Goal: Check status: Check status

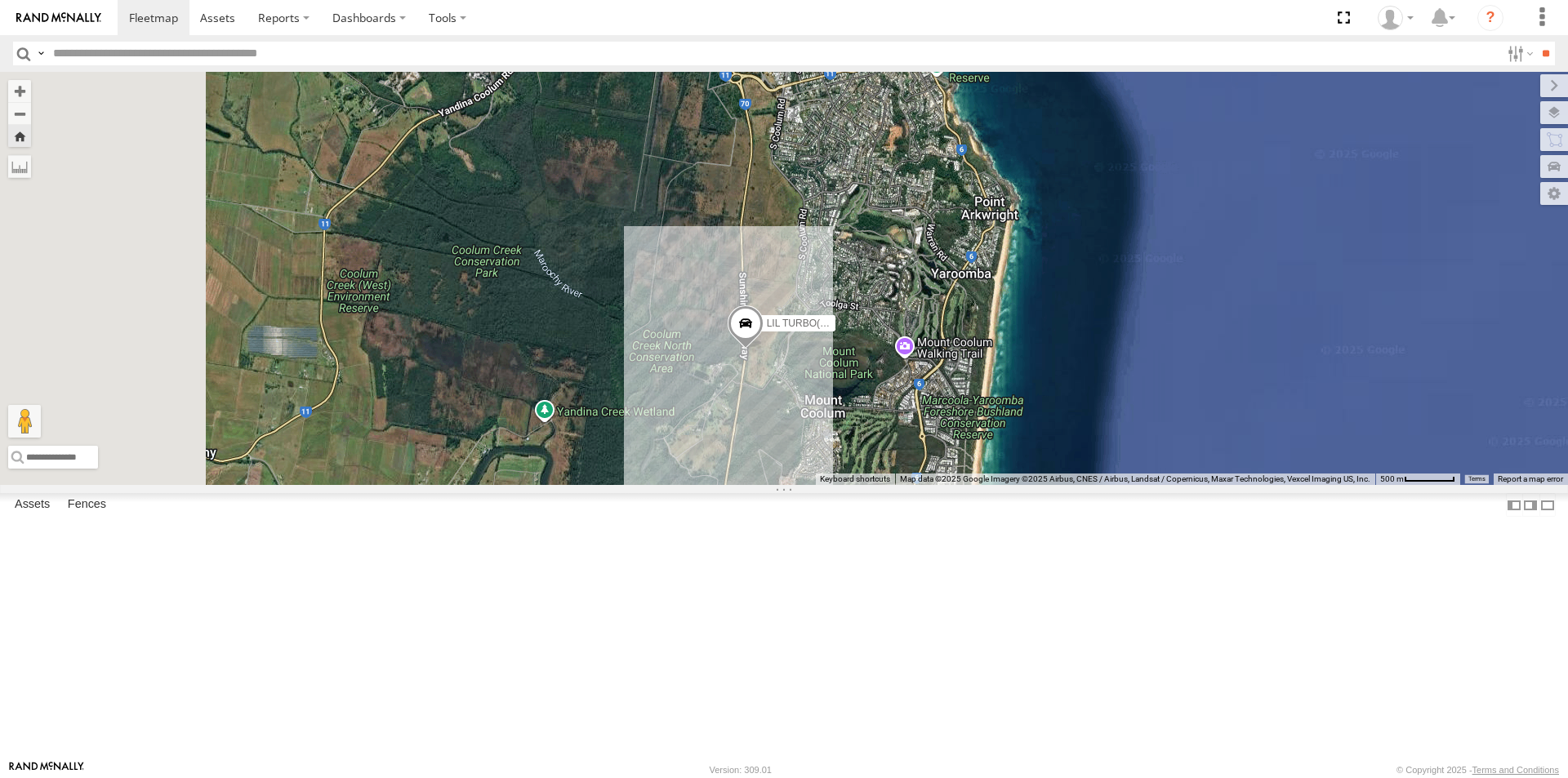
drag, startPoint x: 1068, startPoint y: 372, endPoint x: 1309, endPoint y: 355, distance: 241.6
click at [1309, 355] on div "LIL TURBO(SMALL TRUCK)" at bounding box center [784, 278] width 1568 height 413
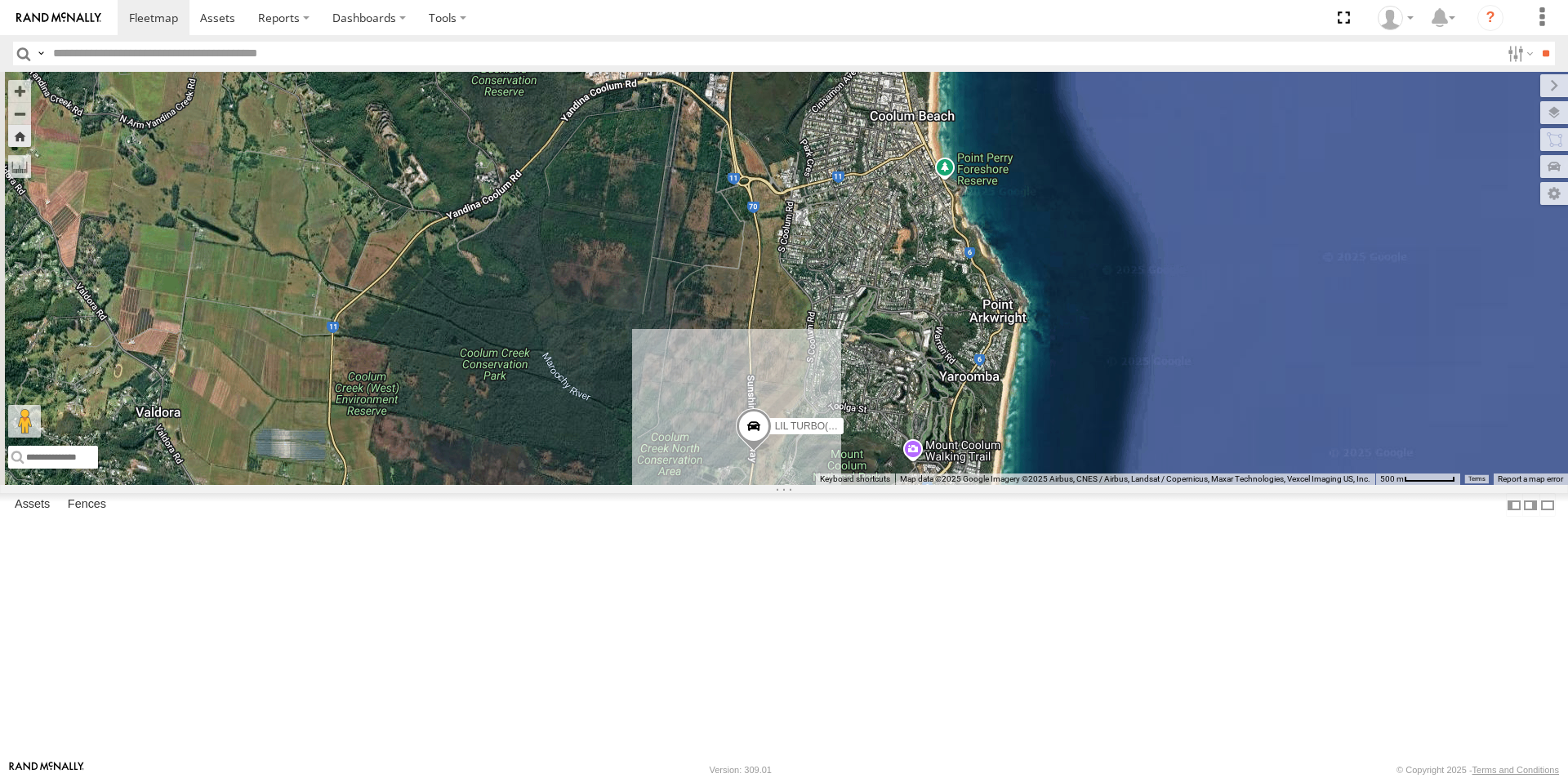
drag, startPoint x: 1277, startPoint y: 318, endPoint x: 1275, endPoint y: 434, distance: 116.0
click at [1277, 435] on div "LIL TURBO(SMALL TRUCK)" at bounding box center [784, 278] width 1568 height 413
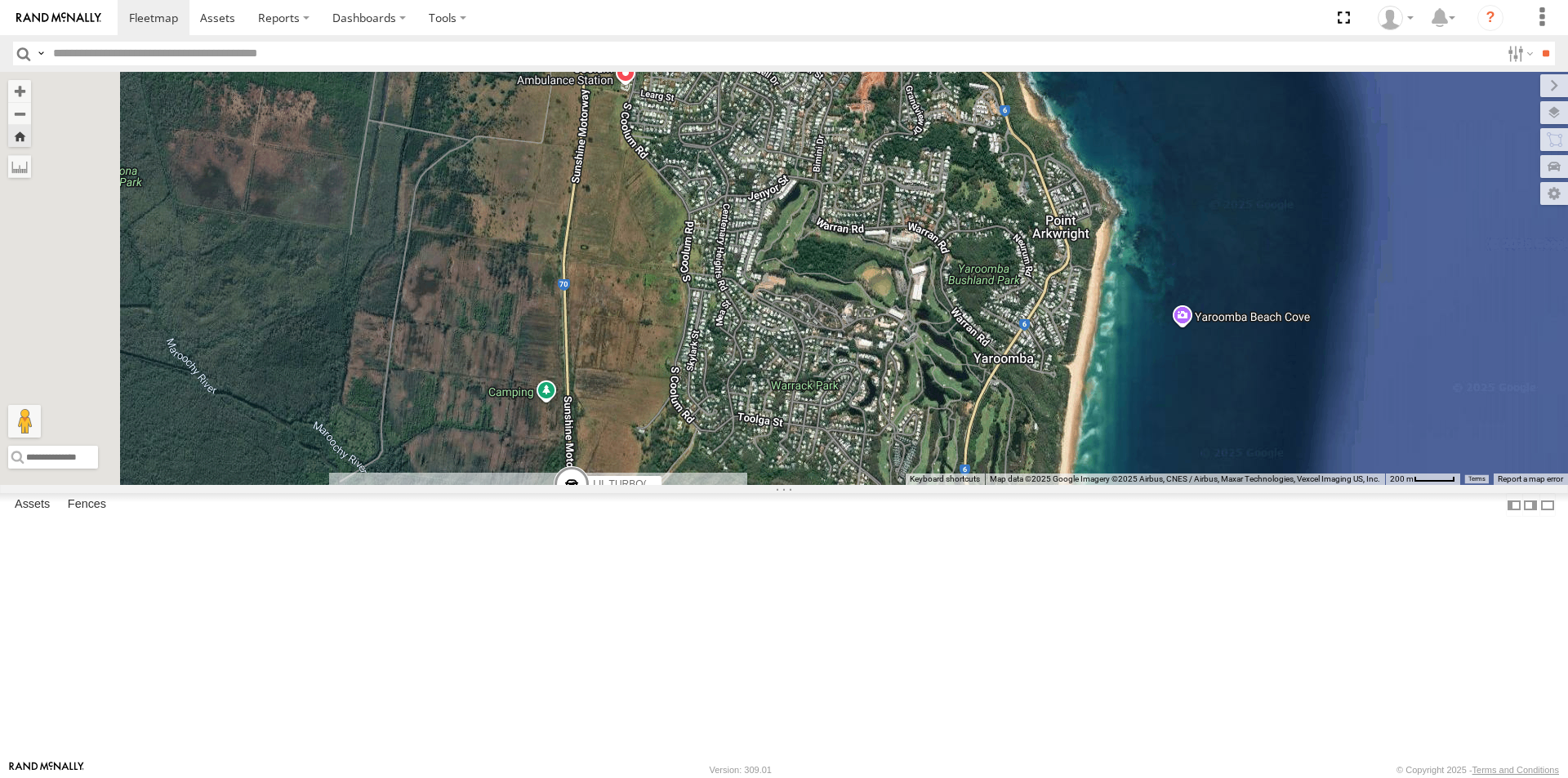
drag, startPoint x: 1168, startPoint y: 440, endPoint x: 1311, endPoint y: 330, distance: 180.4
click at [1311, 330] on div "LIL TURBO(SMALL TRUCK)" at bounding box center [784, 278] width 1568 height 413
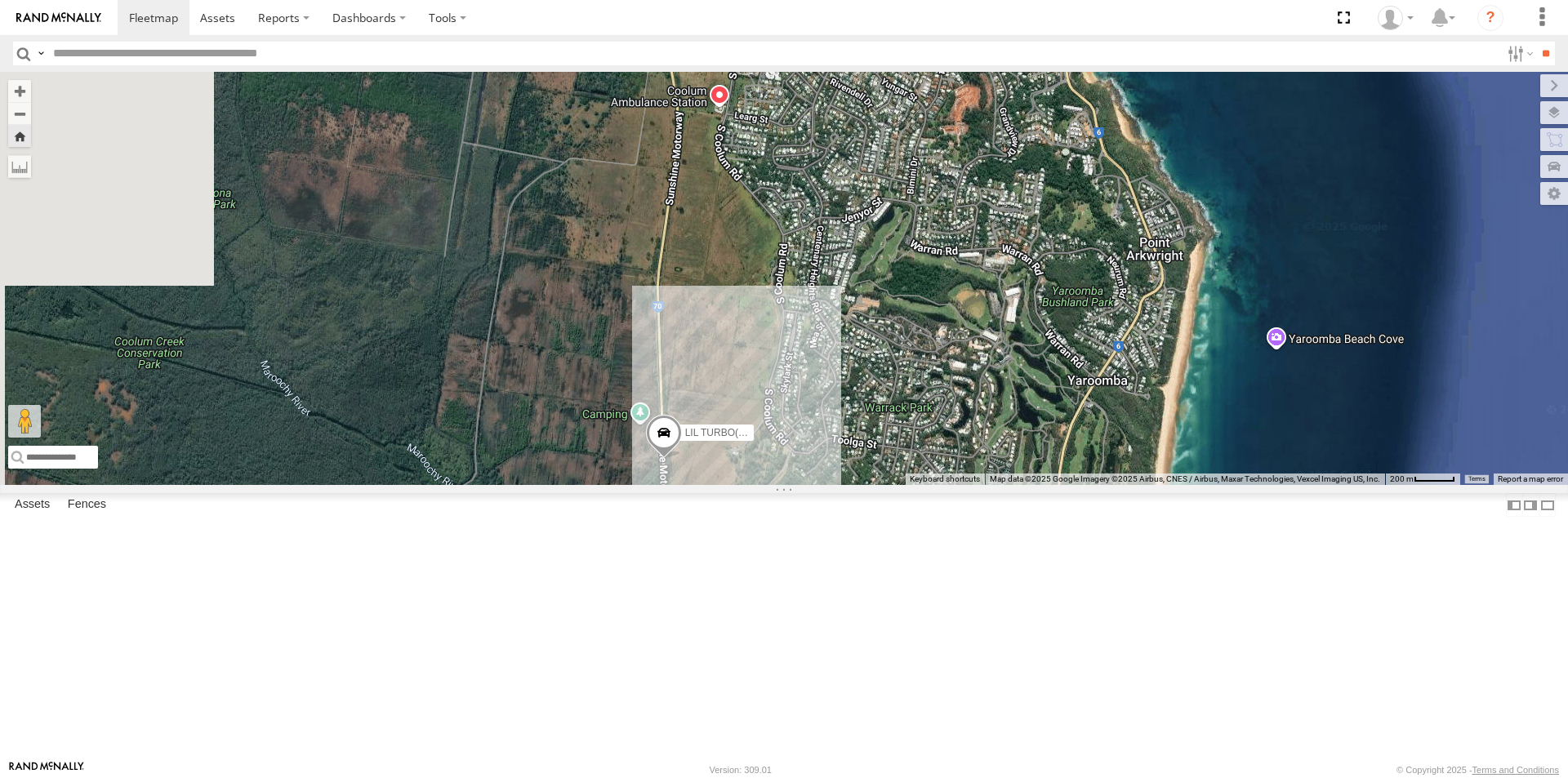
drag, startPoint x: 839, startPoint y: 384, endPoint x: 932, endPoint y: 408, distance: 96.0
click at [932, 408] on div "LIL TURBO(SMALL TRUCK)" at bounding box center [784, 278] width 1568 height 413
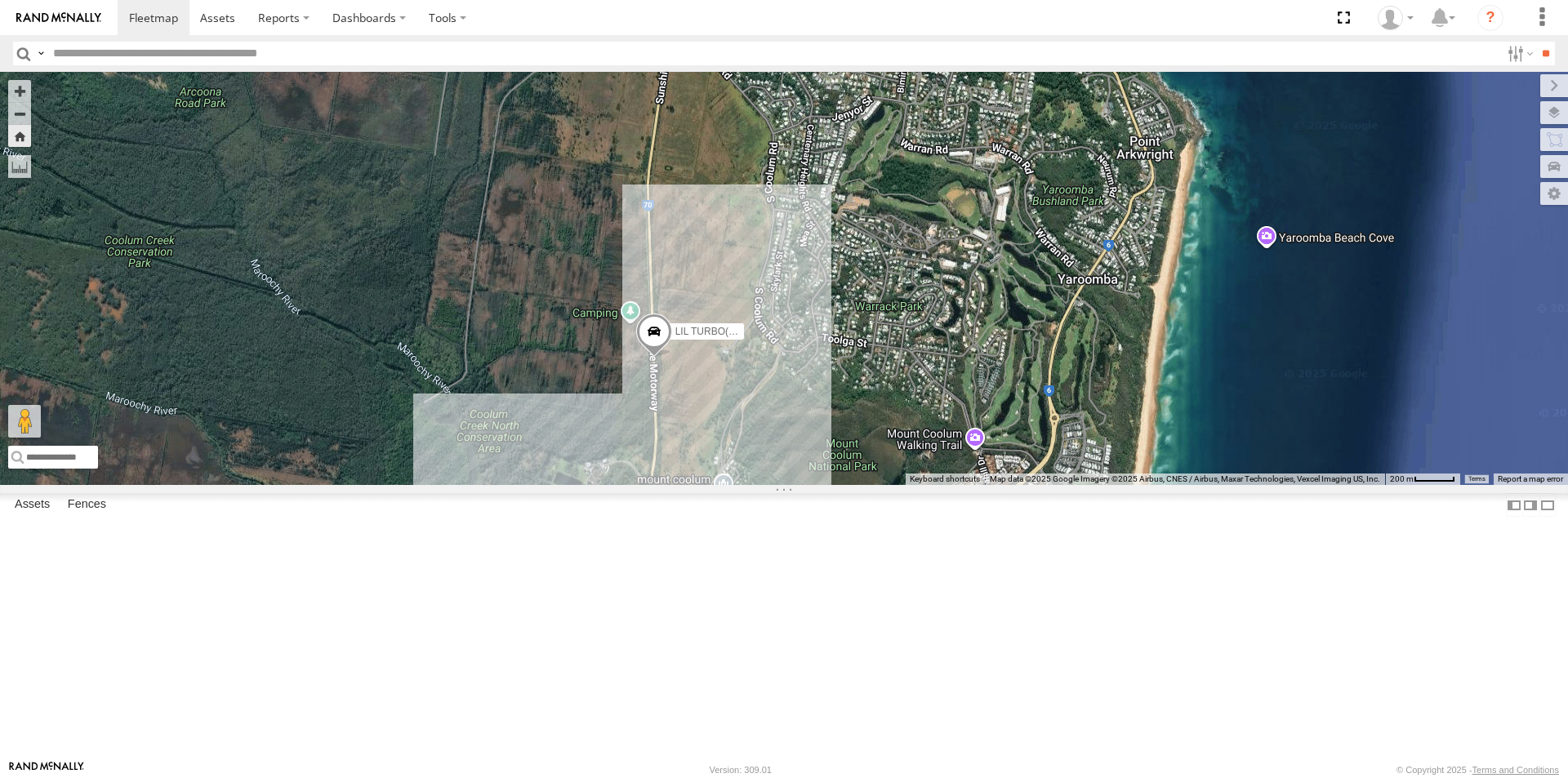
drag, startPoint x: 922, startPoint y: 462, endPoint x: 908, endPoint y: 332, distance: 130.8
click at [908, 335] on div "LIL TURBO(SMALL TRUCK)" at bounding box center [784, 278] width 1568 height 413
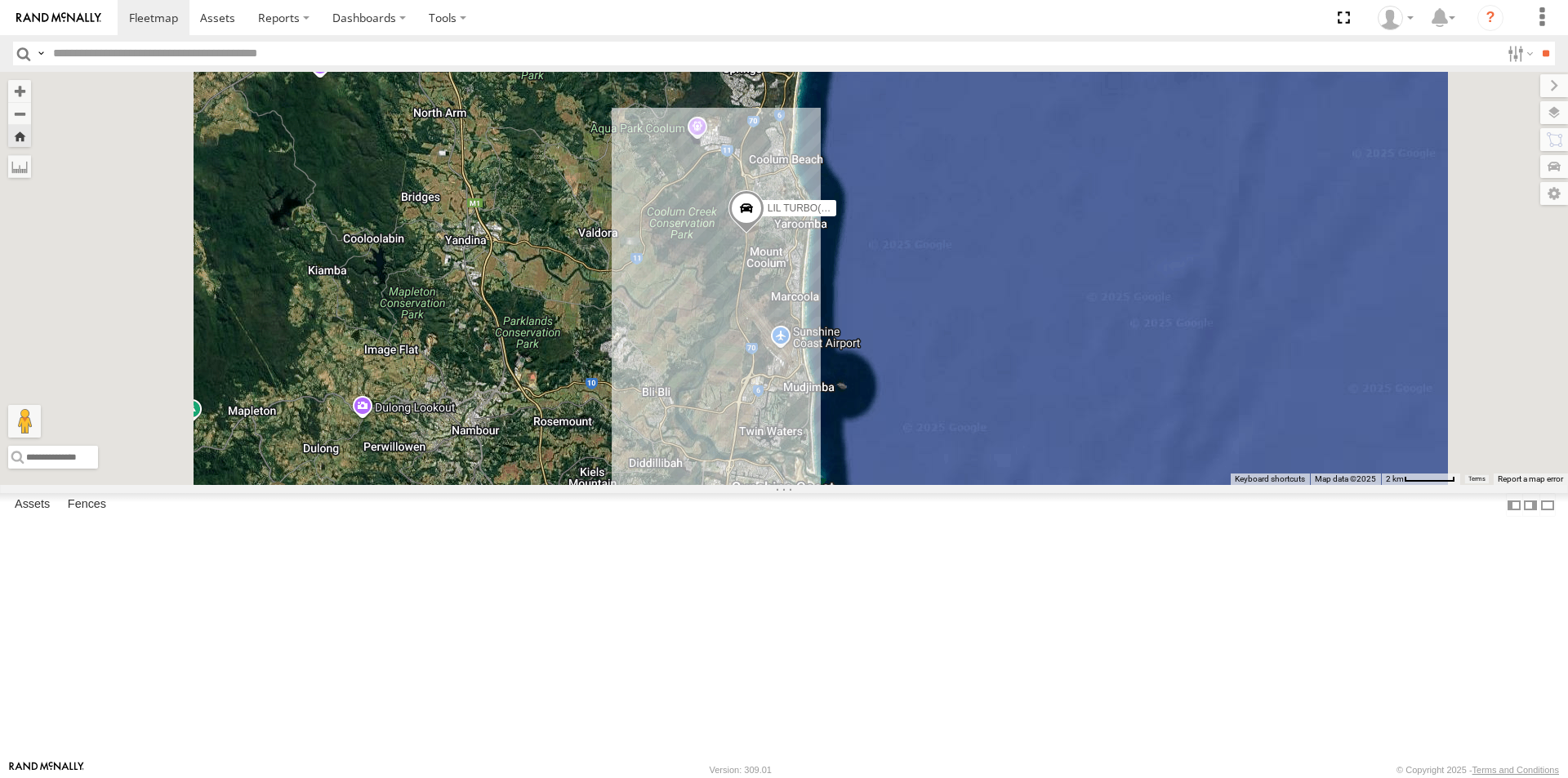
drag, startPoint x: 1048, startPoint y: 522, endPoint x: 1064, endPoint y: 379, distance: 143.9
click at [1064, 379] on div "LIL TURBO(SMALL TRUCK)" at bounding box center [784, 278] width 1568 height 413
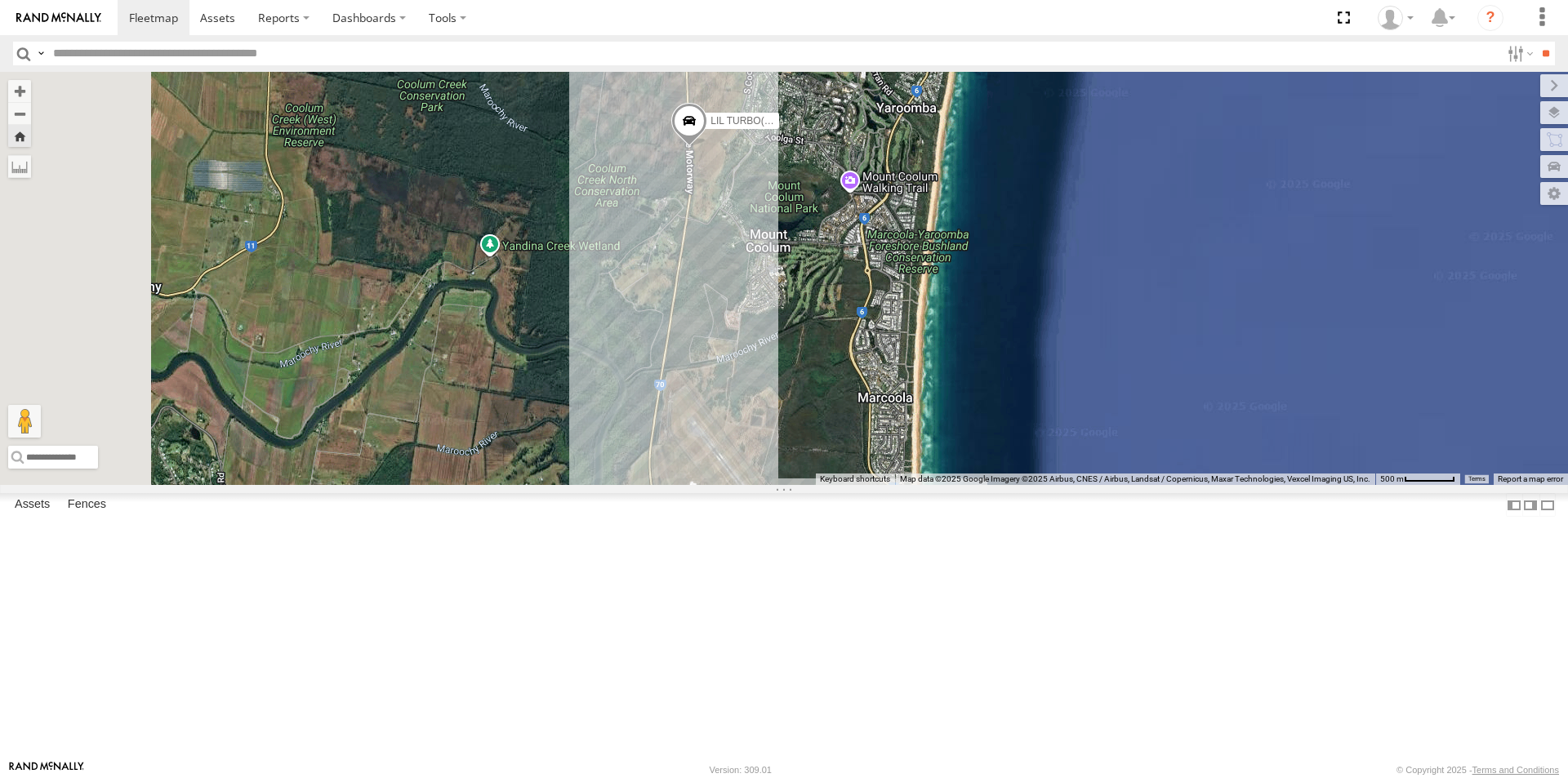
drag, startPoint x: 880, startPoint y: 324, endPoint x: 1046, endPoint y: 494, distance: 237.6
click at [1046, 485] on div "LIL TURBO(SMALL TRUCK)" at bounding box center [784, 278] width 1568 height 413
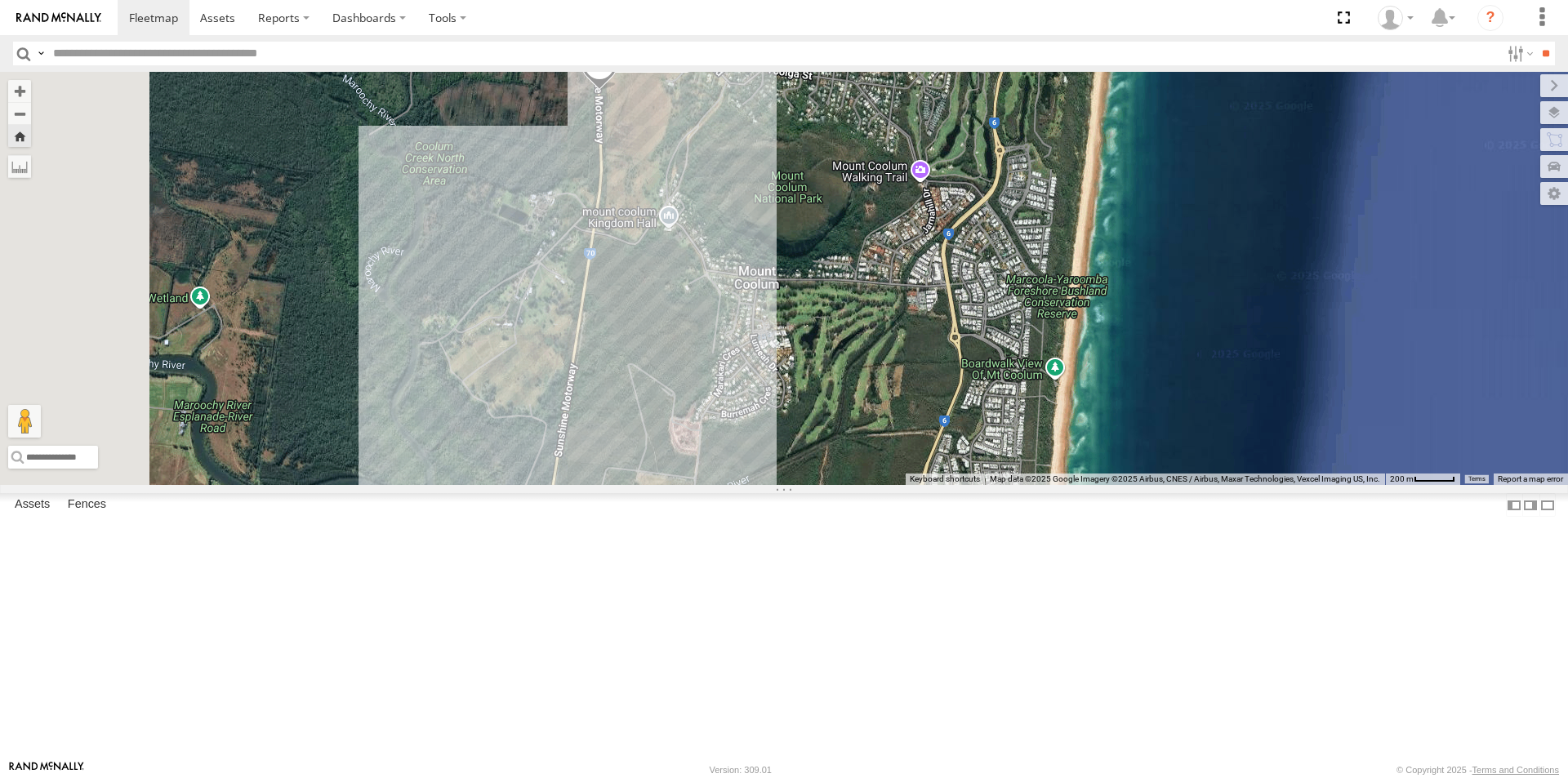
drag, startPoint x: 987, startPoint y: 376, endPoint x: 1100, endPoint y: 548, distance: 205.8
click at [1089, 485] on div "LIL TURBO(SMALL TRUCK)" at bounding box center [784, 278] width 1568 height 413
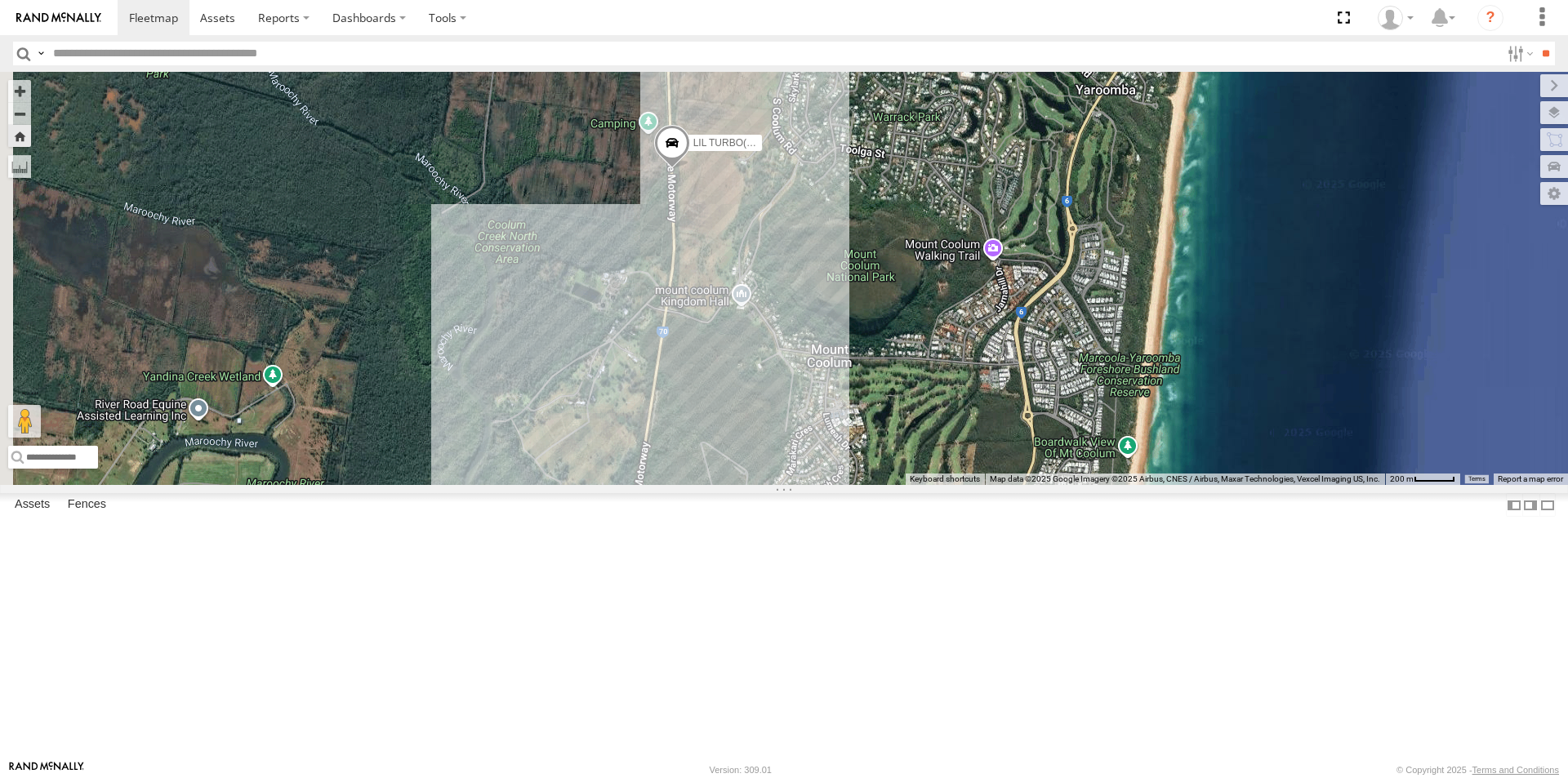
drag, startPoint x: 1043, startPoint y: 423, endPoint x: 1140, endPoint y: 543, distance: 154.3
click at [1130, 485] on div "LIL TURBO(SMALL TRUCK)" at bounding box center [784, 278] width 1568 height 413
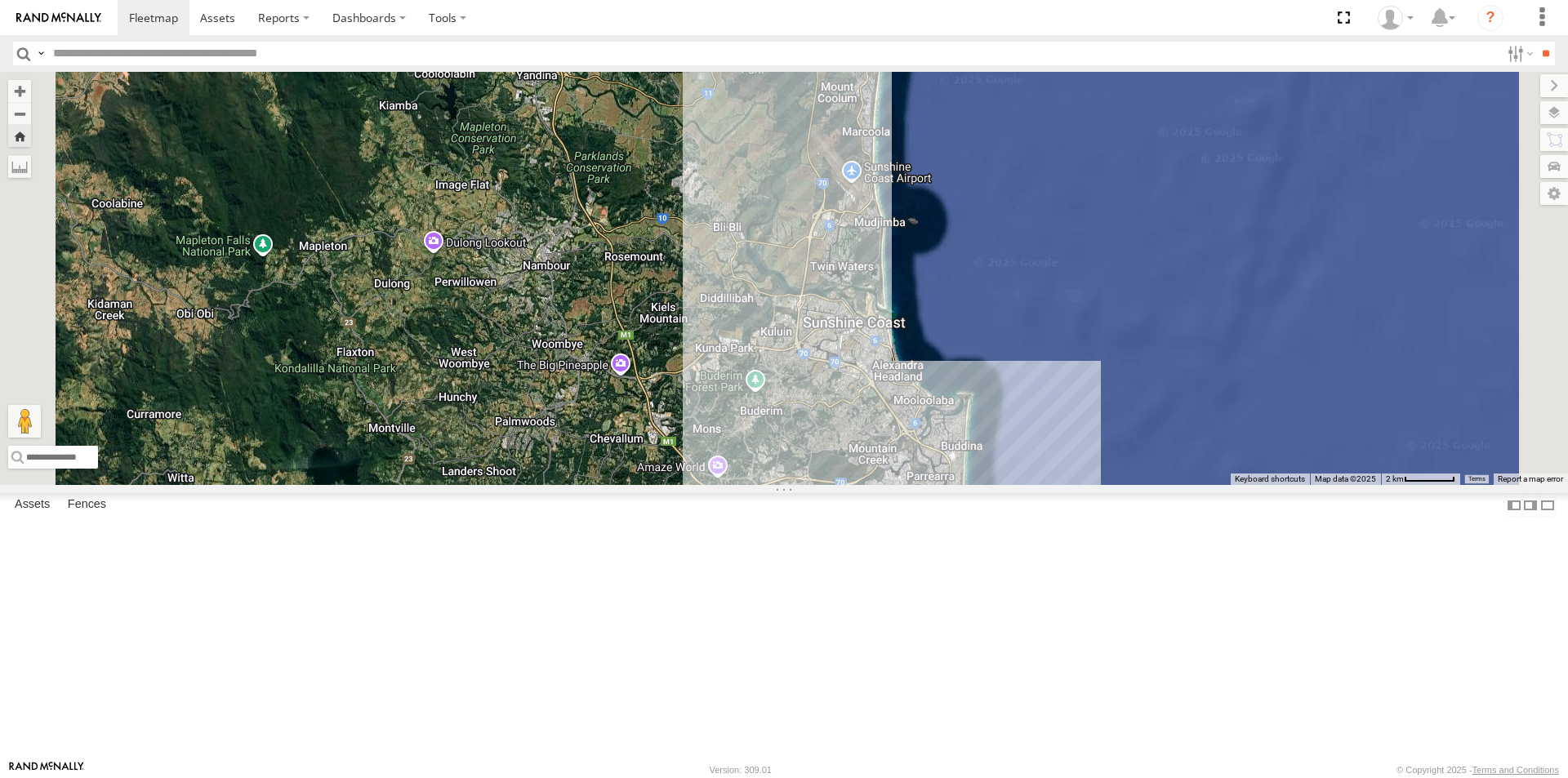
drag, startPoint x: 1075, startPoint y: 405, endPoint x: 1025, endPoint y: 244, distance: 168.6
click at [1025, 244] on div "LIL TURBO(SMALL TRUCK)" at bounding box center [784, 278] width 1568 height 413
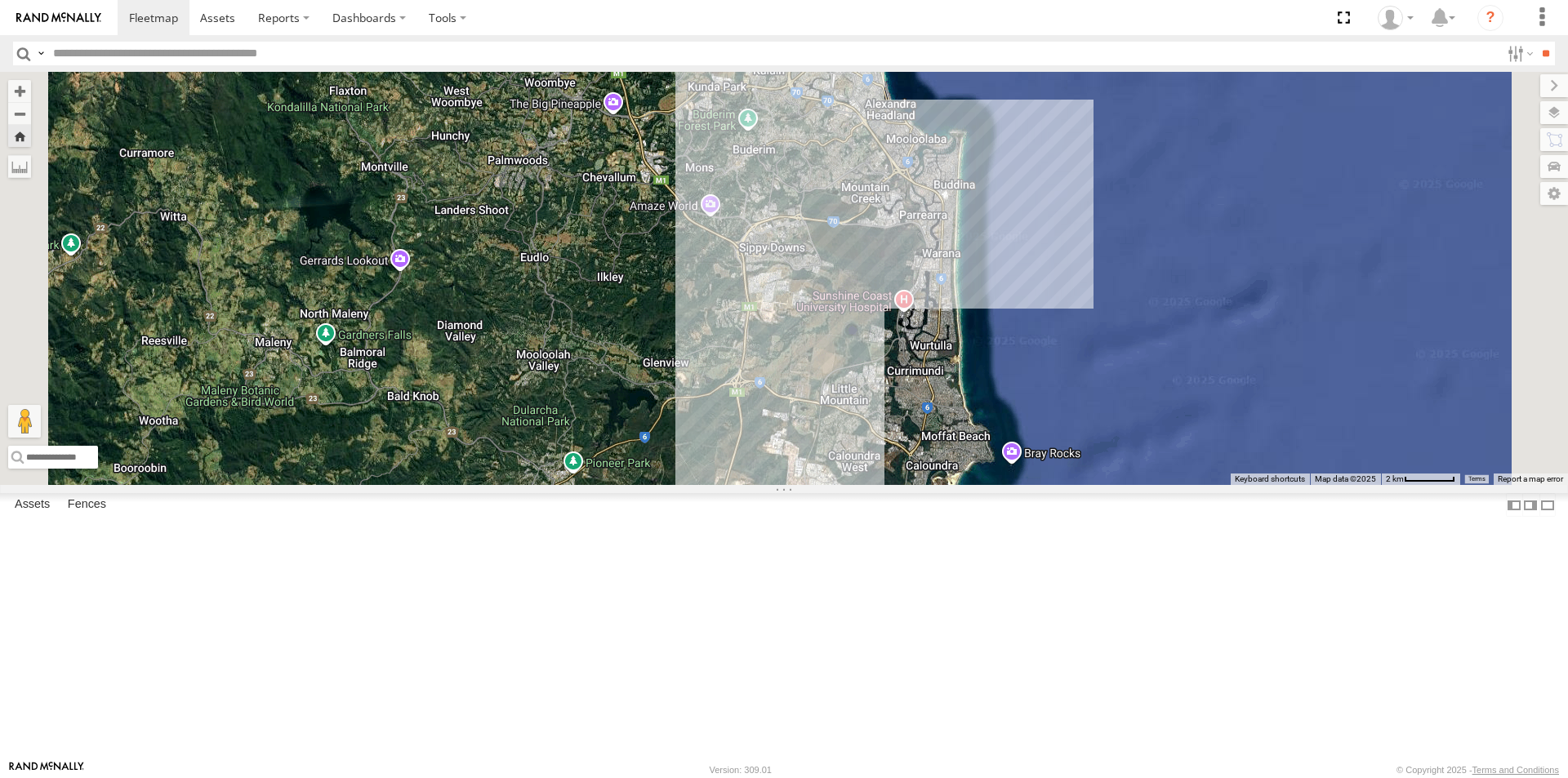
drag, startPoint x: 1020, startPoint y: 596, endPoint x: 1047, endPoint y: 360, distance: 237.5
click at [1045, 372] on div "LIL TURBO(SMALL TRUCK)" at bounding box center [784, 278] width 1568 height 413
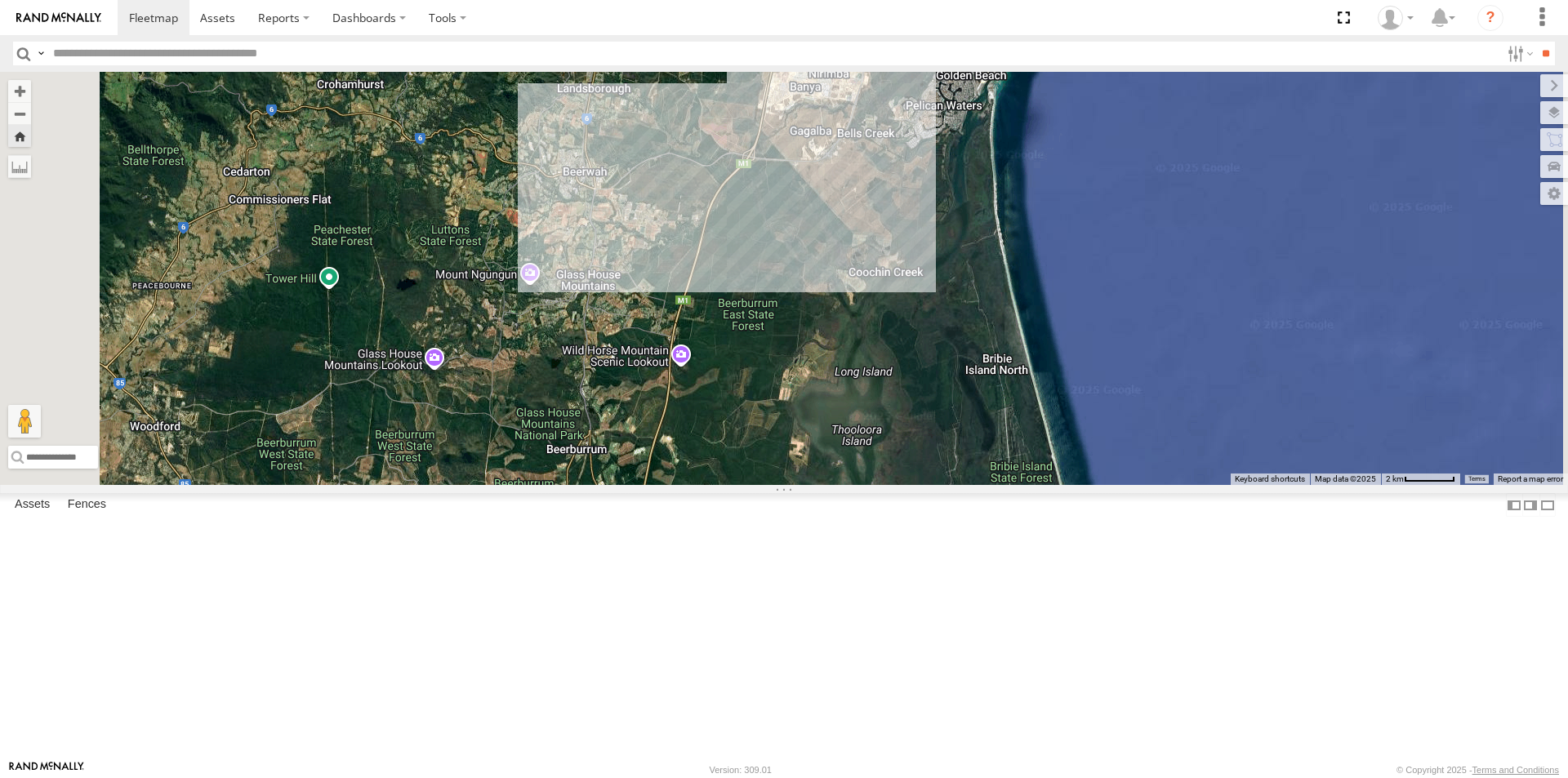
drag, startPoint x: 1039, startPoint y: 486, endPoint x: 1061, endPoint y: 349, distance: 138.8
click at [1061, 354] on div "LIL TURBO(SMALL TRUCK)" at bounding box center [784, 278] width 1568 height 413
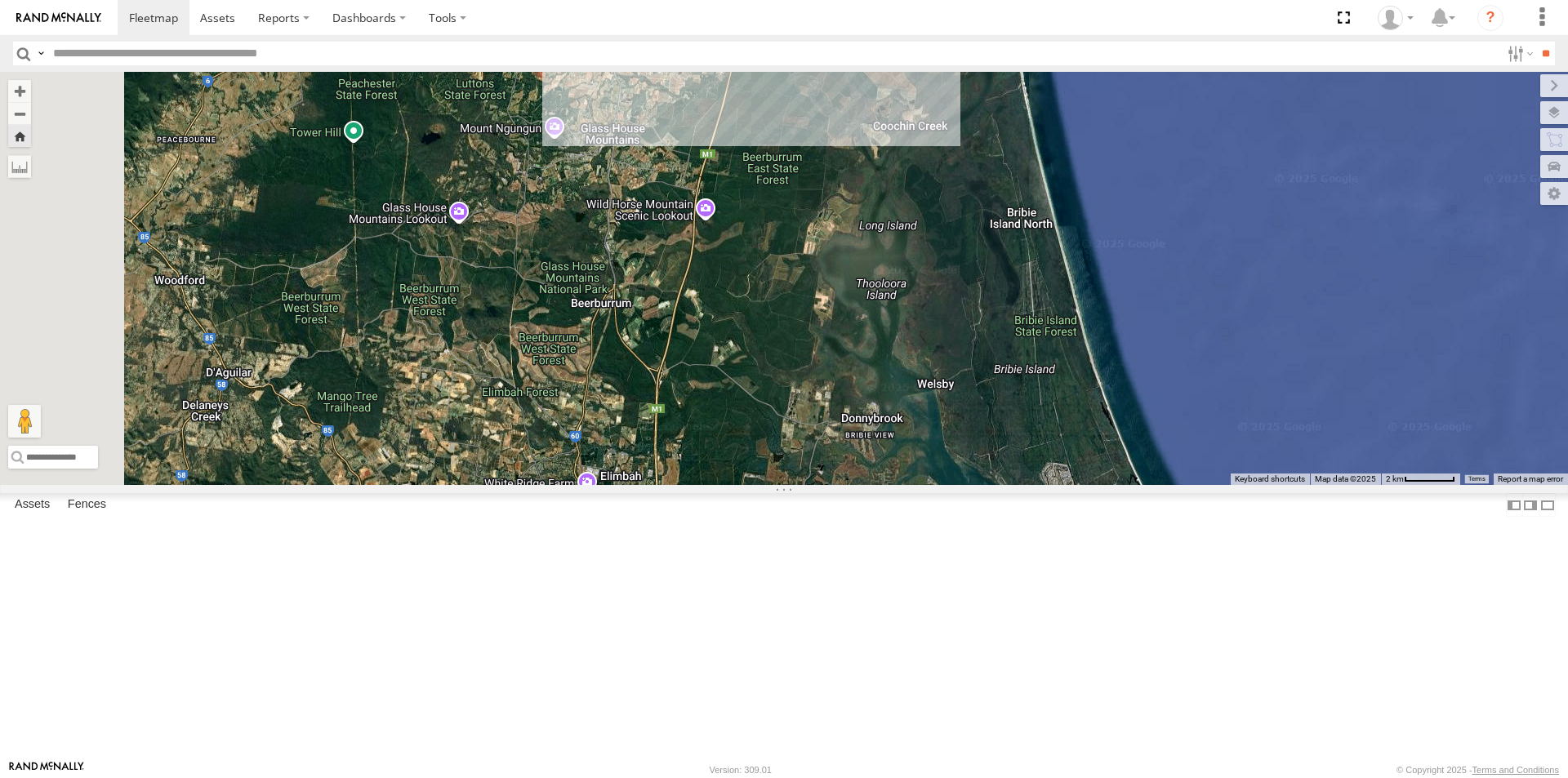
drag, startPoint x: 1034, startPoint y: 330, endPoint x: 1048, endPoint y: 285, distance: 47.1
click at [1047, 288] on div "LIL TURBO(SMALL TRUCK)" at bounding box center [784, 278] width 1568 height 413
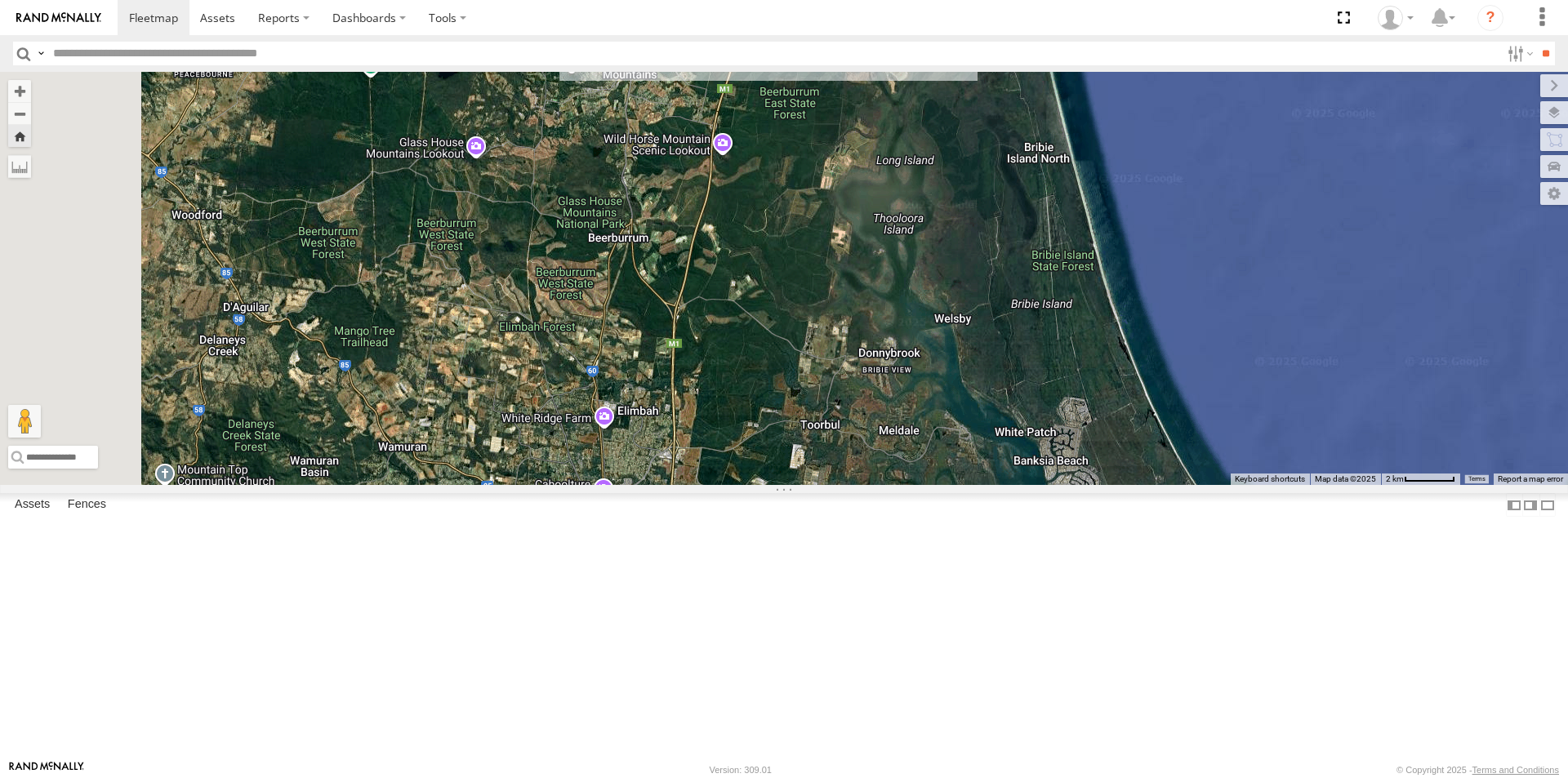
drag, startPoint x: 1044, startPoint y: 476, endPoint x: 1036, endPoint y: 346, distance: 130.2
click at [1039, 359] on div "LIL TURBO(SMALL TRUCK)" at bounding box center [784, 278] width 1568 height 413
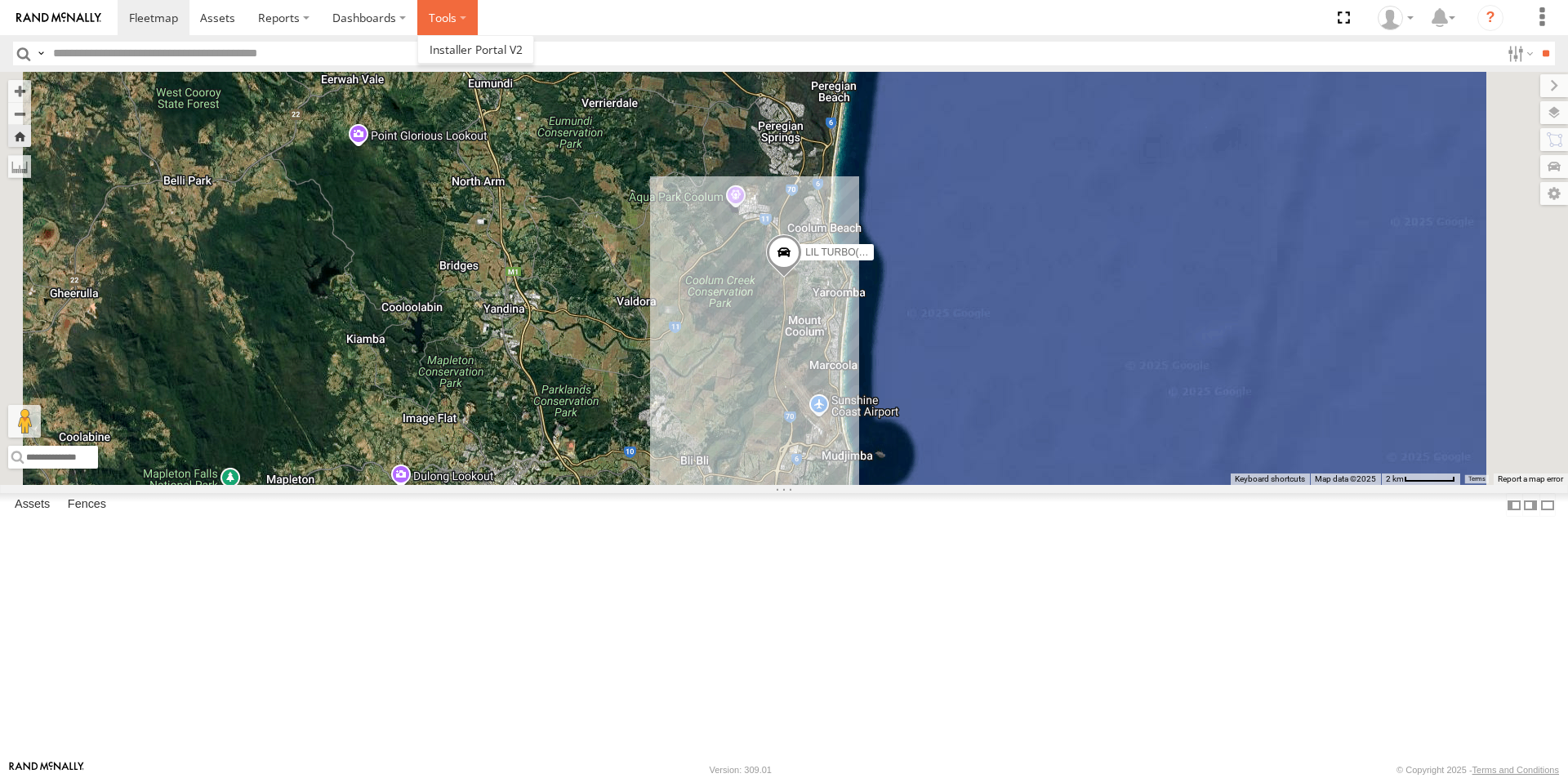
click at [452, 18] on label at bounding box center [448, 17] width 61 height 35
click at [361, 17] on label "Dashboards" at bounding box center [369, 17] width 97 height 35
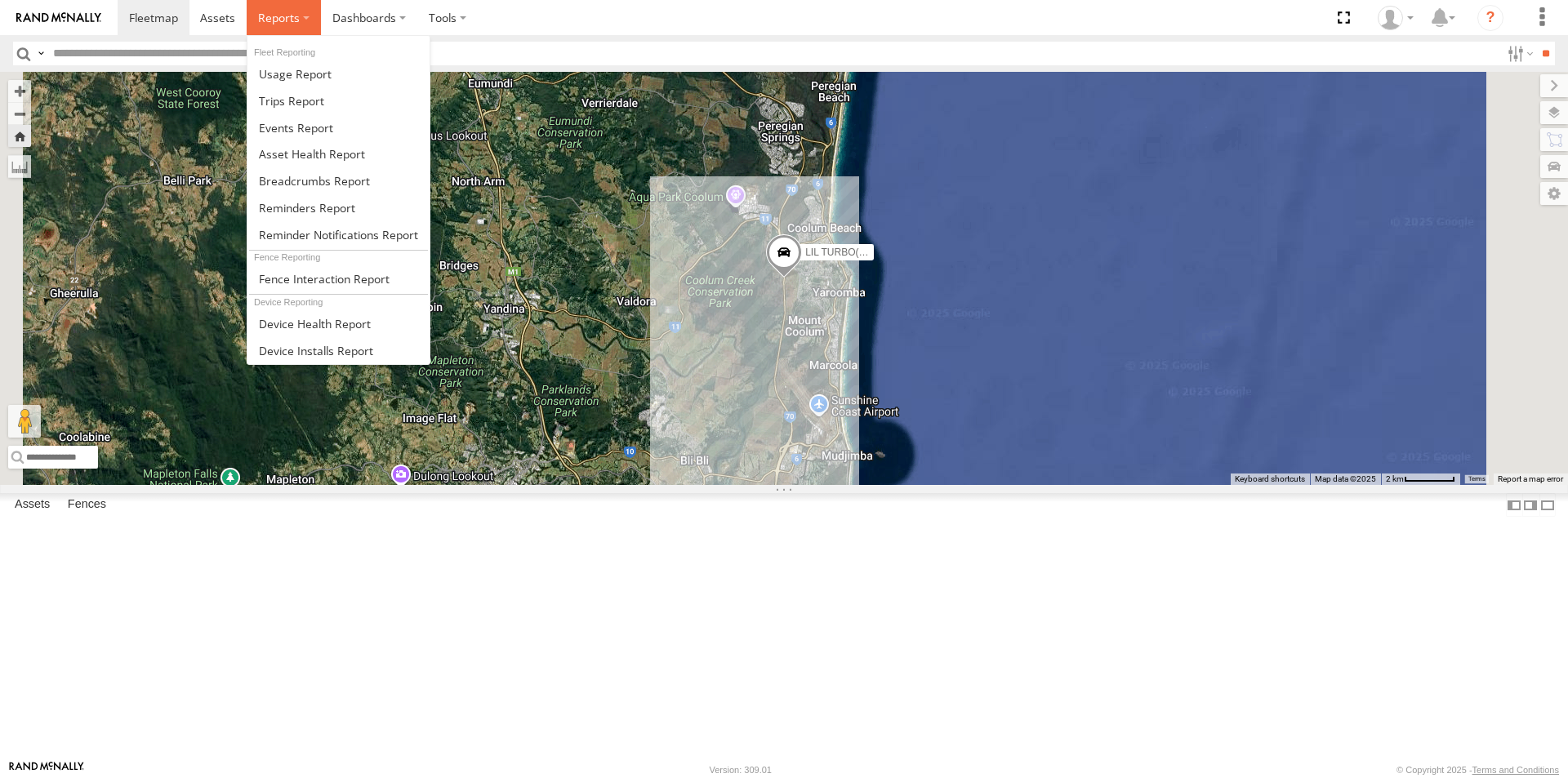
click at [286, 18] on span at bounding box center [279, 17] width 41 height 16
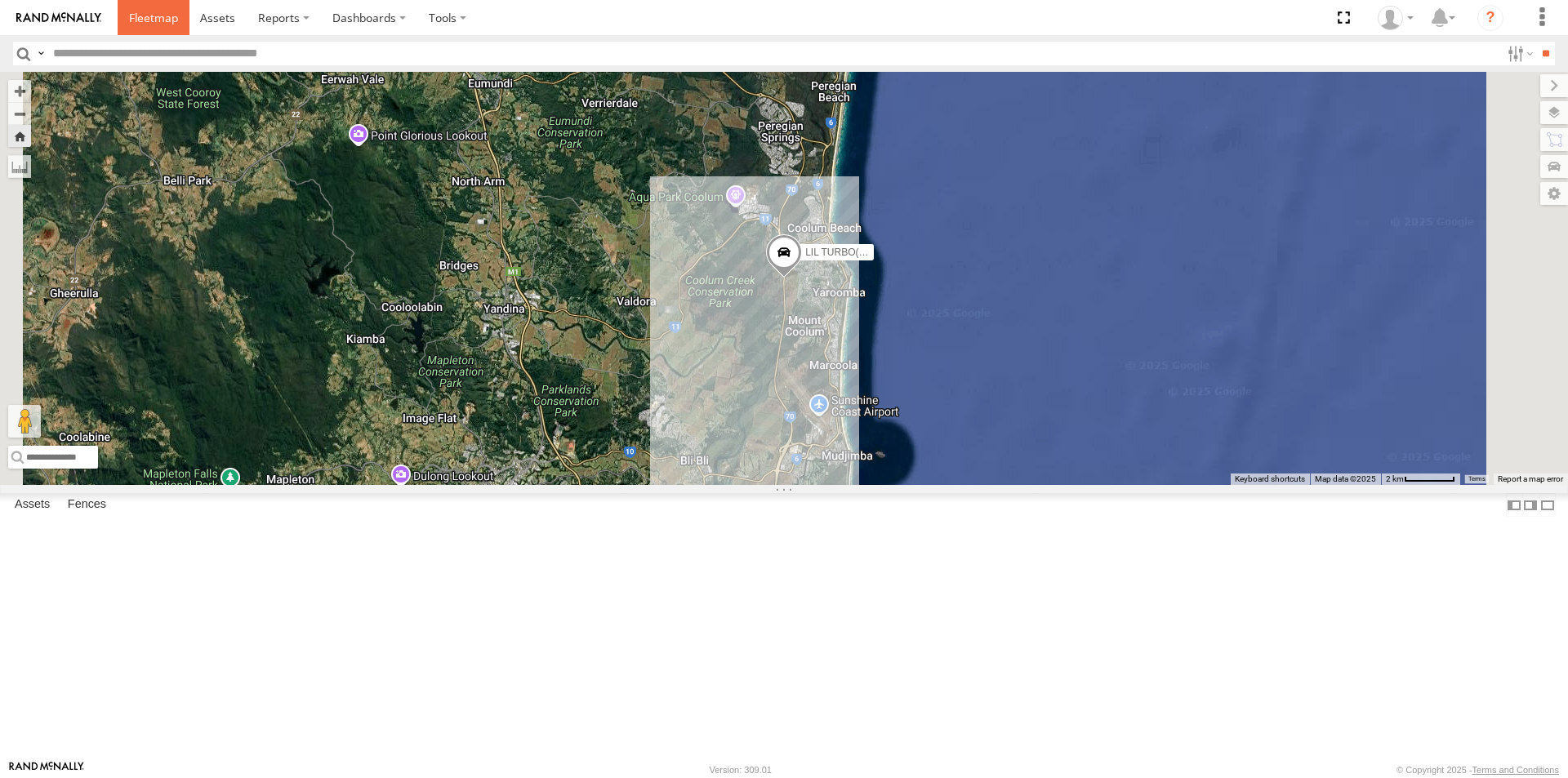
click at [158, 17] on span at bounding box center [153, 17] width 49 height 16
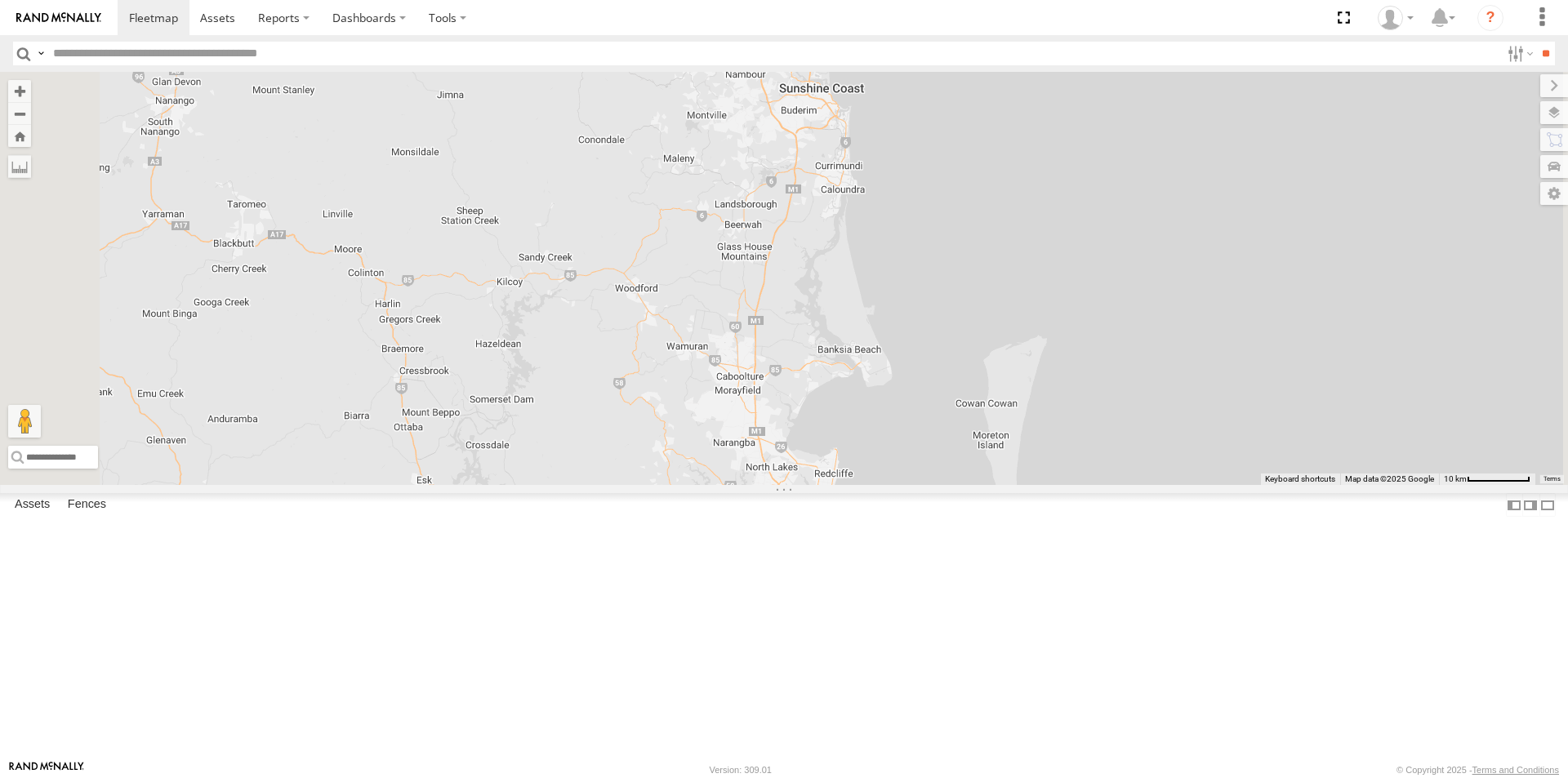
click at [0, 0] on span "Basemaps" at bounding box center [0, 0] width 0 height 0
click at [0, 0] on span "Satellite + Roadmap" at bounding box center [0, 0] width 0 height 0
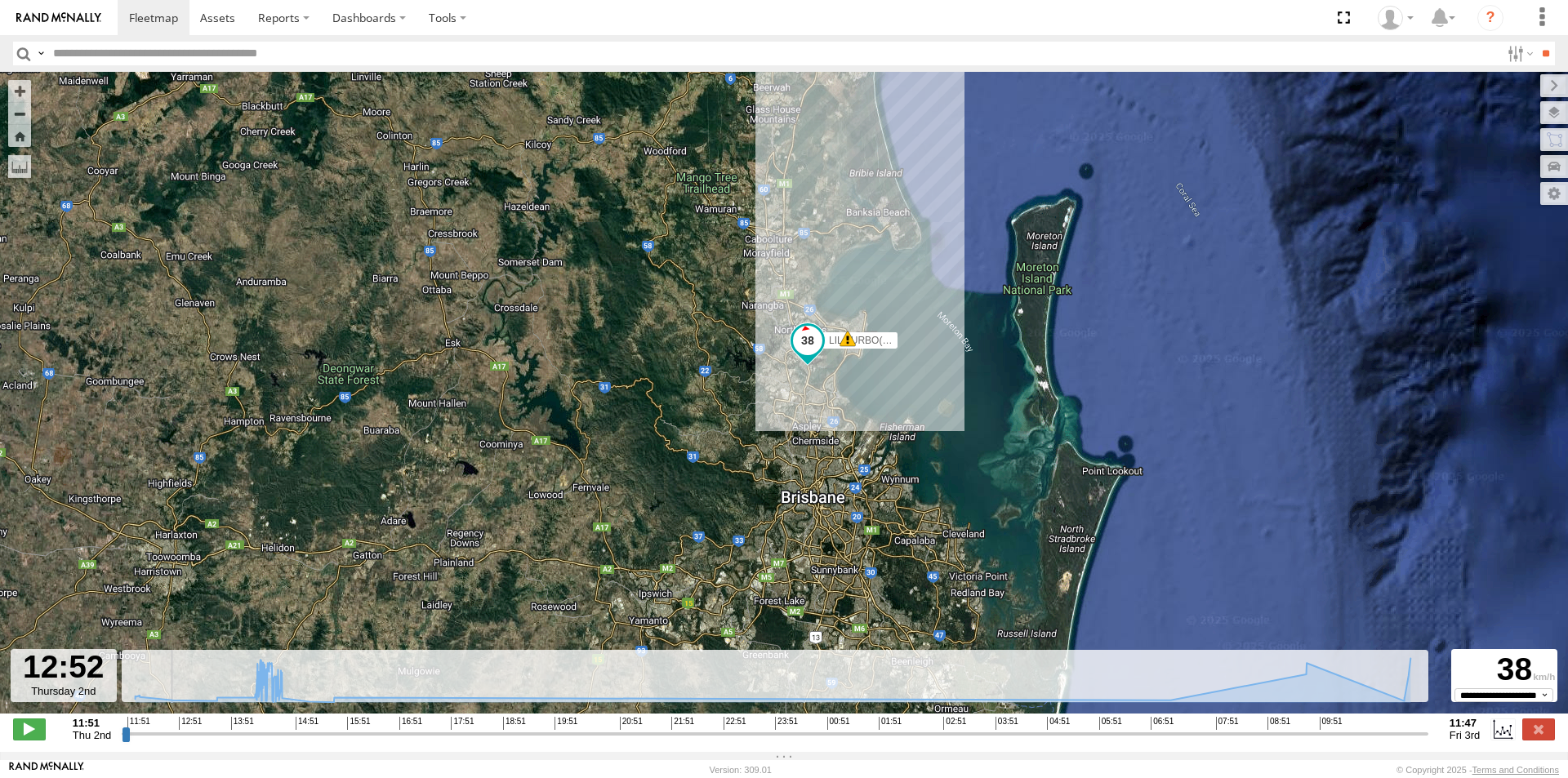
drag, startPoint x: 128, startPoint y: 741, endPoint x: 180, endPoint y: 749, distance: 52.6
click at [180, 741] on input "range" at bounding box center [774, 733] width 1307 height 16
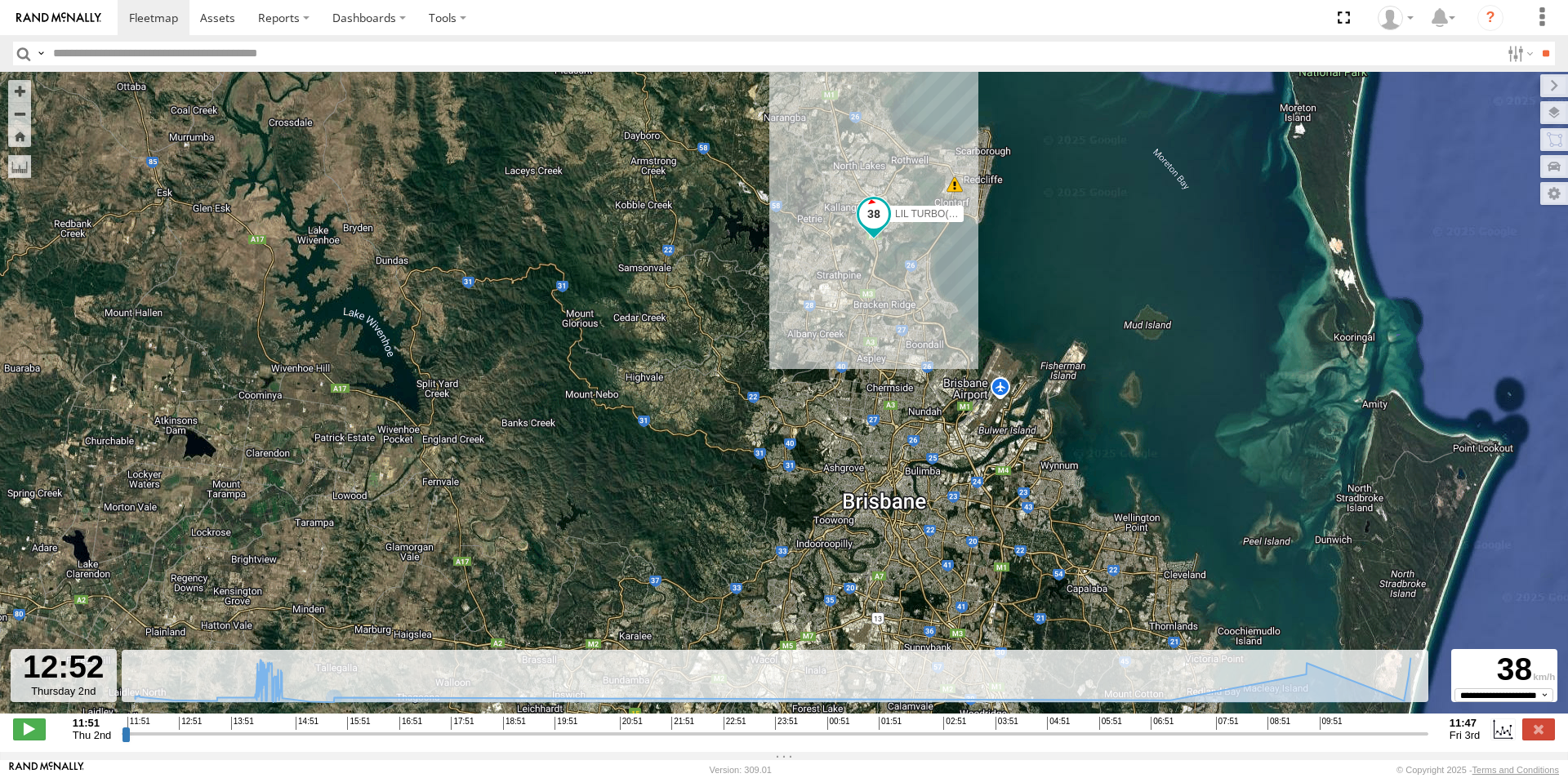
drag, startPoint x: 869, startPoint y: 383, endPoint x: 750, endPoint y: 509, distance: 173.3
click at [757, 509] on div "LIL TURBO(SMALL TRUCK) 09:45 Fri 11:42 Fri 11:42 Fri" at bounding box center [784, 401] width 1568 height 659
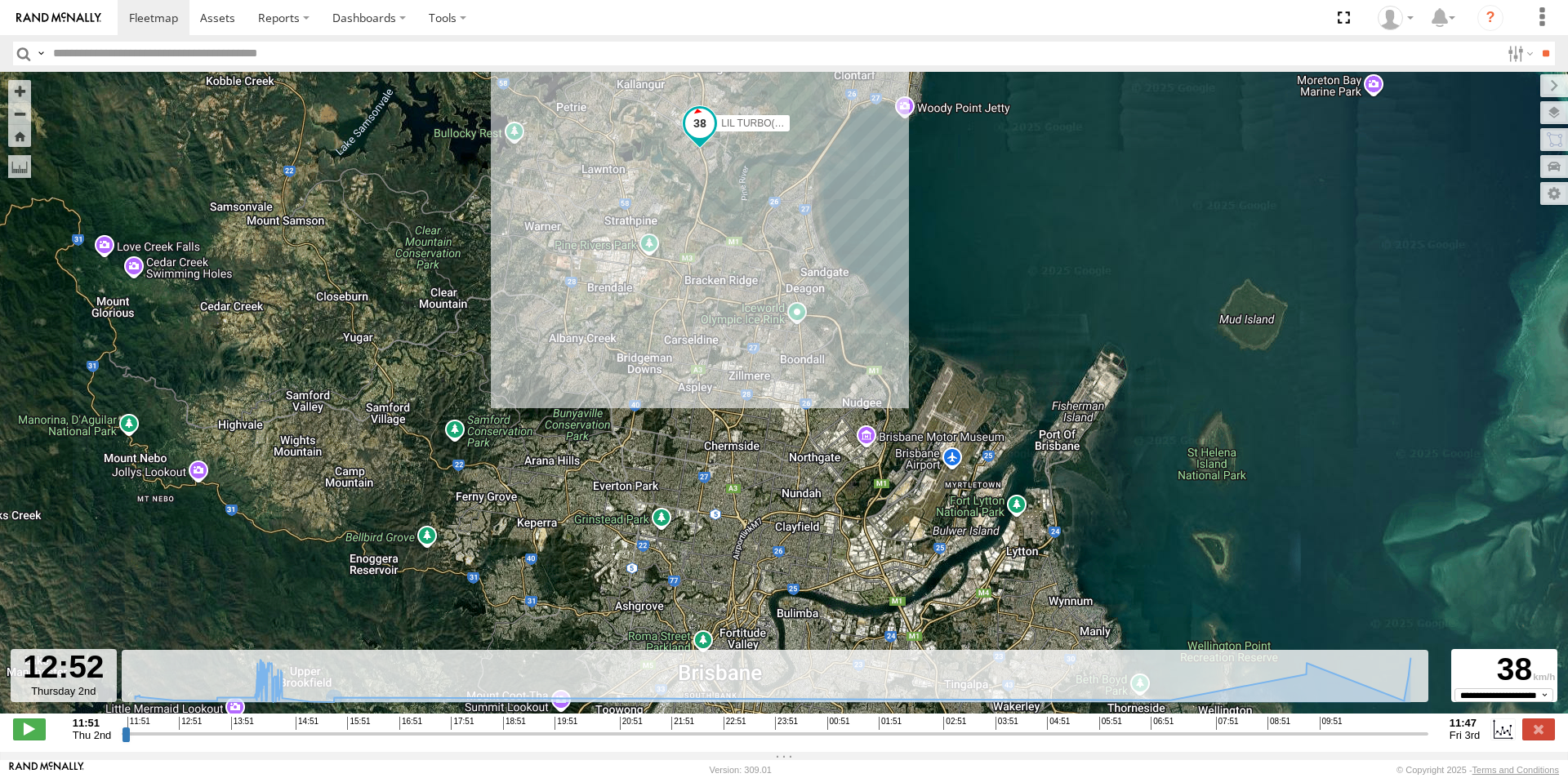
drag, startPoint x: 779, startPoint y: 360, endPoint x: 784, endPoint y: 491, distance: 131.1
click at [784, 488] on div "LIL TURBO(SMALL TRUCK) 09:45 Fri 11:42 Fri 11:42 Fri" at bounding box center [784, 401] width 1568 height 659
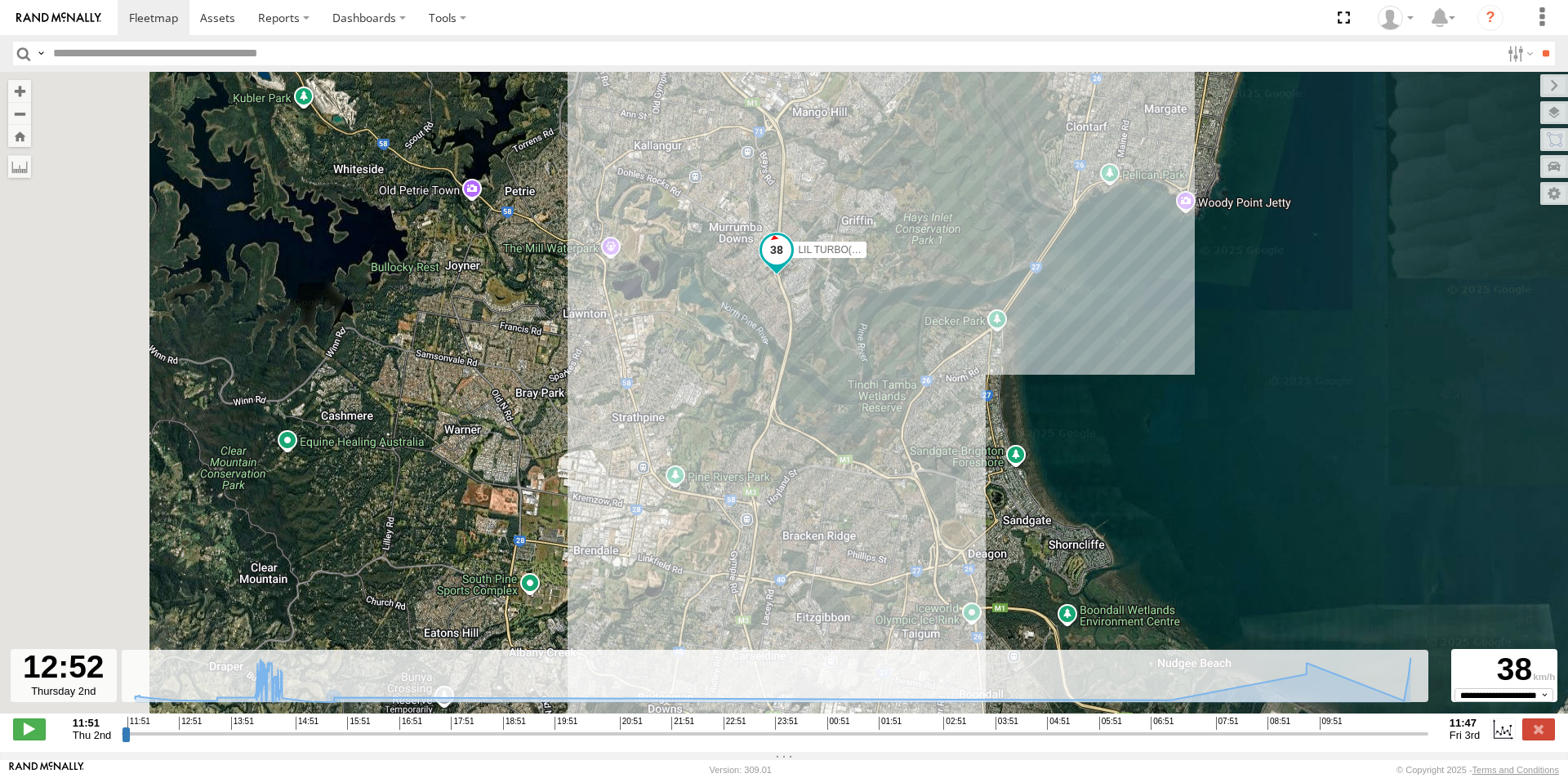
drag, startPoint x: 797, startPoint y: 411, endPoint x: 948, endPoint y: 478, distance: 165.2
click at [944, 478] on div "LIL TURBO(SMALL TRUCK) 09:45 Fri 11:42 Fri 11:42 Fri" at bounding box center [784, 401] width 1568 height 659
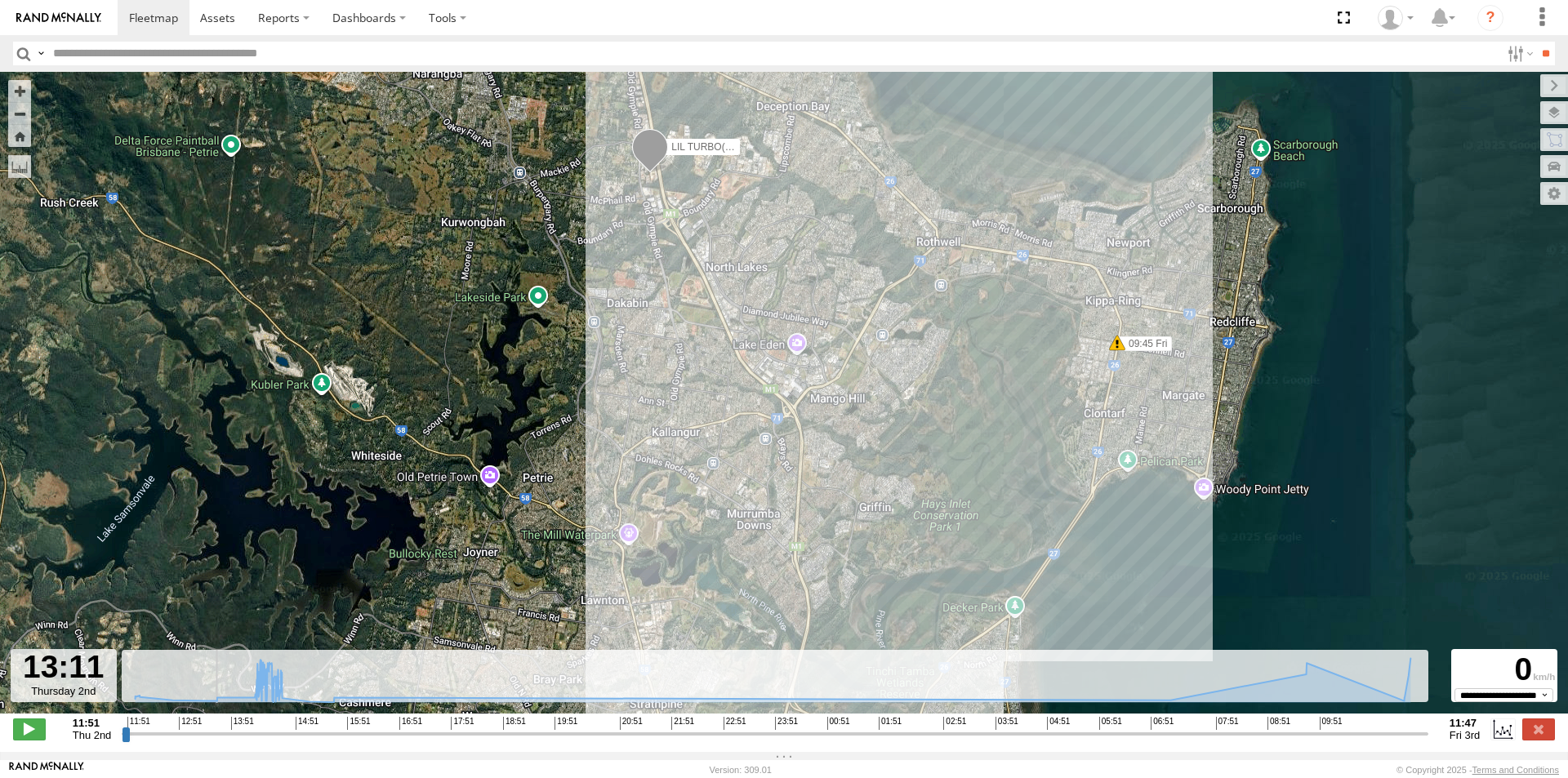
drag, startPoint x: 180, startPoint y: 742, endPoint x: 198, endPoint y: 746, distance: 18.4
click at [198, 741] on input "range" at bounding box center [774, 733] width 1307 height 16
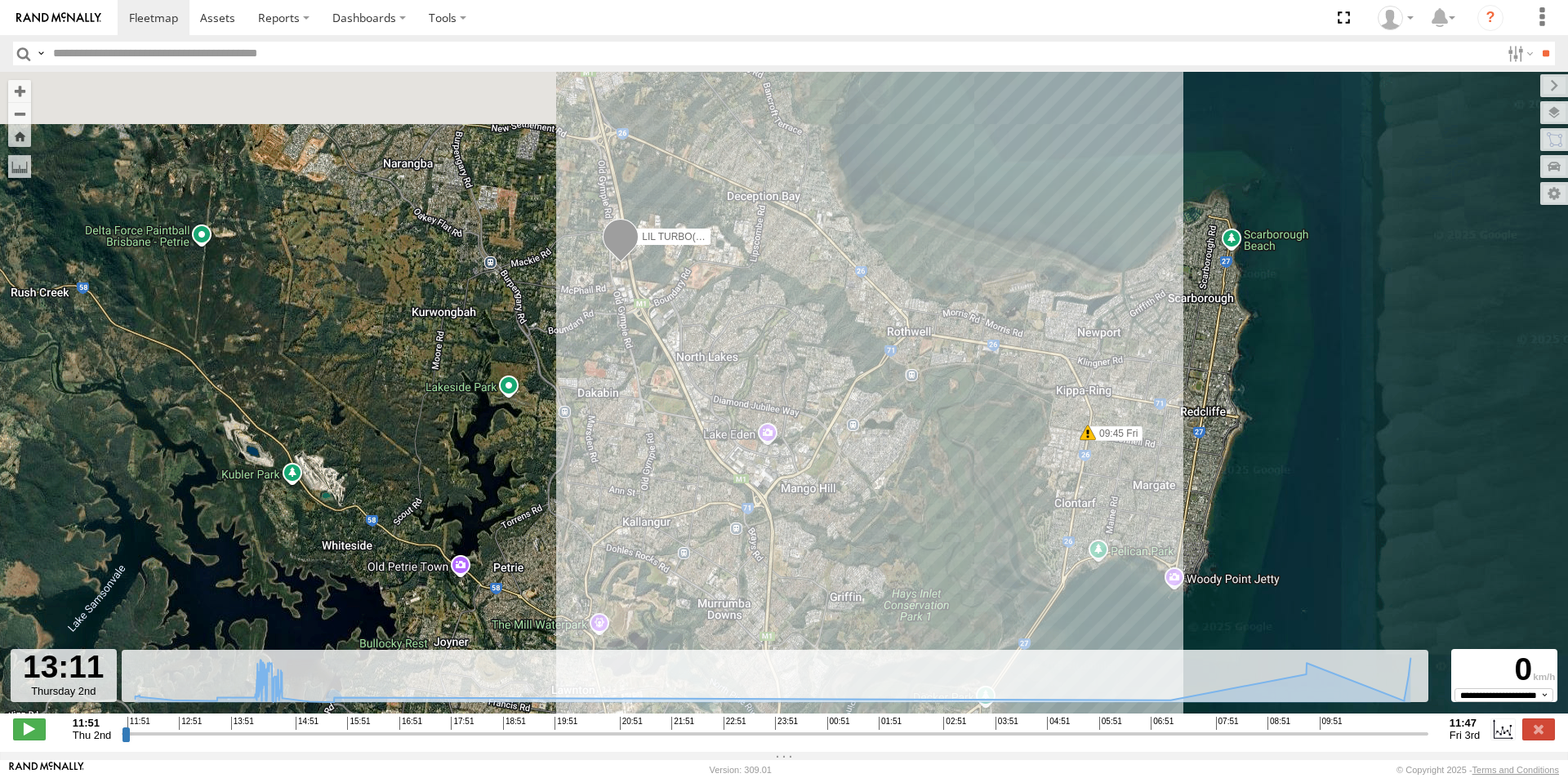
drag, startPoint x: 508, startPoint y: 557, endPoint x: 478, endPoint y: 649, distance: 96.8
click at [478, 649] on div "LIL TURBO(SMALL TRUCK) 09:45 Fri 11:42 Fri 11:42 Fri" at bounding box center [784, 401] width 1568 height 659
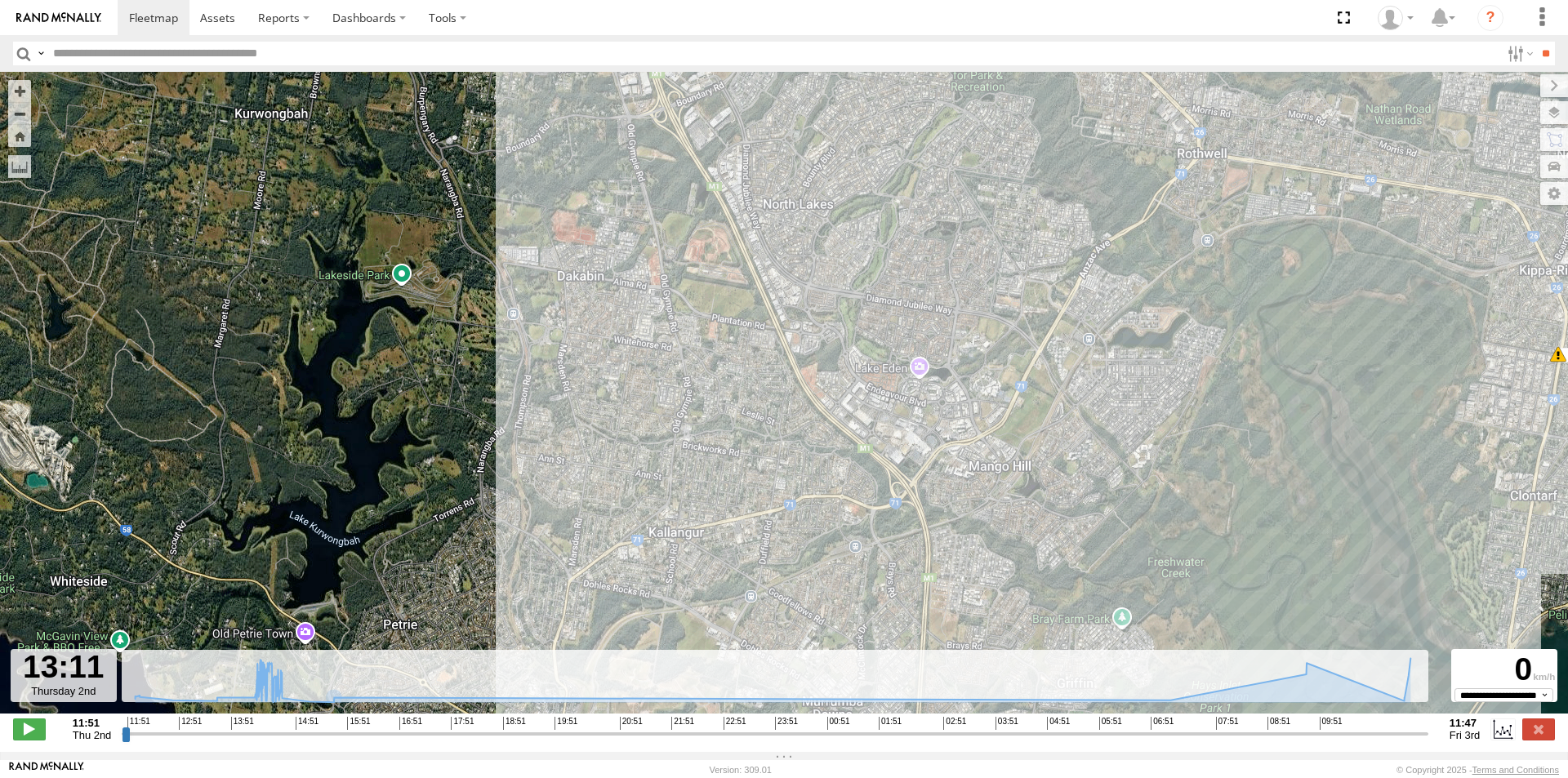
drag, startPoint x: 632, startPoint y: 397, endPoint x: 652, endPoint y: 591, distance: 195.0
click at [652, 591] on div "LIL TURBO(SMALL TRUCK) 09:45 Fri 11:42 Fri 11:42 Fri" at bounding box center [784, 401] width 1568 height 659
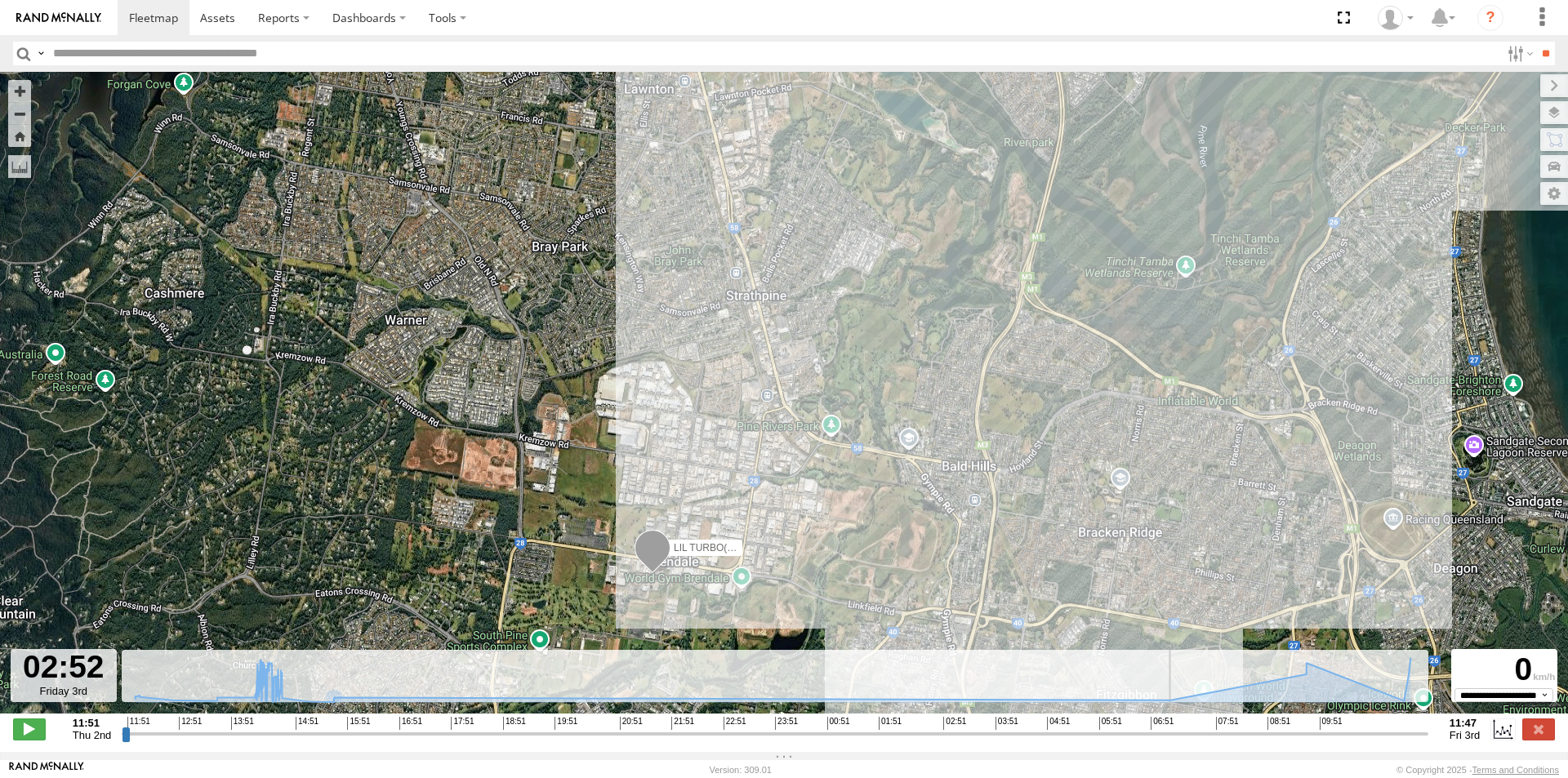
drag, startPoint x: 199, startPoint y: 743, endPoint x: 973, endPoint y: 703, distance: 775.0
click at [973, 726] on input "range" at bounding box center [774, 733] width 1307 height 16
drag, startPoint x: 982, startPoint y: 701, endPoint x: 1000, endPoint y: 697, distance: 18.4
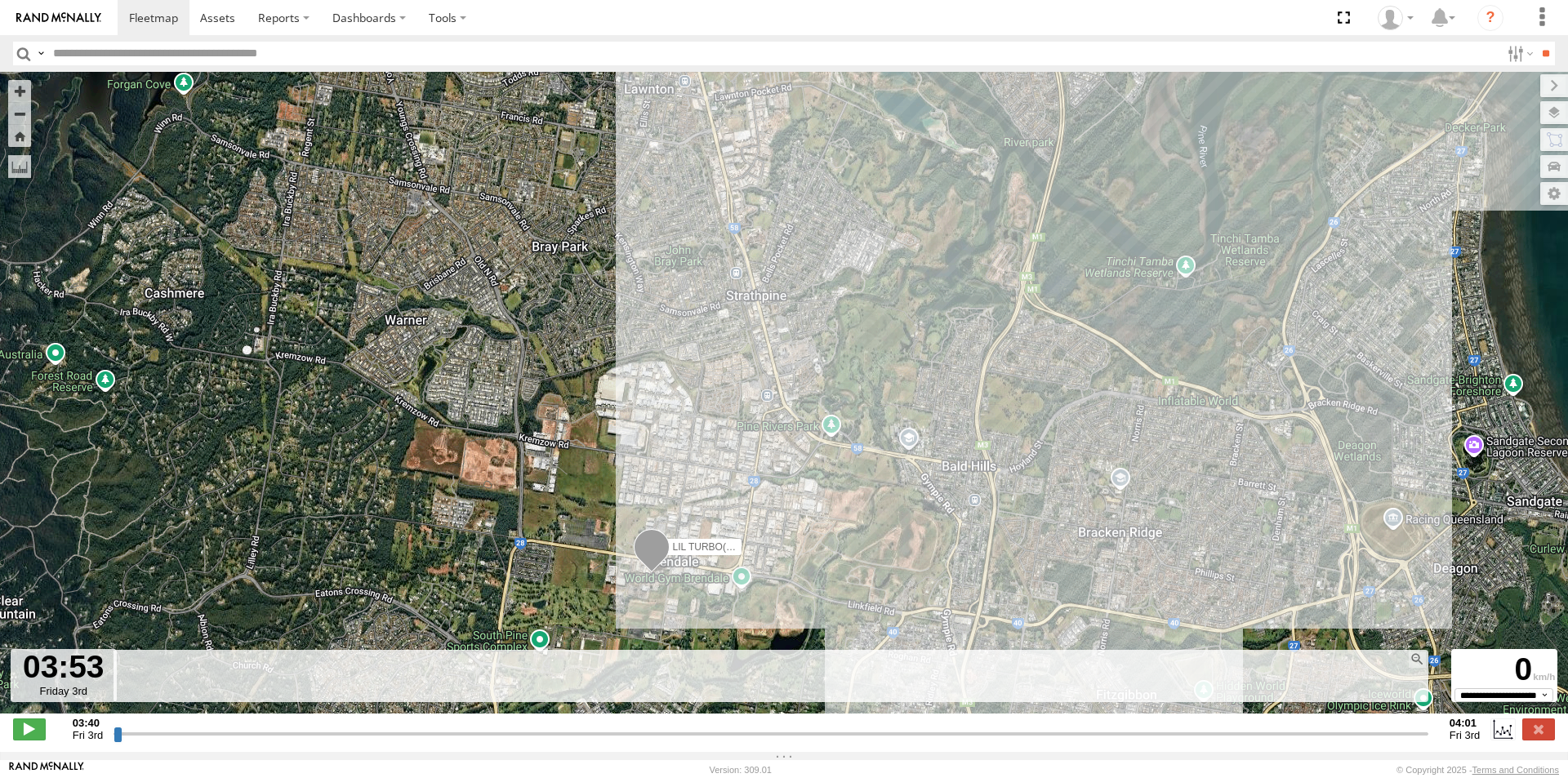
drag, startPoint x: 118, startPoint y: 738, endPoint x: 896, endPoint y: 771, distance: 778.7
click at [896, 741] on input "range" at bounding box center [771, 733] width 1315 height 16
click at [895, 739] on input "range" at bounding box center [771, 733] width 1315 height 16
drag, startPoint x: 894, startPoint y: 741, endPoint x: 1170, endPoint y: 725, distance: 276.5
click at [1170, 726] on input "range" at bounding box center [771, 733] width 1315 height 16
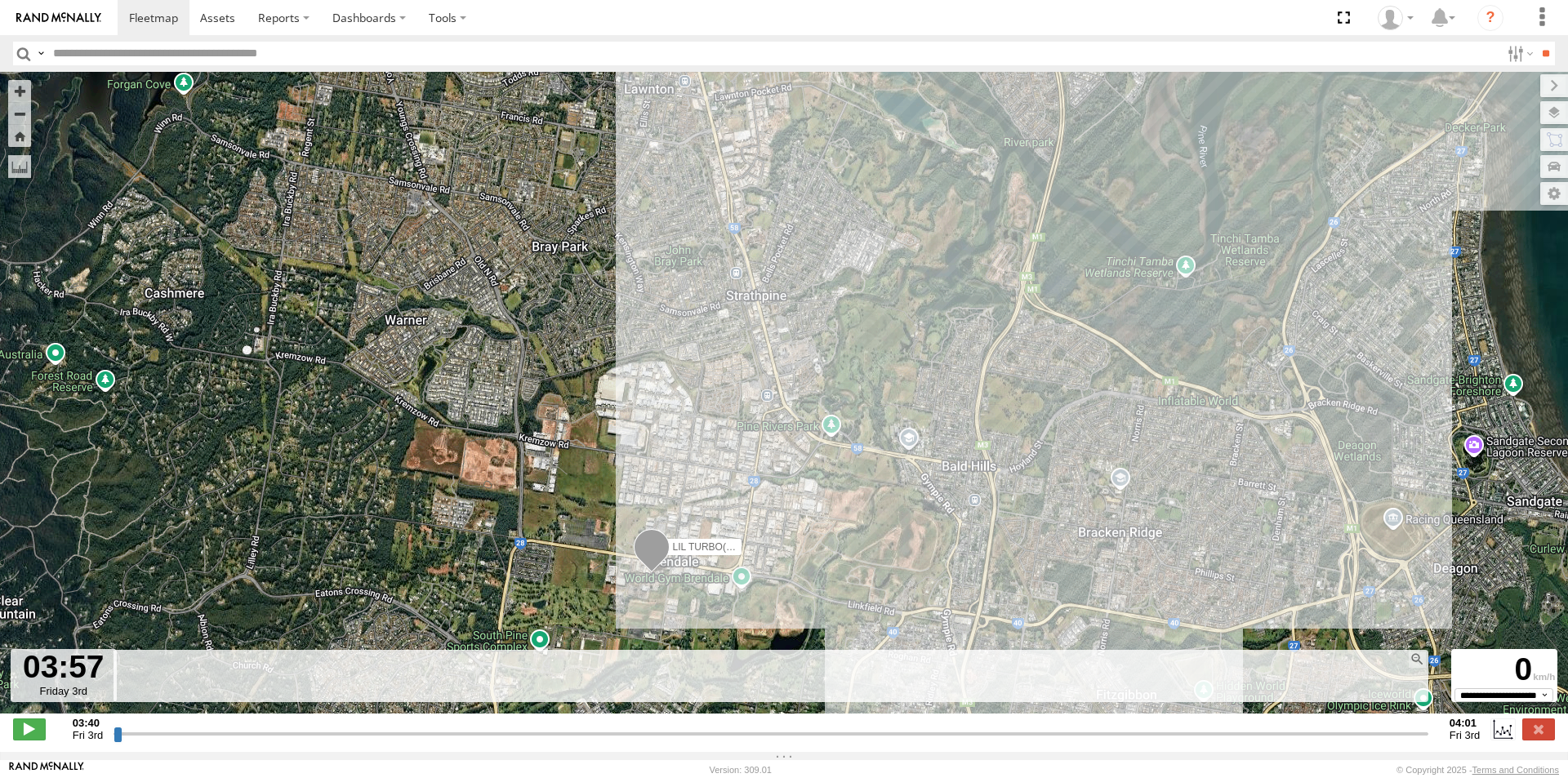
click at [801, 741] on input "range" at bounding box center [771, 733] width 1315 height 16
drag, startPoint x: 801, startPoint y: 744, endPoint x: 1260, endPoint y: 736, distance: 459.1
click at [1260, 736] on input "range" at bounding box center [771, 733] width 1315 height 16
drag, startPoint x: 1258, startPoint y: 742, endPoint x: 118, endPoint y: 743, distance: 1140.0
type input "**********"
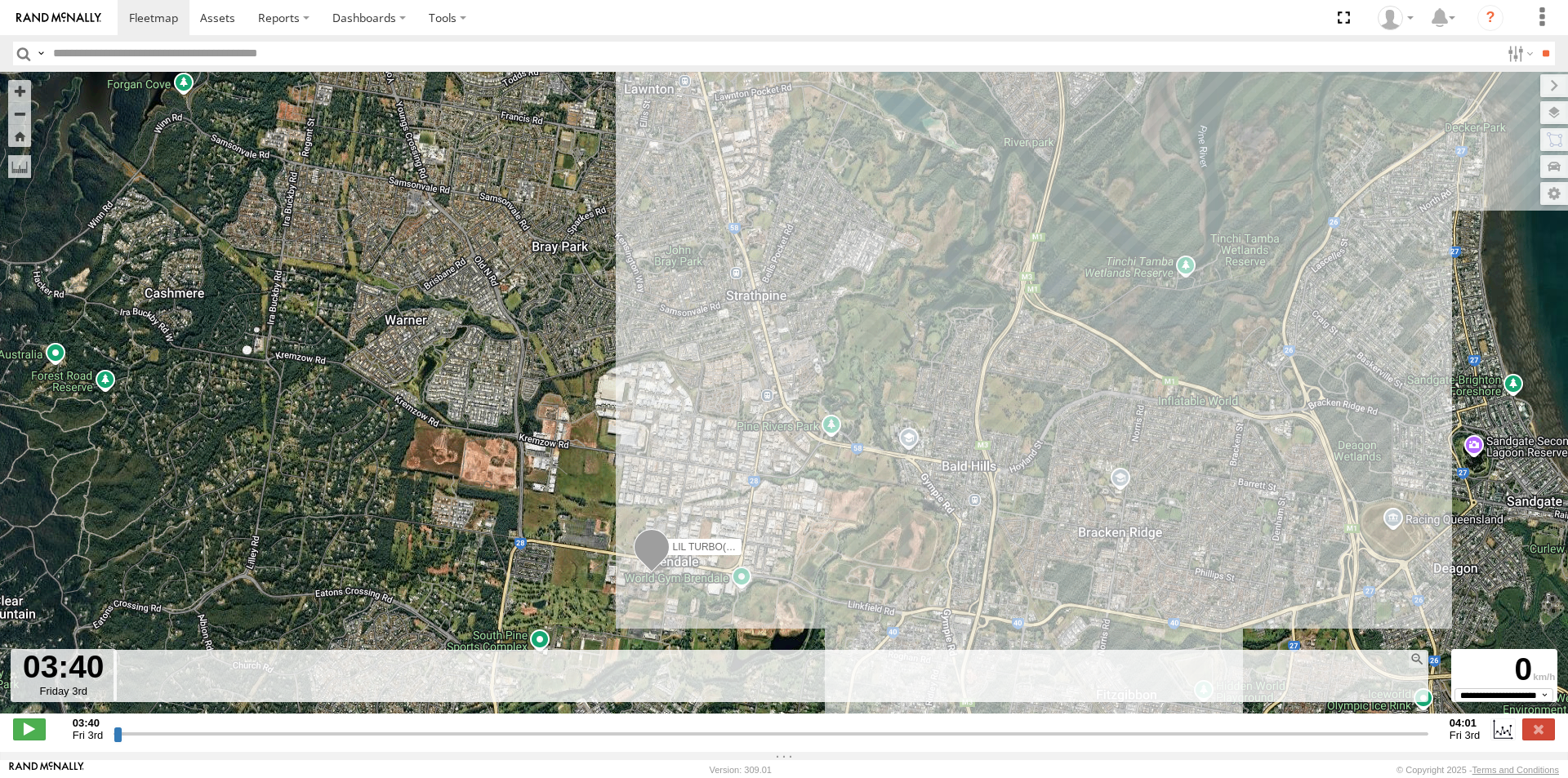
click at [118, 741] on input "range" at bounding box center [771, 733] width 1315 height 16
click at [727, 575] on div "LIL TURBO(SMALL TRUCK) 09:45 Fri 11:42 Fri 11:42 Fri" at bounding box center [784, 401] width 1568 height 659
click at [646, 553] on span at bounding box center [651, 550] width 36 height 44
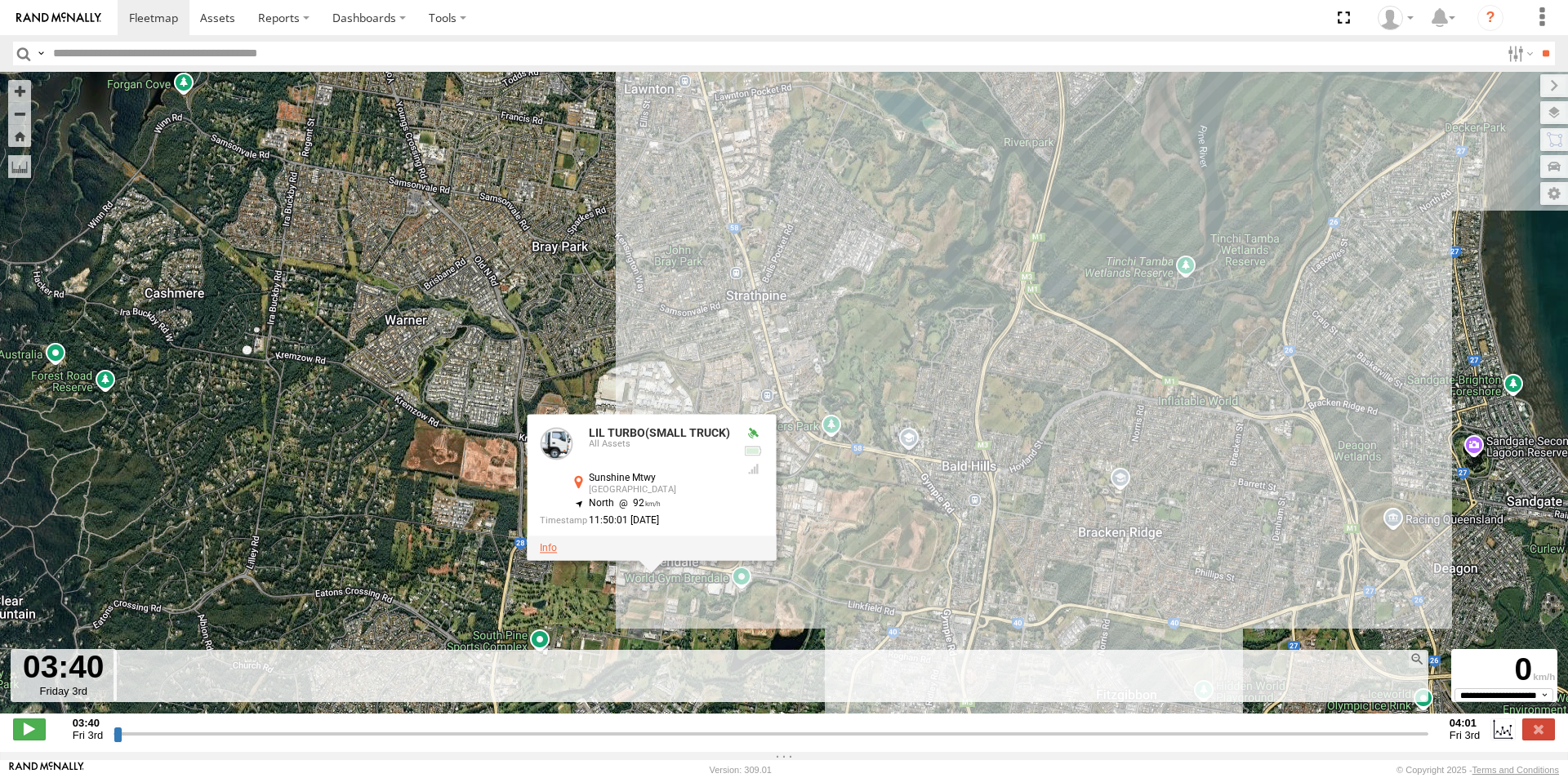
click at [550, 554] on link at bounding box center [548, 548] width 17 height 11
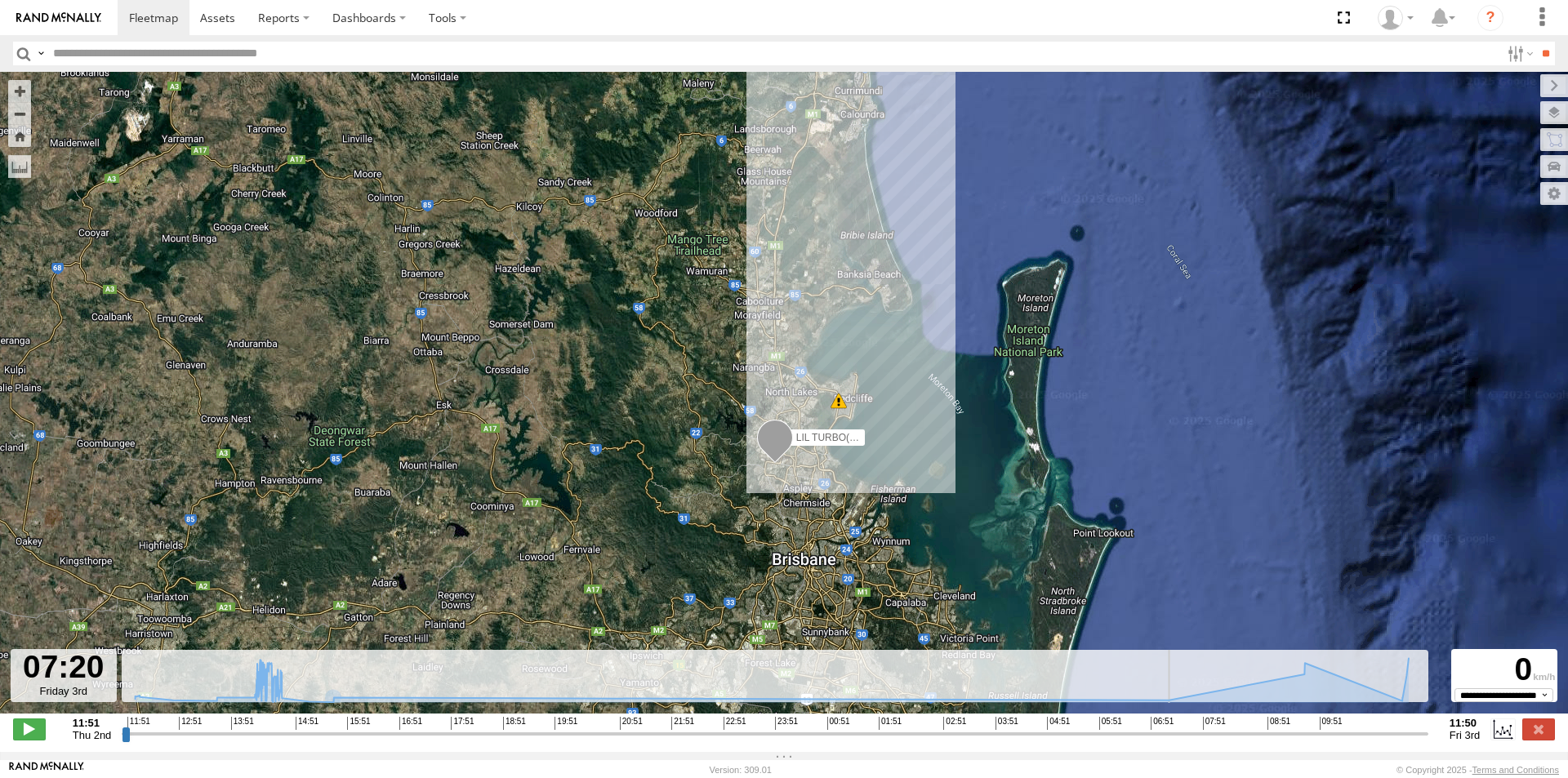
click at [1180, 741] on input "range" at bounding box center [774, 733] width 1307 height 16
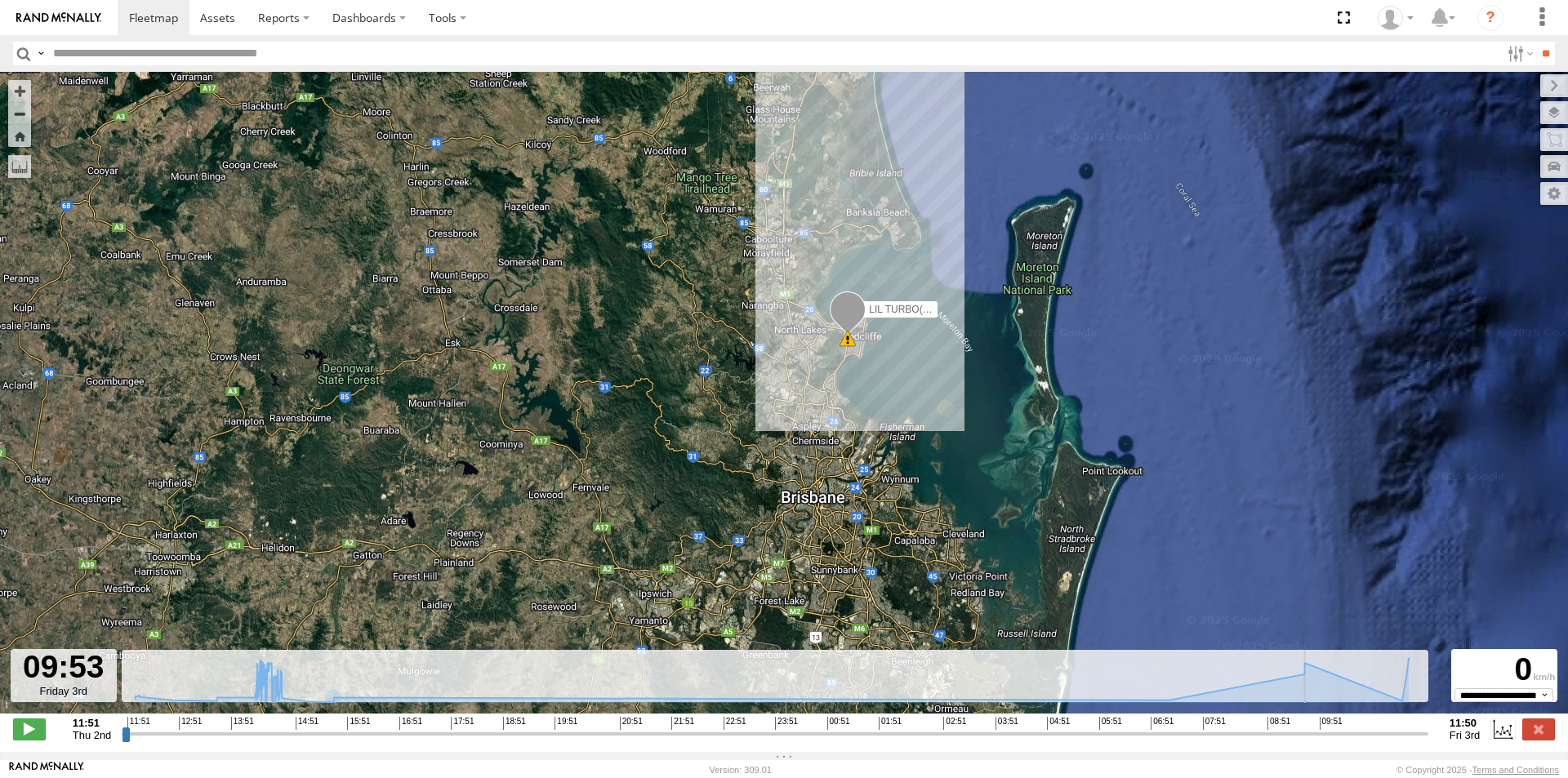
drag, startPoint x: 1181, startPoint y: 742, endPoint x: 1318, endPoint y: 746, distance: 137.1
click at [1318, 741] on input "range" at bounding box center [774, 733] width 1307 height 16
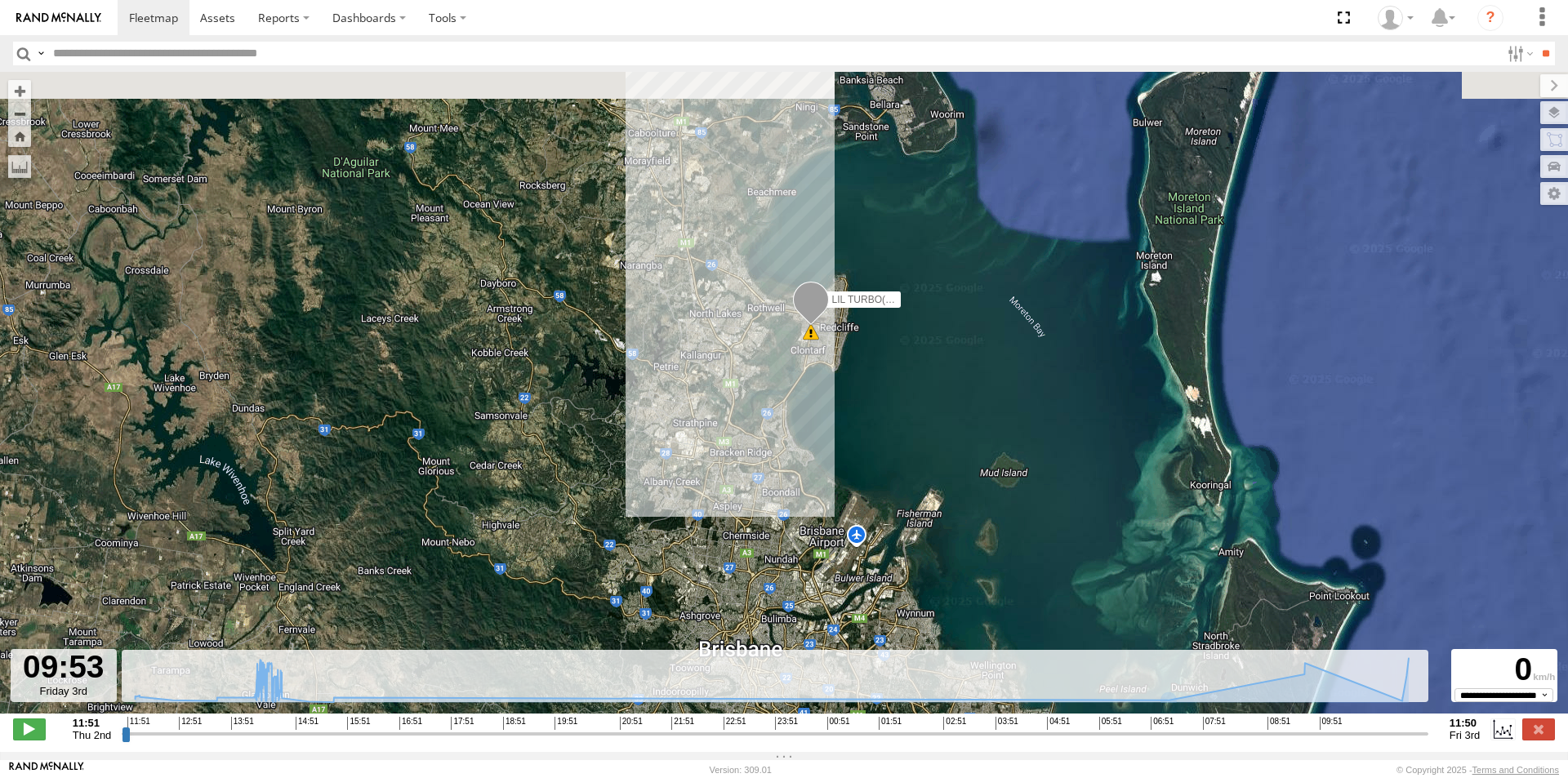
drag, startPoint x: 744, startPoint y: 293, endPoint x: 892, endPoint y: 548, distance: 294.8
click at [888, 547] on div "LIL TURBO(SMALL TRUCK) 09:45 Fri 11:42 Fri 11:42 Fri" at bounding box center [784, 401] width 1568 height 659
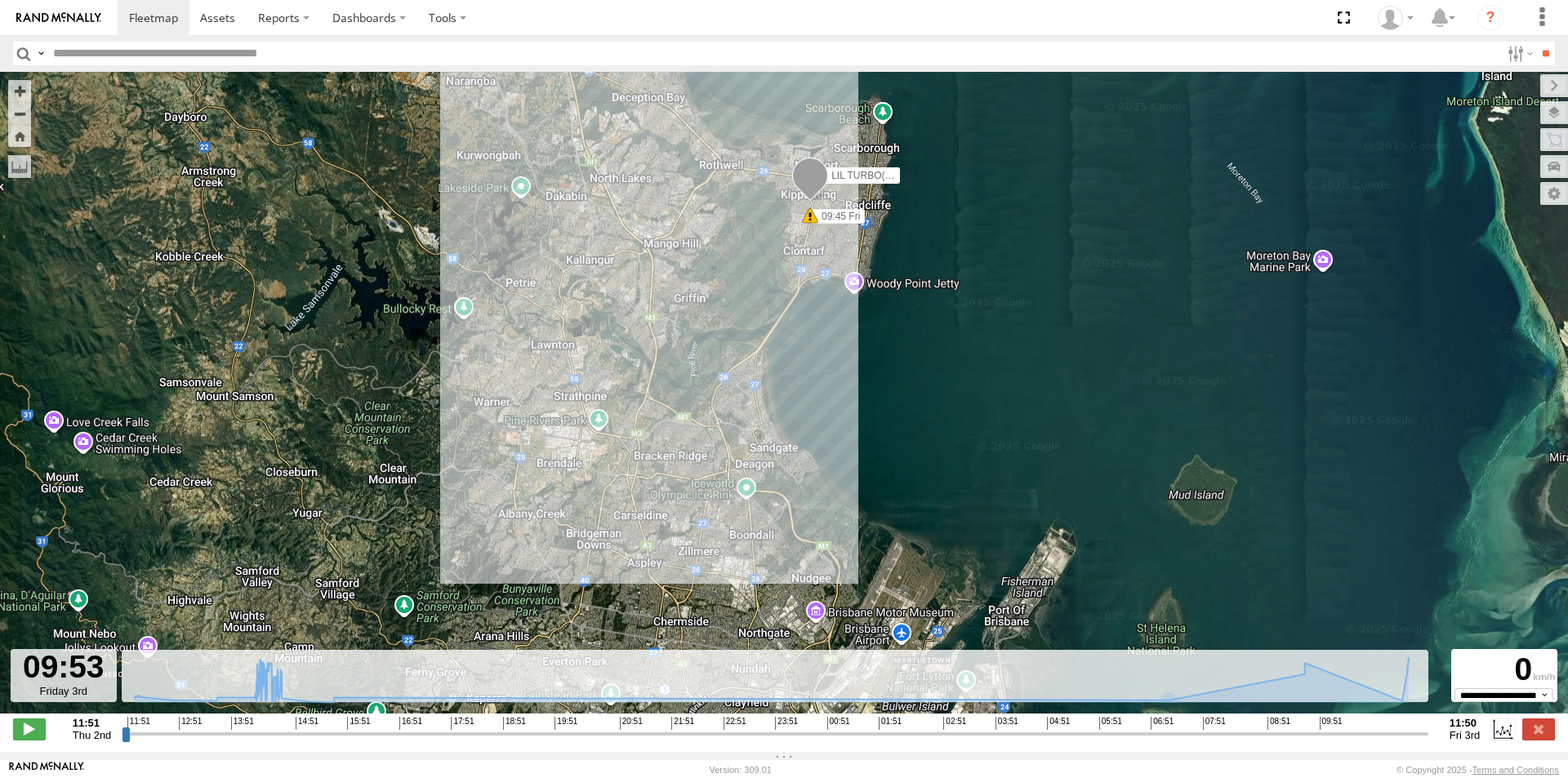
drag, startPoint x: 854, startPoint y: 398, endPoint x: 966, endPoint y: 500, distance: 151.5
click at [962, 496] on div "LIL TURBO(SMALL TRUCK) 09:45 Fri 11:42 Fri 11:42 Fri" at bounding box center [784, 401] width 1568 height 659
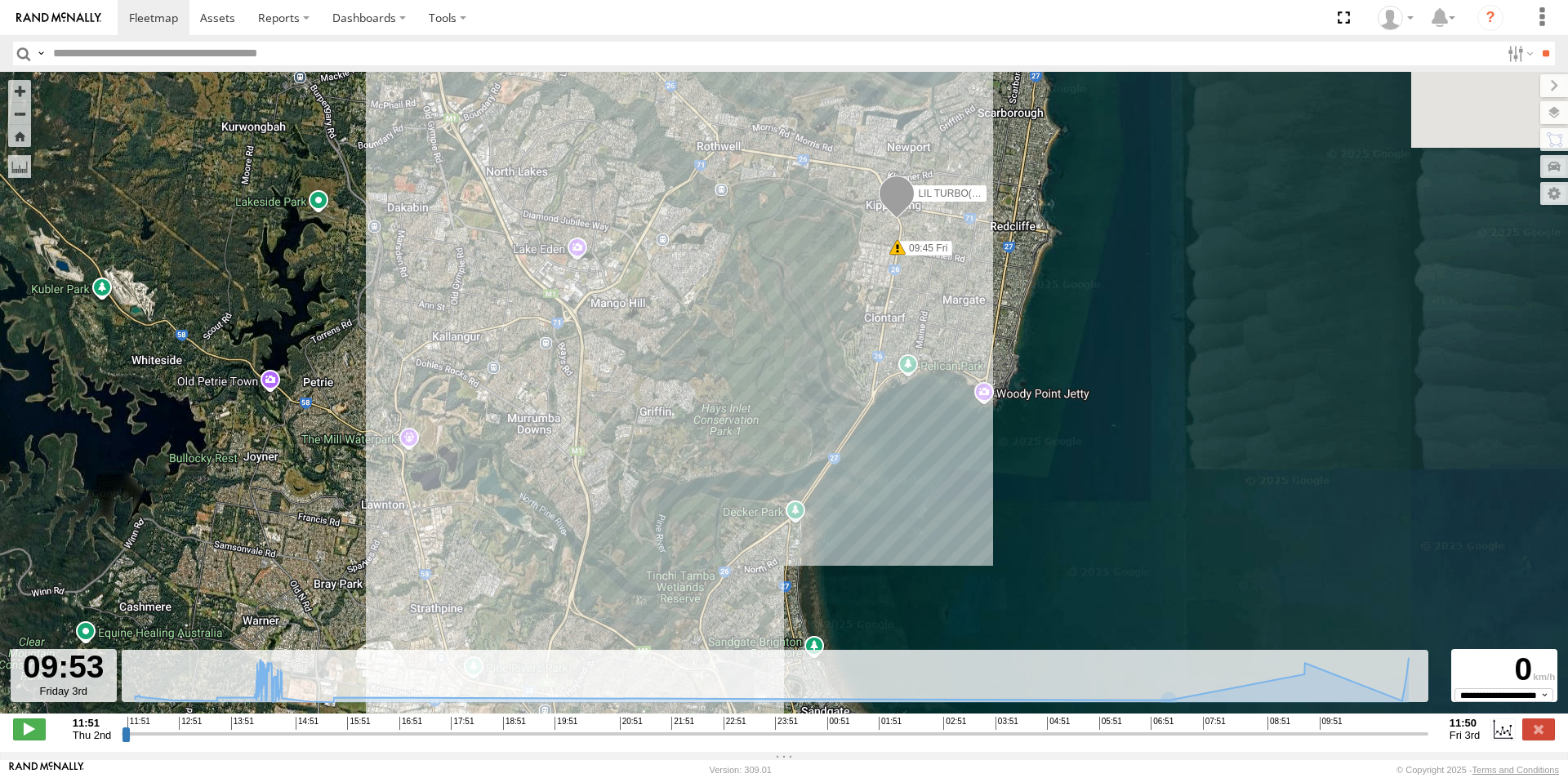
drag, startPoint x: 874, startPoint y: 367, endPoint x: 897, endPoint y: 538, distance: 172.5
click at [891, 546] on div "LIL TURBO(SMALL TRUCK) 09:45 Fri 11:42 Fri 11:42 Fri" at bounding box center [784, 401] width 1568 height 659
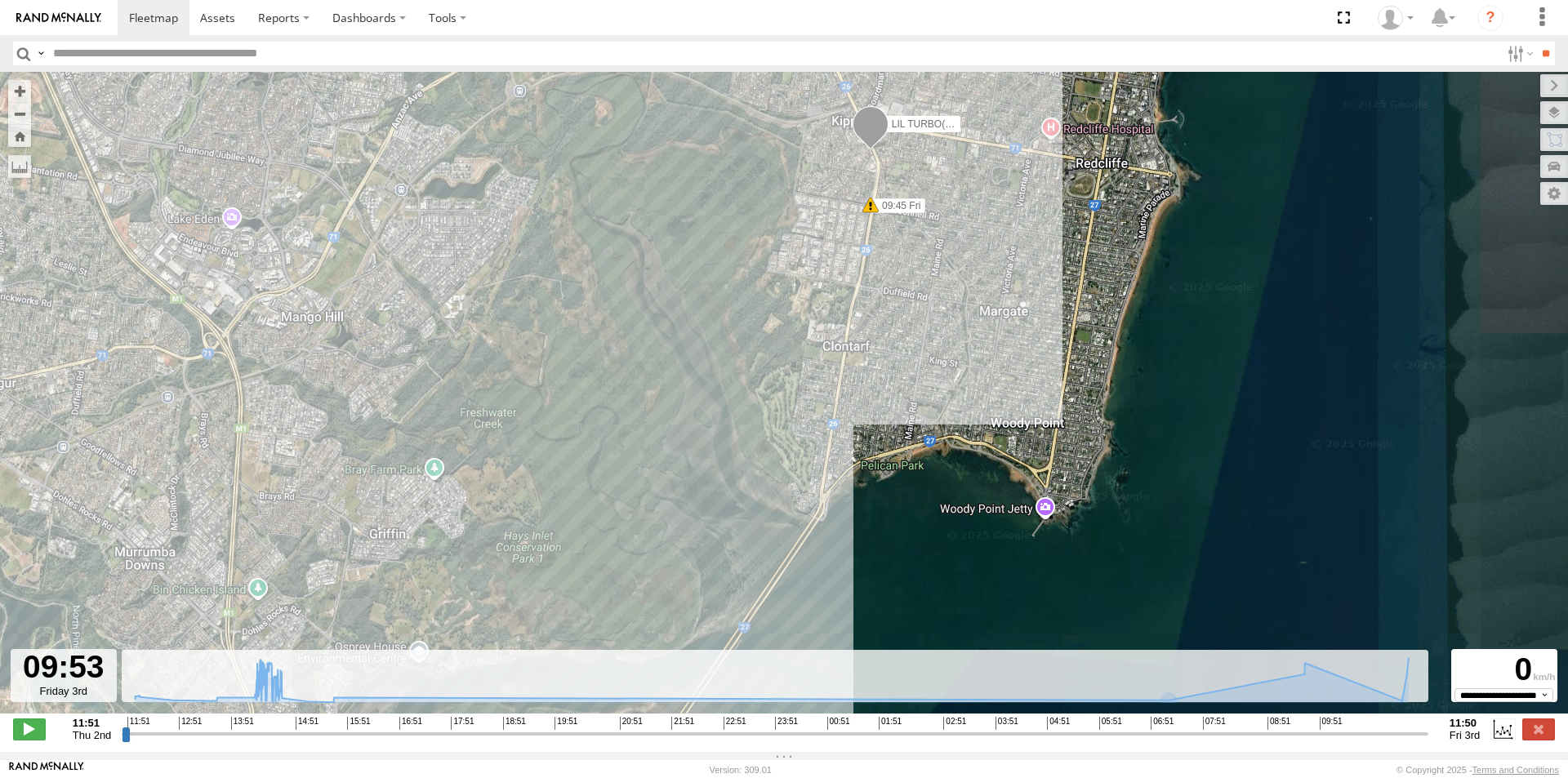
drag, startPoint x: 941, startPoint y: 473, endPoint x: 998, endPoint y: 578, distance: 119.5
click at [998, 578] on div "LIL TURBO(SMALL TRUCK) 09:45 Fri 11:42 Fri 11:42 Fri" at bounding box center [784, 401] width 1568 height 659
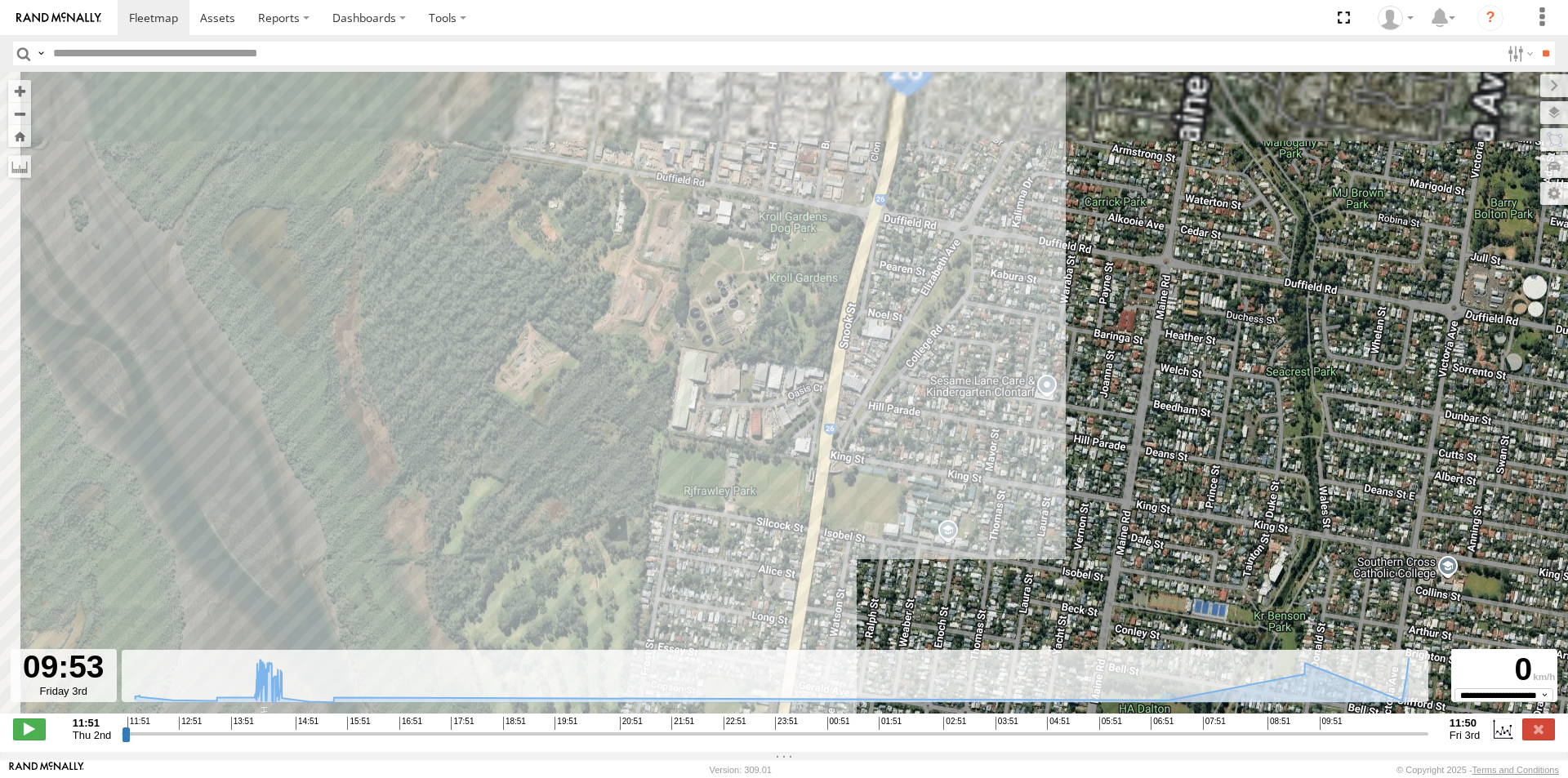
drag, startPoint x: 952, startPoint y: 395, endPoint x: 1038, endPoint y: 599, distance: 221.4
click at [1038, 599] on div "LIL TURBO(SMALL TRUCK) 09:45 Fri 11:42 Fri 11:42 Fri" at bounding box center [784, 401] width 1568 height 659
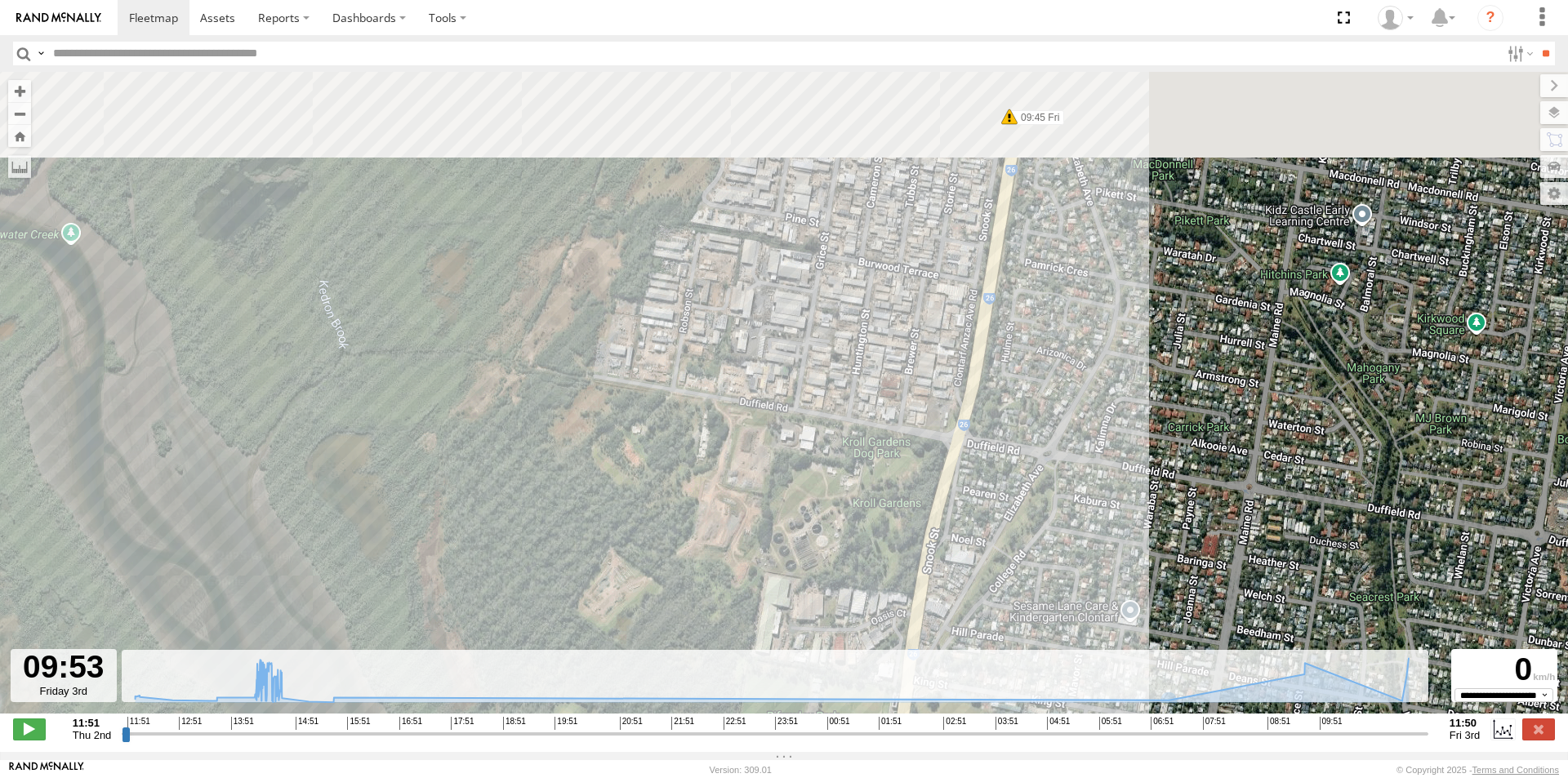
click at [1090, 582] on div "LIL TURBO(SMALL TRUCK) 09:45 Fri 11:42 Fri 11:42 Fri" at bounding box center [784, 401] width 1568 height 659
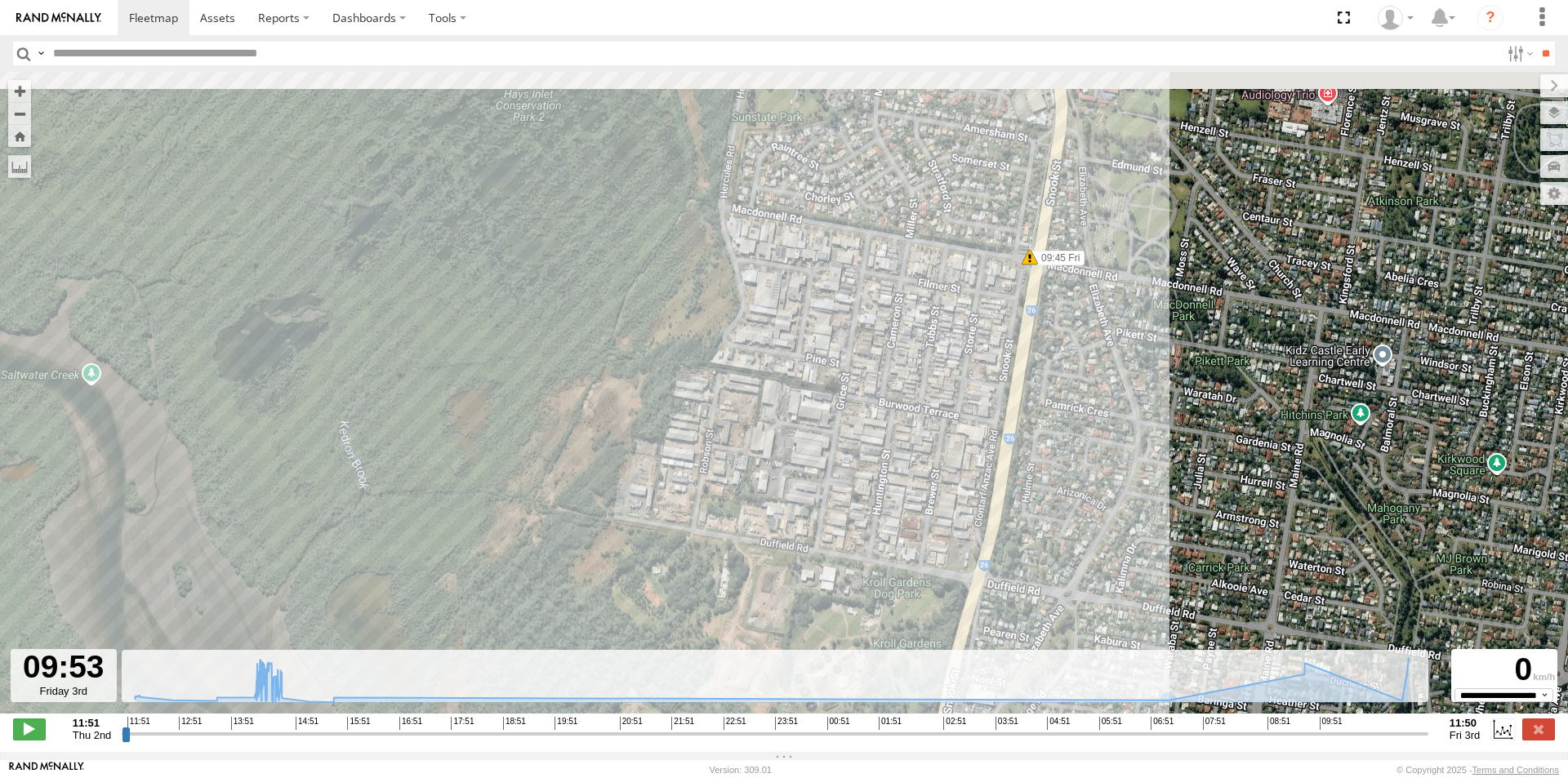
drag, startPoint x: 1074, startPoint y: 545, endPoint x: 1074, endPoint y: 566, distance: 21.0
click at [1074, 560] on div "LIL TURBO(SMALL TRUCK) 09:45 Fri 11:42 Fri 11:42 Fri" at bounding box center [784, 401] width 1568 height 659
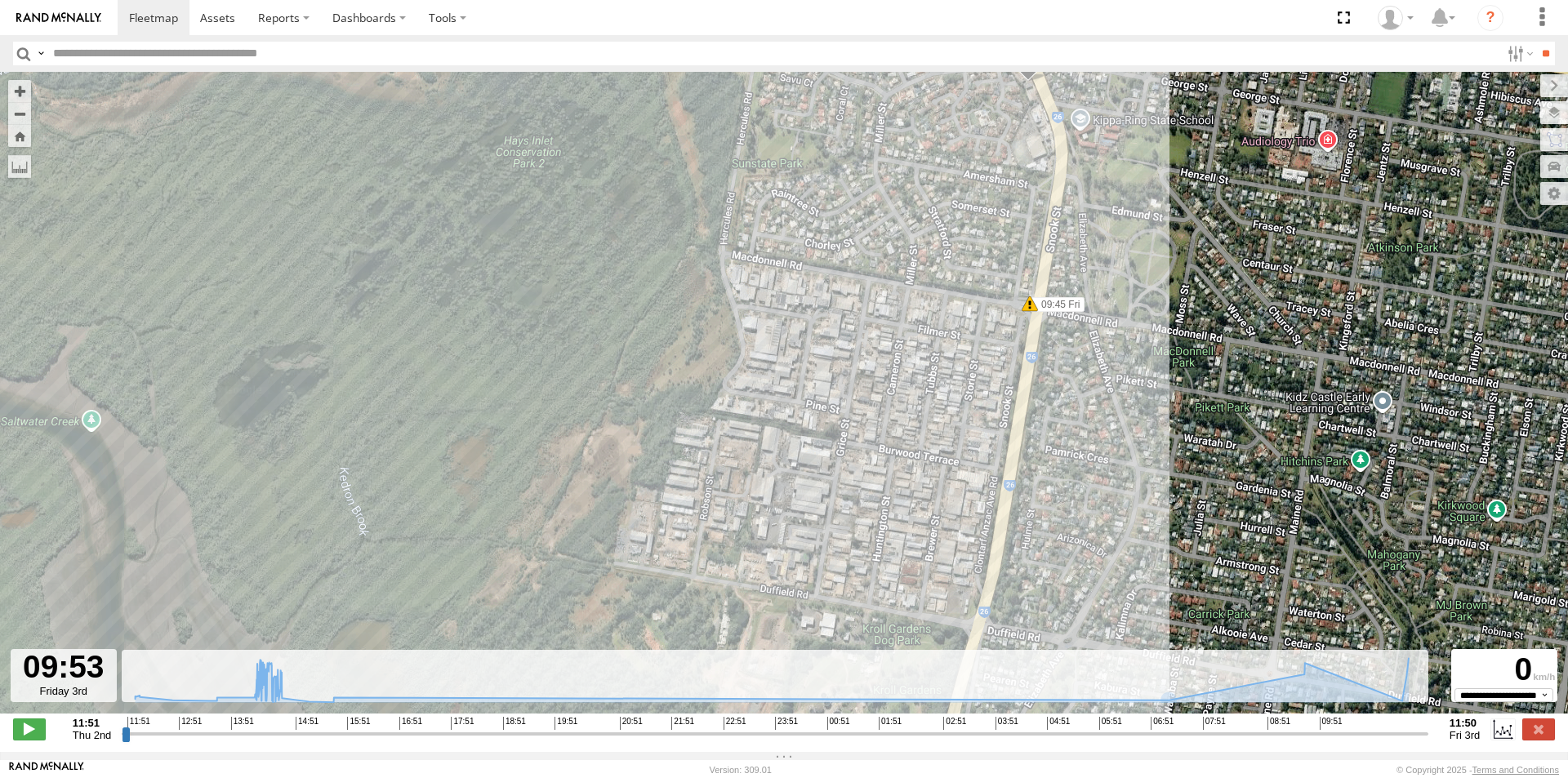
drag, startPoint x: 1104, startPoint y: 491, endPoint x: 1078, endPoint y: 578, distance: 90.8
click at [1079, 577] on div "LIL TURBO(SMALL TRUCK) 09:45 Fri 11:42 Fri 11:42 Fri" at bounding box center [784, 401] width 1568 height 659
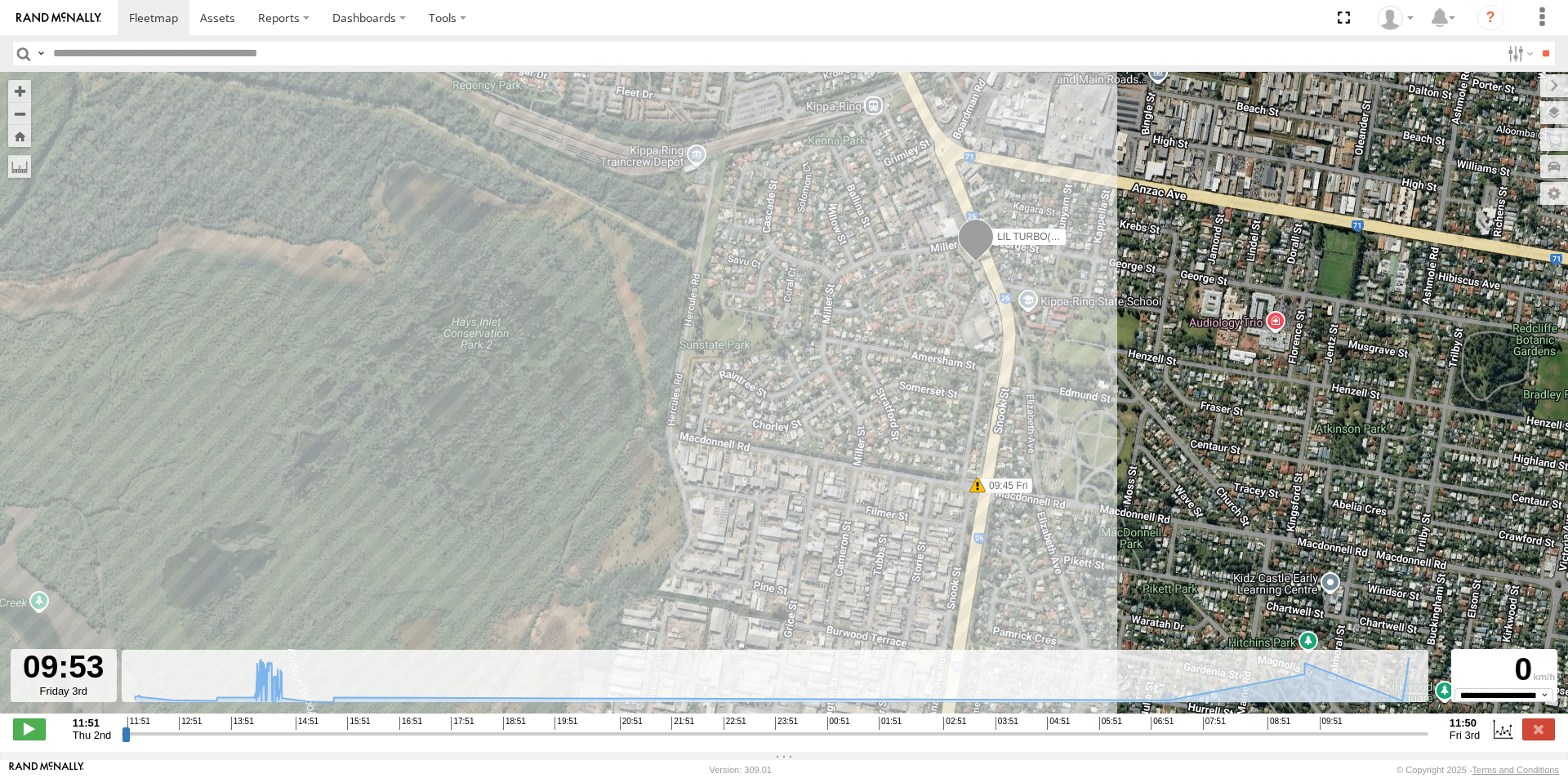
click at [1092, 527] on div "LIL TURBO(SMALL TRUCK) 09:45 Fri 11:42 Fri 11:42 Fri" at bounding box center [784, 401] width 1568 height 659
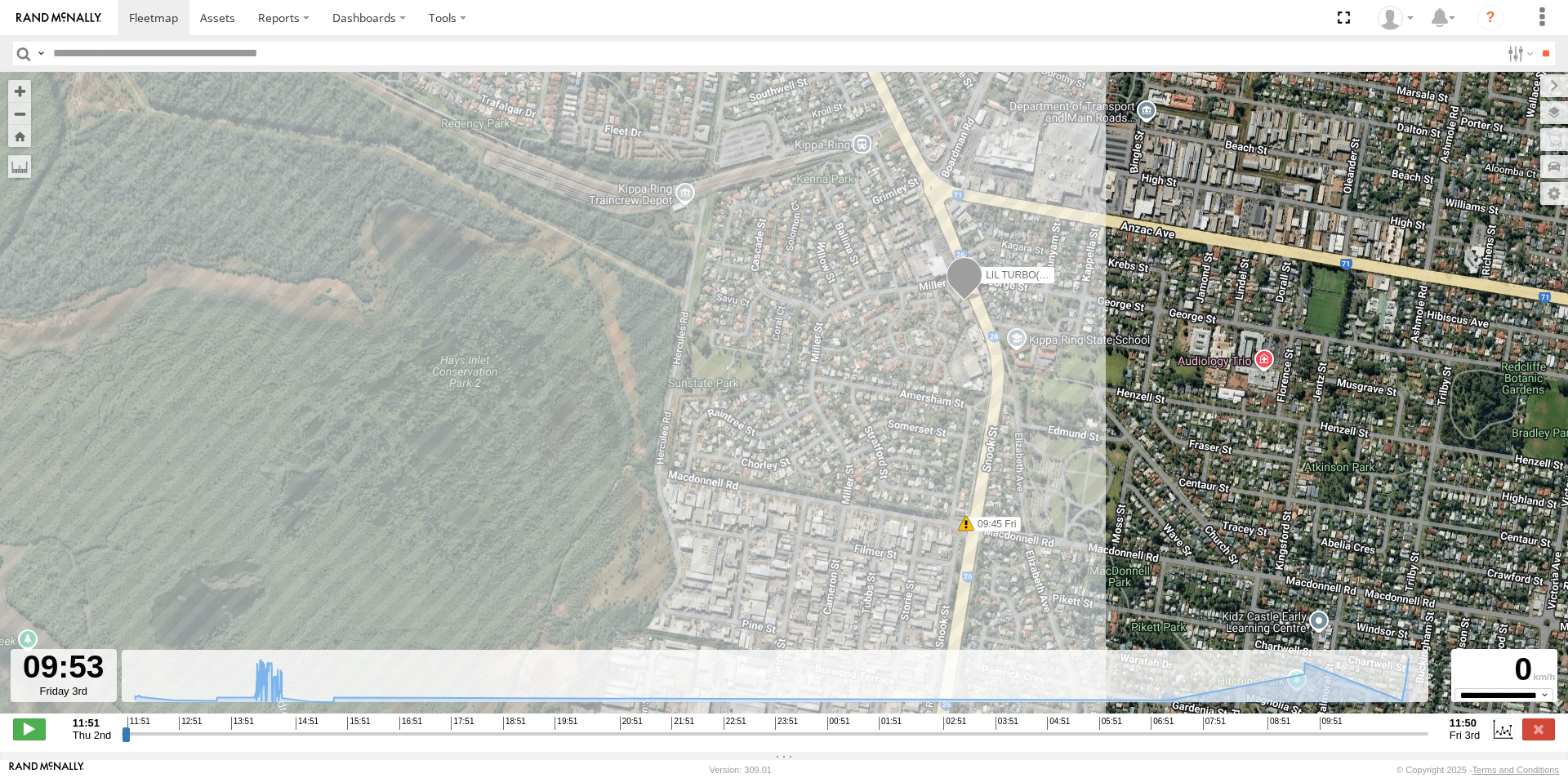
drag, startPoint x: 1100, startPoint y: 521, endPoint x: 1097, endPoint y: 531, distance: 10.4
click at [1097, 530] on div "LIL TURBO(SMALL TRUCK) 09:45 Fri 11:42 Fri 11:42 Fri" at bounding box center [784, 401] width 1568 height 659
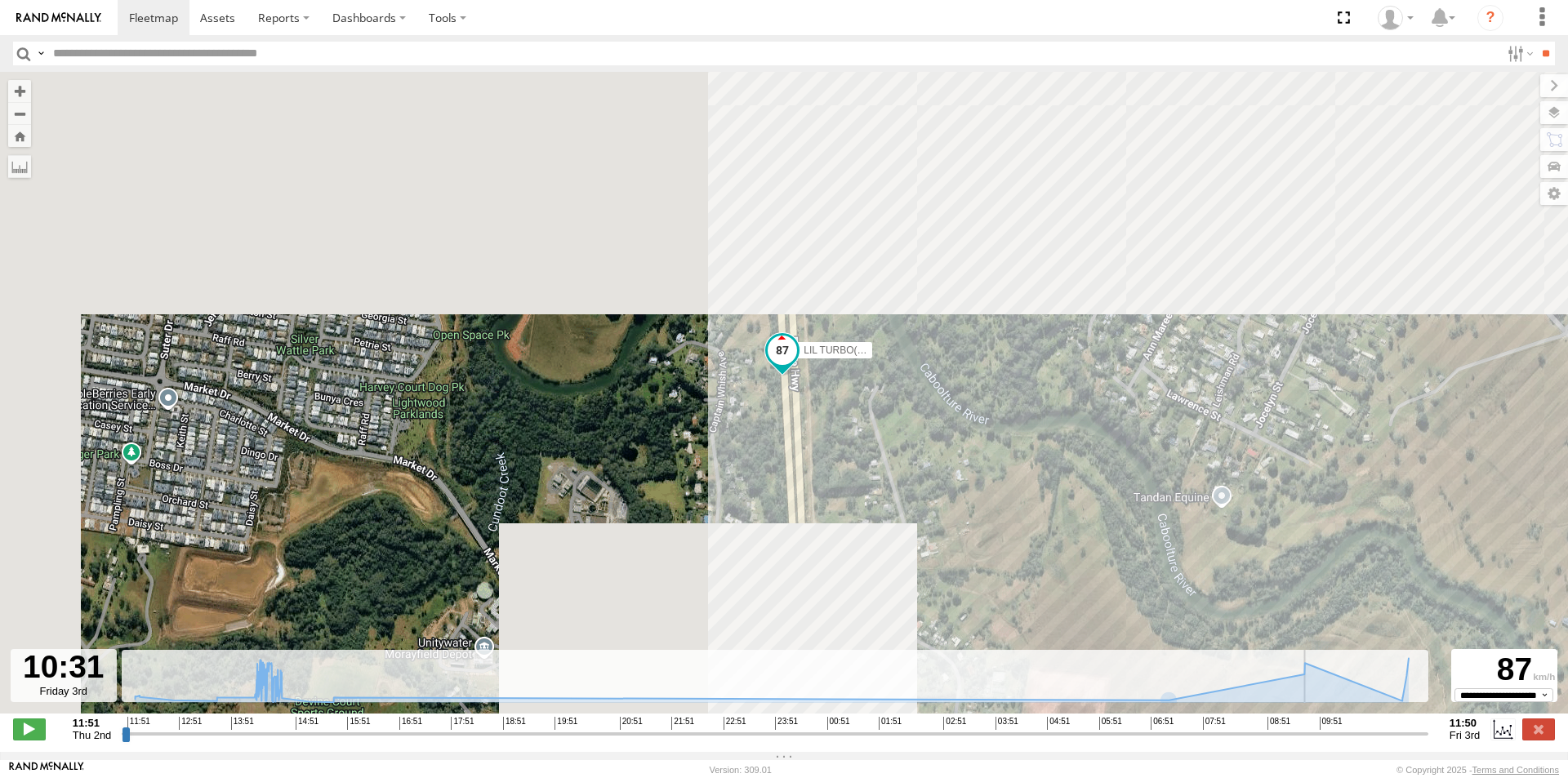
drag, startPoint x: 1318, startPoint y: 742, endPoint x: 1353, endPoint y: 738, distance: 35.2
click at [1353, 739] on input "range" at bounding box center [774, 733] width 1307 height 16
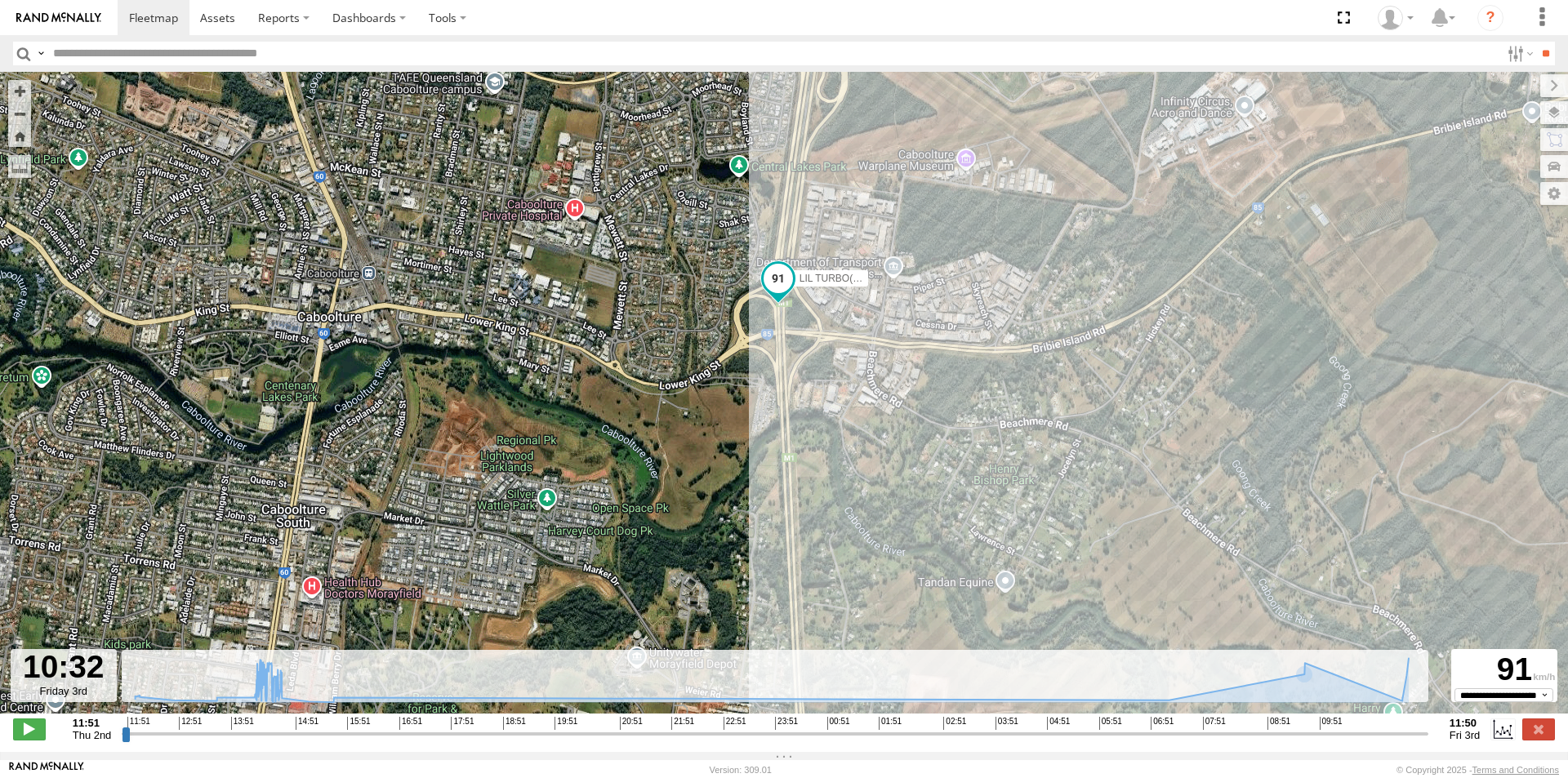
drag, startPoint x: 1119, startPoint y: 369, endPoint x: 1021, endPoint y: 326, distance: 107.0
click at [1010, 321] on div "LIL TURBO(SMALL TRUCK) 09:45 Fri 11:42 Fri 11:42 Fri" at bounding box center [784, 401] width 1568 height 659
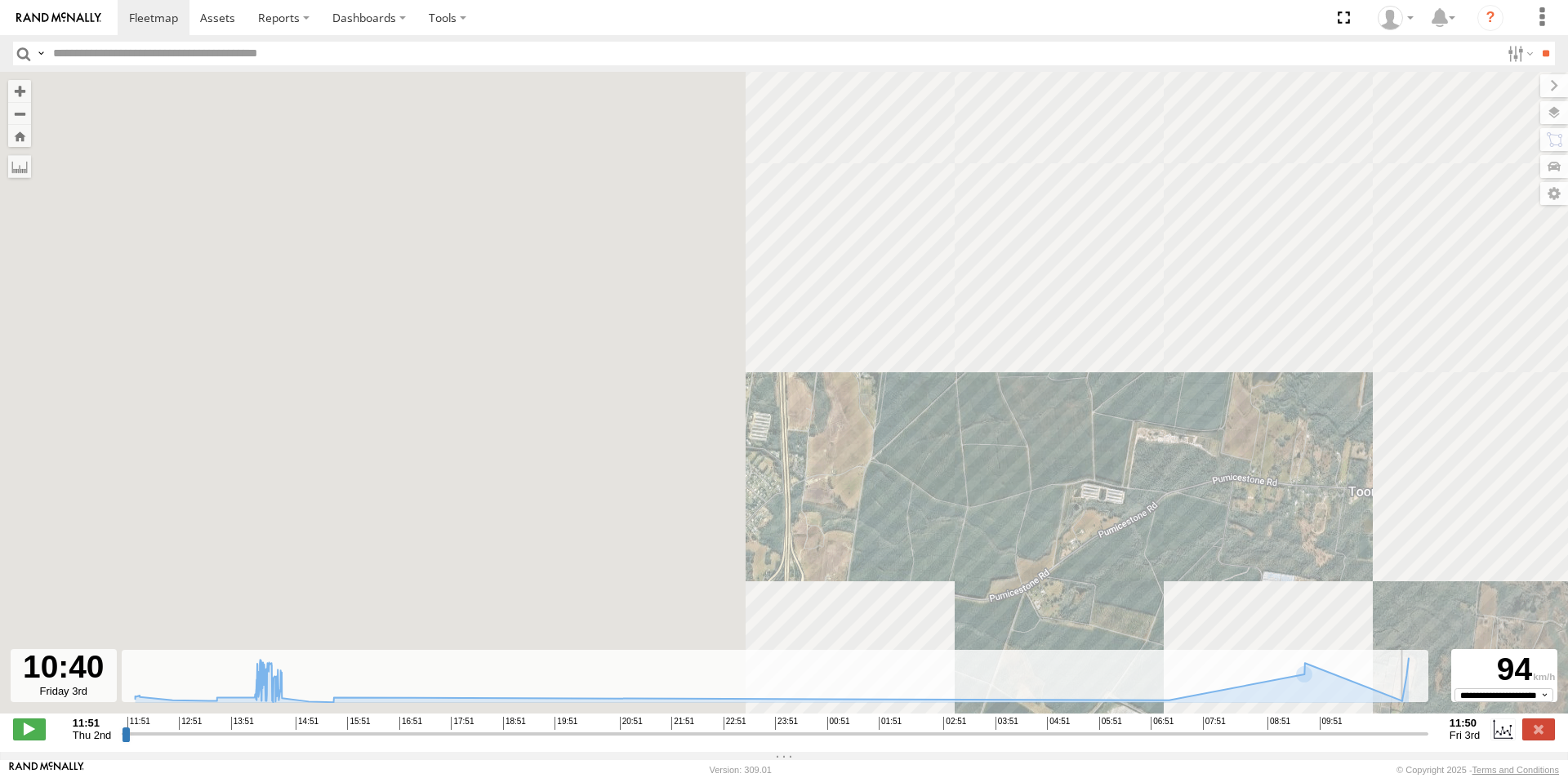
drag, startPoint x: 1352, startPoint y: 739, endPoint x: 1360, endPoint y: 725, distance: 16.1
click at [1360, 726] on input "range" at bounding box center [774, 733] width 1307 height 16
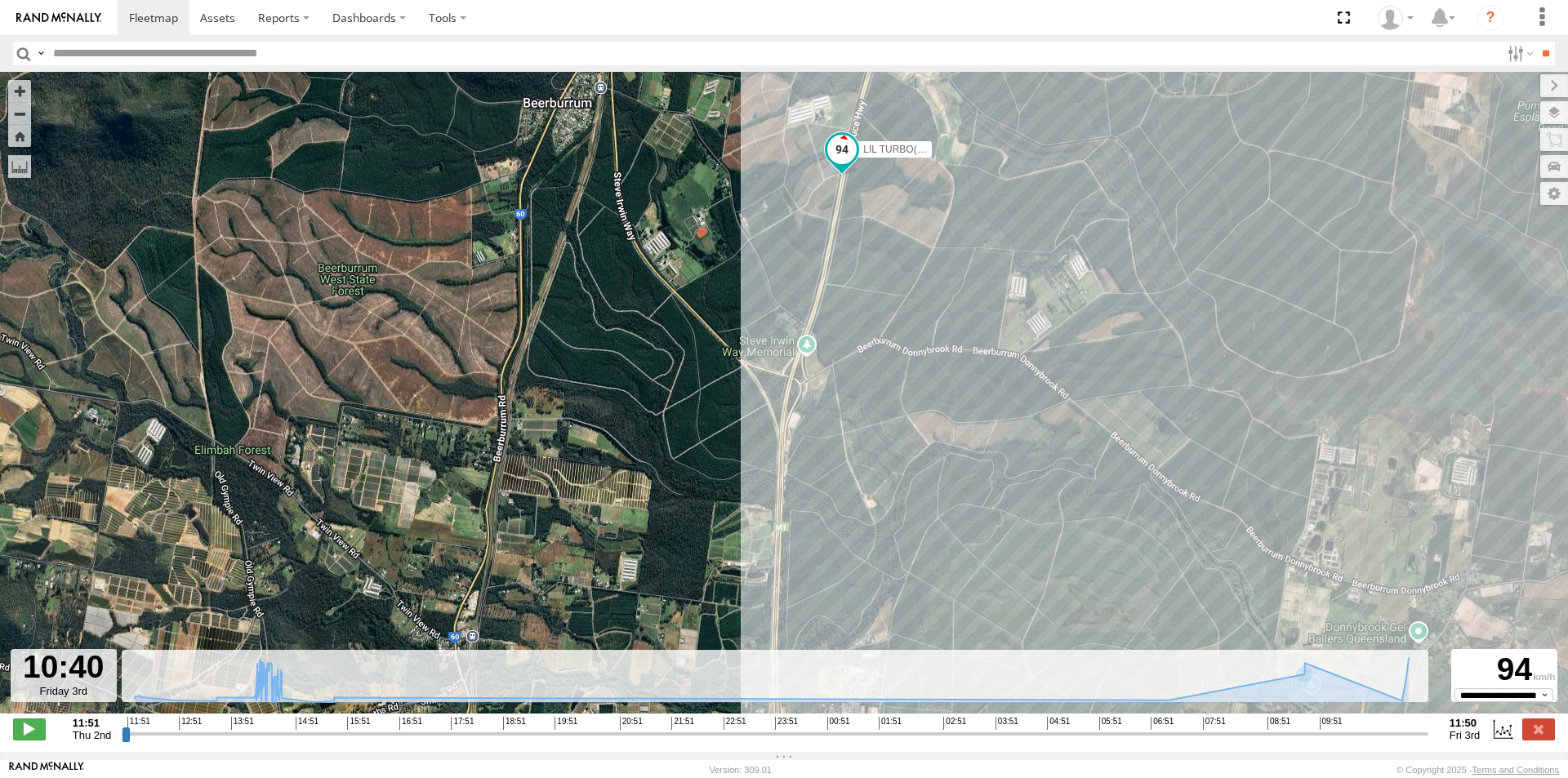
click at [1163, 752] on div "← Move left → Move right ↑ Move up ↓ Move down + Zoom in - Zoom out Home Jump l…" at bounding box center [784, 412] width 1568 height 681
click at [1307, 739] on input "range" at bounding box center [774, 733] width 1307 height 16
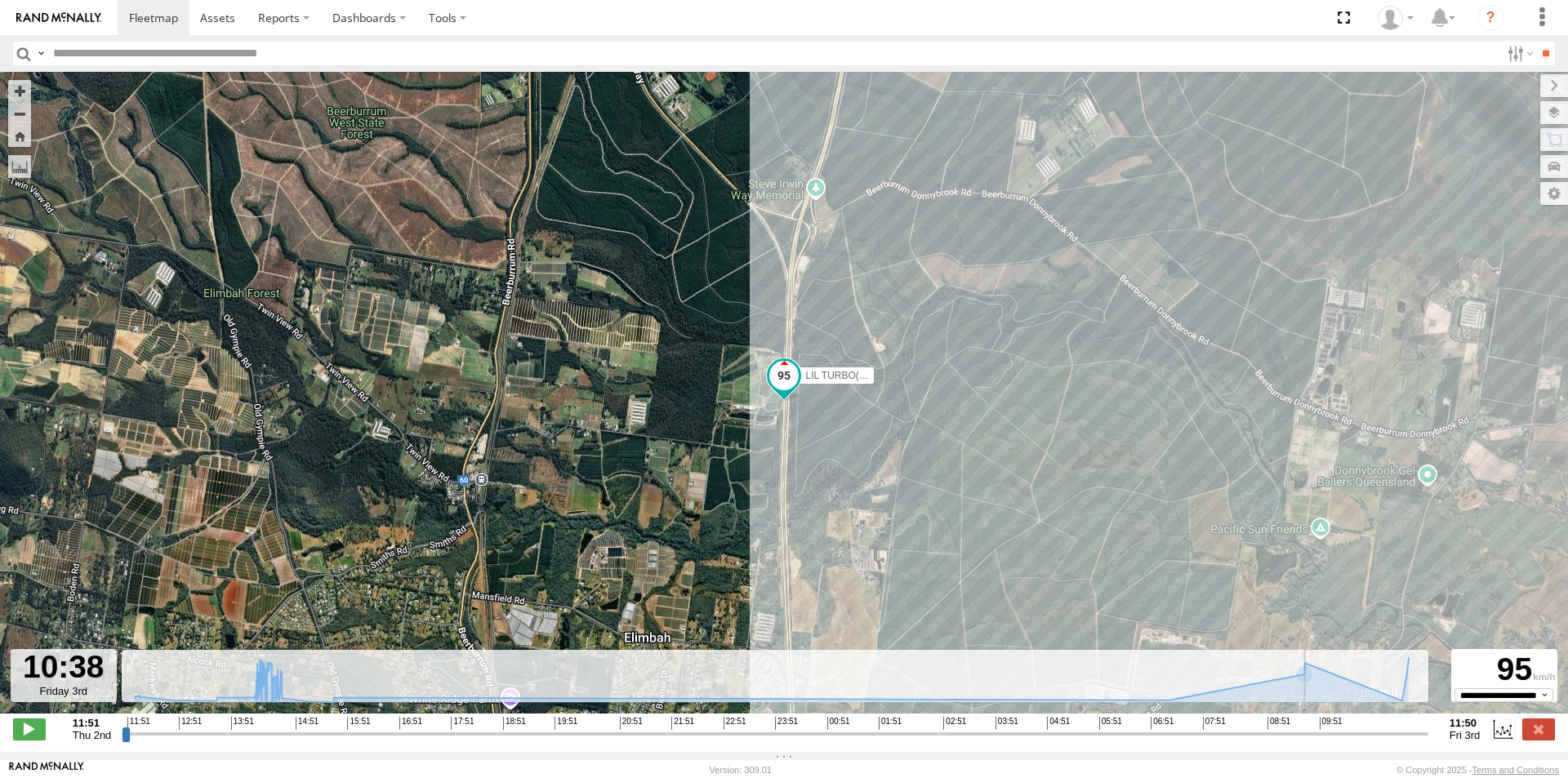
drag, startPoint x: 1308, startPoint y: 740, endPoint x: 1358, endPoint y: 732, distance: 50.6
click at [1358, 732] on input "range" at bounding box center [774, 733] width 1307 height 16
click at [0, 0] on div "Basemaps Roadmap Terrain Satellite Night" at bounding box center [0, 0] width 0 height 0
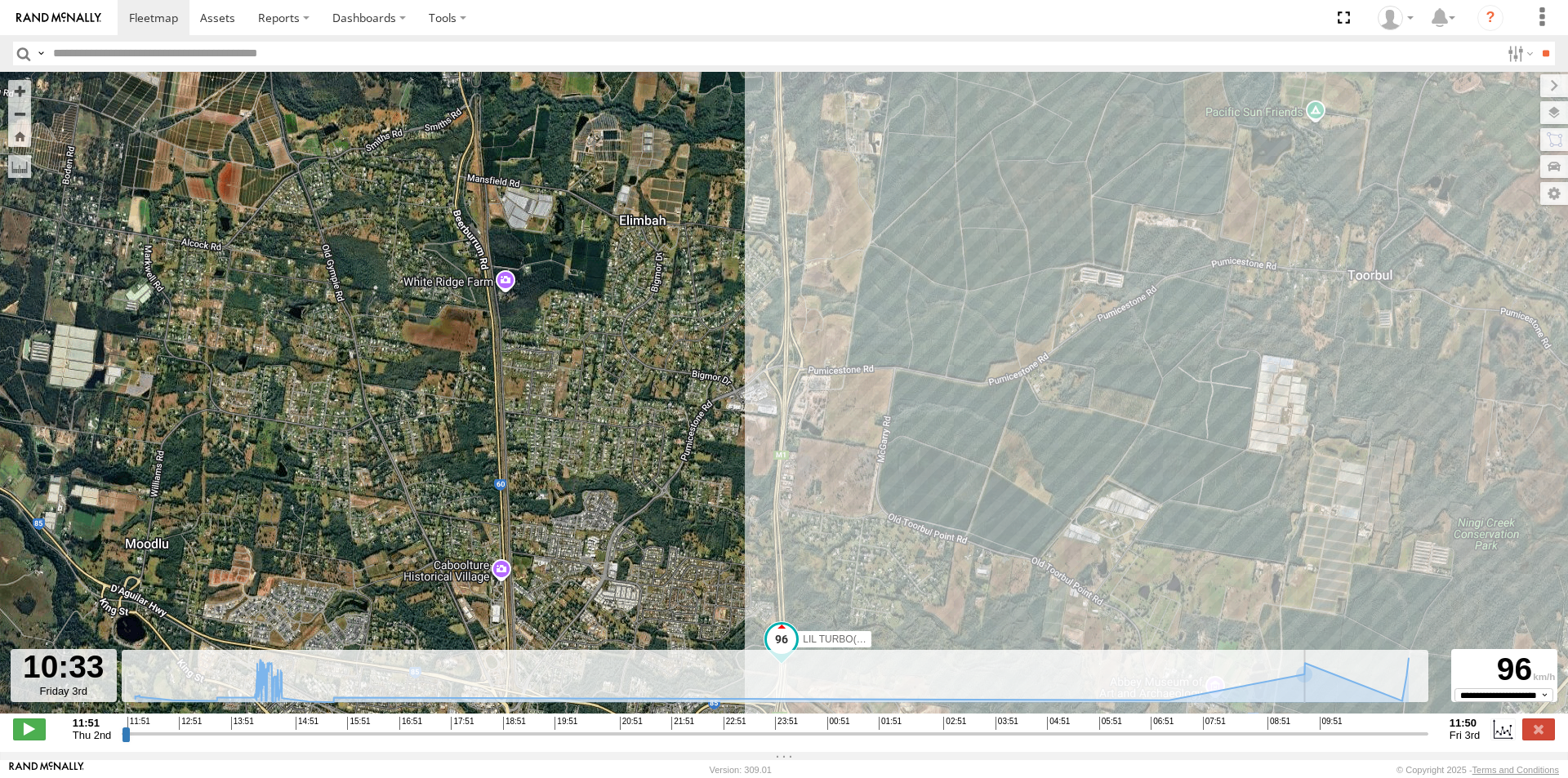
type input "**********"
click at [1354, 738] on input "range" at bounding box center [774, 733] width 1307 height 16
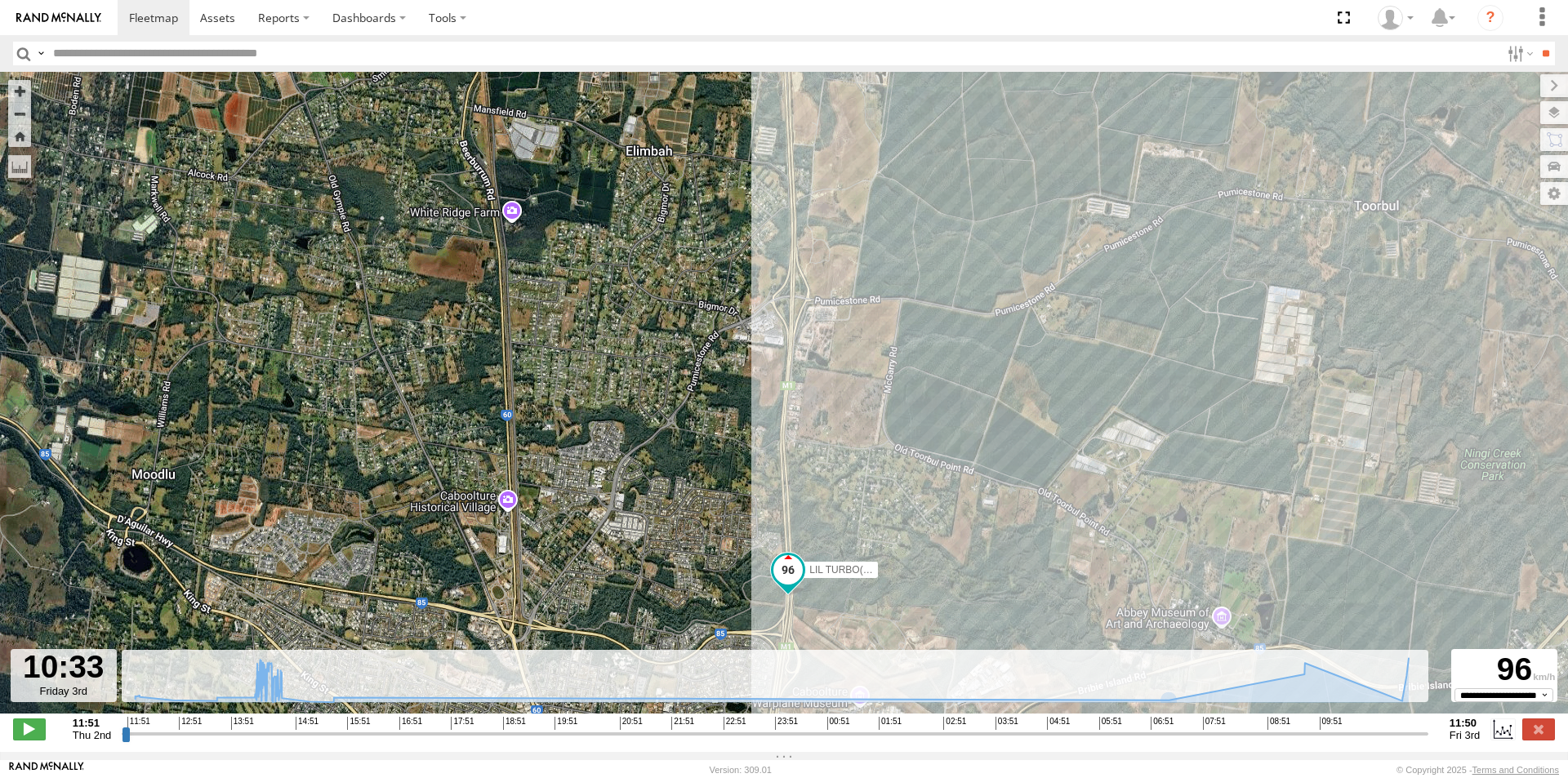
click at [791, 578] on span at bounding box center [788, 570] width 29 height 29
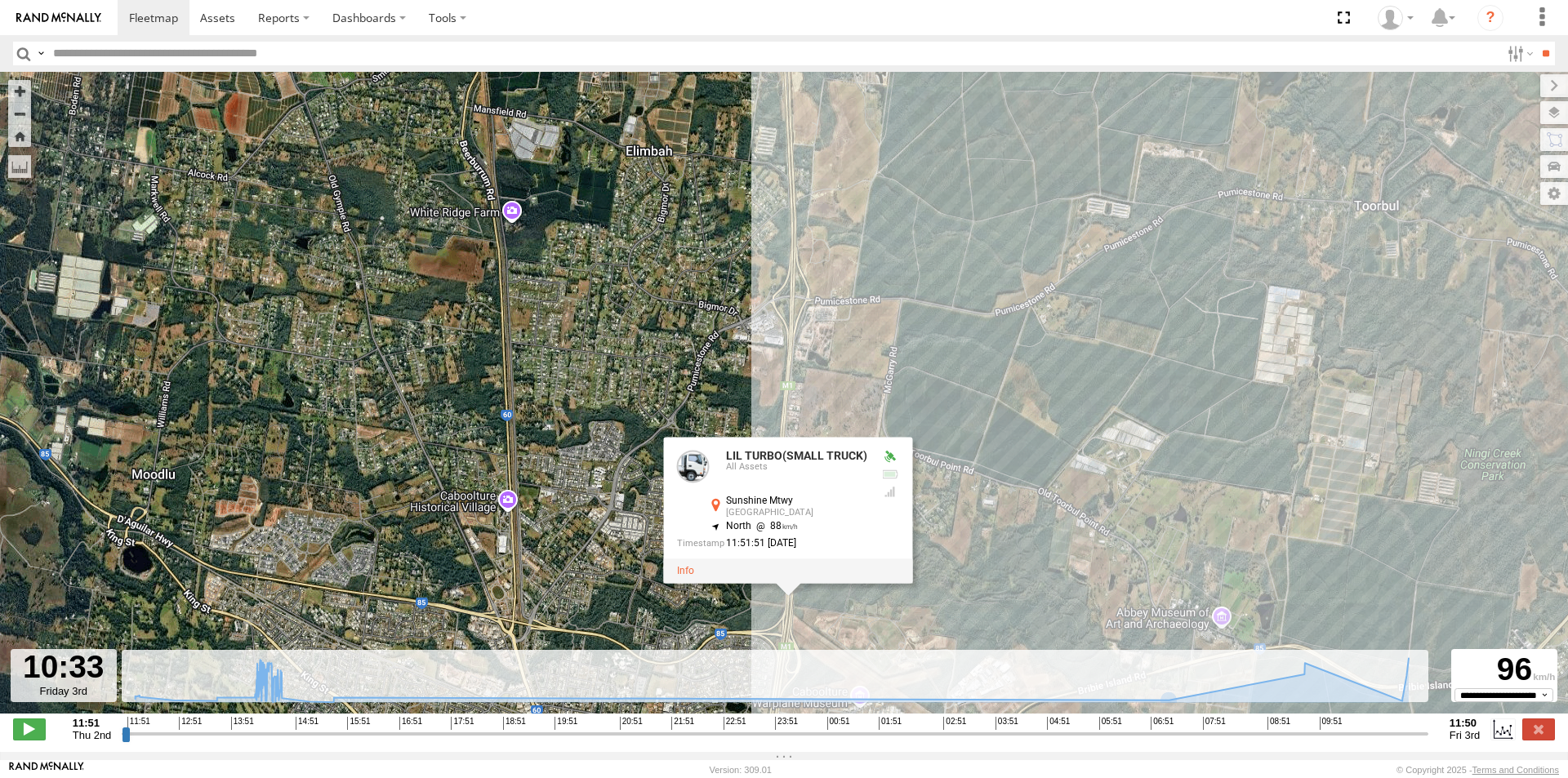
click at [1096, 521] on div "LIL TURBO(SMALL TRUCK) 09:45 Fri 11:42 Fri 11:42 Fri LIL TURBO(SMALL TRUCK) All…" at bounding box center [784, 401] width 1568 height 659
click at [958, 433] on div "LIL TURBO(SMALL TRUCK) 09:45 Fri 11:42 Fri 11:42 Fri LIL TURBO(SMALL TRUCK) All…" at bounding box center [784, 401] width 1568 height 659
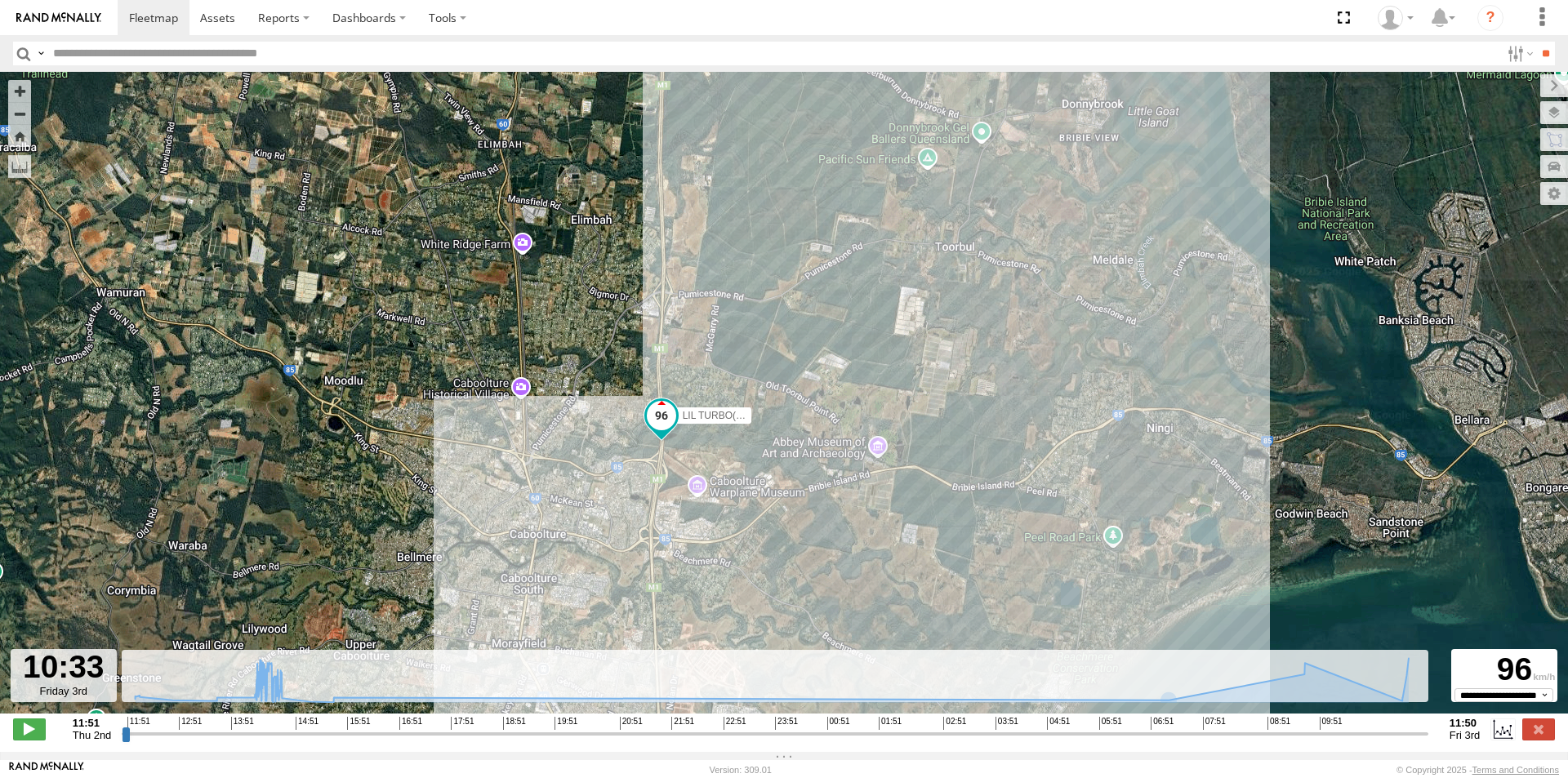
click at [657, 416] on span at bounding box center [661, 416] width 29 height 29
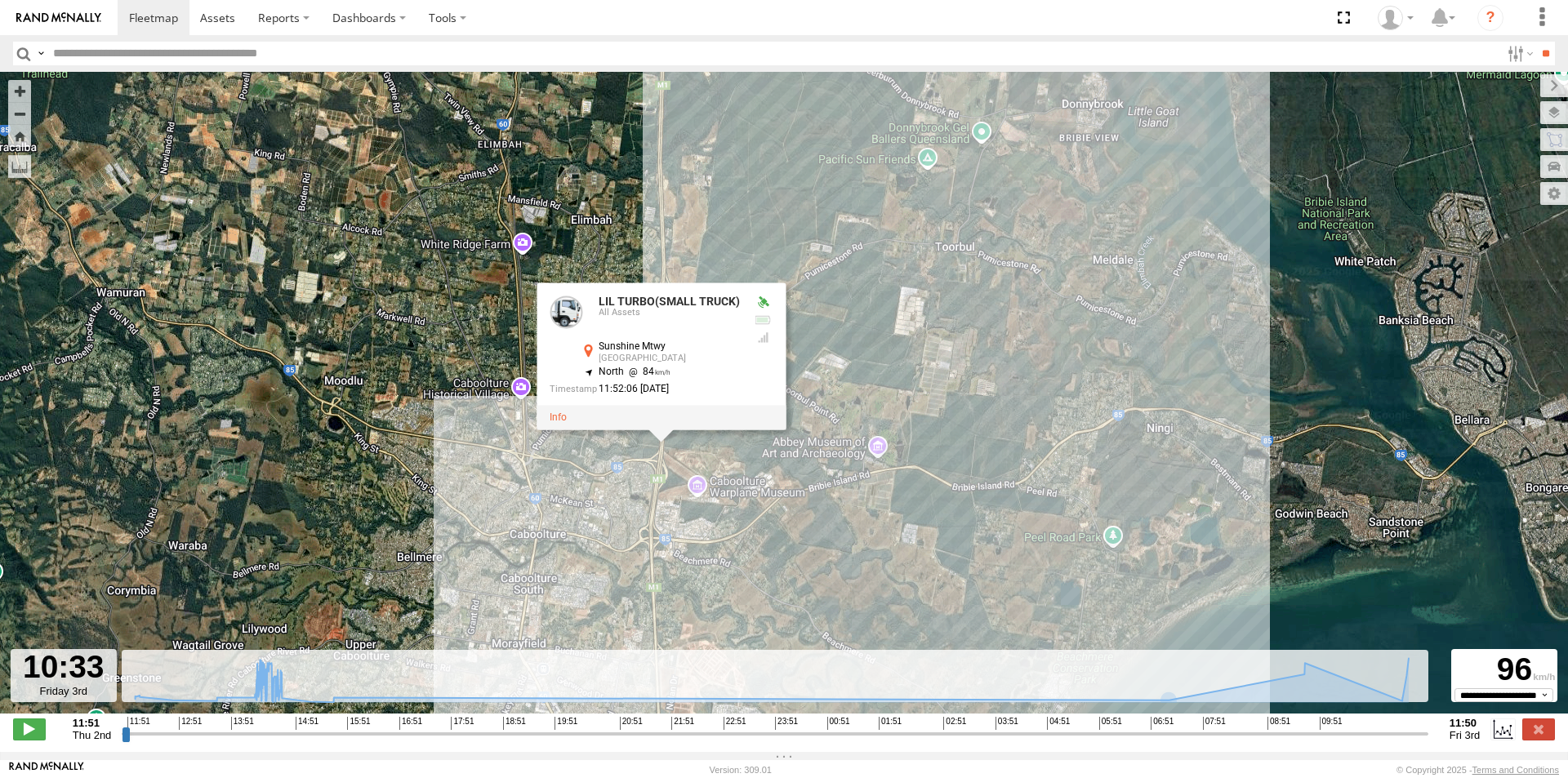
click at [841, 310] on div "LIL TURBO(SMALL TRUCK) 09:45 Fri 11:42 Fri 11:42 Fri LIL TURBO(SMALL TRUCK) All…" at bounding box center [784, 401] width 1568 height 659
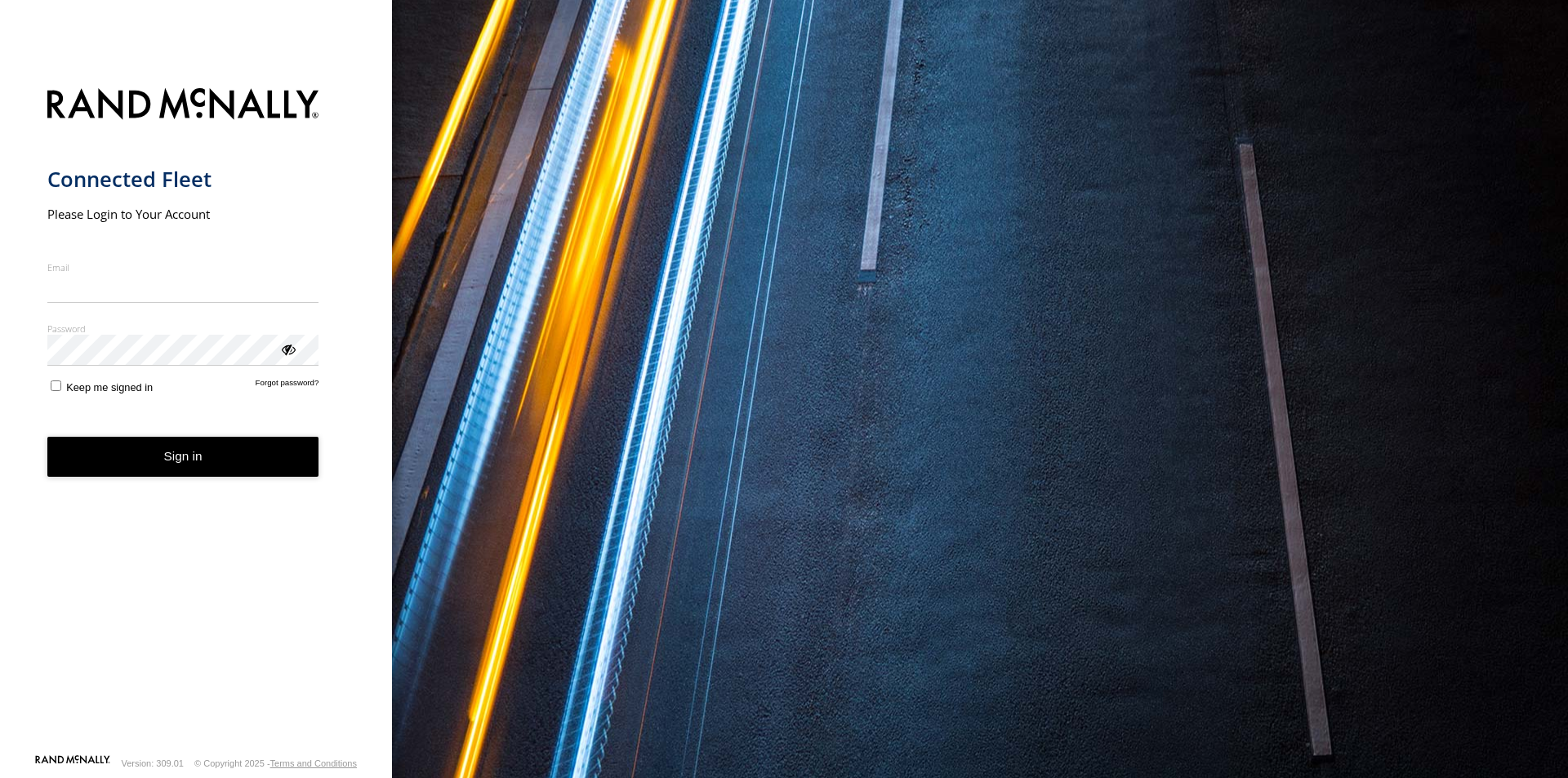
type input "**********"
click at [176, 476] on button "Sign in" at bounding box center [184, 457] width 272 height 40
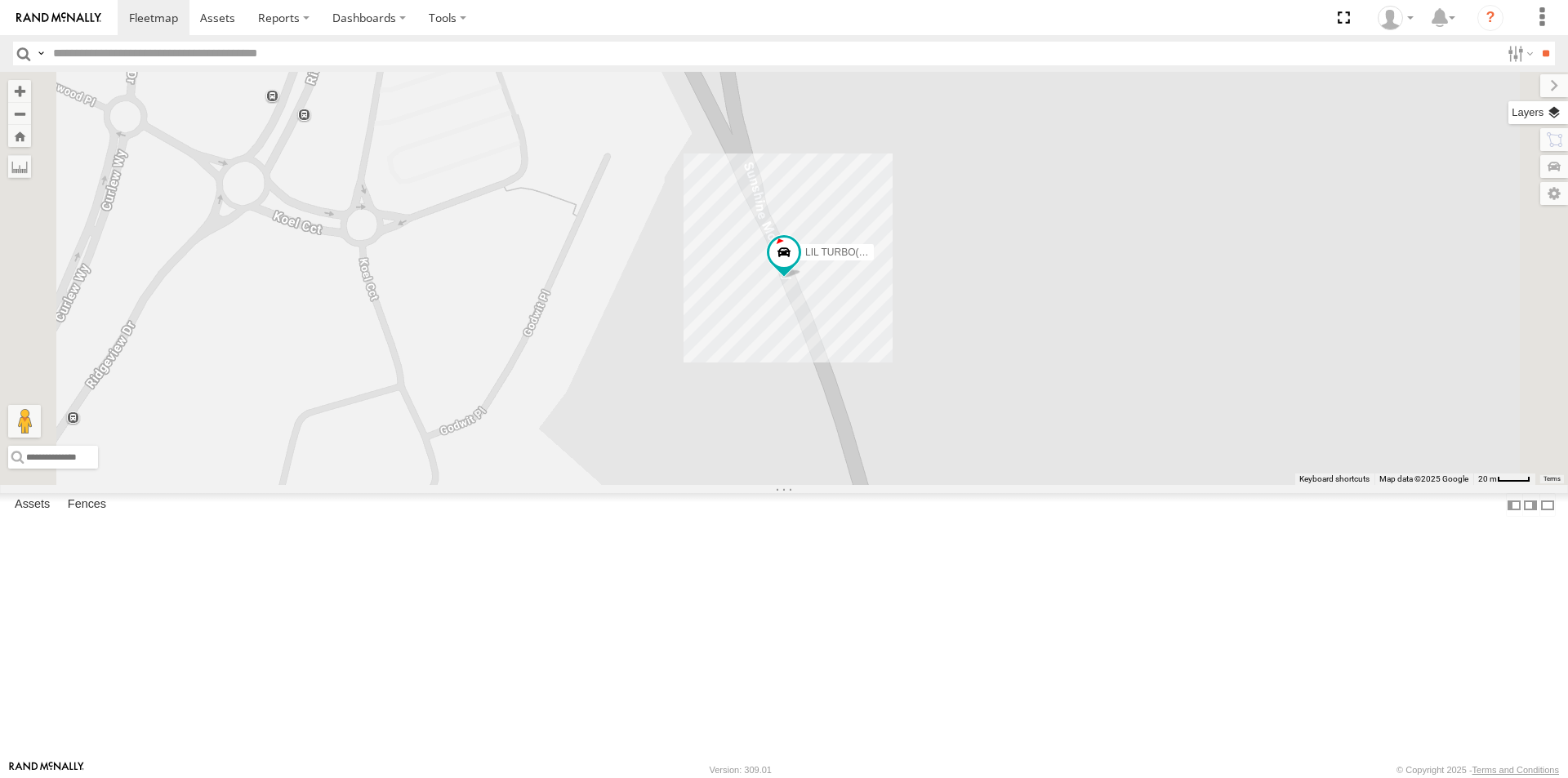
click at [1556, 113] on label at bounding box center [1538, 112] width 60 height 23
click at [0, 0] on span "Basemaps" at bounding box center [0, 0] width 0 height 0
click at [0, 0] on span "Satellite + Roadmap" at bounding box center [0, 0] width 0 height 0
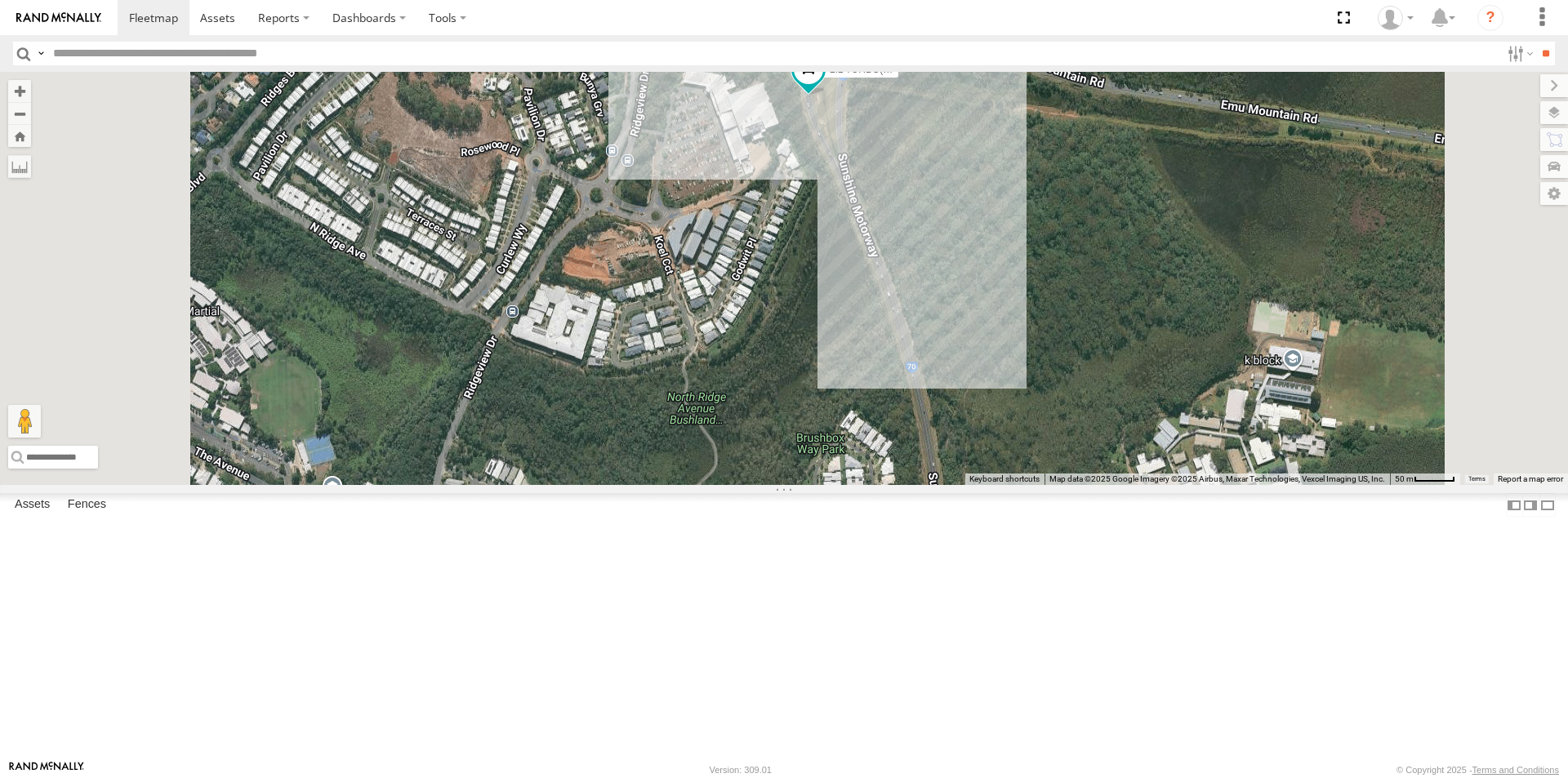
drag, startPoint x: 1209, startPoint y: 227, endPoint x: 1181, endPoint y: 351, distance: 127.1
click at [1182, 351] on div "LIL TURBO(SMALL TRUCK)" at bounding box center [784, 278] width 1568 height 413
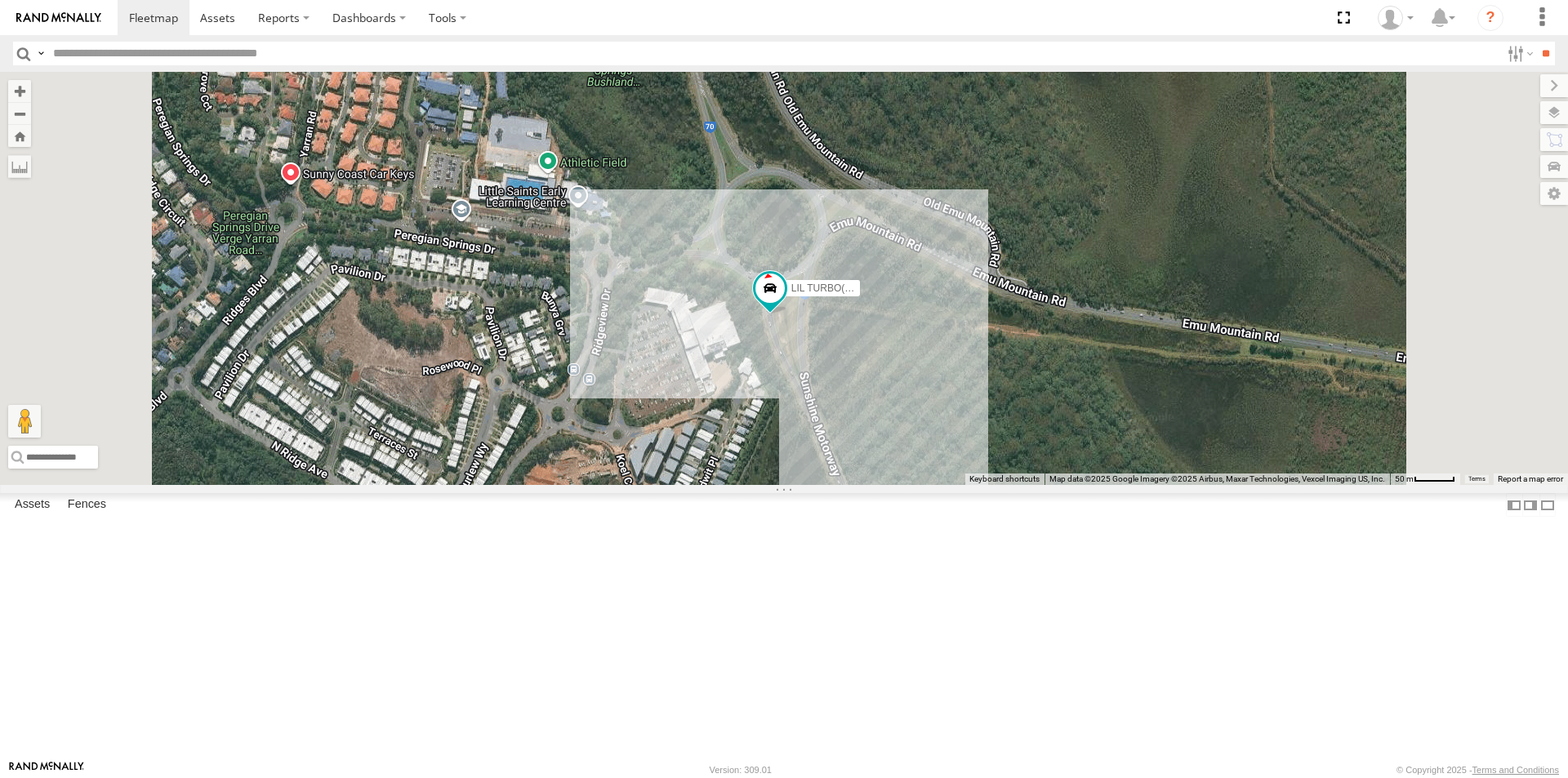
drag, startPoint x: 1202, startPoint y: 233, endPoint x: 1183, endPoint y: 361, distance: 129.4
click at [1183, 363] on div "LIL TURBO(SMALL TRUCK)" at bounding box center [784, 278] width 1568 height 413
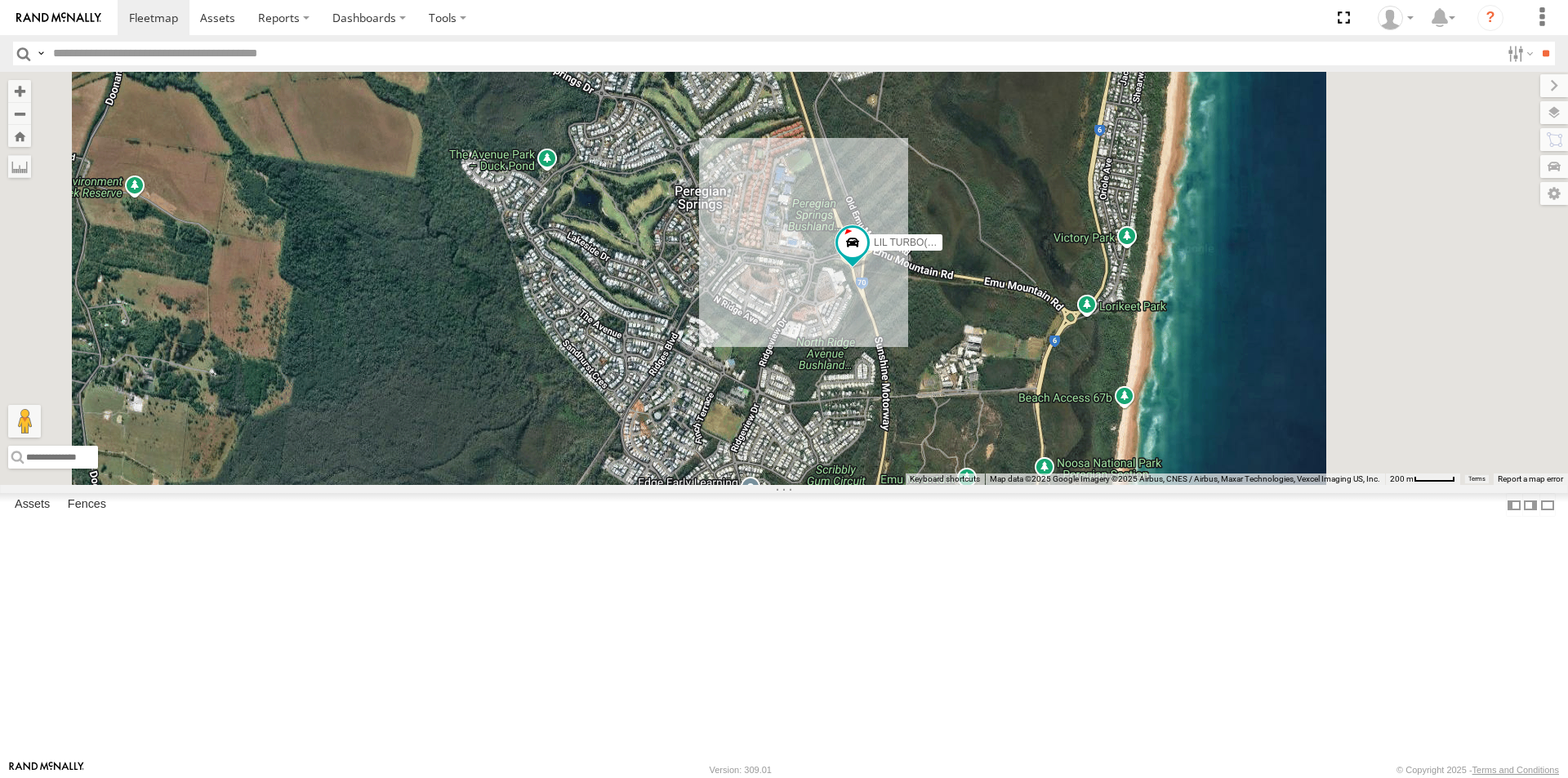
drag, startPoint x: 1231, startPoint y: 248, endPoint x: 1030, endPoint y: 386, distance: 243.8
click at [1031, 384] on div "LIL TURBO(SMALL TRUCK)" at bounding box center [784, 278] width 1568 height 413
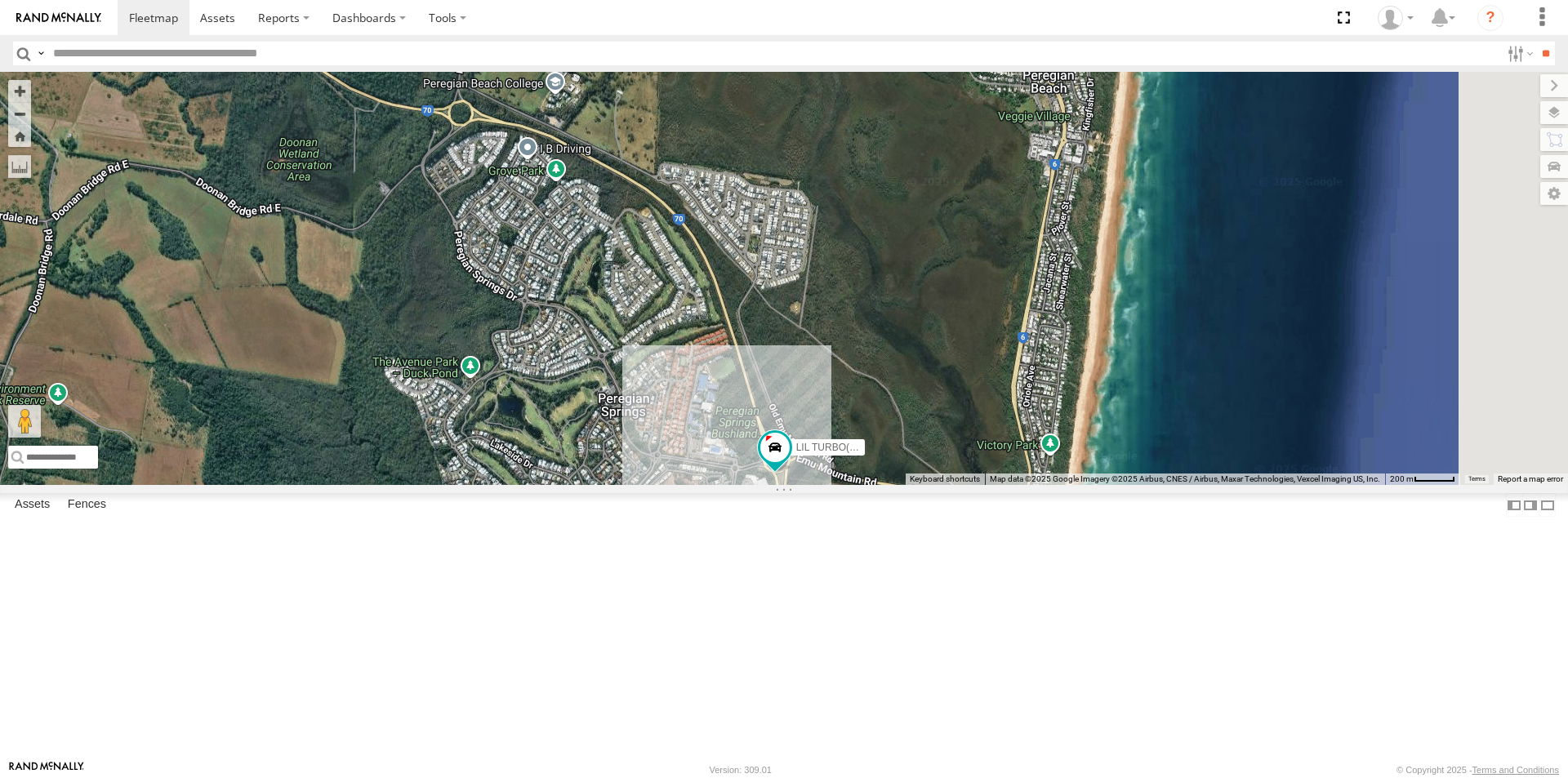
drag, startPoint x: 967, startPoint y: 238, endPoint x: 1110, endPoint y: 370, distance: 194.6
click at [1104, 378] on div "LIL TURBO(SMALL TRUCK)" at bounding box center [784, 278] width 1568 height 413
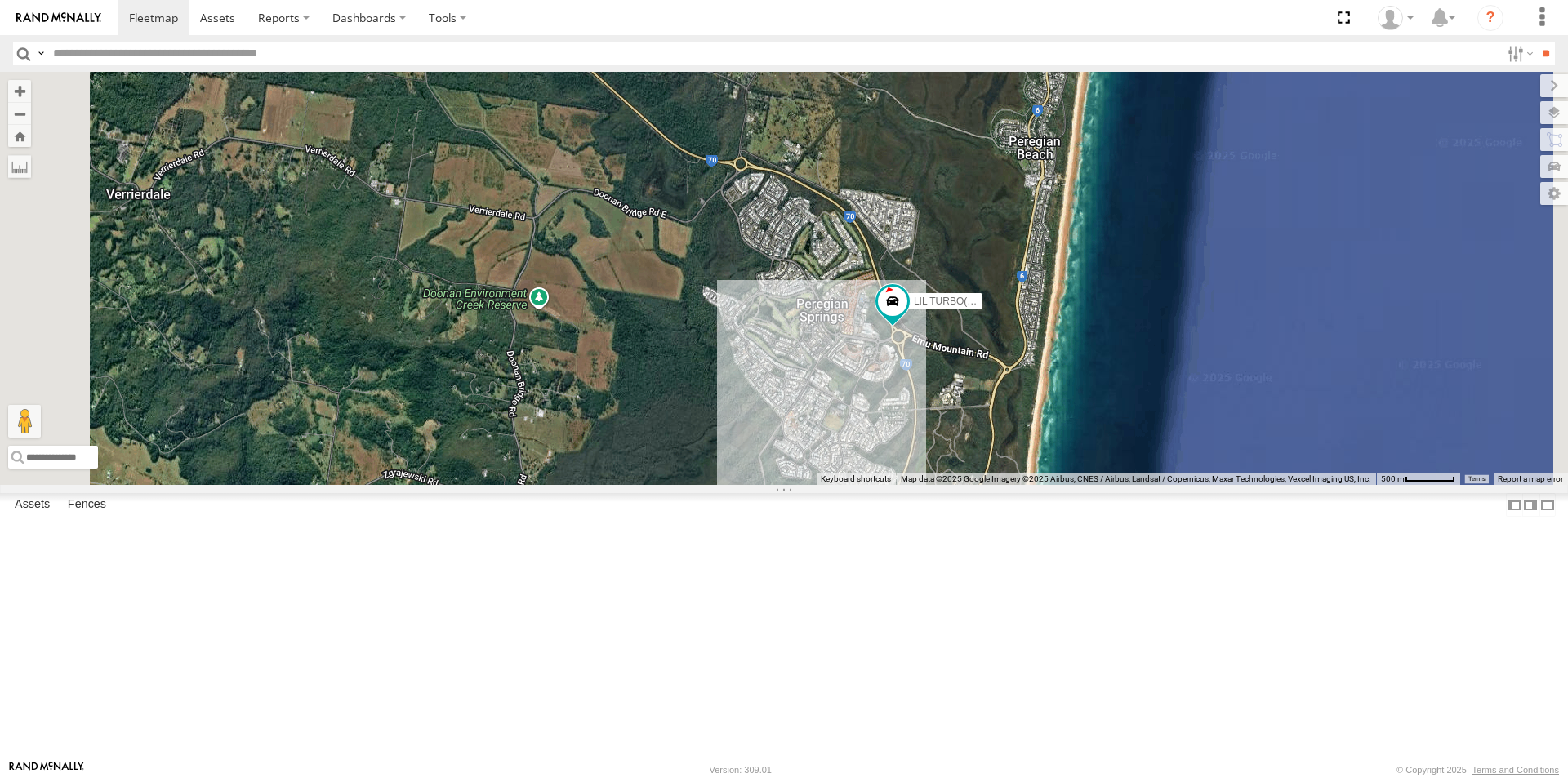
drag, startPoint x: 996, startPoint y: 178, endPoint x: 1031, endPoint y: 331, distance: 157.0
click at [1030, 330] on div "LIL TURBO(SMALL TRUCK)" at bounding box center [784, 278] width 1568 height 413
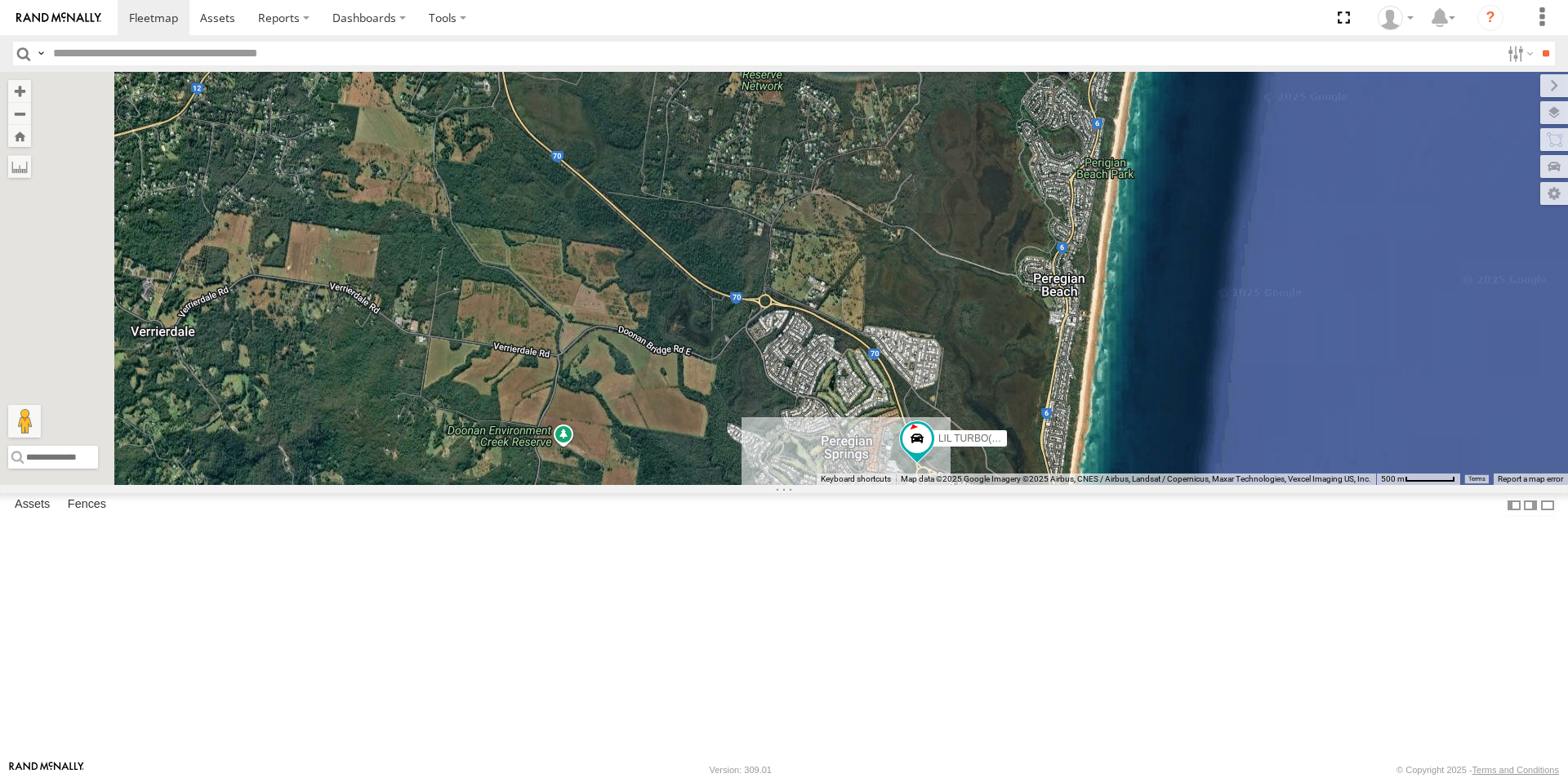
drag, startPoint x: 1062, startPoint y: 230, endPoint x: 1090, endPoint y: 331, distance: 104.8
click at [1089, 327] on div "LIL TURBO(SMALL TRUCK)" at bounding box center [784, 278] width 1568 height 413
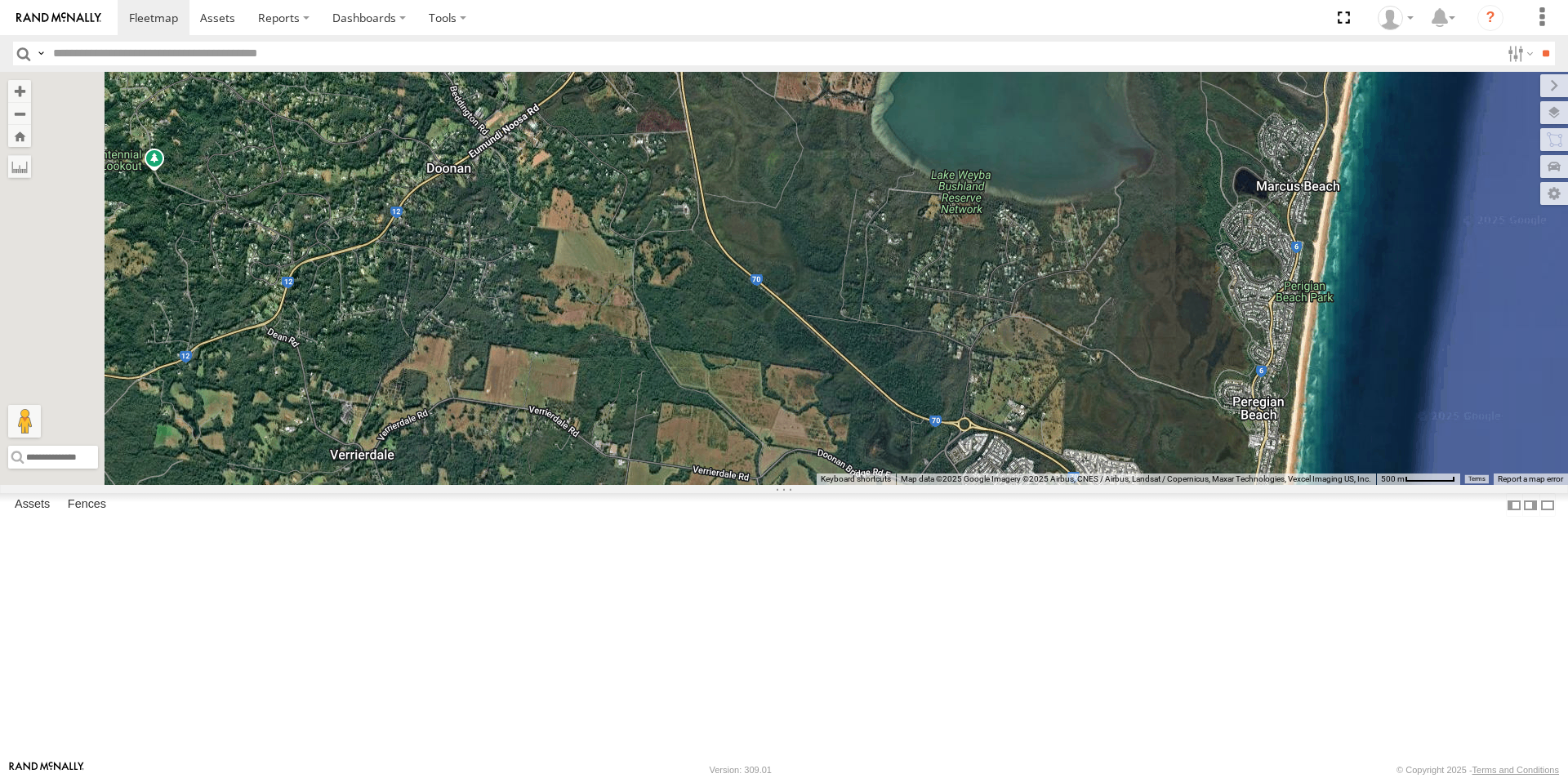
drag, startPoint x: 893, startPoint y: 261, endPoint x: 1073, endPoint y: 308, distance: 186.0
click at [1073, 308] on div "LIL TURBO(SMALL TRUCK)" at bounding box center [784, 278] width 1568 height 413
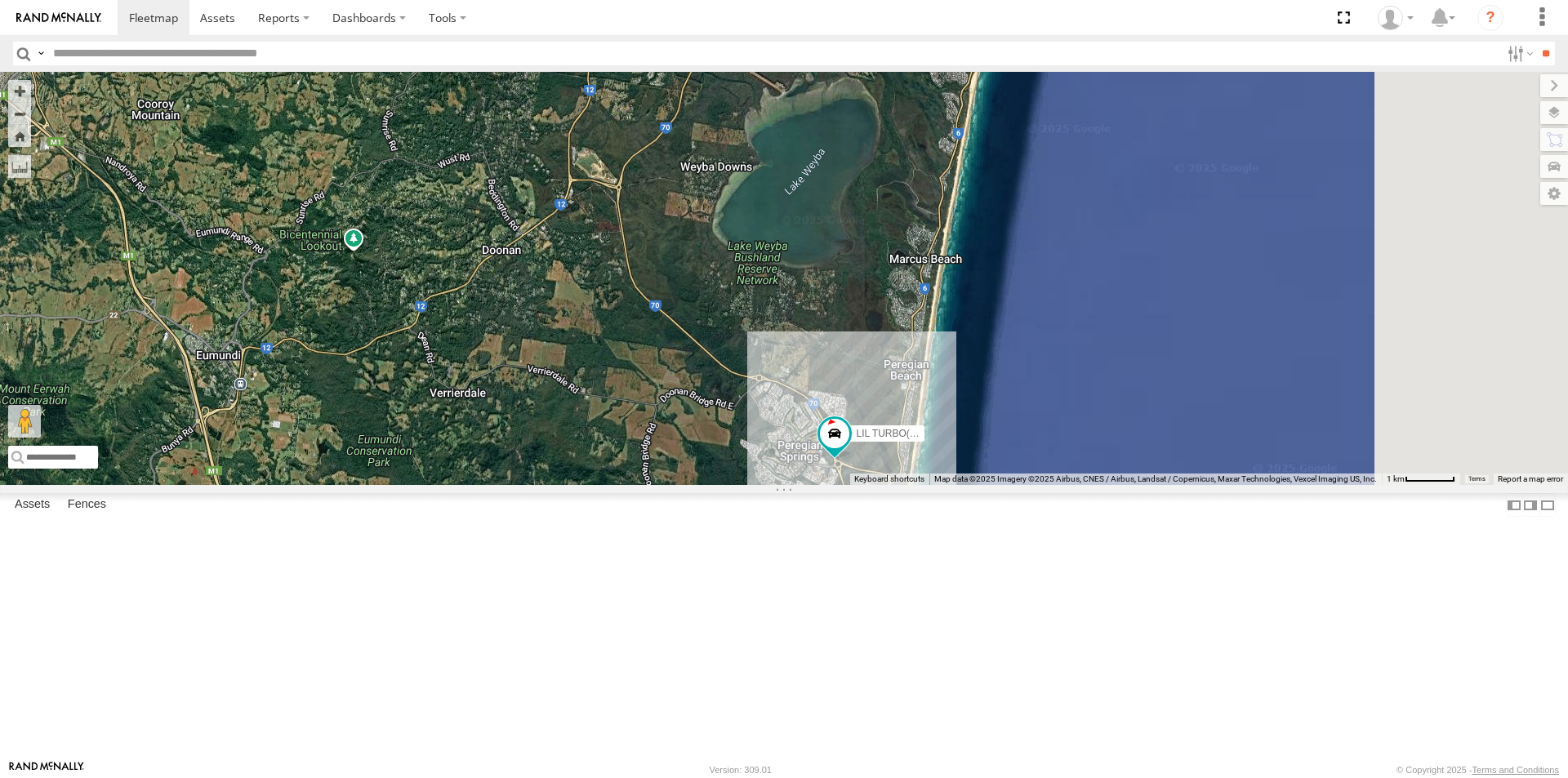
drag, startPoint x: 1070, startPoint y: 272, endPoint x: 888, endPoint y: 357, distance: 200.9
click at [888, 357] on div "LIL TURBO(SMALL TRUCK)" at bounding box center [784, 278] width 1568 height 413
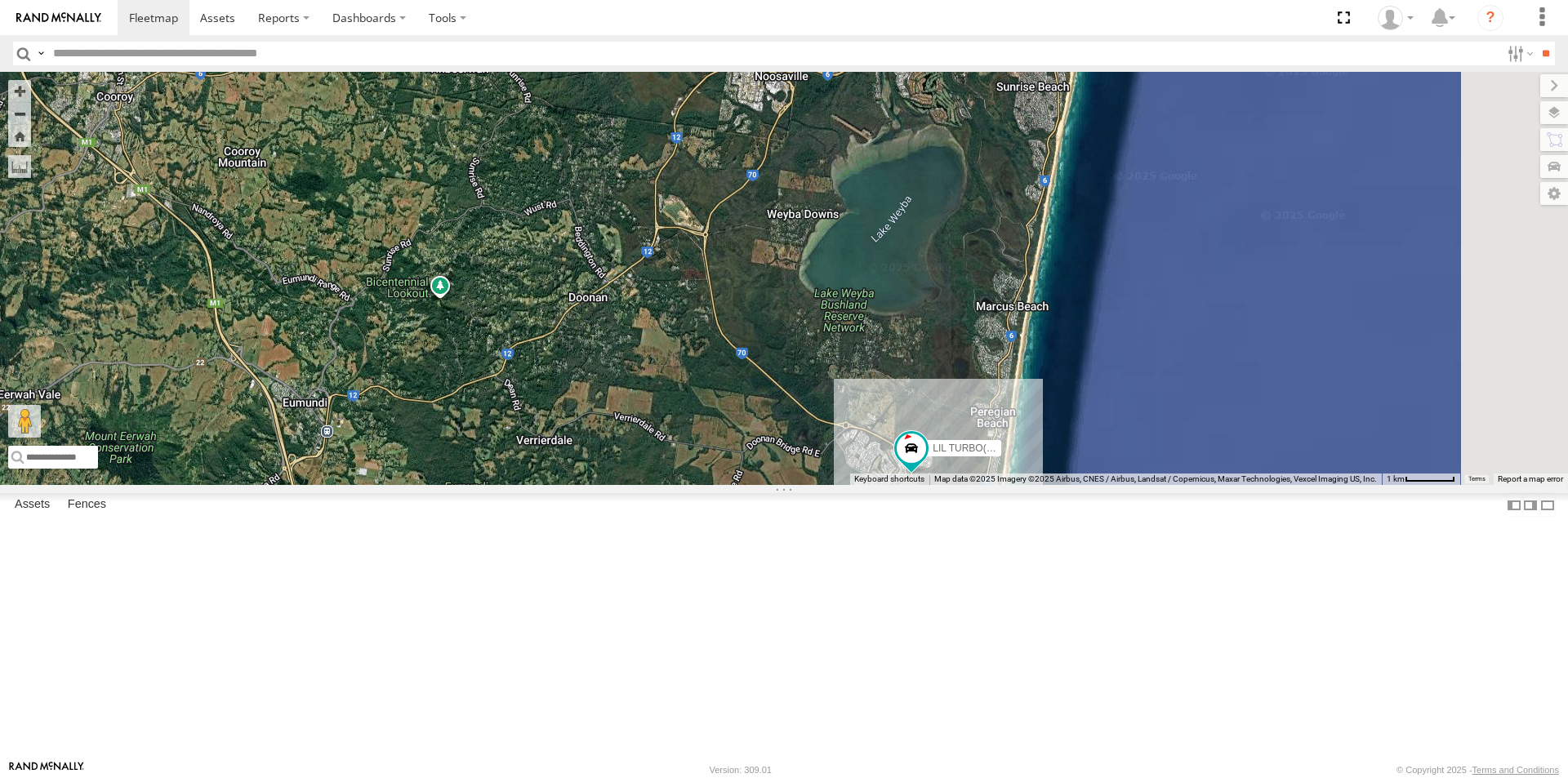
drag, startPoint x: 951, startPoint y: 215, endPoint x: 1055, endPoint y: 265, distance: 115.4
click at [1055, 265] on div "LIL TURBO(SMALL TRUCK)" at bounding box center [784, 278] width 1568 height 413
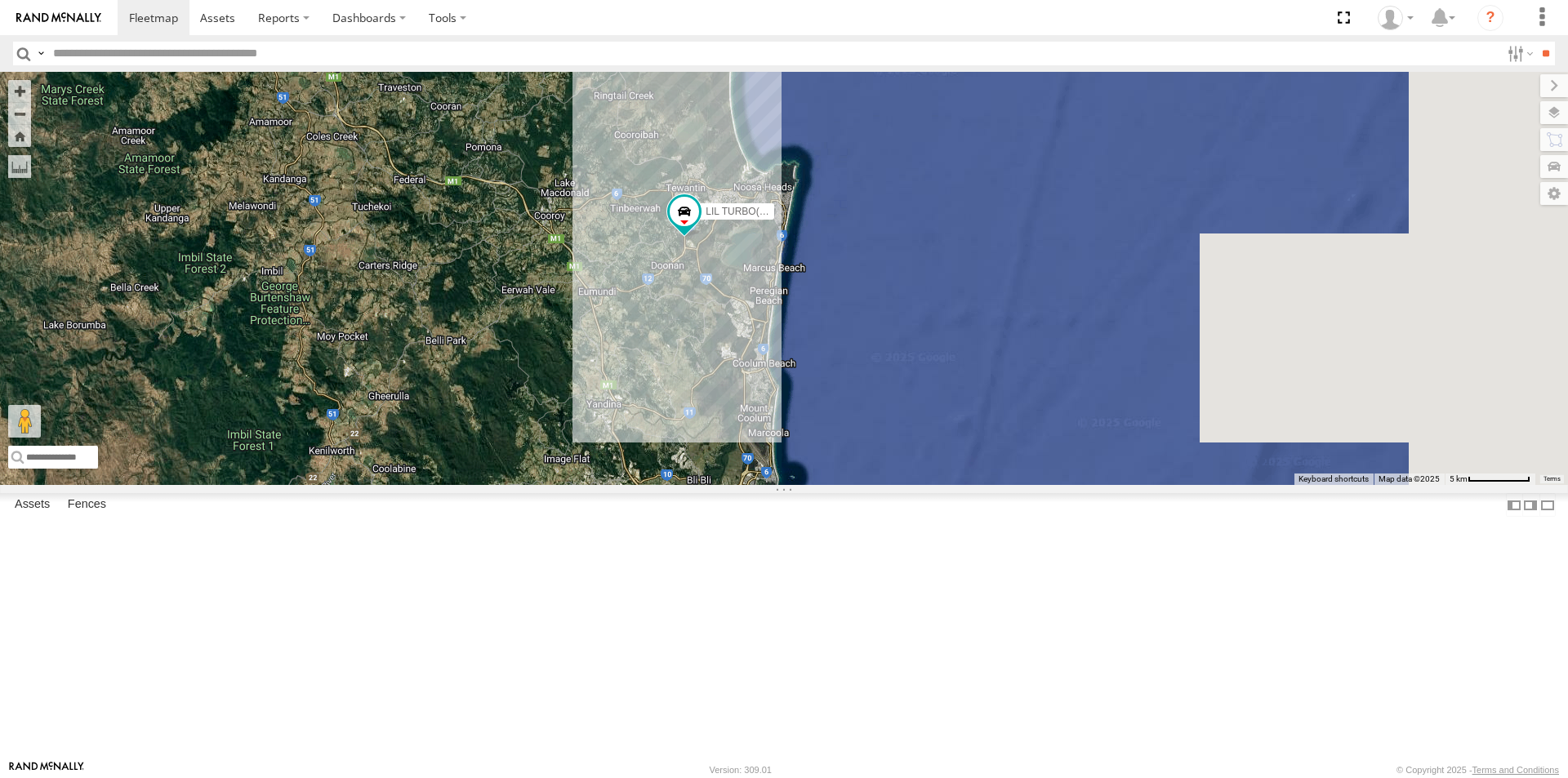
drag, startPoint x: 1067, startPoint y: 517, endPoint x: 829, endPoint y: 452, distance: 246.7
click at [829, 452] on div "LIL TURBO(SMALL TRUCK)" at bounding box center [784, 278] width 1568 height 413
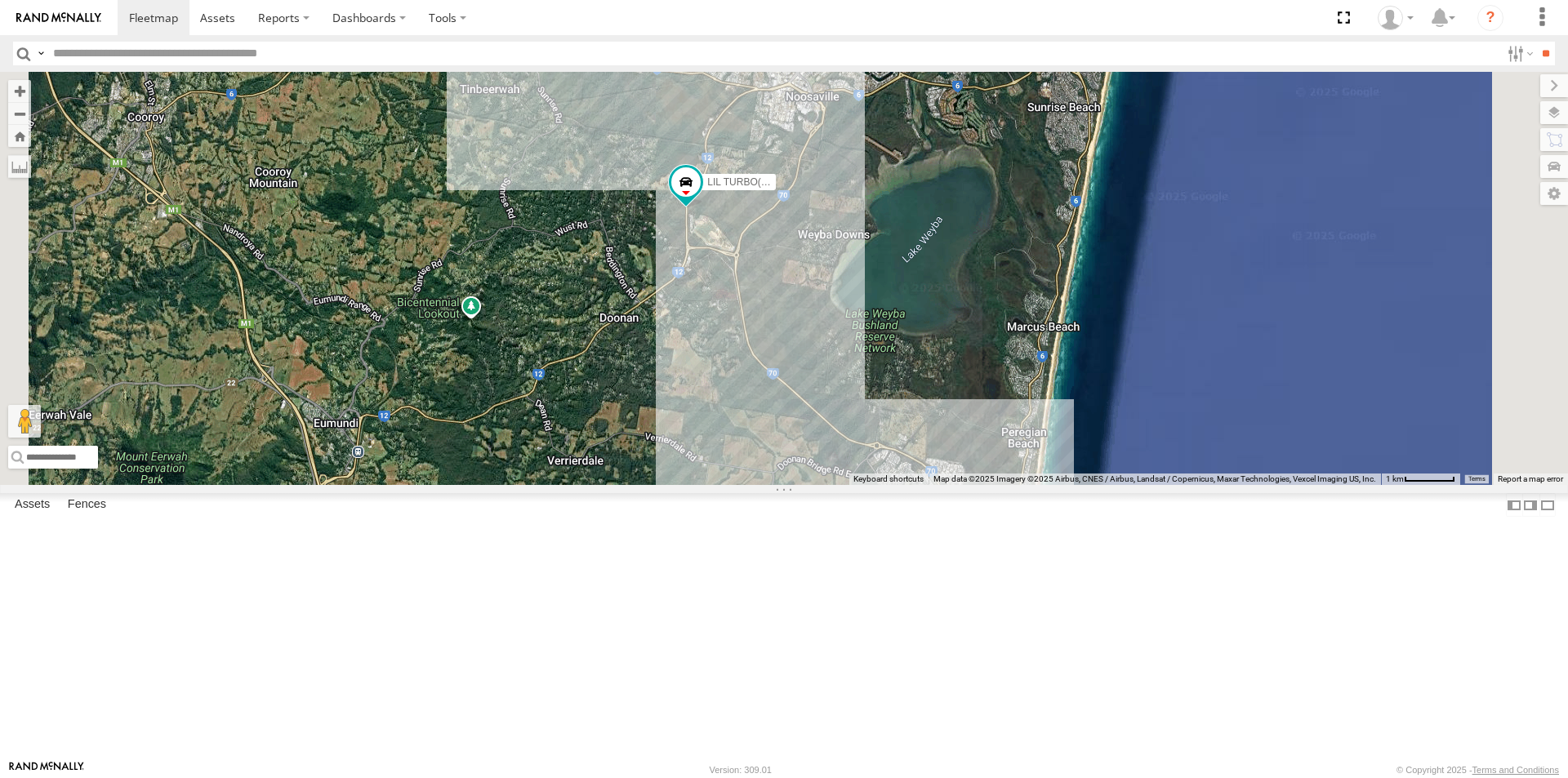
drag, startPoint x: 826, startPoint y: 215, endPoint x: 817, endPoint y: 439, distance: 224.2
click at [817, 439] on div "LIL TURBO(SMALL TRUCK)" at bounding box center [784, 278] width 1568 height 413
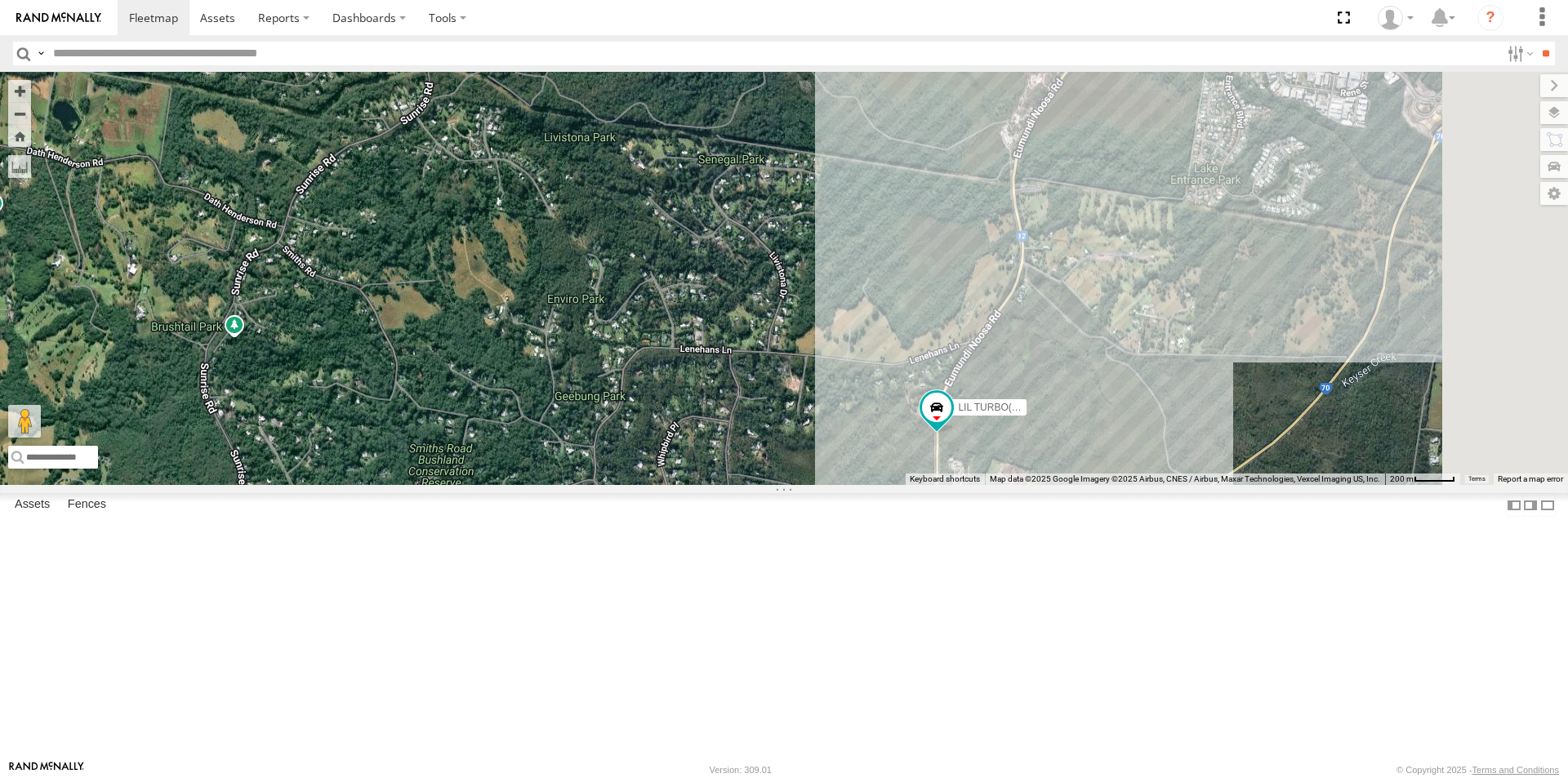
drag, startPoint x: 842, startPoint y: 432, endPoint x: 779, endPoint y: 541, distance: 125.9
click at [780, 485] on div "LIL TURBO(SMALL TRUCK)" at bounding box center [784, 278] width 1568 height 413
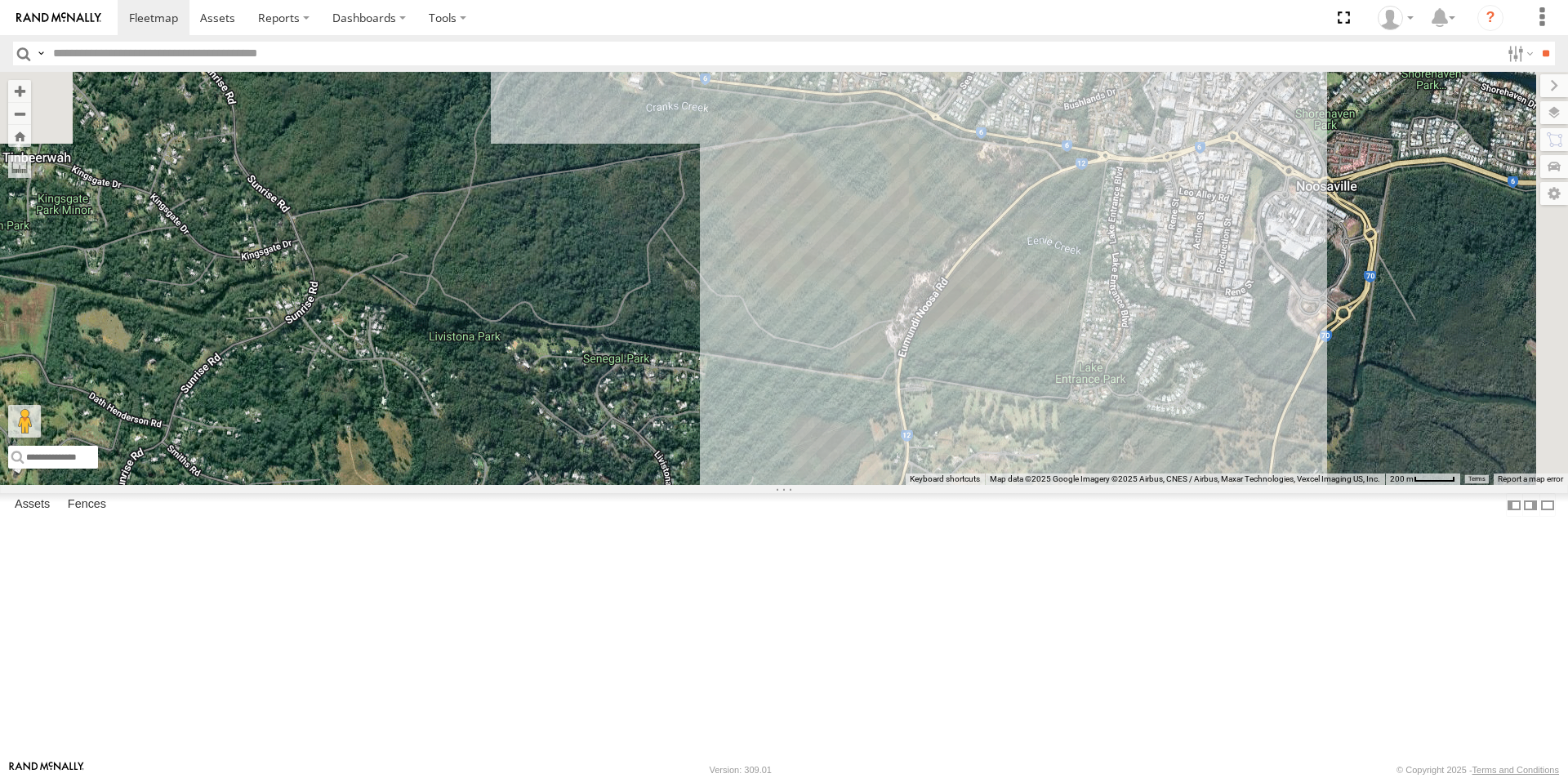
drag, startPoint x: 838, startPoint y: 401, endPoint x: 845, endPoint y: 594, distance: 193.1
click at [845, 485] on div "LIL TURBO(SMALL TRUCK)" at bounding box center [784, 278] width 1568 height 413
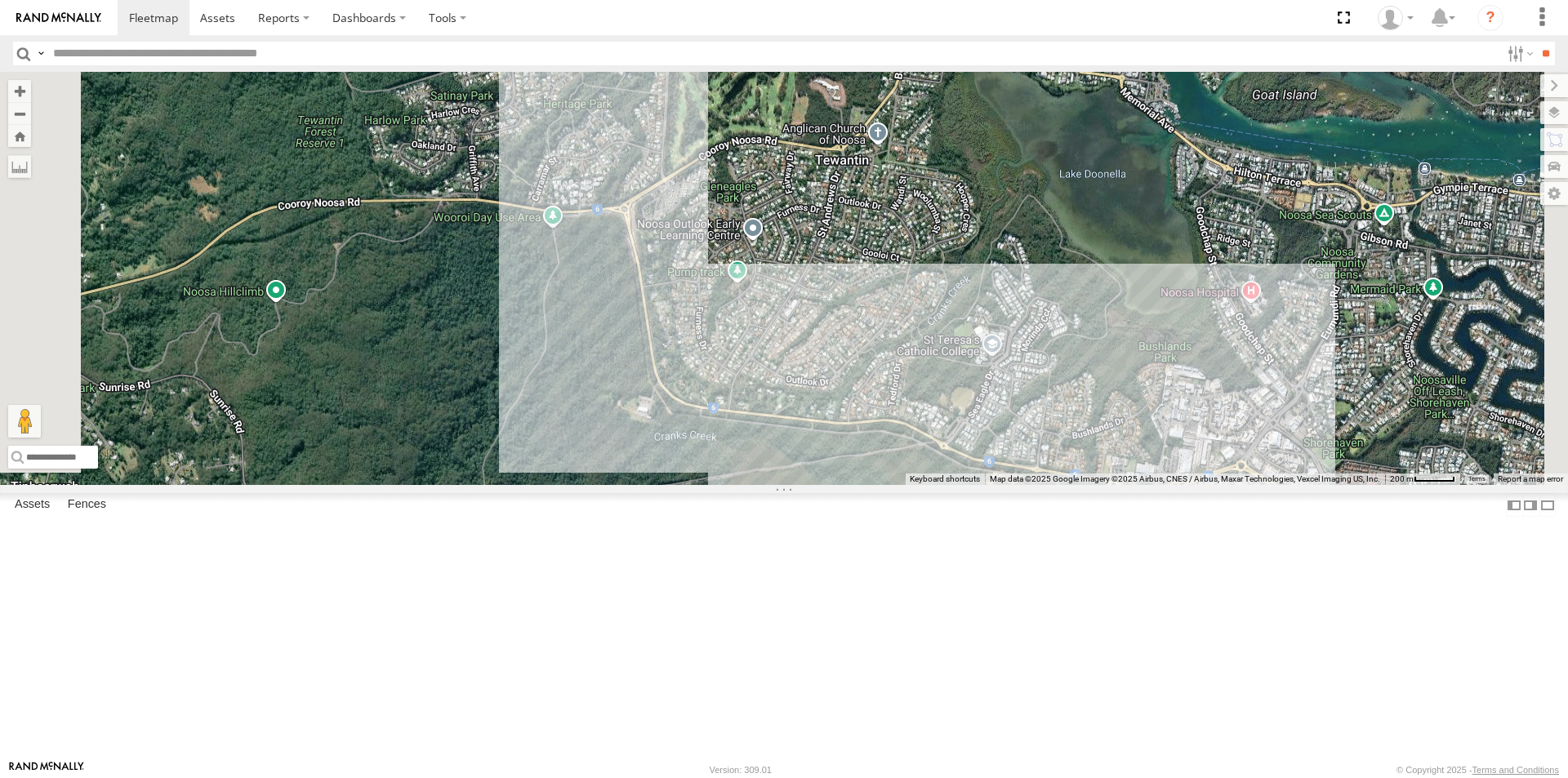
drag, startPoint x: 790, startPoint y: 485, endPoint x: 727, endPoint y: 344, distance: 154.4
click at [742, 377] on div "LIL TURBO(SMALL TRUCK)" at bounding box center [784, 278] width 1568 height 413
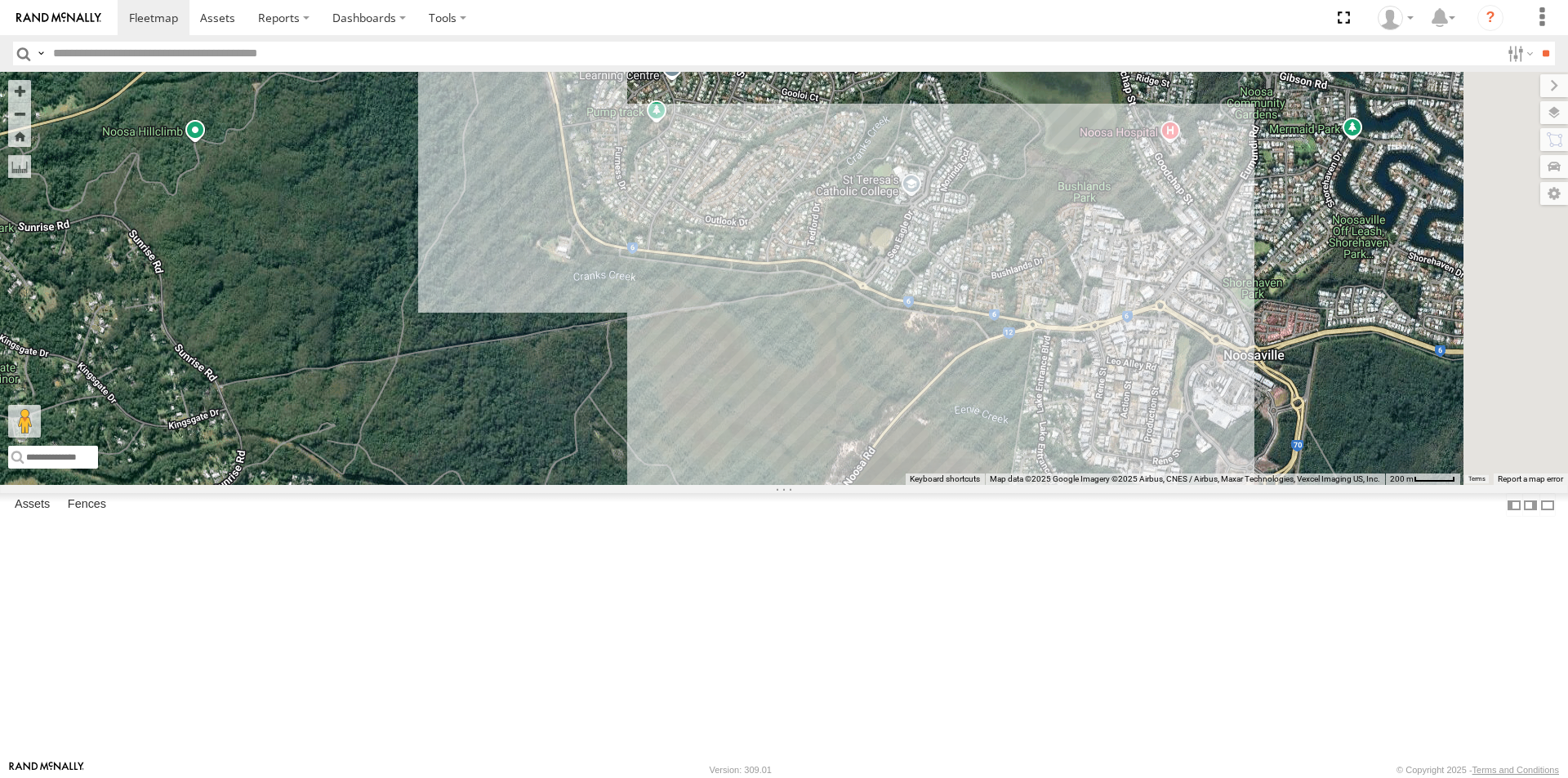
drag, startPoint x: 813, startPoint y: 477, endPoint x: 773, endPoint y: 371, distance: 113.3
click at [775, 385] on div "LIL TURBO(SMALL TRUCK)" at bounding box center [784, 278] width 1568 height 413
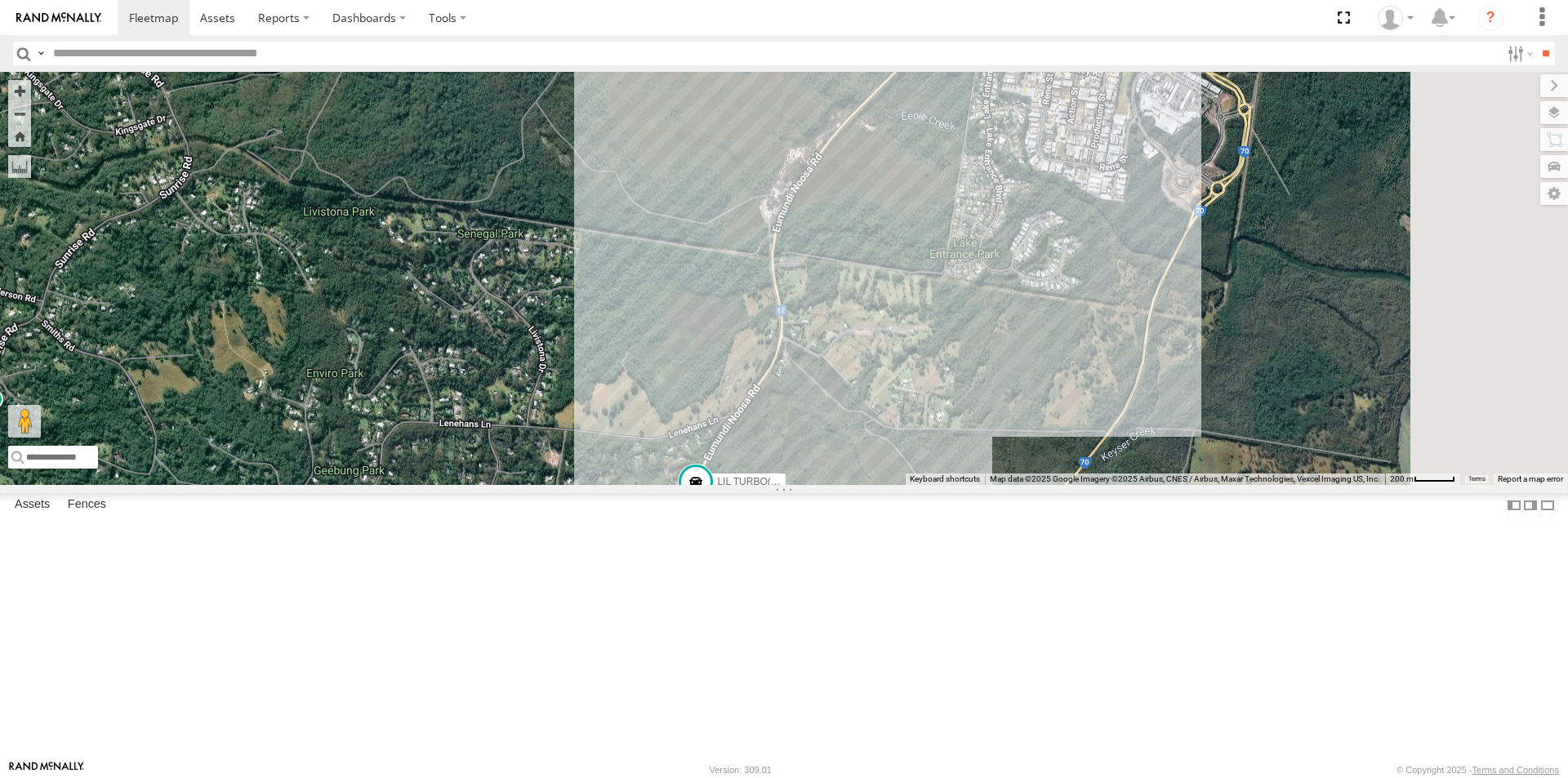
drag, startPoint x: 784, startPoint y: 463, endPoint x: 874, endPoint y: 288, distance: 196.8
click at [867, 300] on div "LIL TURBO(SMALL TRUCK)" at bounding box center [784, 278] width 1568 height 413
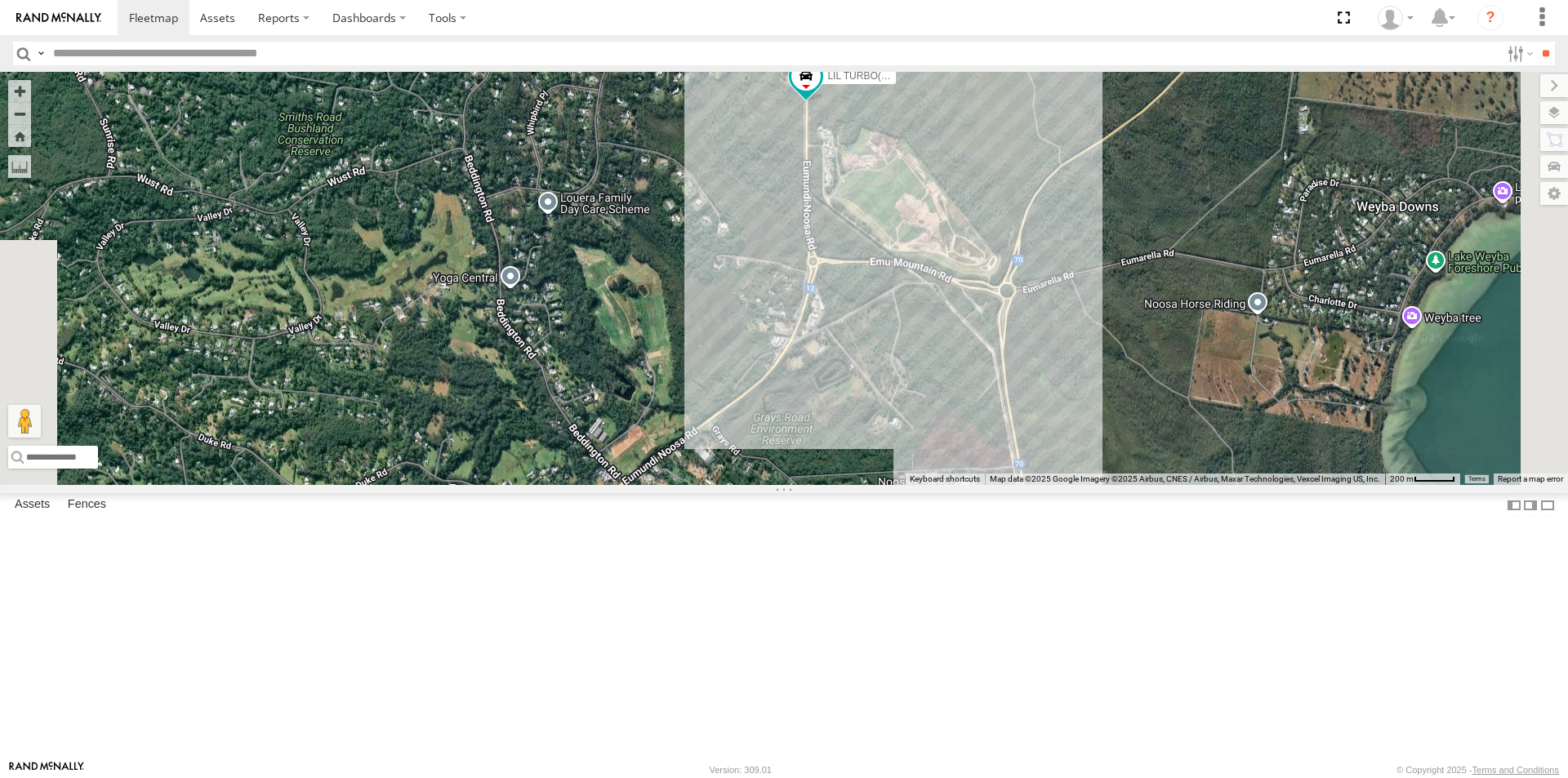
drag, startPoint x: 845, startPoint y: 469, endPoint x: 886, endPoint y: 321, distance: 153.6
click at [886, 330] on div "LIL TURBO(SMALL TRUCK)" at bounding box center [784, 278] width 1568 height 413
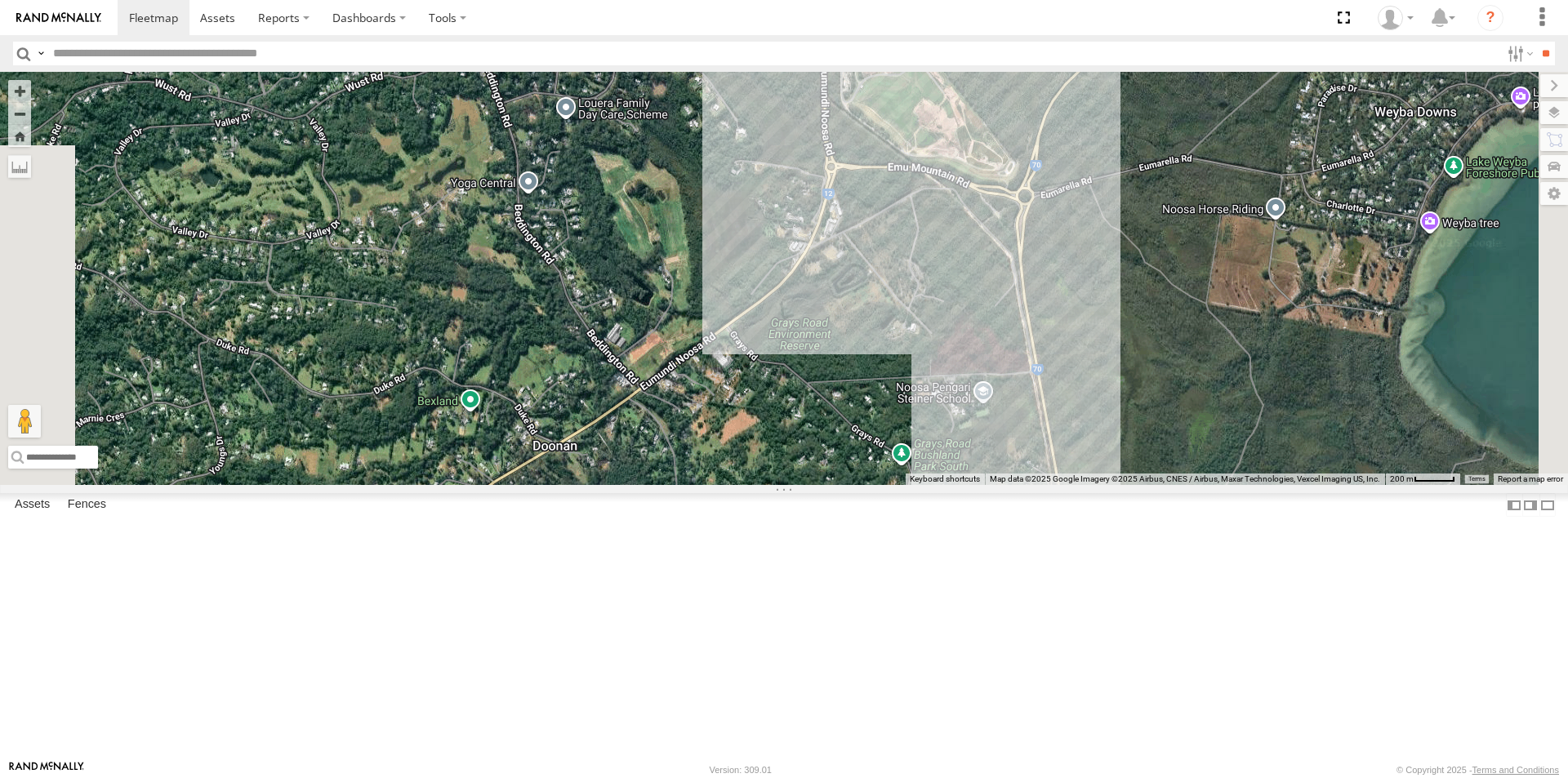
drag, startPoint x: 1067, startPoint y: 481, endPoint x: 1054, endPoint y: 358, distance: 123.7
click at [1057, 364] on div "LIL TURBO(SMALL TRUCK)" at bounding box center [784, 278] width 1568 height 413
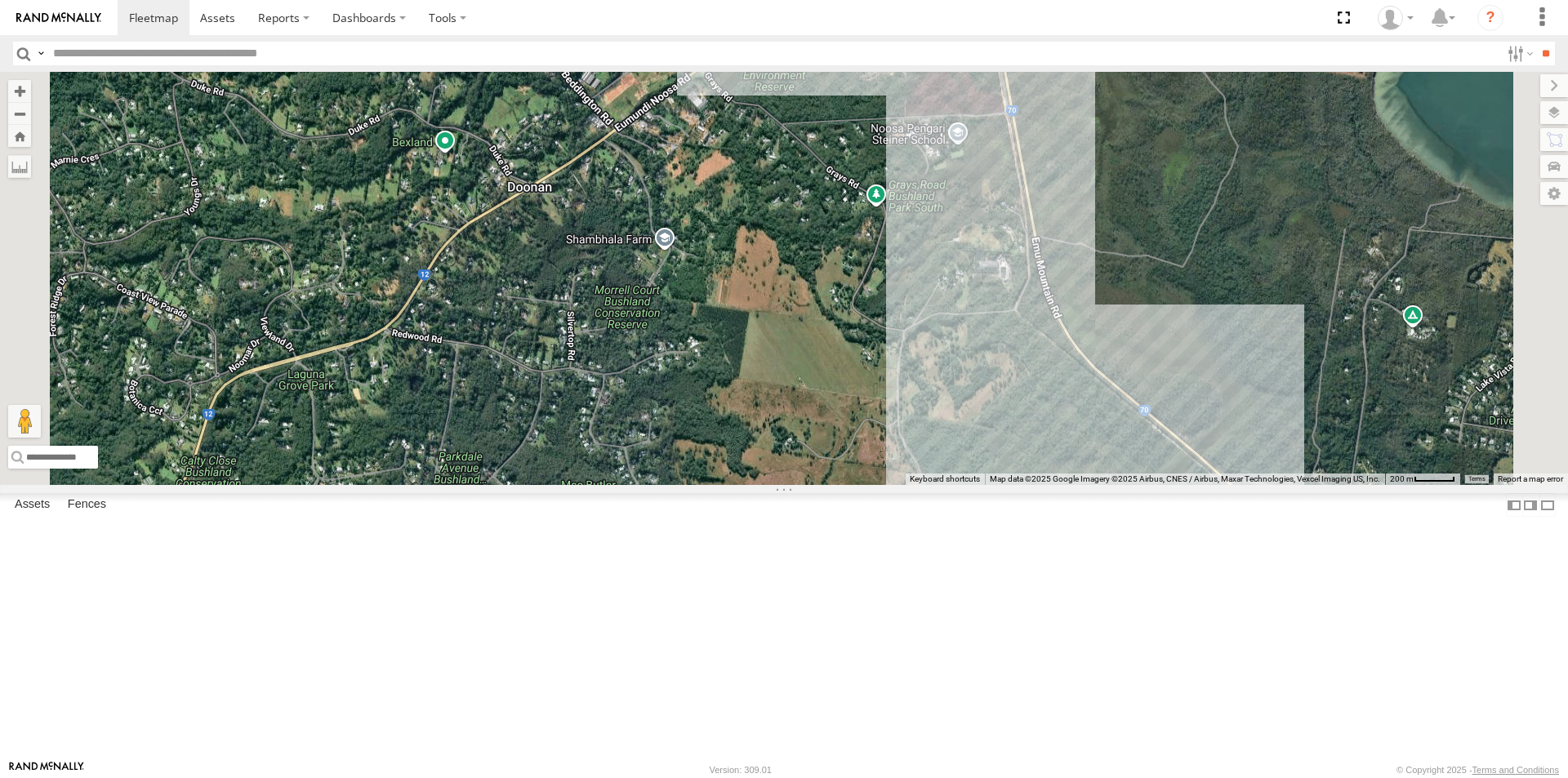
click at [921, 347] on div "LIL TURBO(SMALL TRUCK)" at bounding box center [784, 278] width 1568 height 413
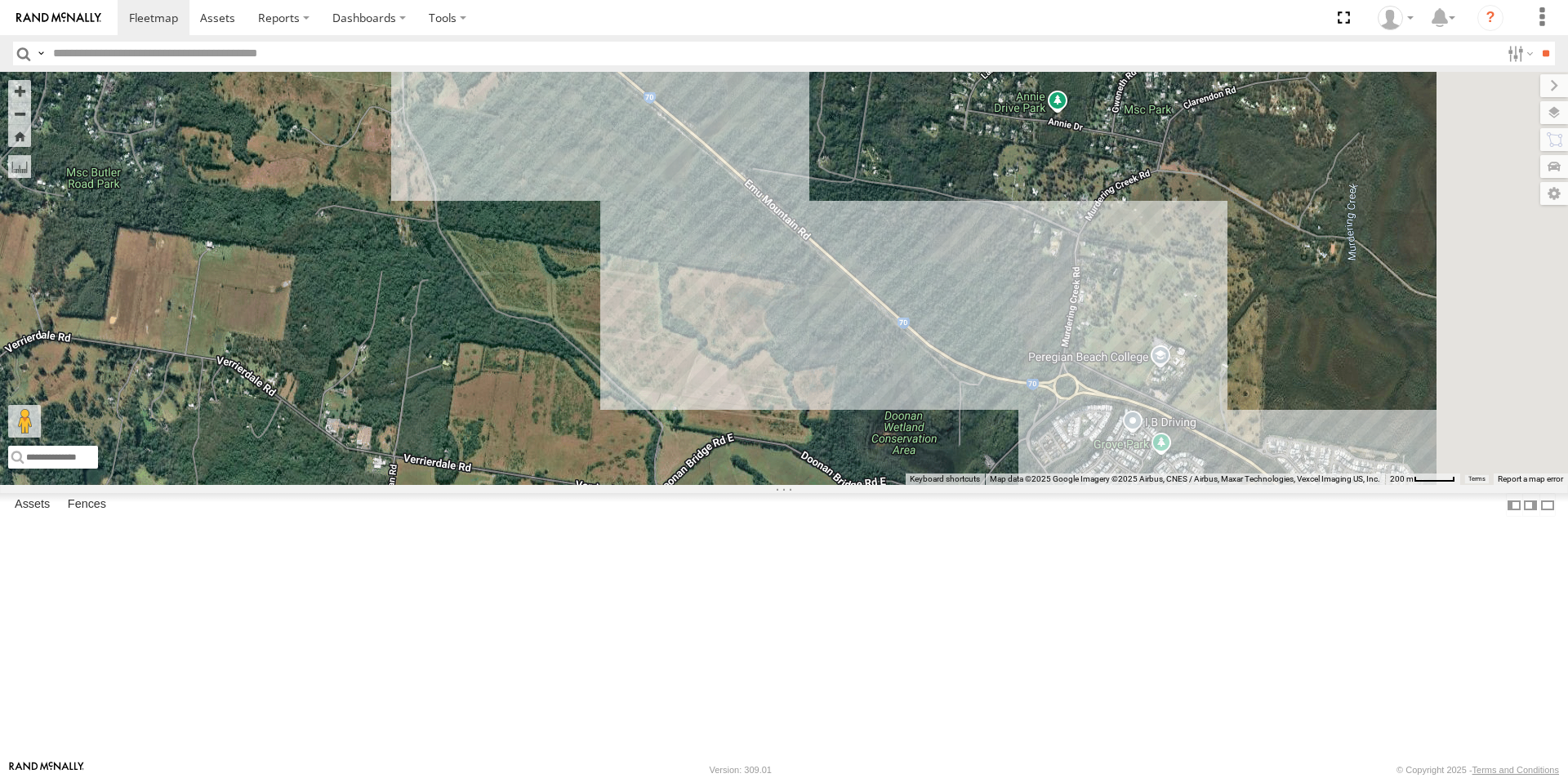
drag, startPoint x: 950, startPoint y: 453, endPoint x: 802, endPoint y: 338, distance: 187.4
click at [802, 338] on div "LIL TURBO(SMALL TRUCK)" at bounding box center [784, 278] width 1568 height 413
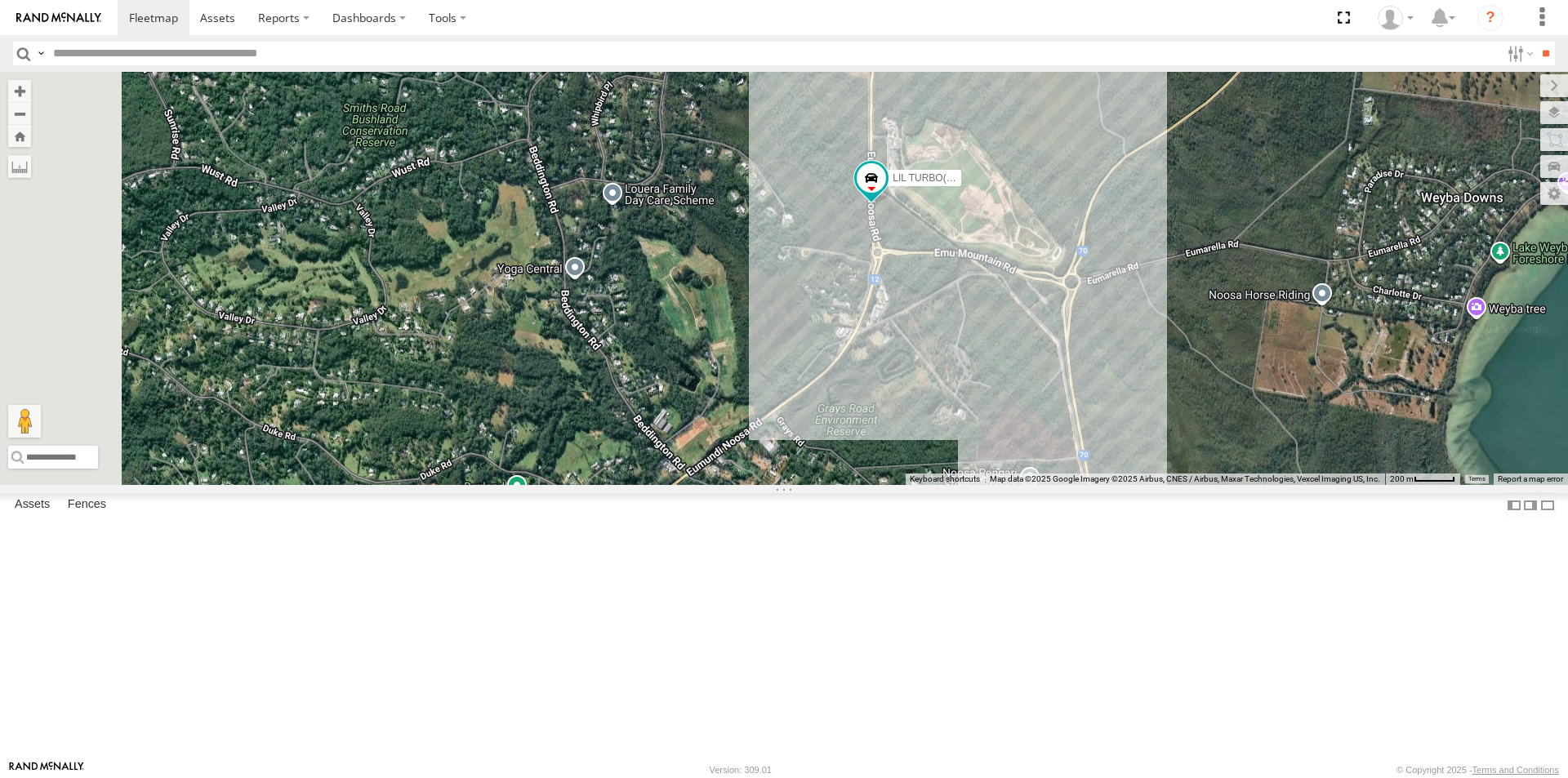
drag, startPoint x: 1075, startPoint y: 522, endPoint x: 1165, endPoint y: 447, distance: 117.2
click at [1164, 448] on div "LIL TURBO(SMALL TRUCK)" at bounding box center [784, 278] width 1568 height 413
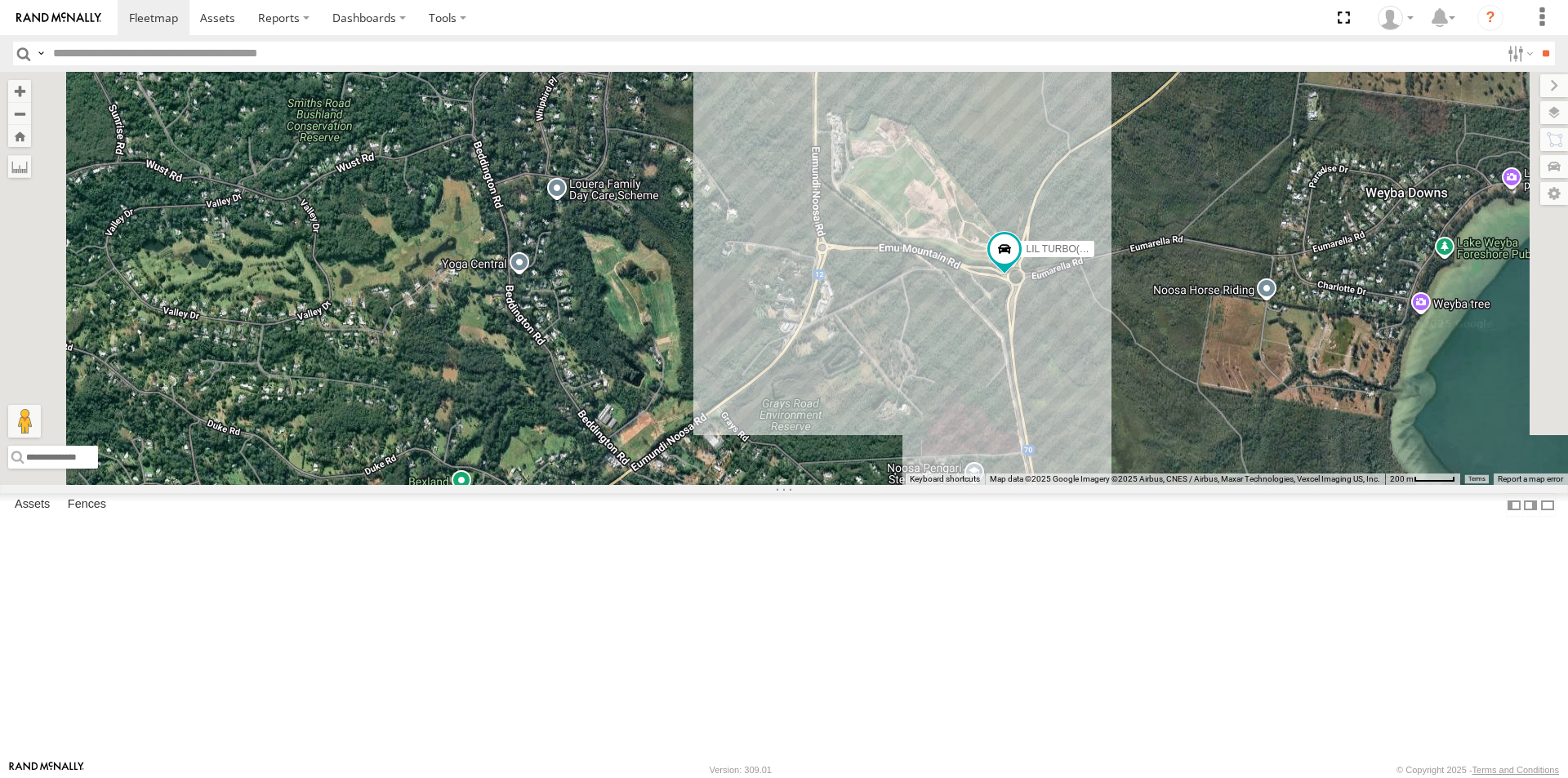
drag, startPoint x: 1218, startPoint y: 450, endPoint x: 1063, endPoint y: 440, distance: 155.3
click at [1063, 440] on div "LIL TURBO(SMALL TRUCK)" at bounding box center [784, 278] width 1568 height 413
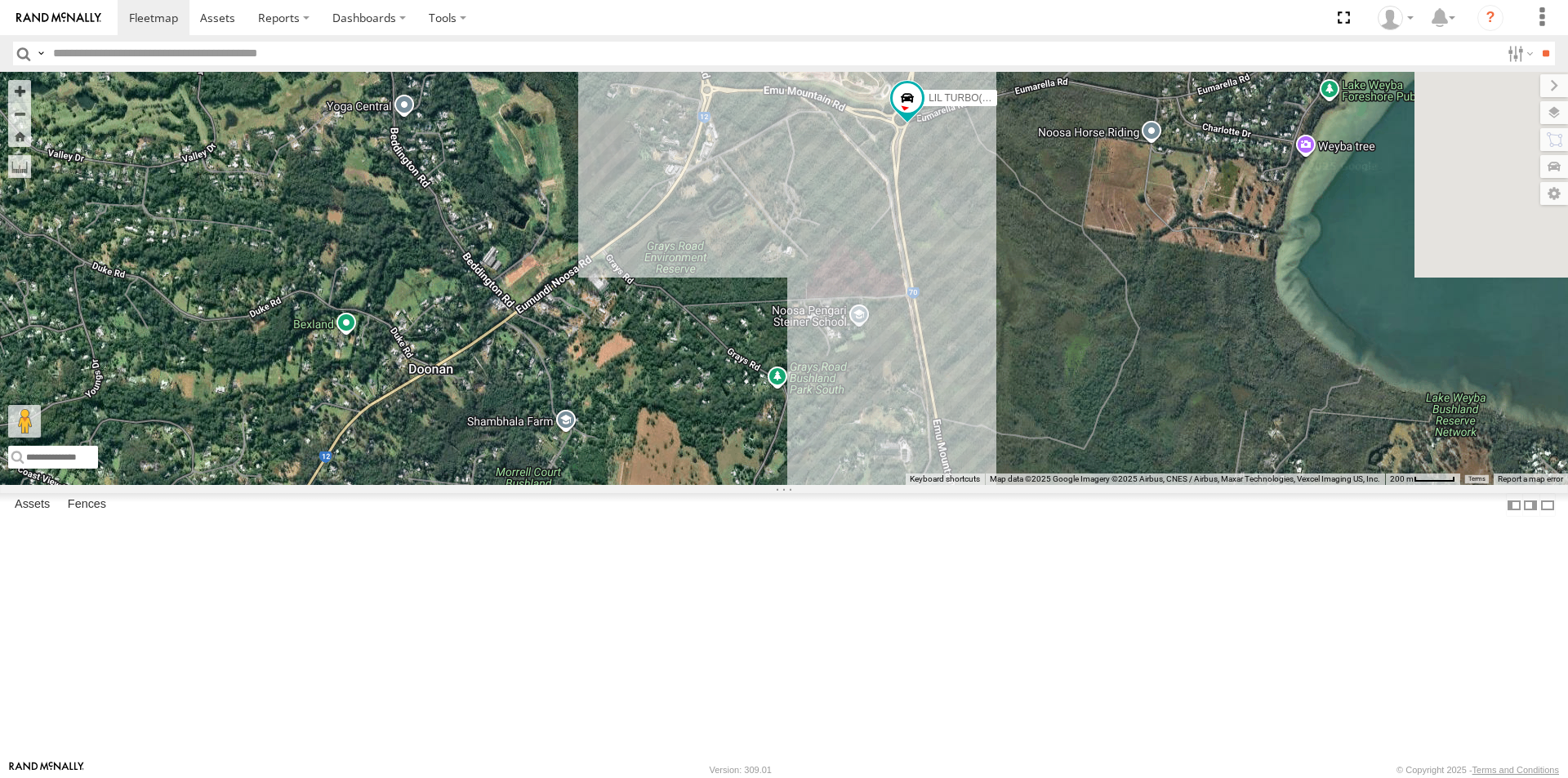
drag, startPoint x: 1206, startPoint y: 510, endPoint x: 1228, endPoint y: 322, distance: 189.3
click at [1228, 322] on div "LIL TURBO(SMALL TRUCK)" at bounding box center [784, 278] width 1568 height 413
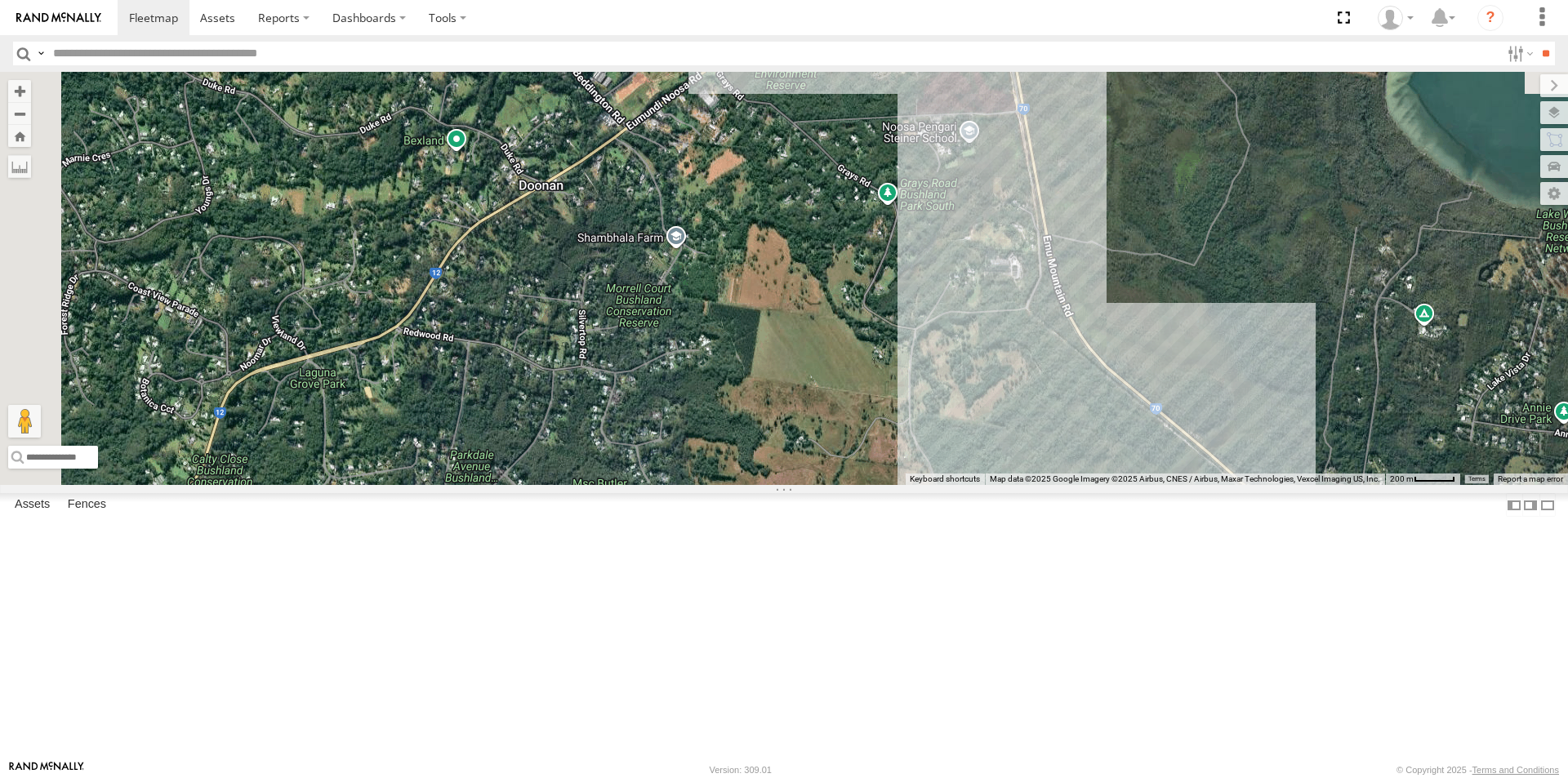
drag, startPoint x: 823, startPoint y: 431, endPoint x: 929, endPoint y: 282, distance: 182.9
click at [929, 283] on div "LIL TURBO(SMALL TRUCK)" at bounding box center [784, 278] width 1568 height 413
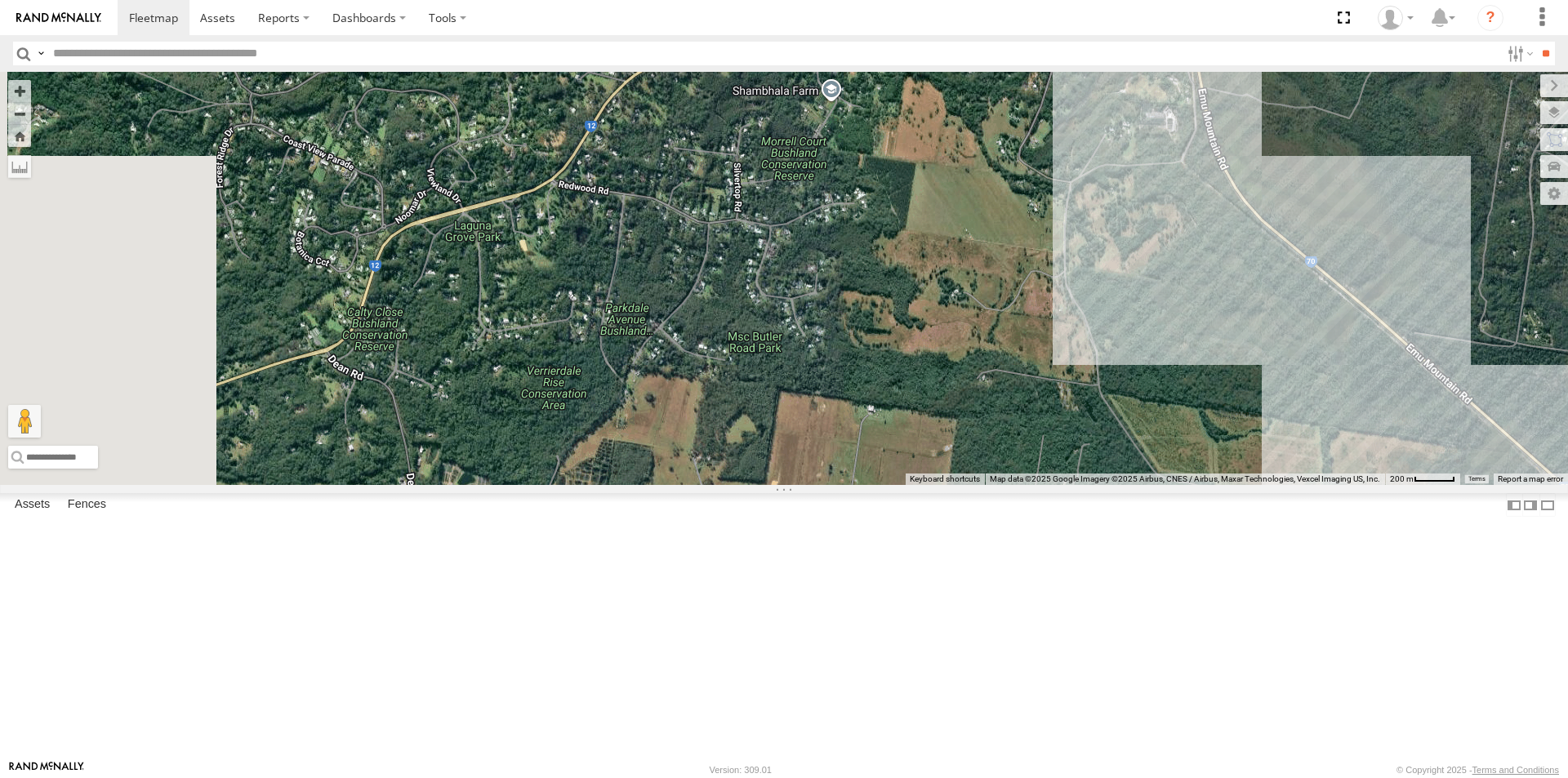
drag, startPoint x: 883, startPoint y: 420, endPoint x: 1024, endPoint y: 288, distance: 193.1
click at [1020, 289] on div "LIL TURBO(SMALL TRUCK)" at bounding box center [784, 278] width 1568 height 413
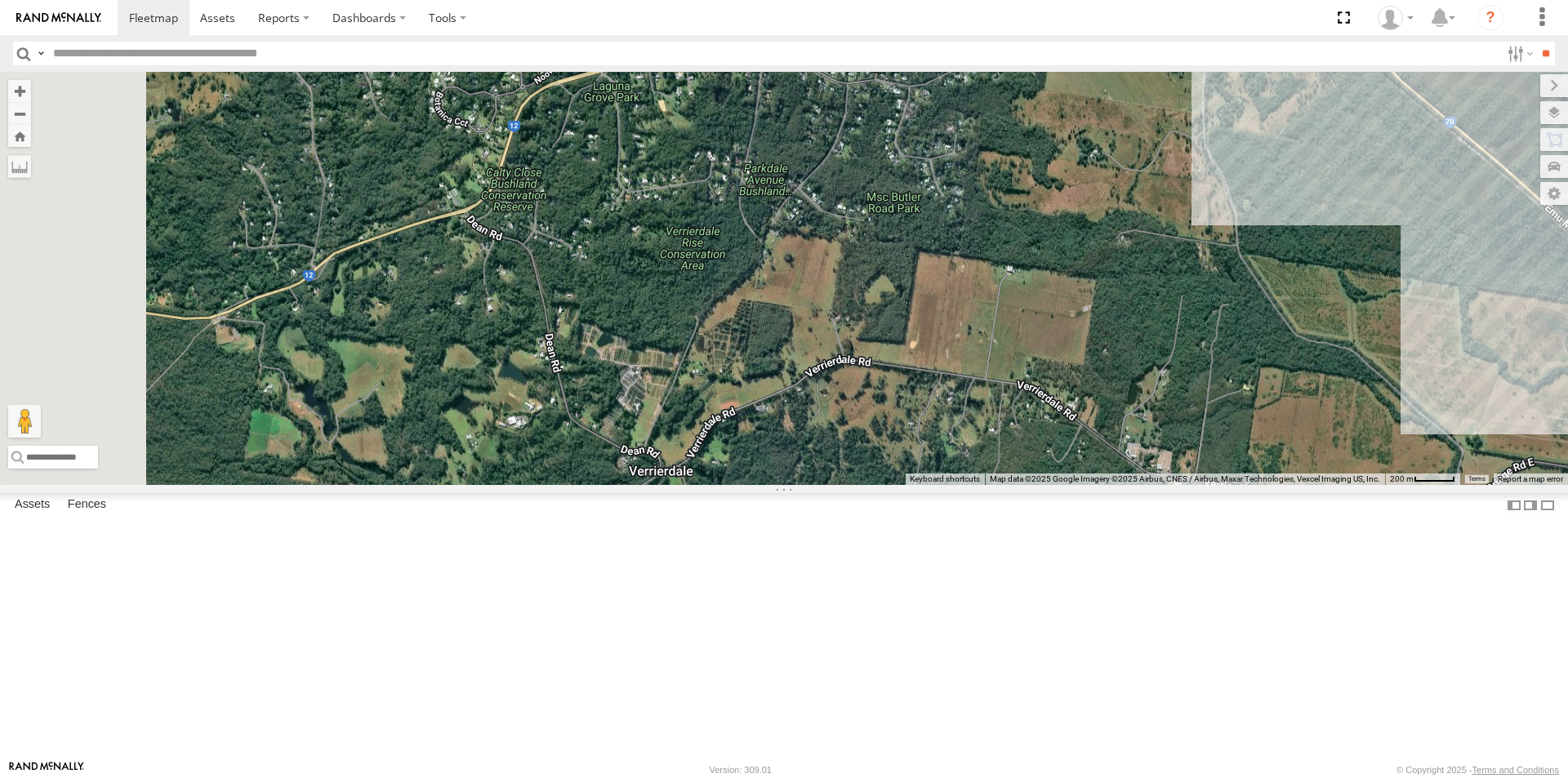
drag, startPoint x: 832, startPoint y: 455, endPoint x: 966, endPoint y: 315, distance: 193.8
click at [963, 320] on div "LIL TURBO(SMALL TRUCK)" at bounding box center [784, 278] width 1568 height 413
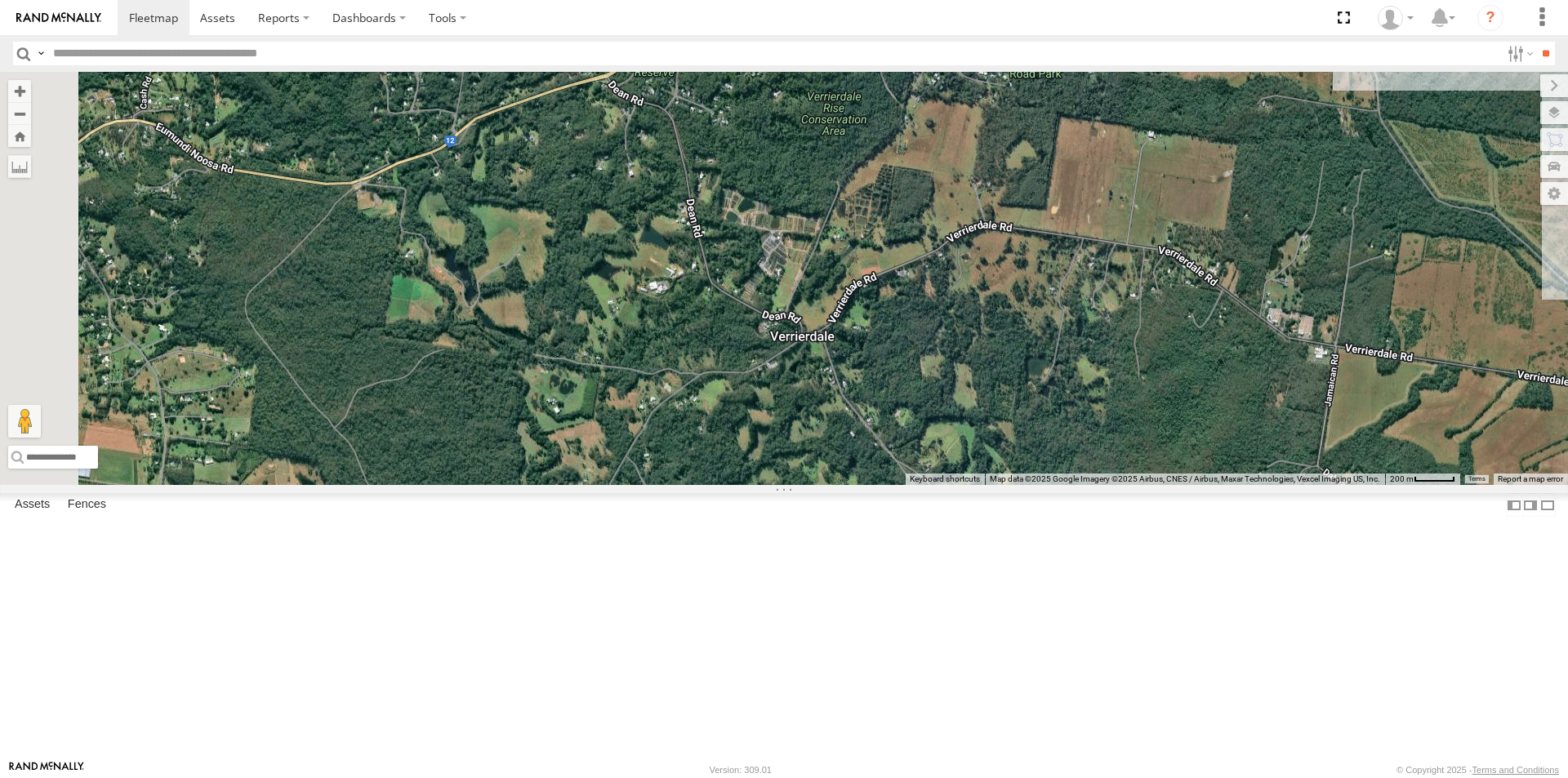
drag, startPoint x: 771, startPoint y: 440, endPoint x: 1068, endPoint y: 345, distance: 311.8
click at [1042, 353] on div "LIL TURBO(SMALL TRUCK)" at bounding box center [784, 278] width 1568 height 413
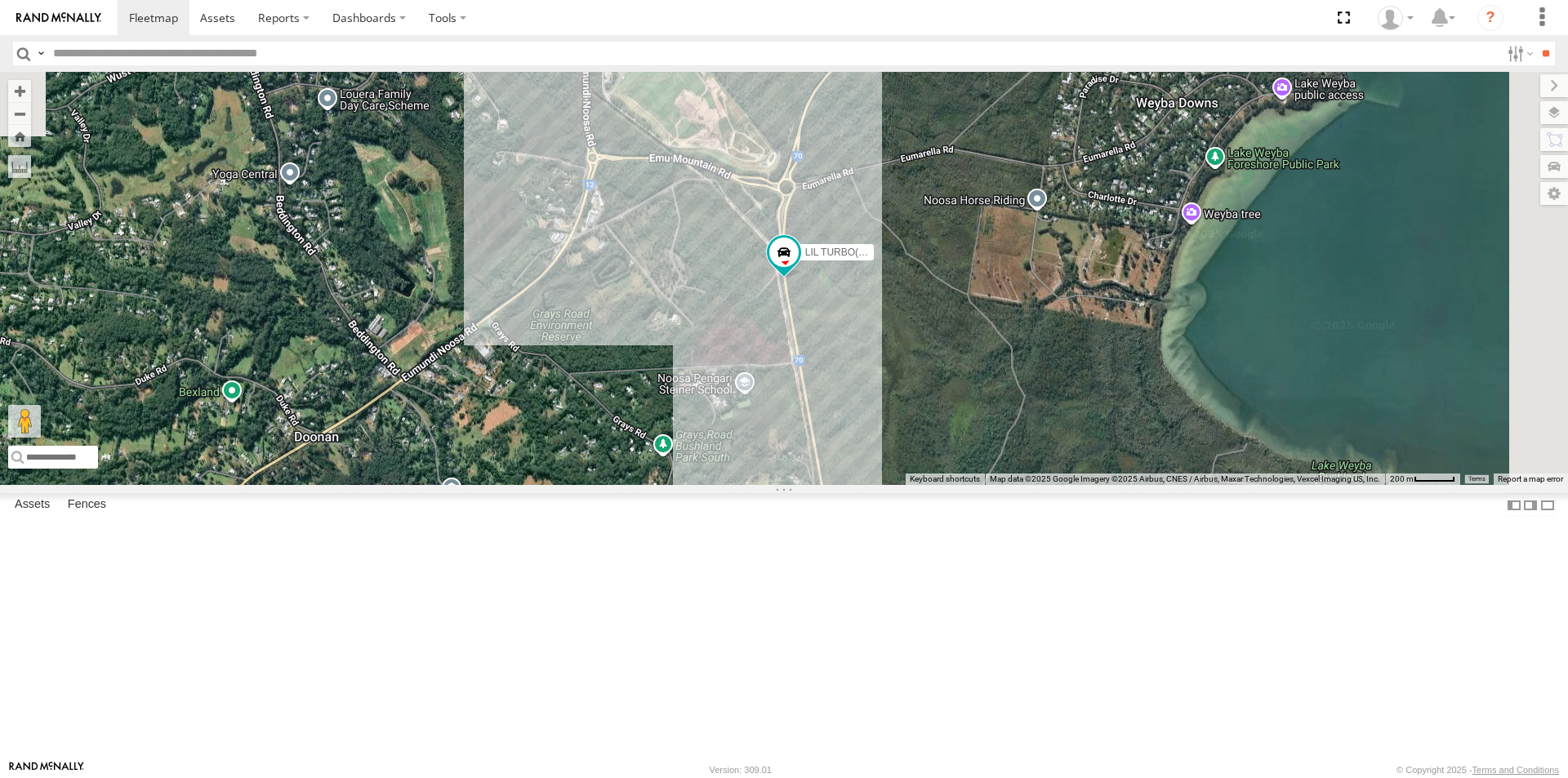
drag, startPoint x: 824, startPoint y: 445, endPoint x: 1007, endPoint y: 310, distance: 227.4
click at [1002, 310] on div "LIL TURBO(SMALL TRUCK)" at bounding box center [784, 278] width 1568 height 413
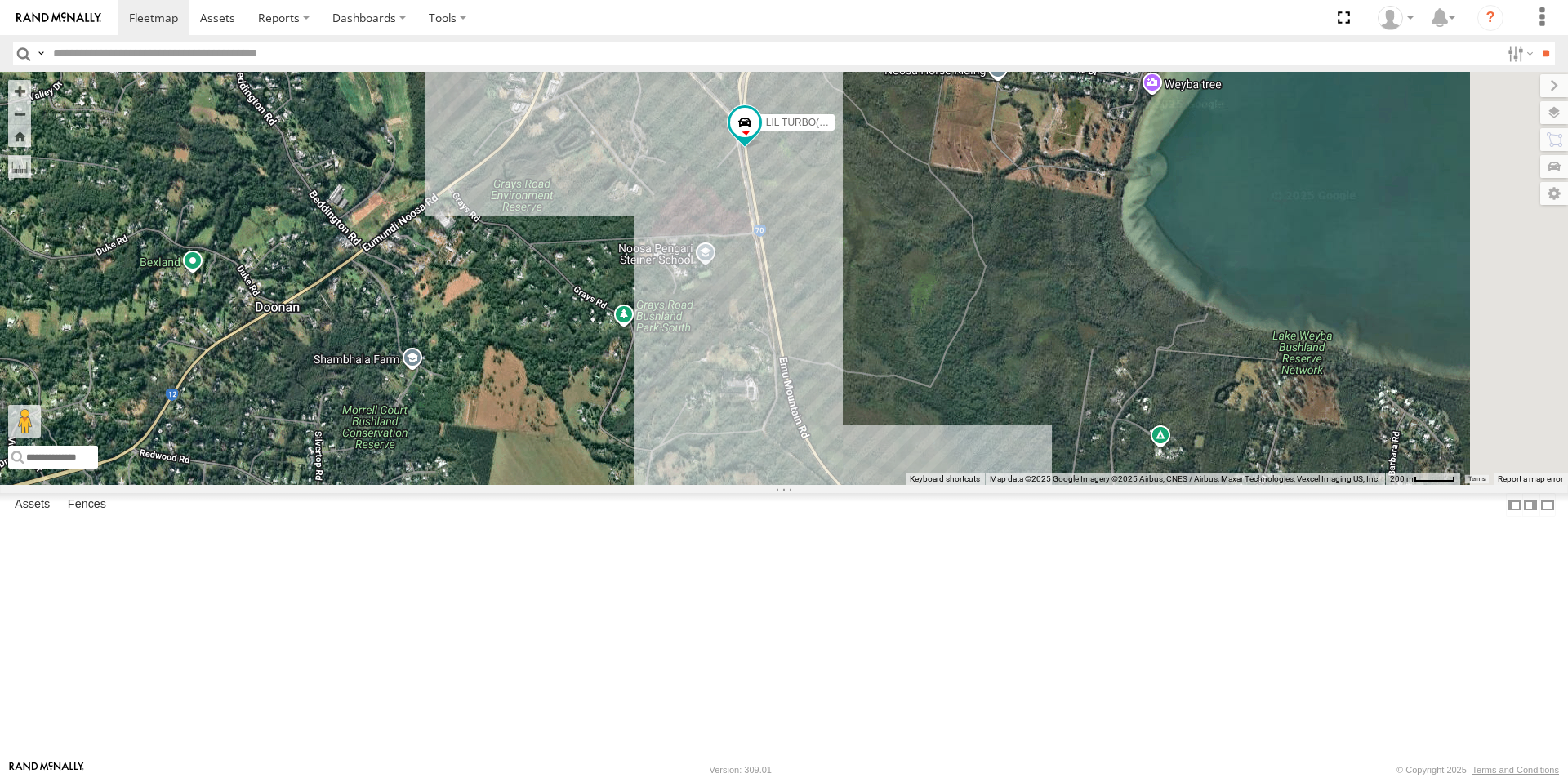
drag, startPoint x: 916, startPoint y: 479, endPoint x: 851, endPoint y: 269, distance: 219.8
click at [866, 302] on div "LIL TURBO(SMALL TRUCK)" at bounding box center [784, 278] width 1568 height 413
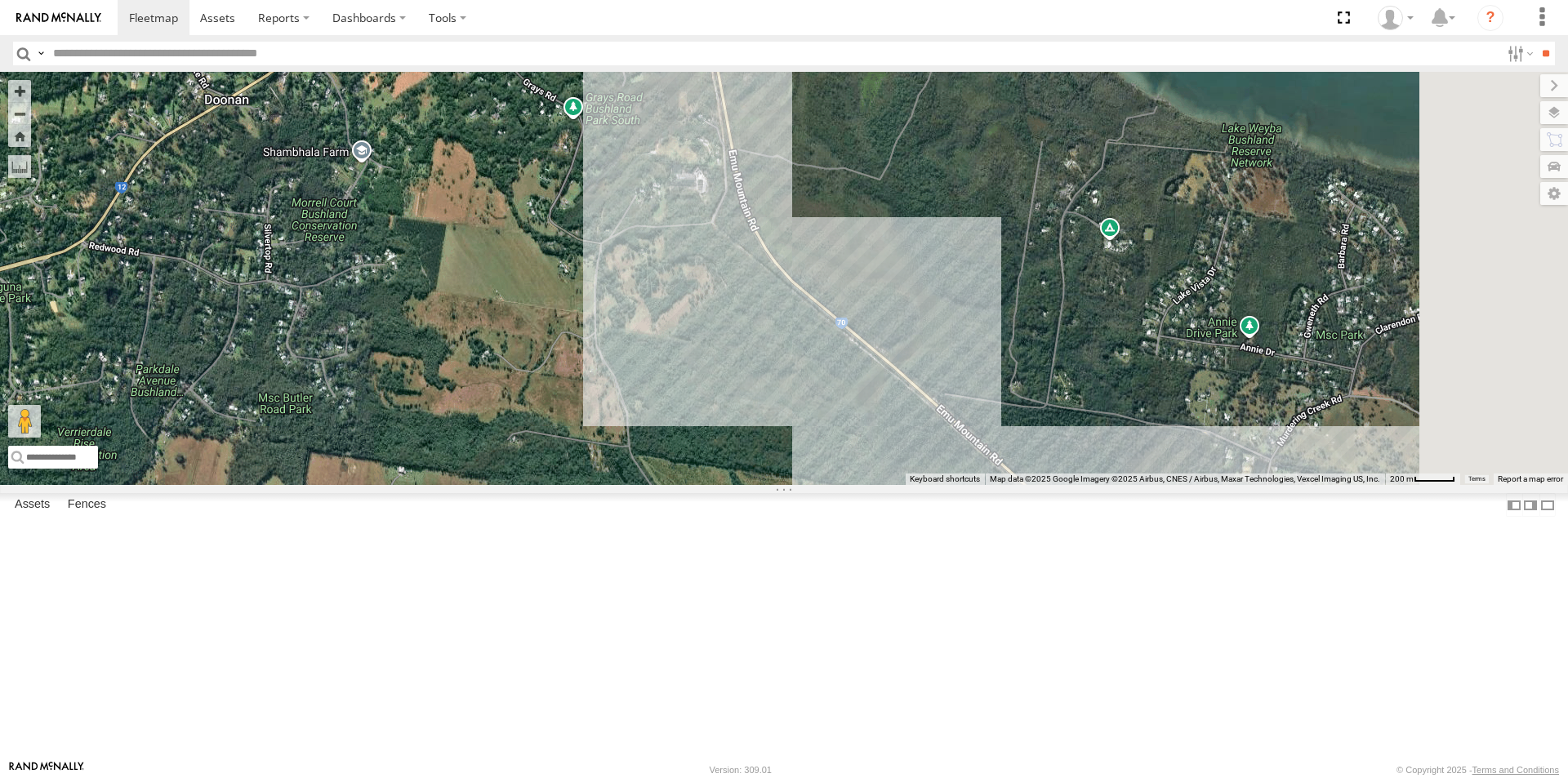
drag, startPoint x: 876, startPoint y: 445, endPoint x: 813, endPoint y: 274, distance: 182.2
click at [827, 303] on div "LIL TURBO(SMALL TRUCK)" at bounding box center [784, 278] width 1568 height 413
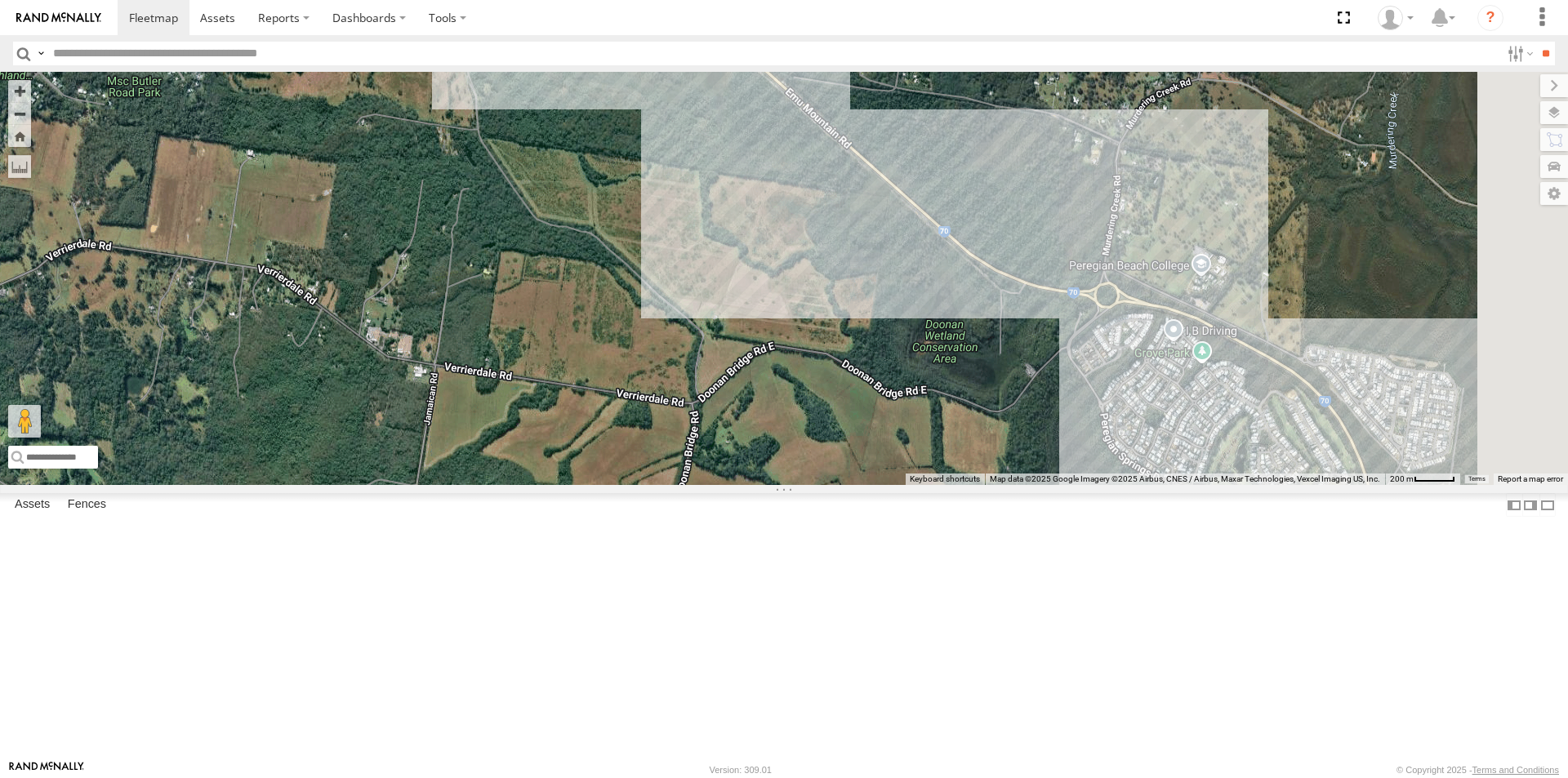
drag, startPoint x: 946, startPoint y: 416, endPoint x: 778, endPoint y: 270, distance: 222.6
click at [795, 288] on div "LIL TURBO(SMALL TRUCK)" at bounding box center [784, 278] width 1568 height 413
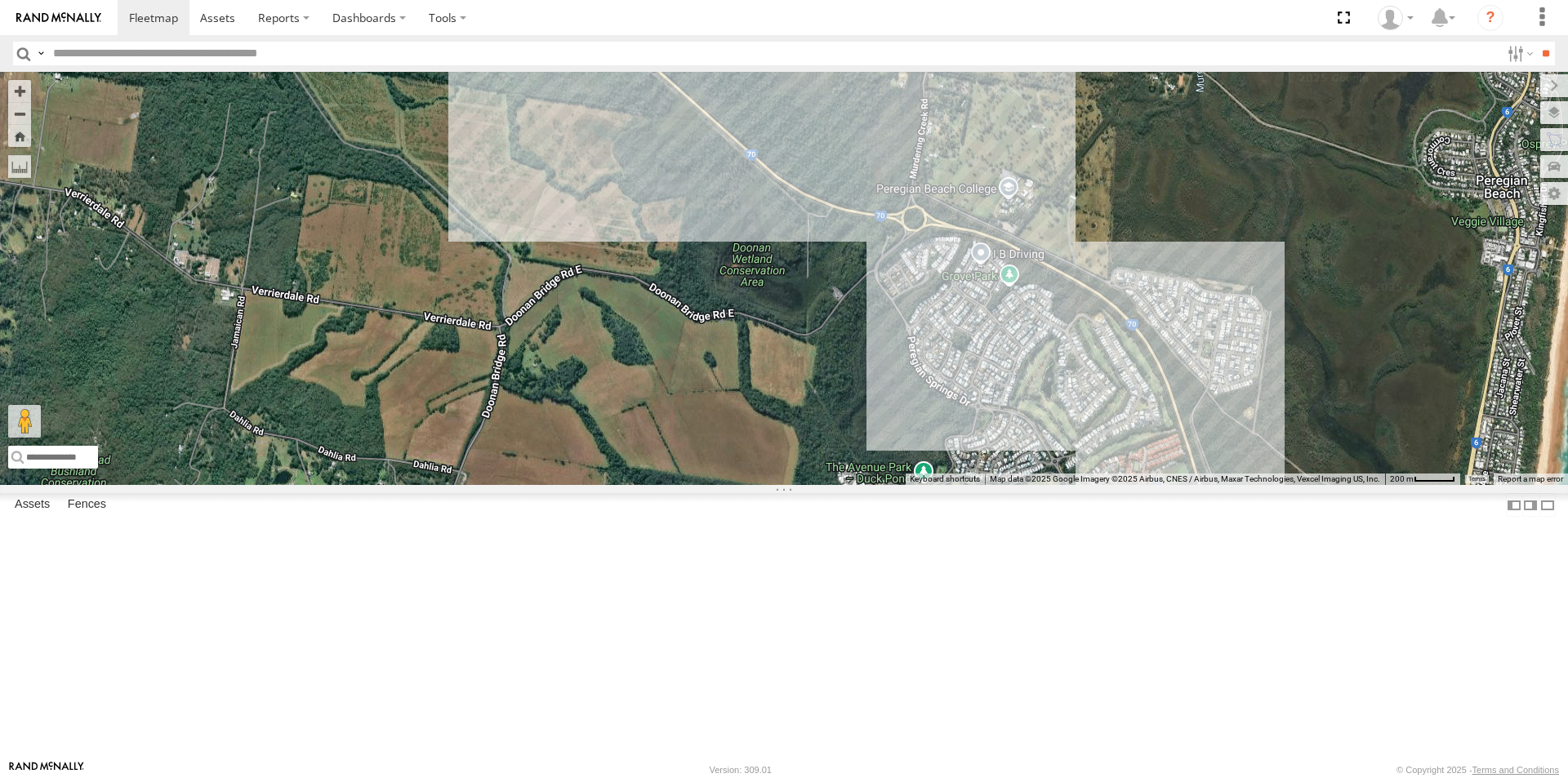
drag, startPoint x: 884, startPoint y: 375, endPoint x: 881, endPoint y: 338, distance: 37.1
click at [887, 352] on div "LIL TURBO(SMALL TRUCK)" at bounding box center [784, 278] width 1568 height 413
drag, startPoint x: 818, startPoint y: 353, endPoint x: 746, endPoint y: 325, distance: 77.3
click at [763, 330] on div "LIL TURBO(SMALL TRUCK)" at bounding box center [784, 278] width 1568 height 413
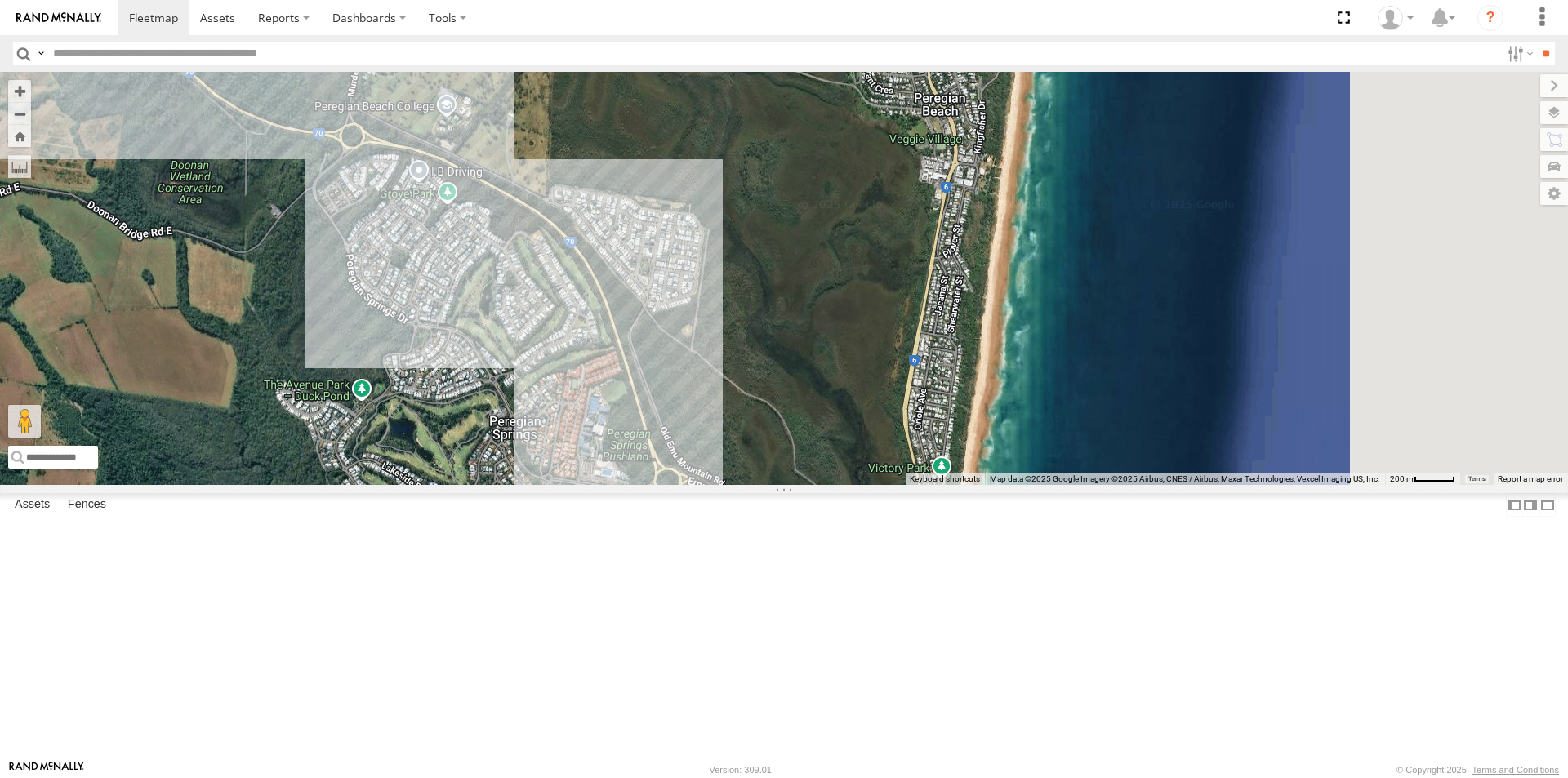
drag, startPoint x: 1092, startPoint y: 393, endPoint x: 942, endPoint y: 451, distance: 160.8
click at [940, 470] on div "LIL TURBO(SMALL TRUCK)" at bounding box center [784, 278] width 1568 height 413
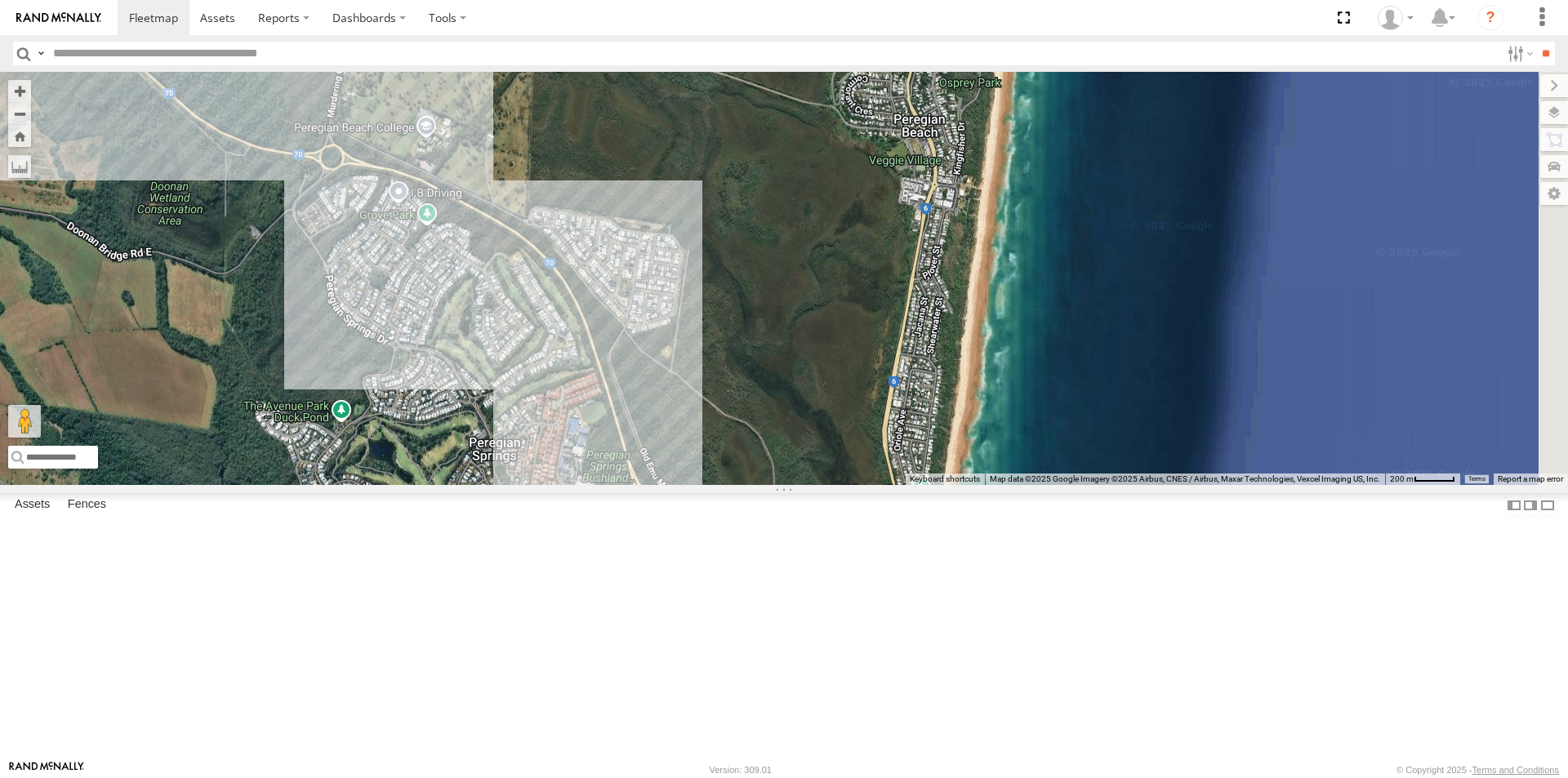
drag, startPoint x: 907, startPoint y: 572, endPoint x: 900, endPoint y: 552, distance: 21.2
click at [905, 485] on div "LIL TURBO(SMALL TRUCK)" at bounding box center [784, 278] width 1568 height 413
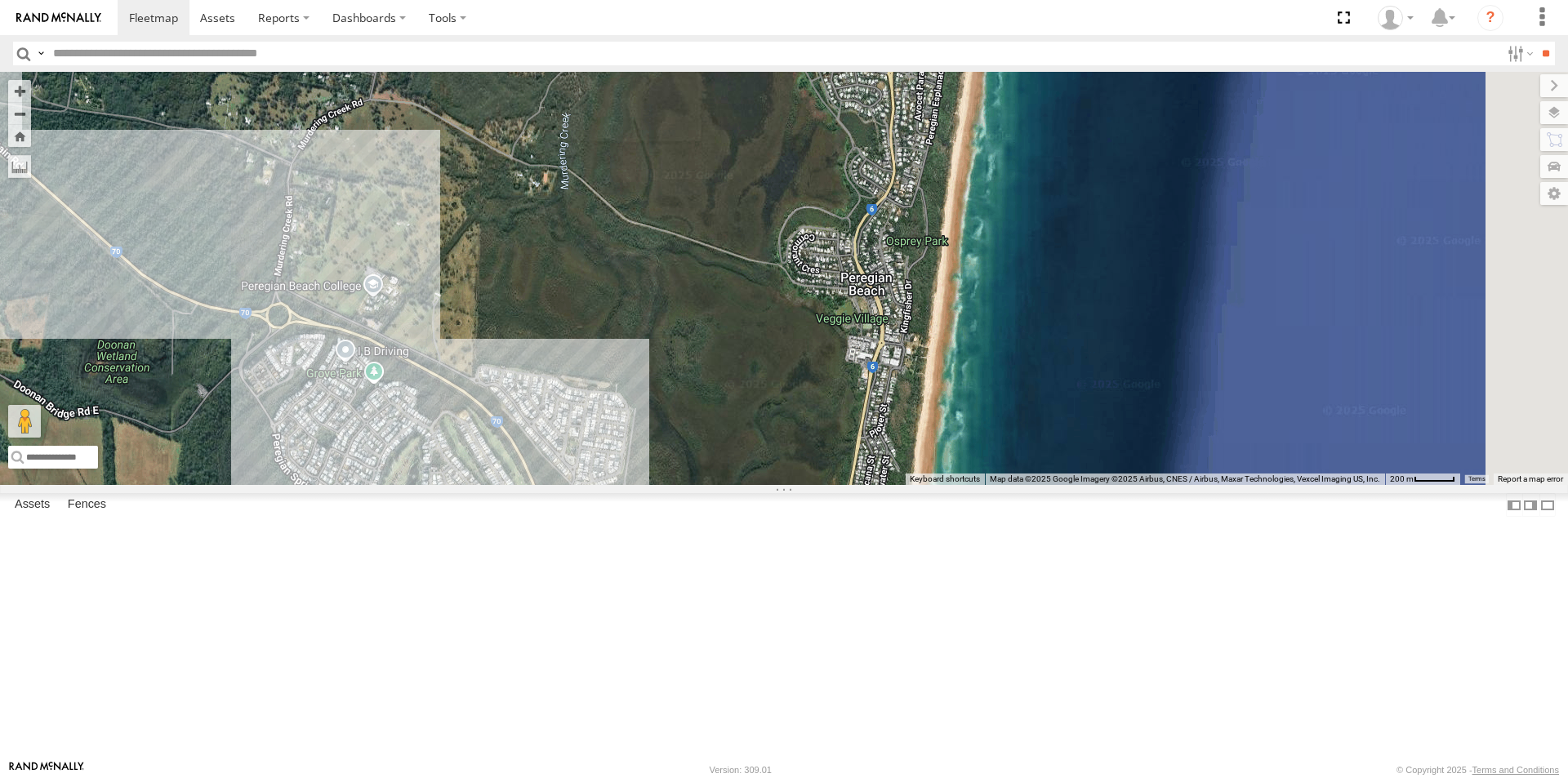
drag, startPoint x: 917, startPoint y: 421, endPoint x: 880, endPoint y: 561, distance: 144.8
click at [878, 485] on div "LIL TURBO(SMALL TRUCK)" at bounding box center [784, 278] width 1568 height 413
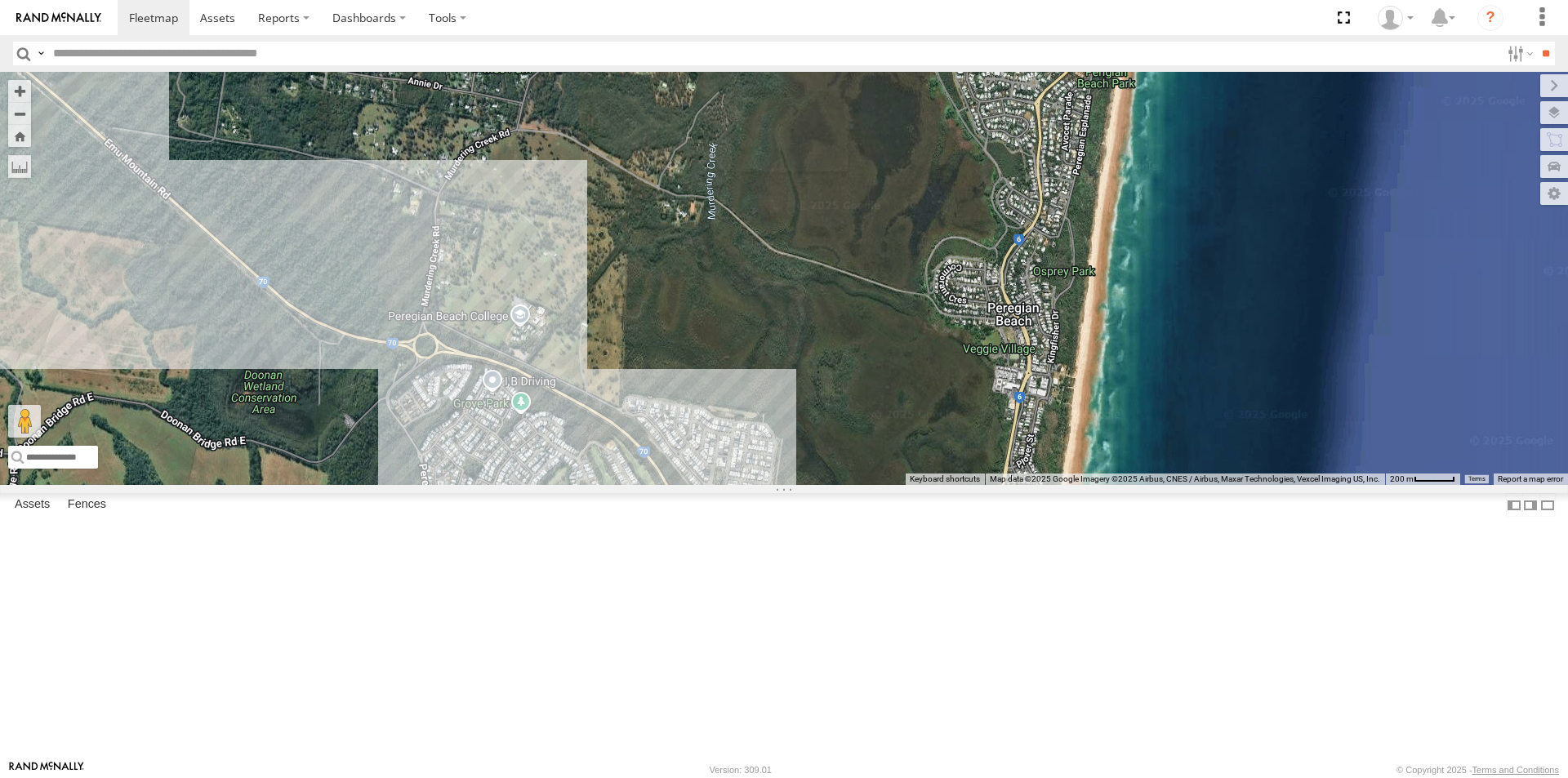
drag, startPoint x: 951, startPoint y: 436, endPoint x: 1056, endPoint y: 352, distance: 134.5
click at [1040, 368] on div "LIL TURBO(SMALL TRUCK)" at bounding box center [784, 278] width 1568 height 413
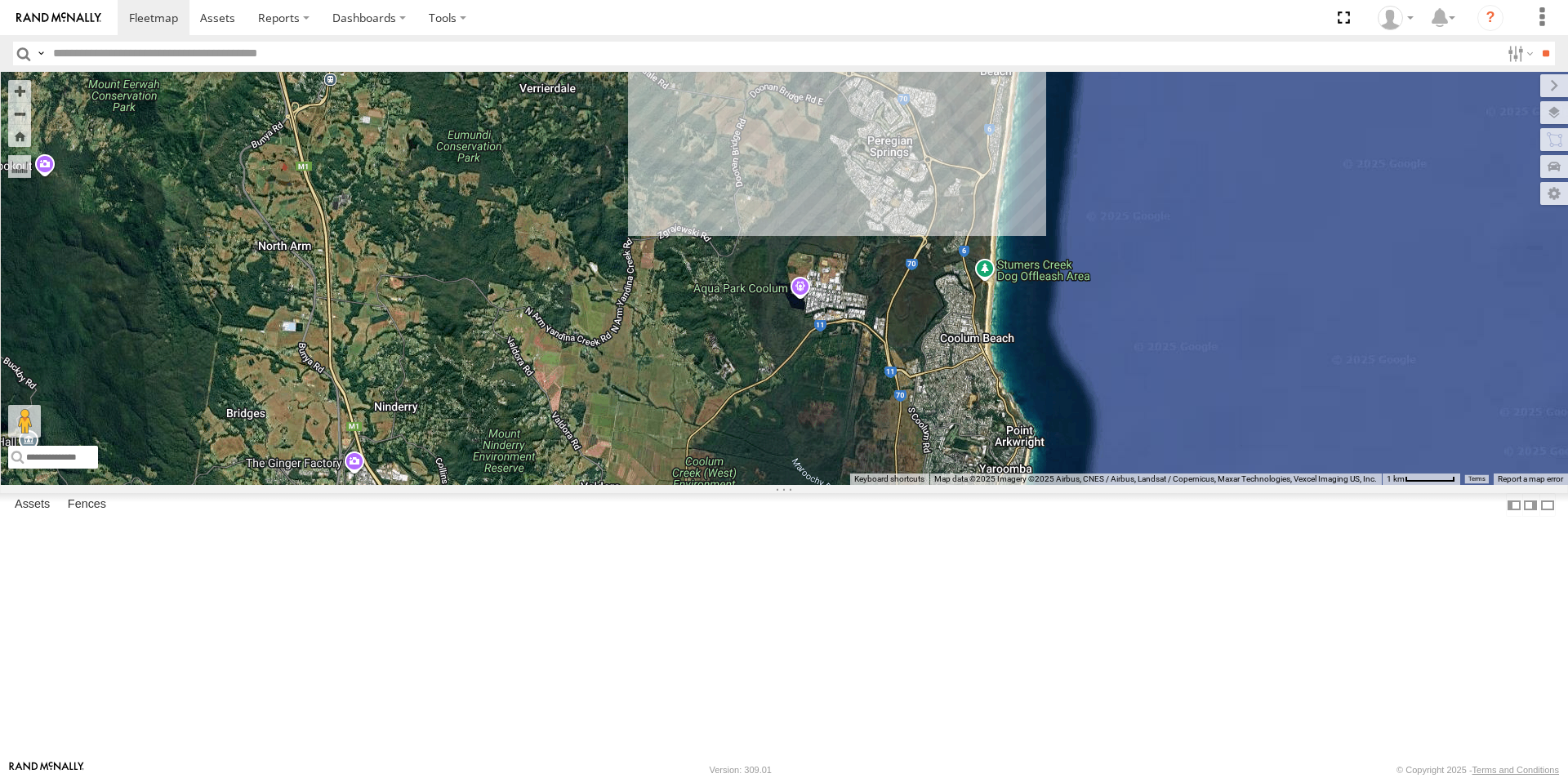
drag, startPoint x: 732, startPoint y: 533, endPoint x: 961, endPoint y: 339, distance: 300.1
click at [960, 339] on div "LIL TURBO(SMALL TRUCK)" at bounding box center [784, 278] width 1568 height 413
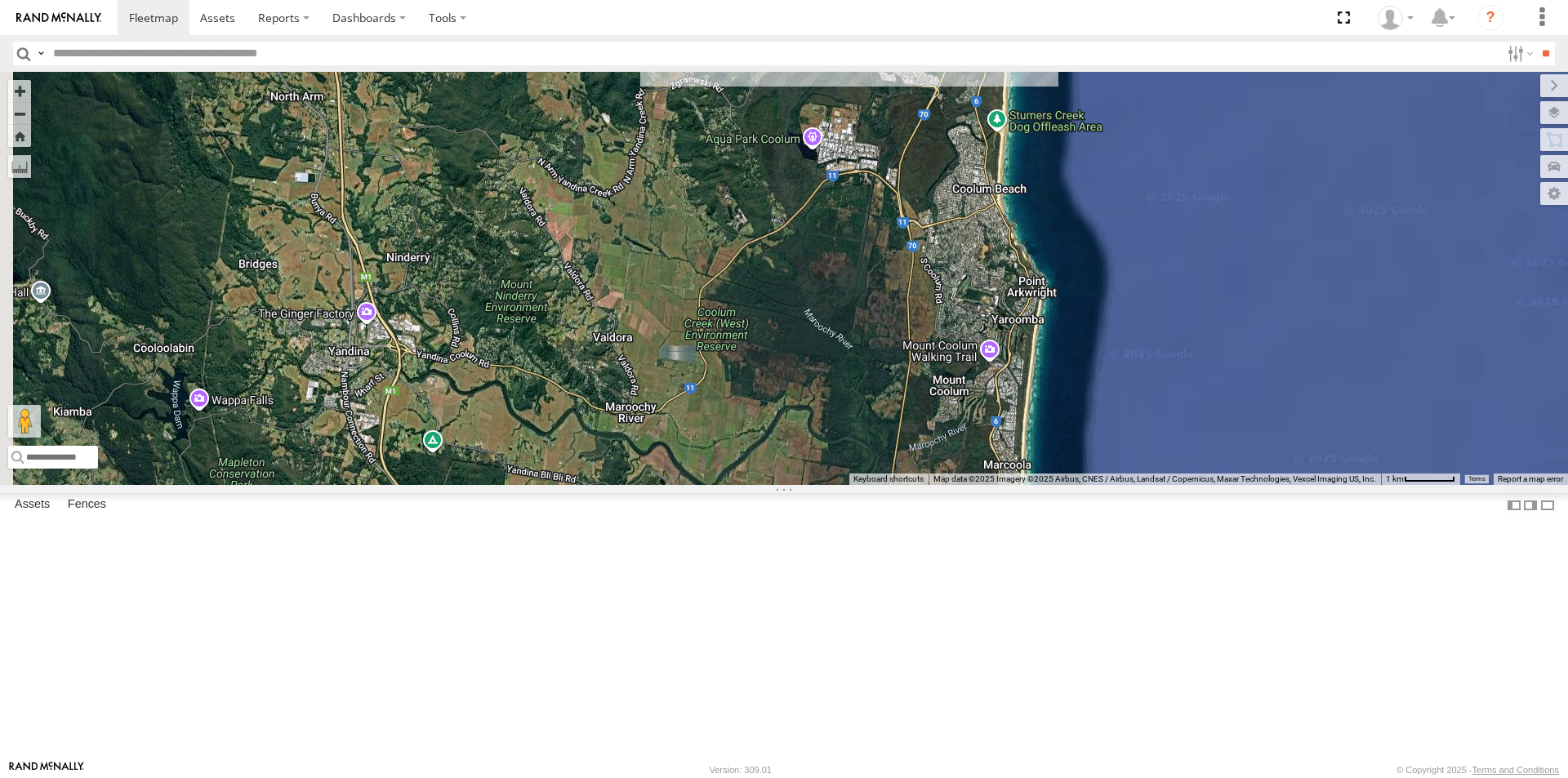
drag, startPoint x: 935, startPoint y: 507, endPoint x: 931, endPoint y: 383, distance: 124.1
click at [934, 384] on div "LIL TURBO(SMALL TRUCK)" at bounding box center [784, 278] width 1568 height 413
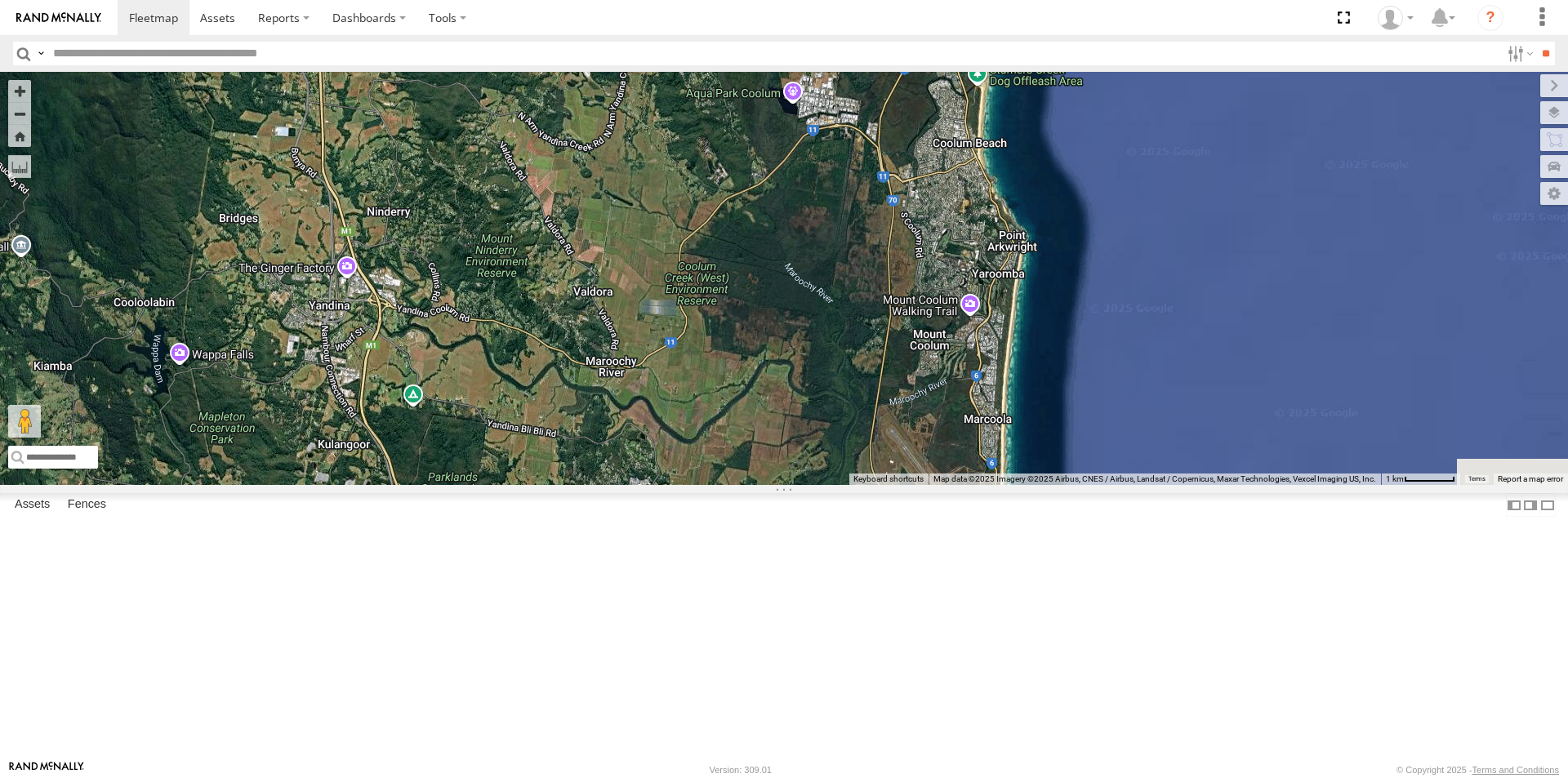
drag, startPoint x: 983, startPoint y: 516, endPoint x: 880, endPoint y: 408, distance: 149.2
click at [880, 408] on div "LIL TURBO(SMALL TRUCK)" at bounding box center [784, 278] width 1568 height 413
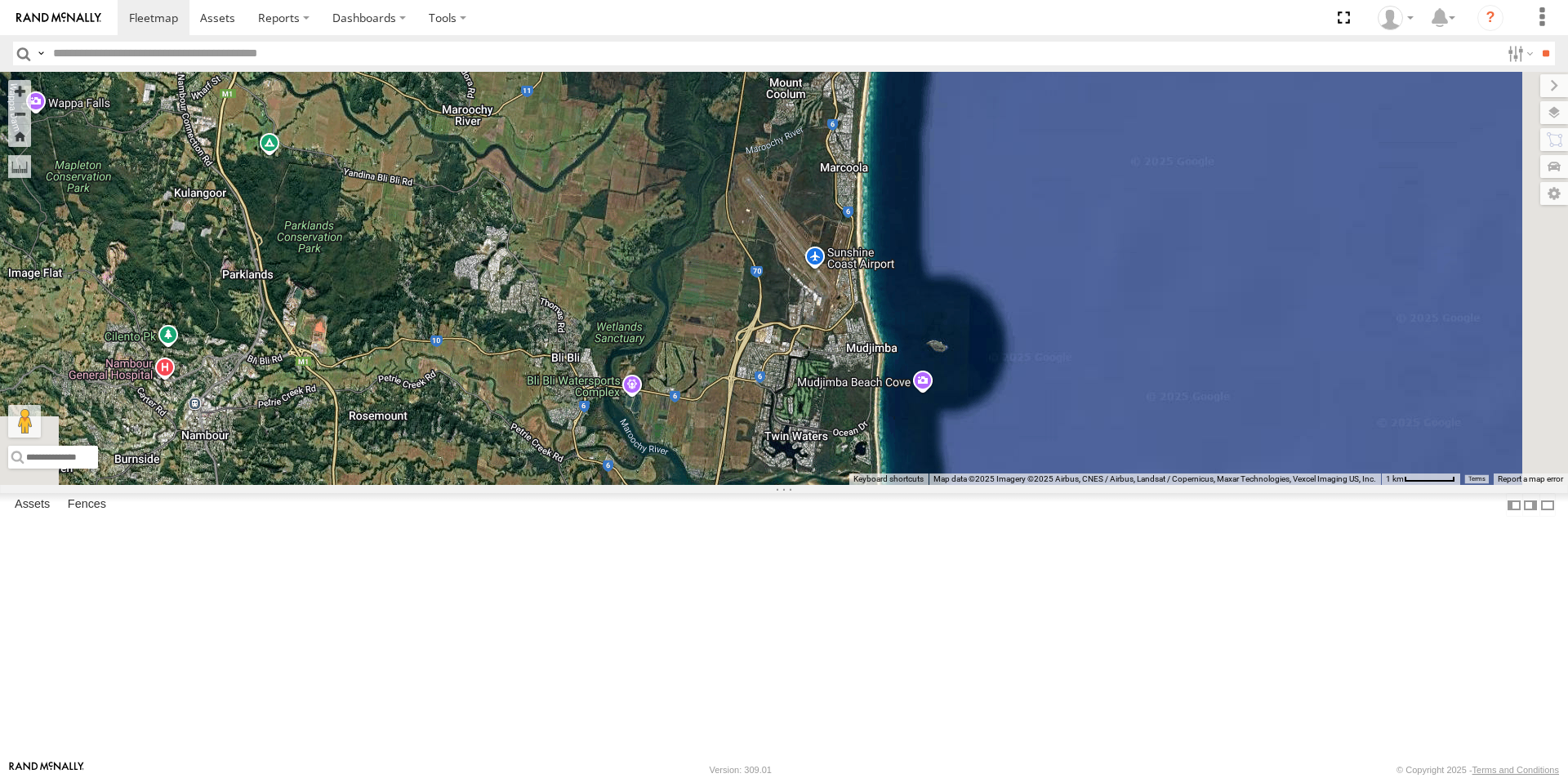
drag, startPoint x: 853, startPoint y: 486, endPoint x: 925, endPoint y: 349, distance: 154.8
click at [922, 355] on div "LIL TURBO(SMALL TRUCK)" at bounding box center [784, 278] width 1568 height 413
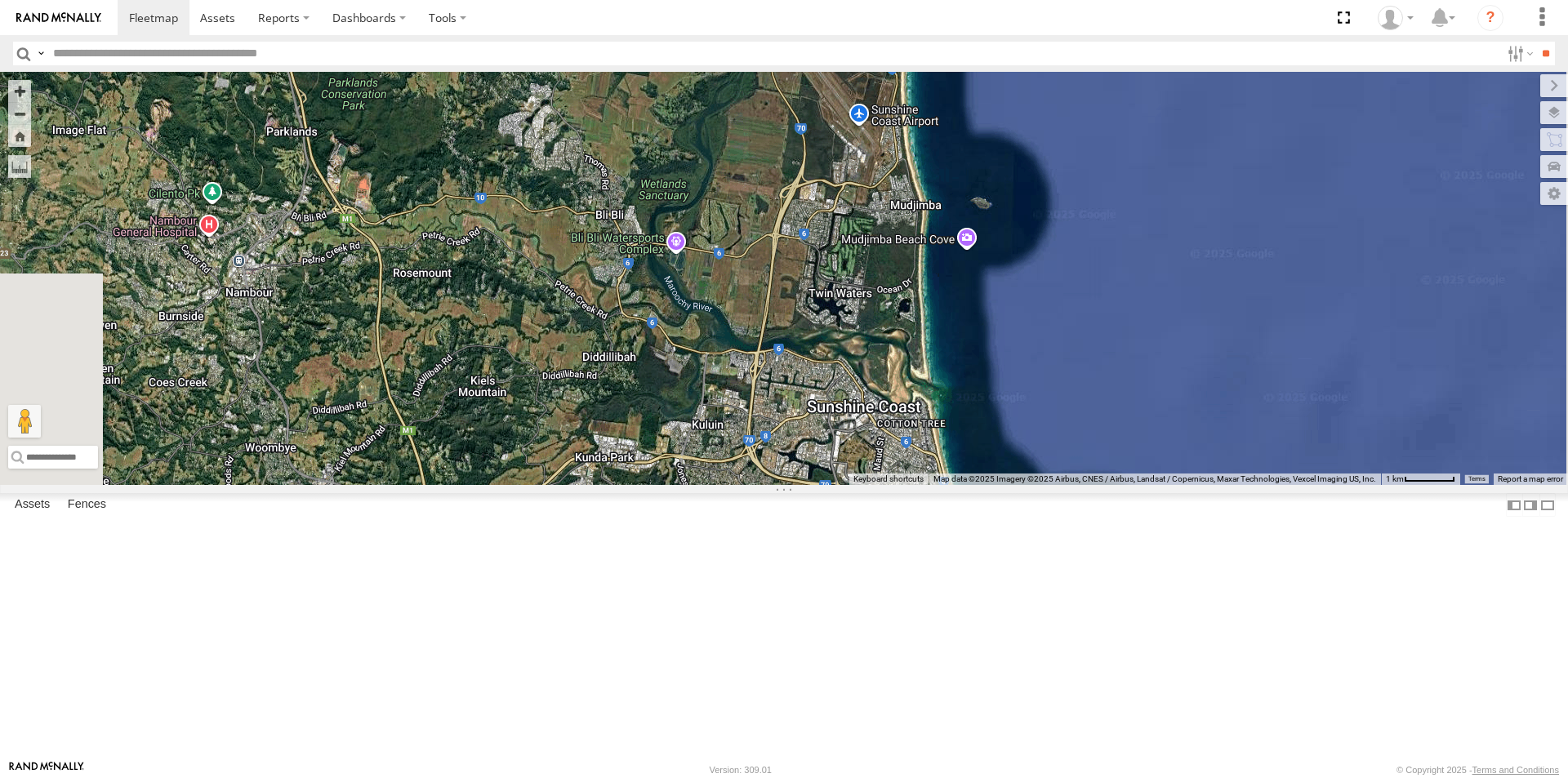
drag, startPoint x: 901, startPoint y: 514, endPoint x: 890, endPoint y: 395, distance: 119.5
click at [890, 395] on div "LIL TURBO(SMALL TRUCK)" at bounding box center [784, 278] width 1568 height 413
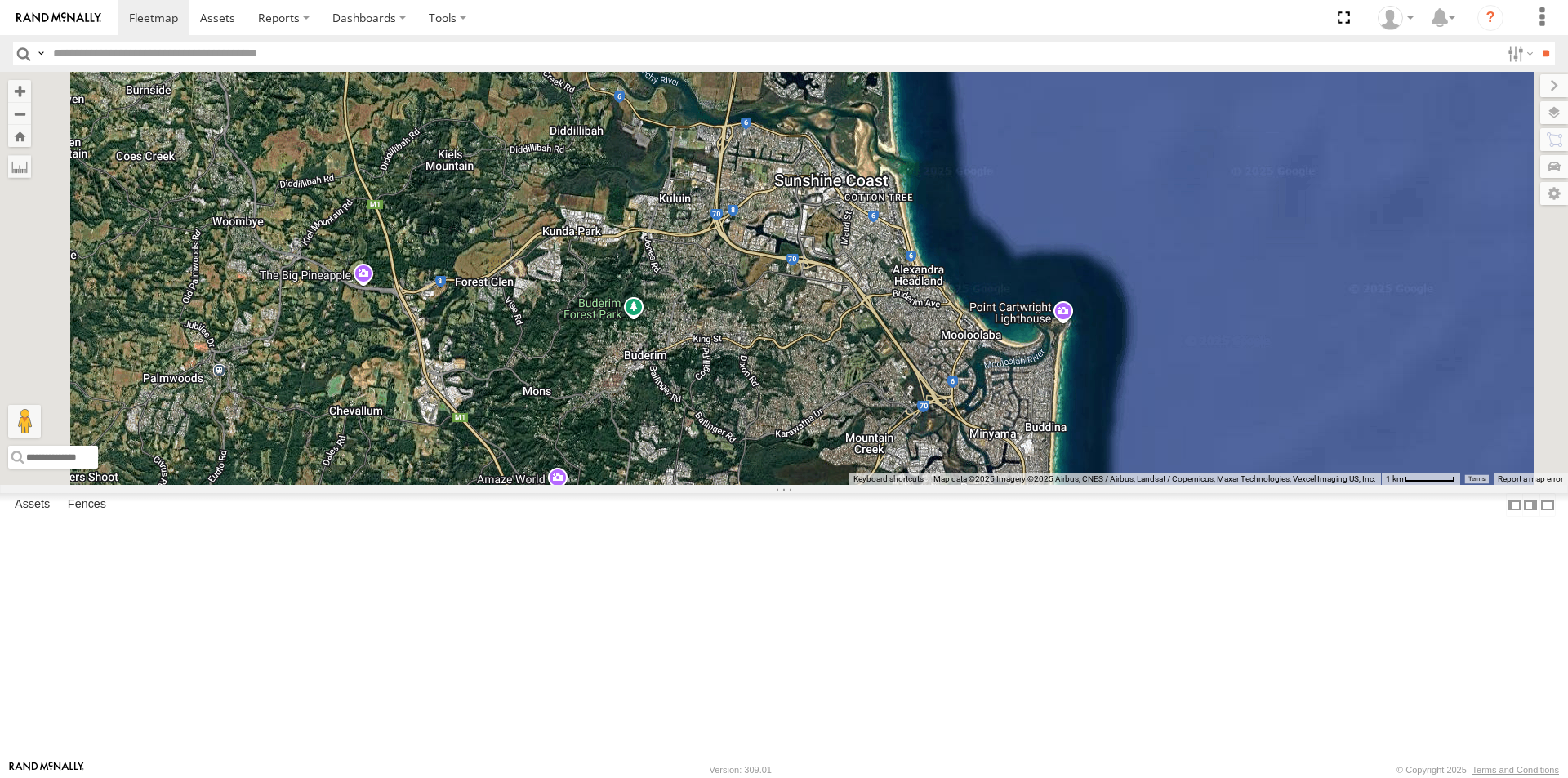
drag, startPoint x: 822, startPoint y: 490, endPoint x: 801, endPoint y: 348, distance: 143.5
click at [805, 352] on div "LIL TURBO(SMALL TRUCK)" at bounding box center [784, 278] width 1568 height 413
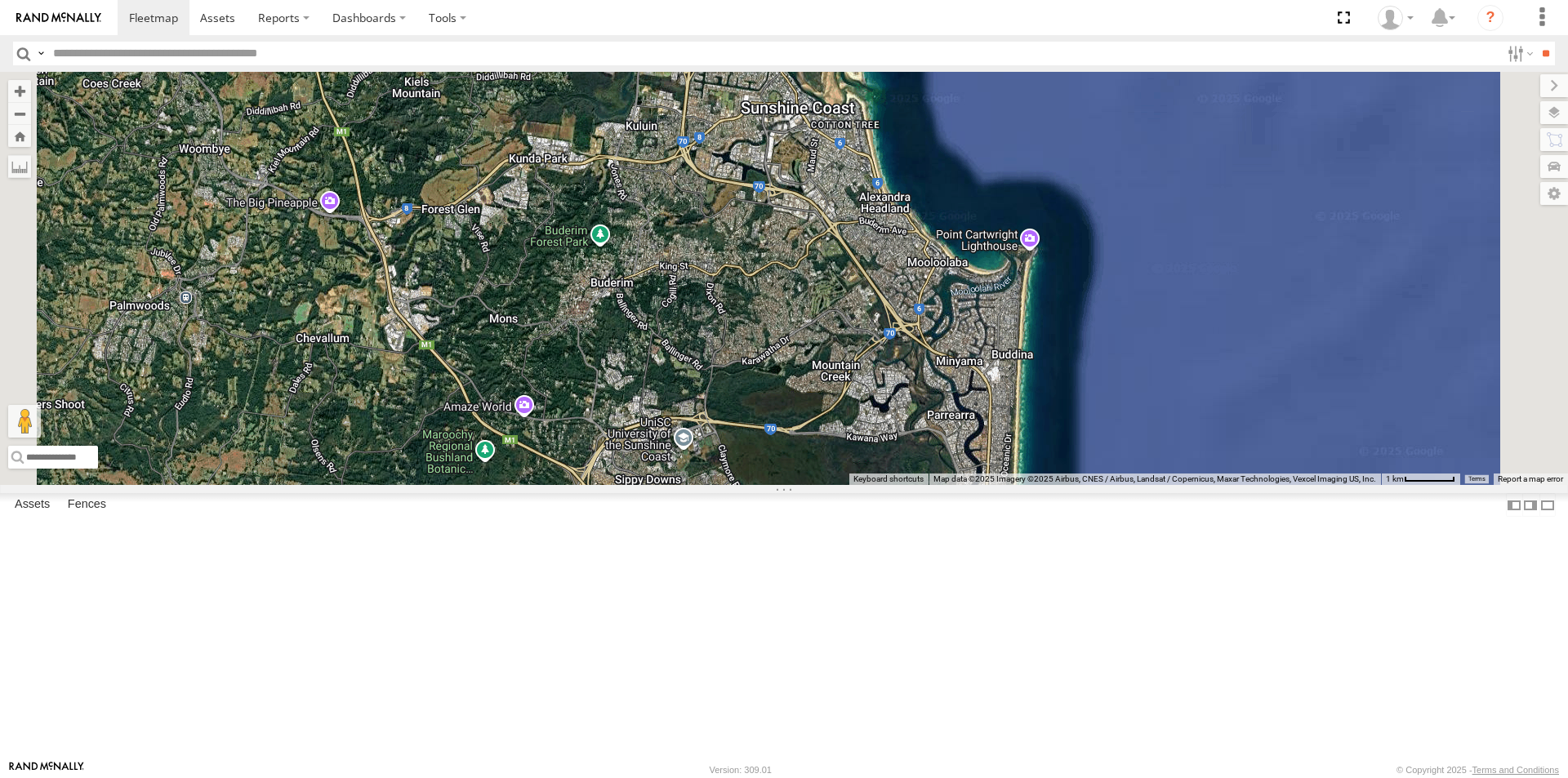
drag, startPoint x: 773, startPoint y: 454, endPoint x: 647, endPoint y: 320, distance: 183.9
click at [647, 321] on div "LIL TURBO(SMALL TRUCK)" at bounding box center [784, 278] width 1568 height 413
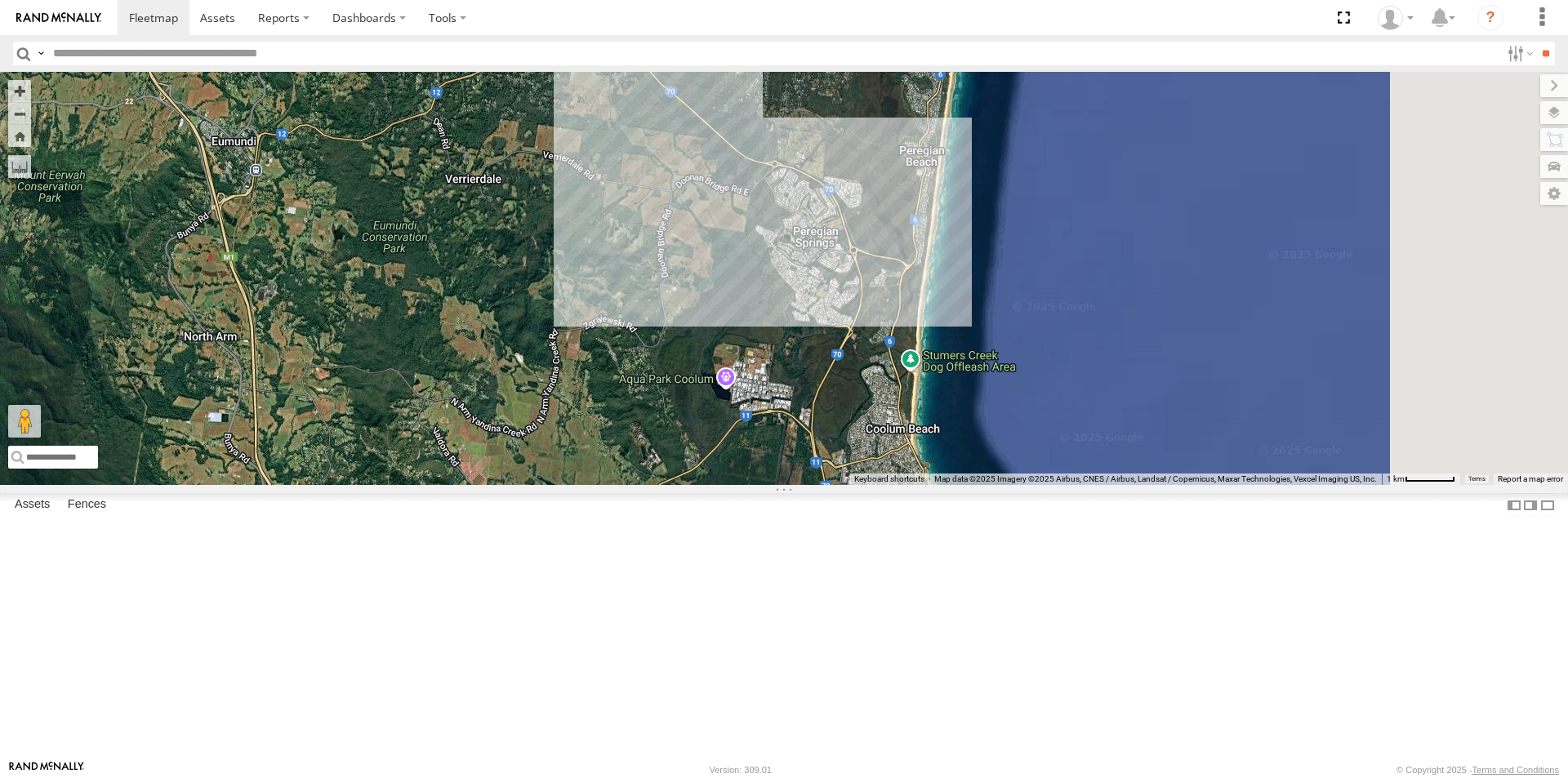
drag, startPoint x: 939, startPoint y: 537, endPoint x: 791, endPoint y: 282, distance: 294.8
click at [798, 297] on div "LIL TURBO(SMALL TRUCK)" at bounding box center [784, 278] width 1568 height 413
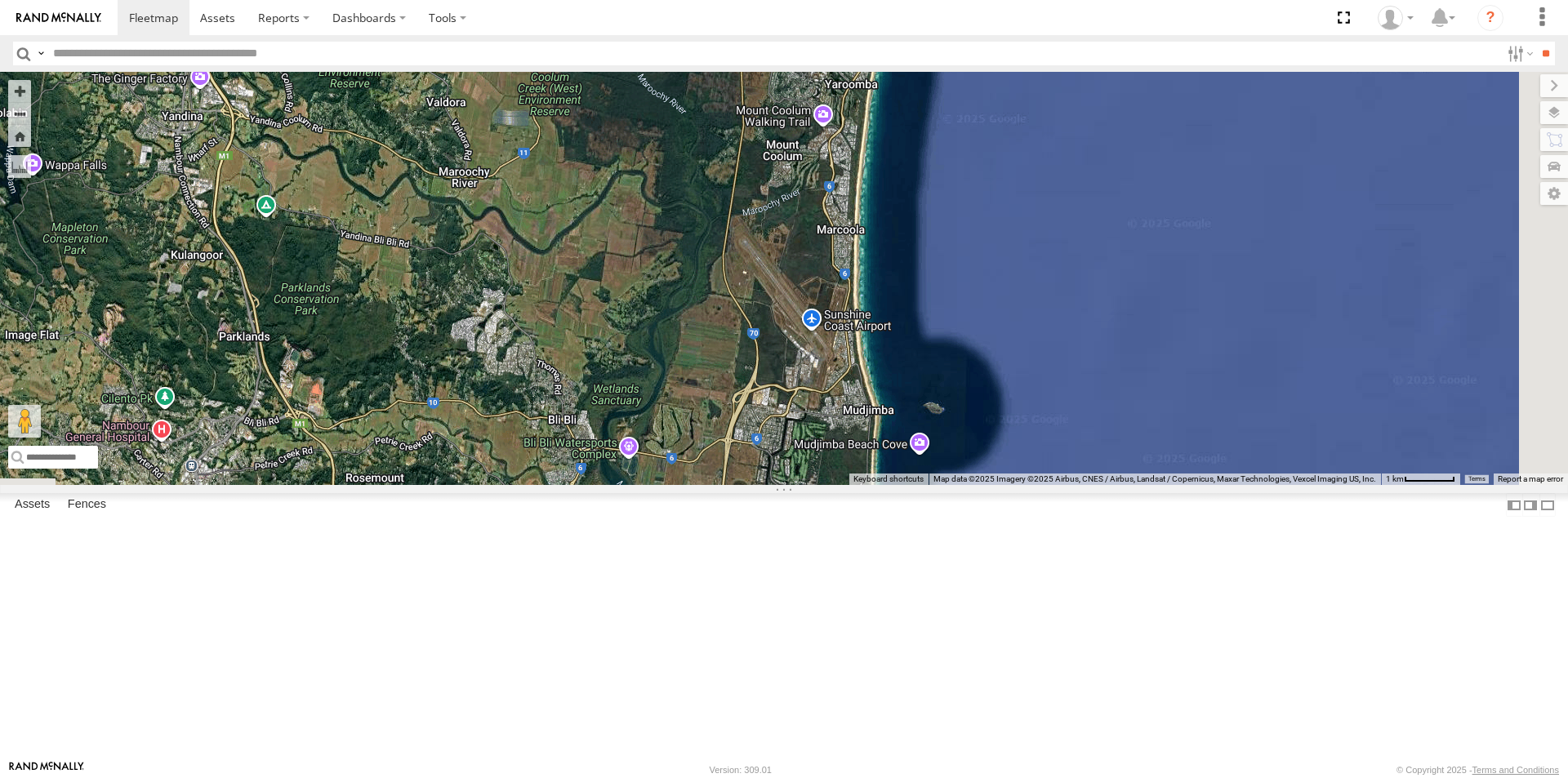
drag, startPoint x: 761, startPoint y: 428, endPoint x: 839, endPoint y: 304, distance: 146.5
click at [839, 304] on div "LIL TURBO(SMALL TRUCK)" at bounding box center [784, 278] width 1568 height 413
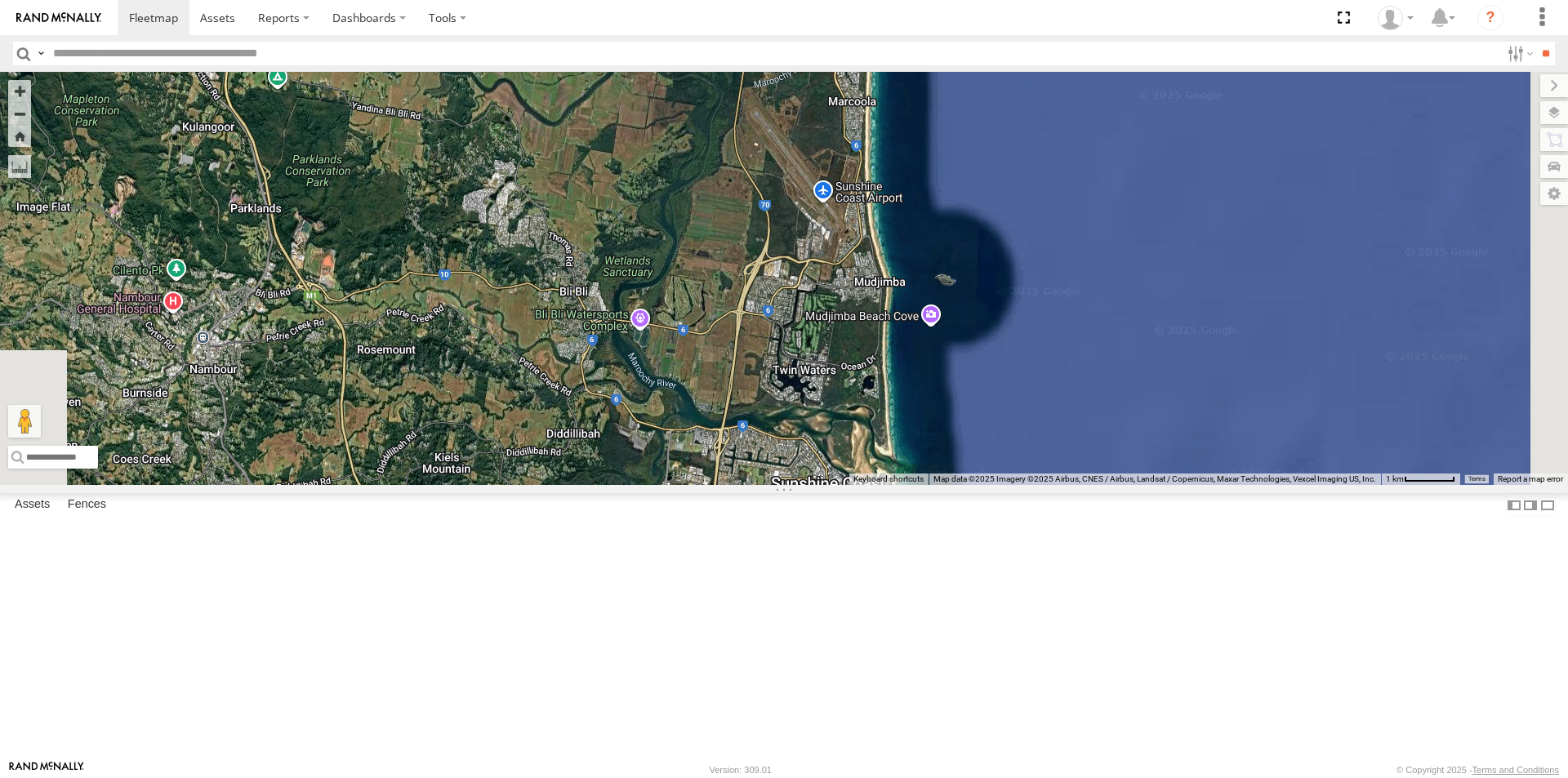
drag, startPoint x: 827, startPoint y: 419, endPoint x: 834, endPoint y: 296, distance: 123.2
click at [835, 299] on div "LIL TURBO(SMALL TRUCK)" at bounding box center [784, 278] width 1568 height 413
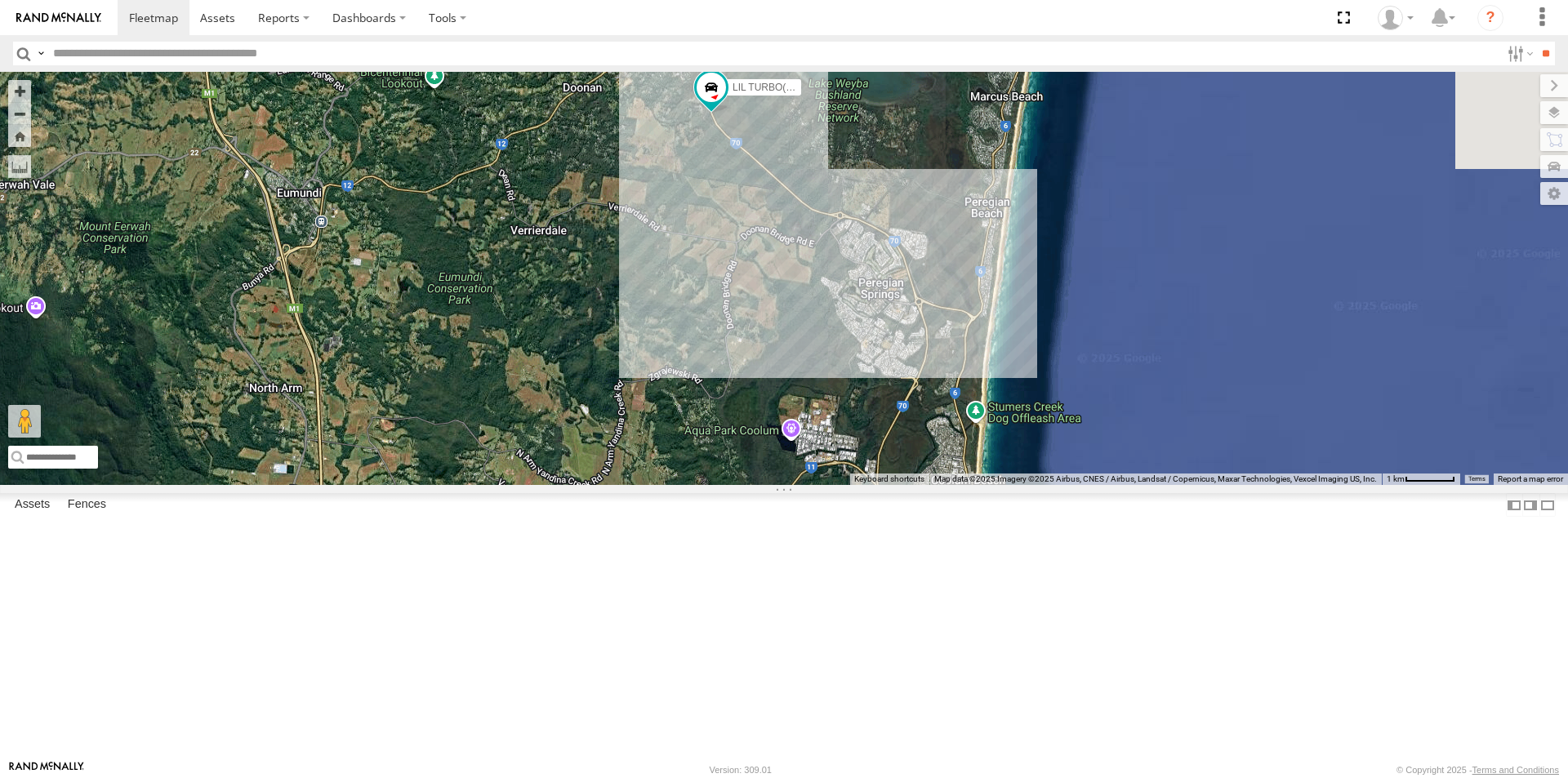
drag, startPoint x: 914, startPoint y: 543, endPoint x: 834, endPoint y: 348, distance: 210.8
click at [840, 371] on div "LIL TURBO(SMALL TRUCK)" at bounding box center [784, 278] width 1568 height 413
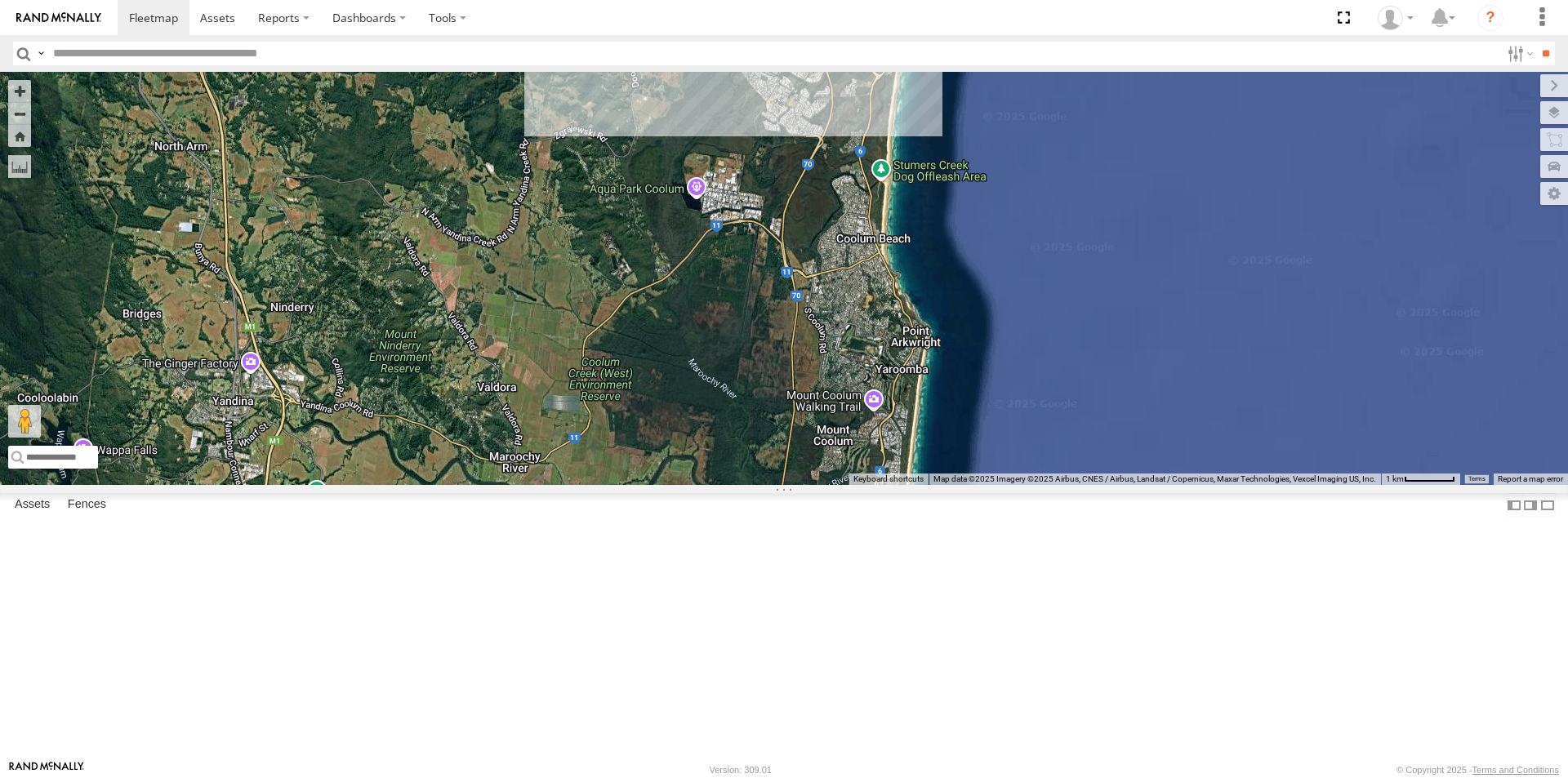
drag, startPoint x: 854, startPoint y: 393, endPoint x: 856, endPoint y: 377, distance: 16.1
click at [854, 384] on div "LIL TURBO(SMALL TRUCK)" at bounding box center [784, 278] width 1568 height 413
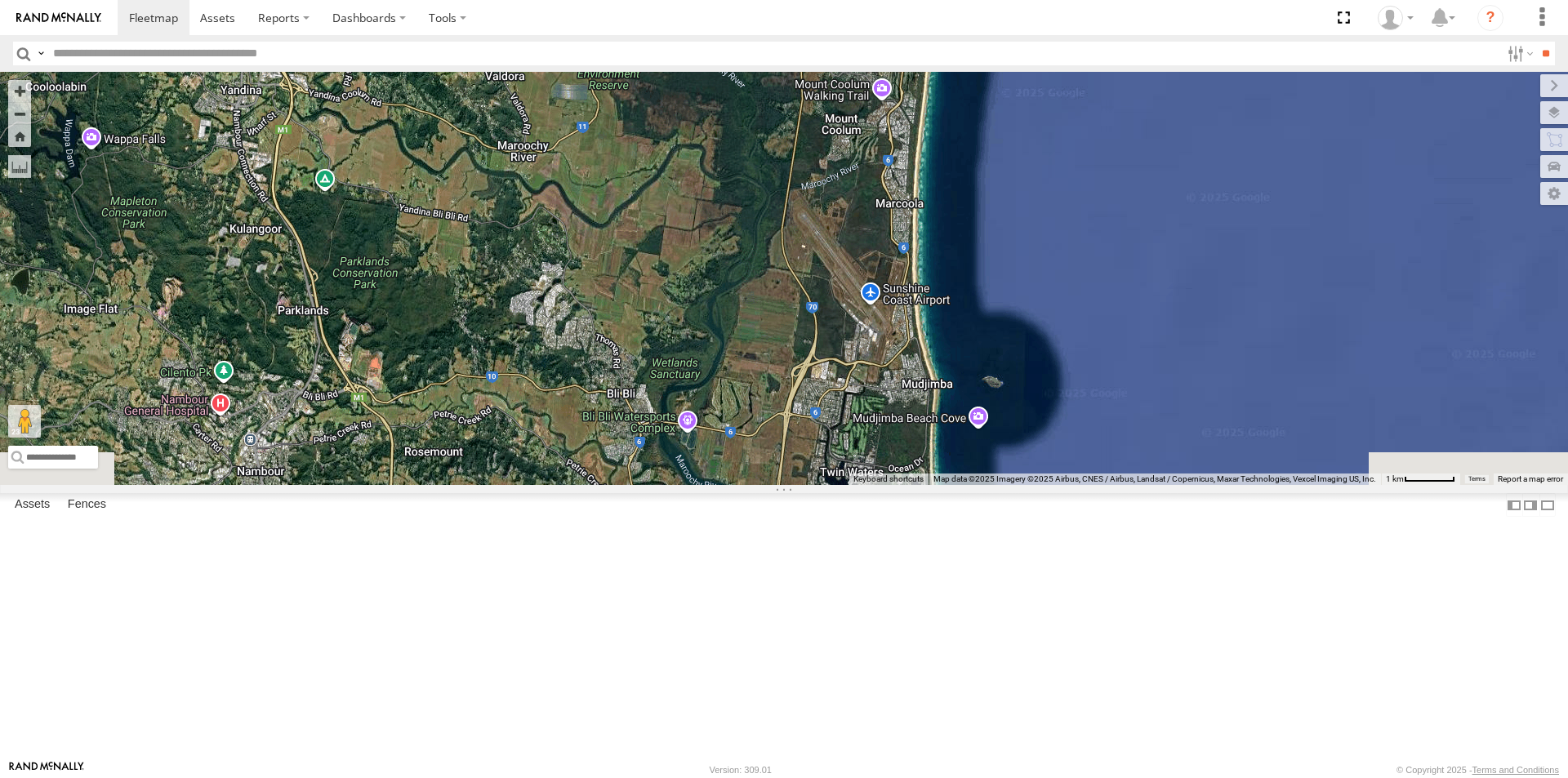
drag, startPoint x: 847, startPoint y: 485, endPoint x: 859, endPoint y: 362, distance: 123.6
click at [859, 366] on div "LIL TURBO(SMALL TRUCK)" at bounding box center [784, 278] width 1568 height 413
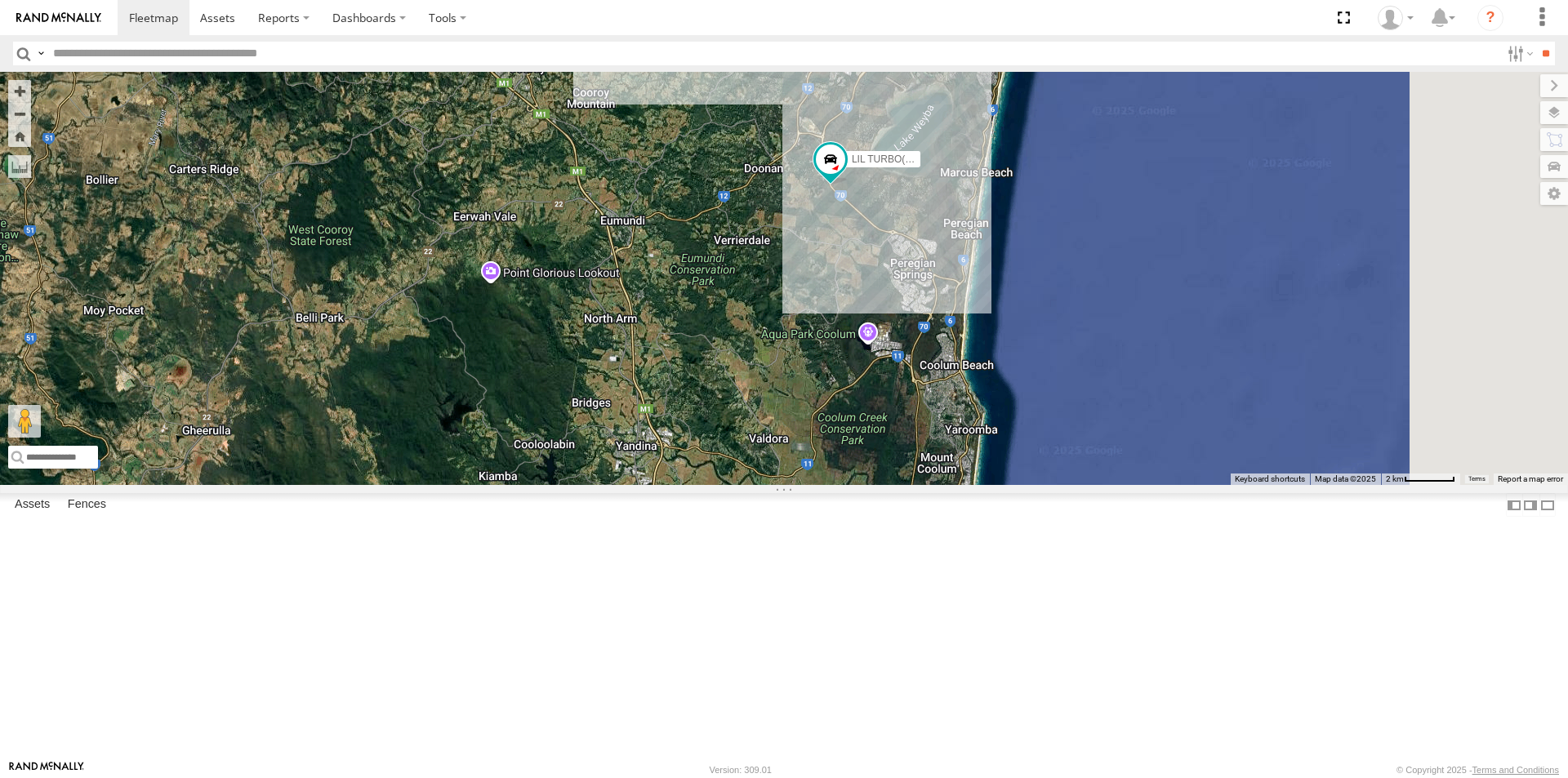
drag, startPoint x: 1127, startPoint y: 608, endPoint x: 1037, endPoint y: 418, distance: 210.2
click at [1040, 424] on div "LIL TURBO(SMALL TRUCK)" at bounding box center [784, 278] width 1568 height 413
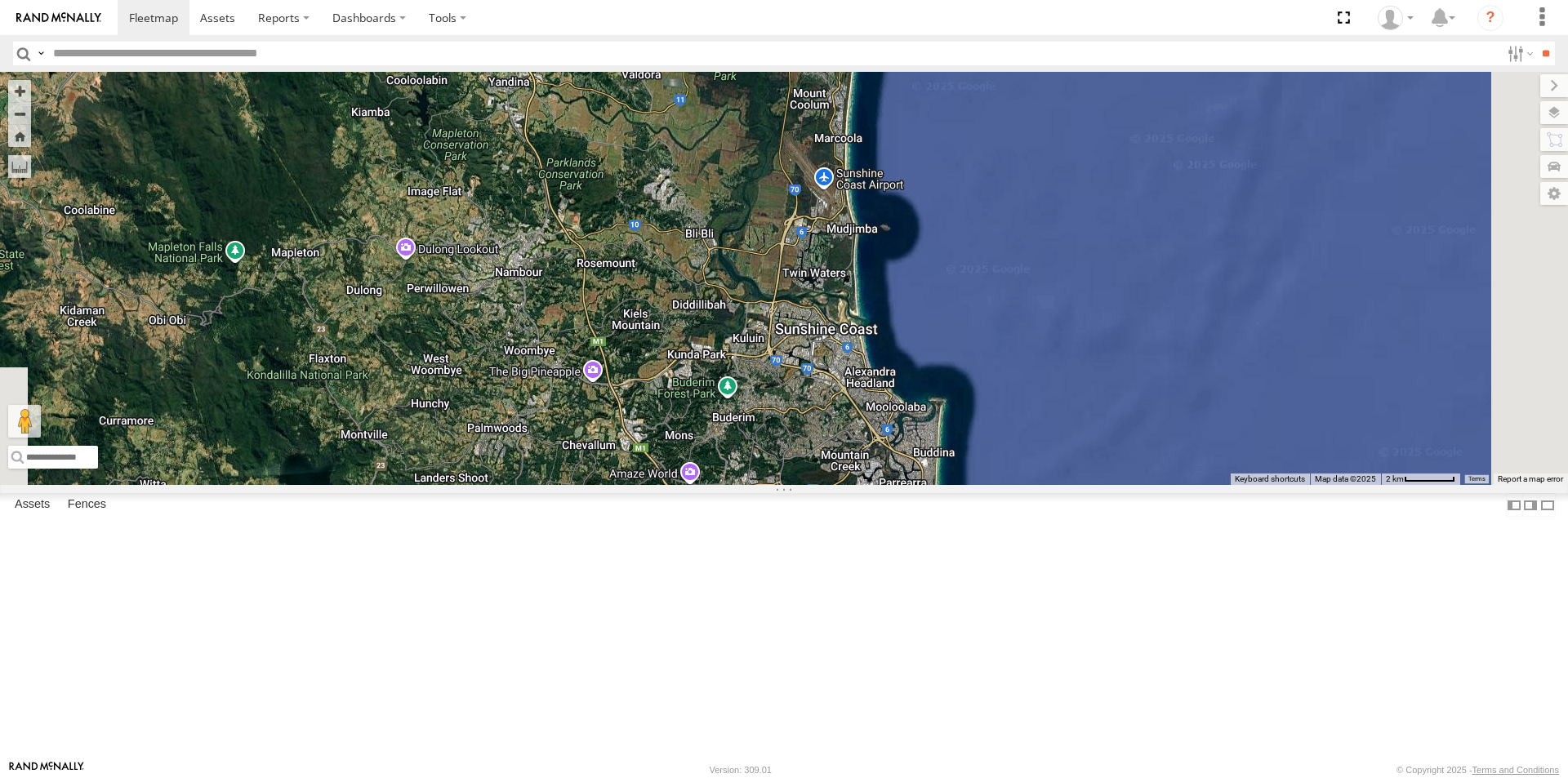
drag, startPoint x: 1193, startPoint y: 533, endPoint x: 1136, endPoint y: 291, distance: 248.6
click at [1136, 311] on div "LIL TURBO(SMALL TRUCK)" at bounding box center [784, 278] width 1568 height 413
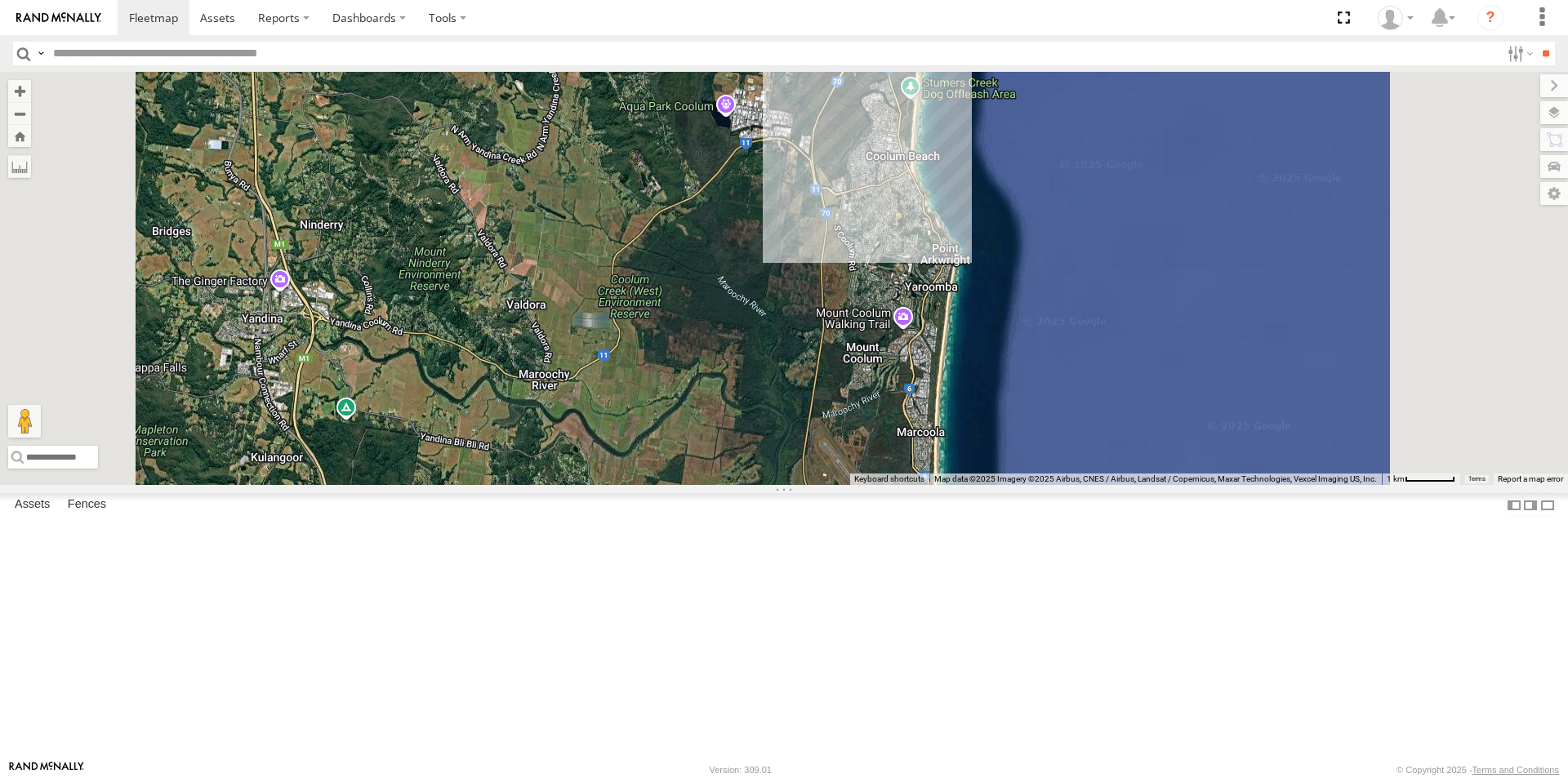
drag, startPoint x: 1161, startPoint y: 659, endPoint x: 1182, endPoint y: 228, distance: 431.5
click at [1182, 228] on div "LIL TURBO(SMALL TRUCK)" at bounding box center [784, 278] width 1568 height 413
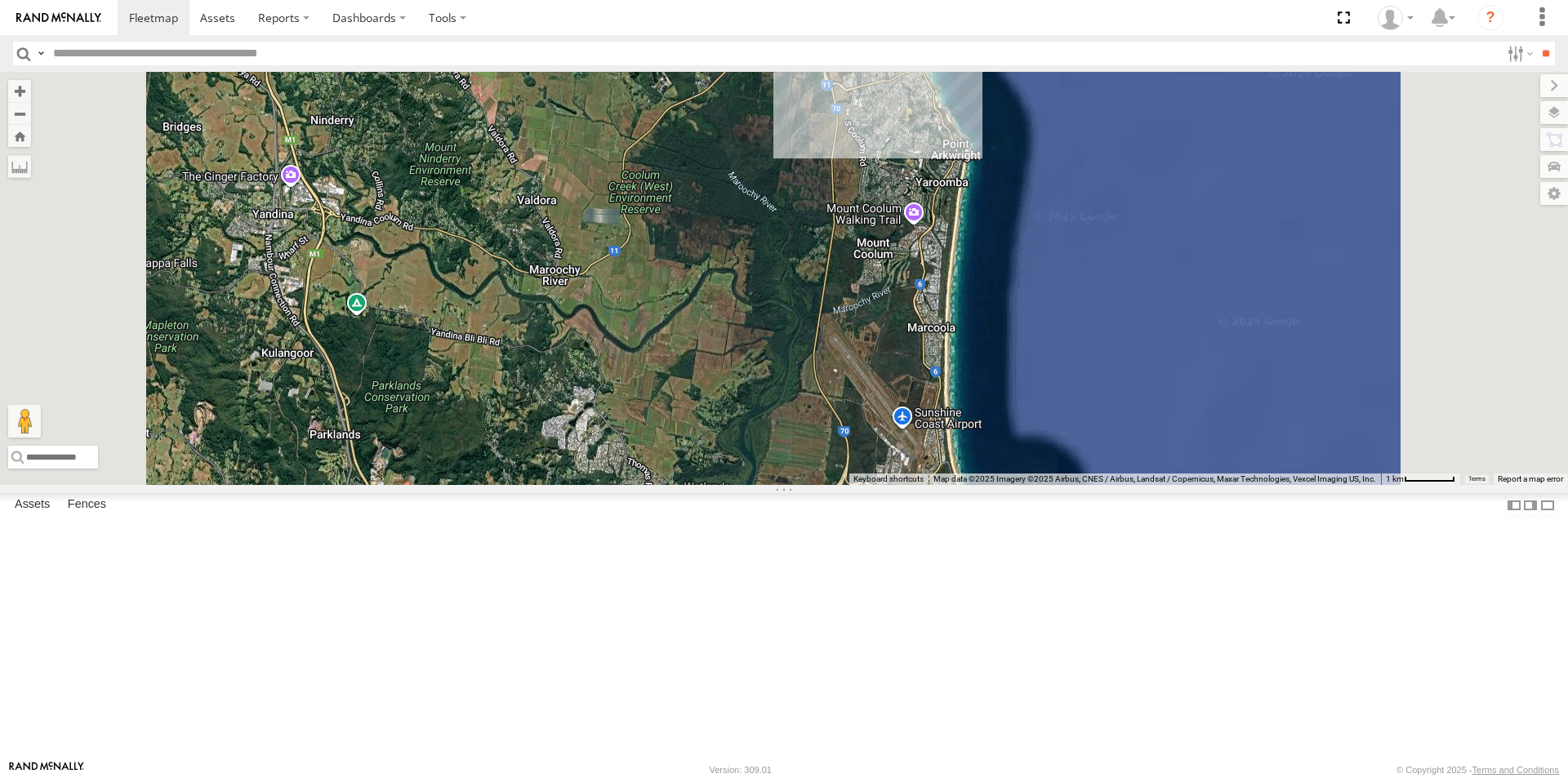
drag, startPoint x: 1133, startPoint y: 461, endPoint x: 1144, endPoint y: 391, distance: 70.9
click at [1144, 391] on div "LIL TURBO(SMALL TRUCK)" at bounding box center [784, 278] width 1568 height 413
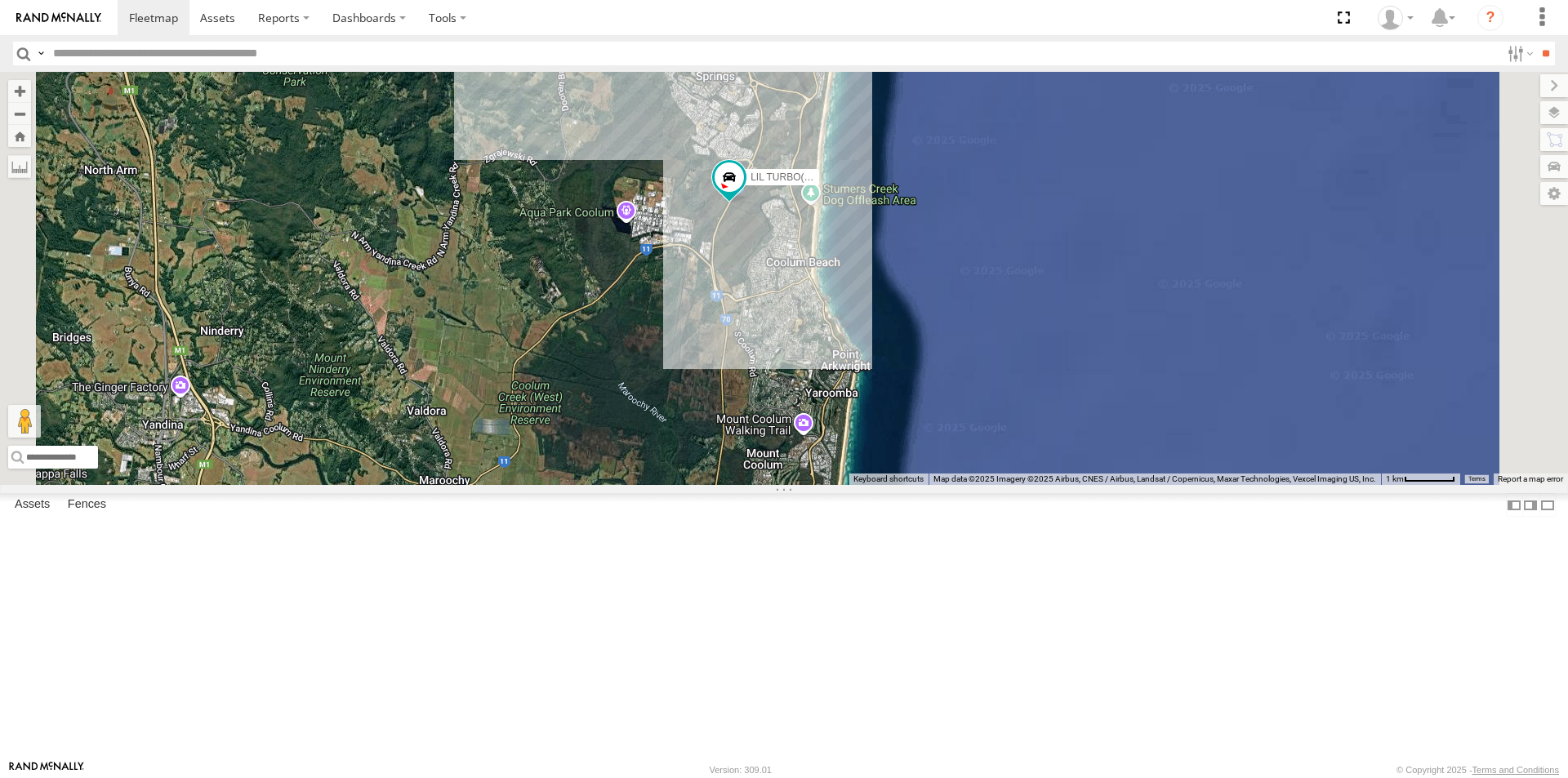
drag, startPoint x: 980, startPoint y: 585, endPoint x: 908, endPoint y: 497, distance: 113.7
click at [908, 485] on div "LIL TURBO(SMALL TRUCK)" at bounding box center [784, 278] width 1568 height 413
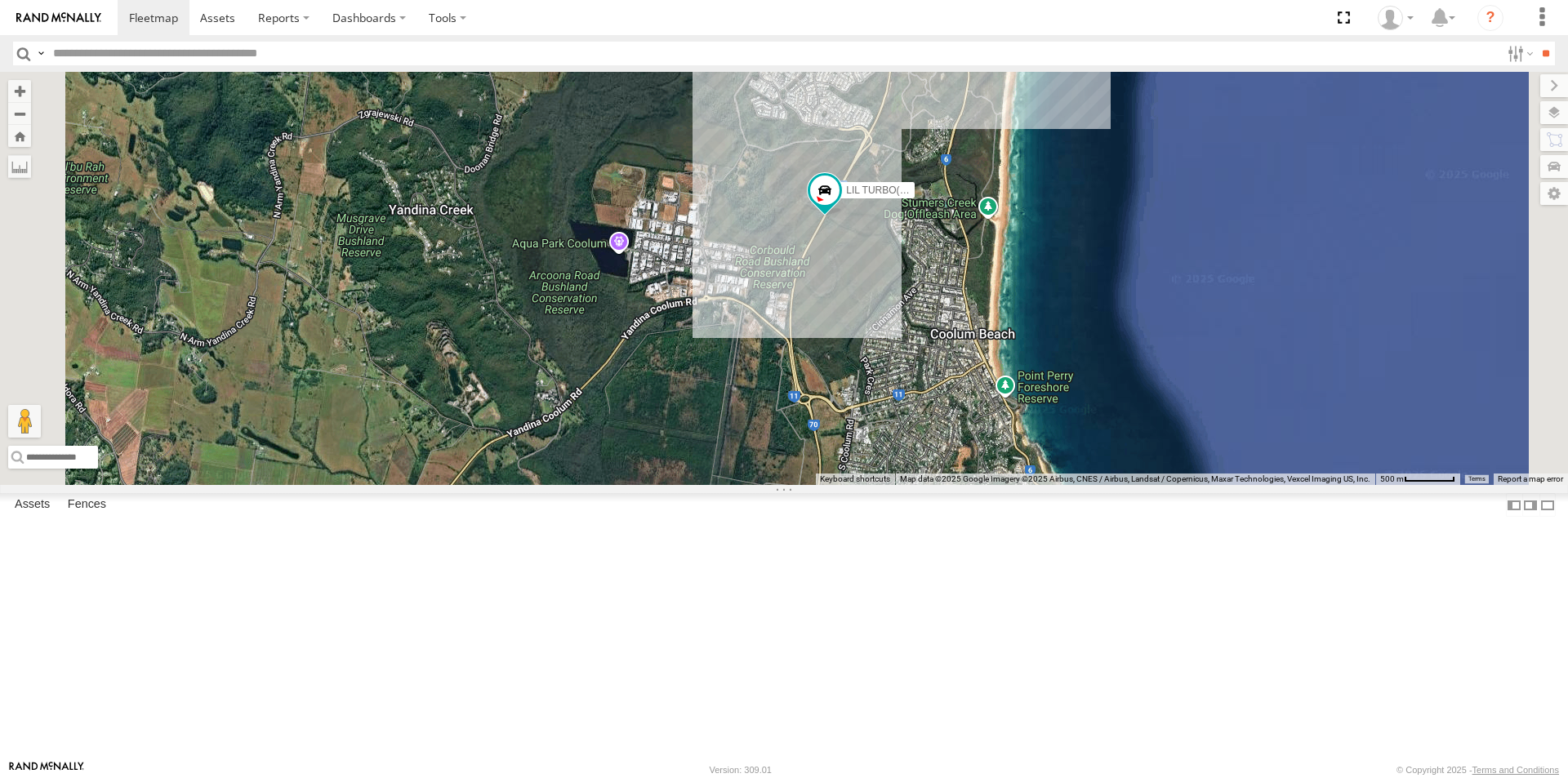
drag, startPoint x: 859, startPoint y: 511, endPoint x: 944, endPoint y: 598, distance: 121.6
click at [942, 485] on div "LIL TURBO(SMALL TRUCK)" at bounding box center [784, 278] width 1568 height 413
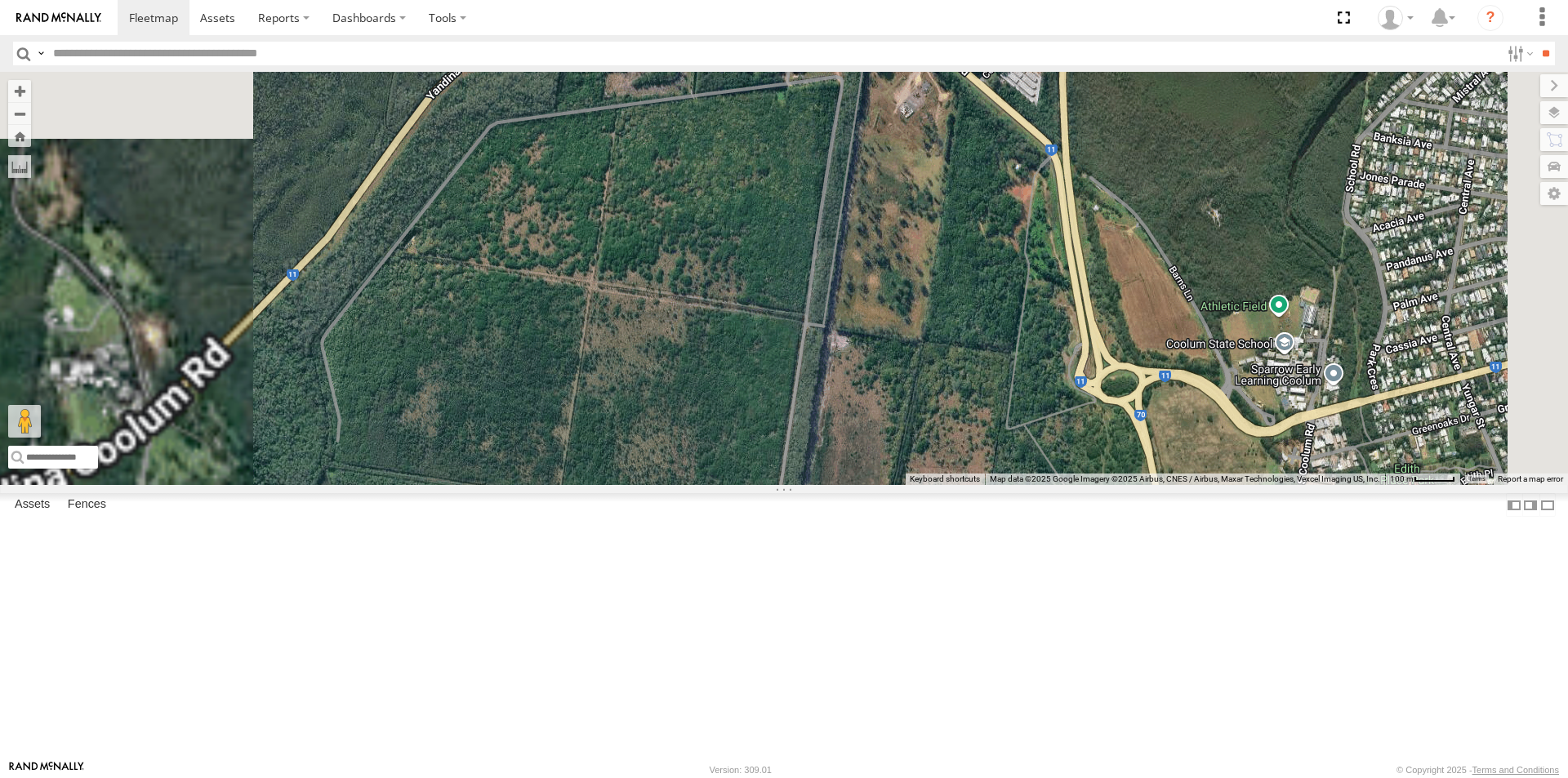
drag, startPoint x: 750, startPoint y: 280, endPoint x: 1125, endPoint y: 639, distance: 519.1
click at [1124, 485] on div "LIL TURBO(SMALL TRUCK)" at bounding box center [784, 278] width 1568 height 413
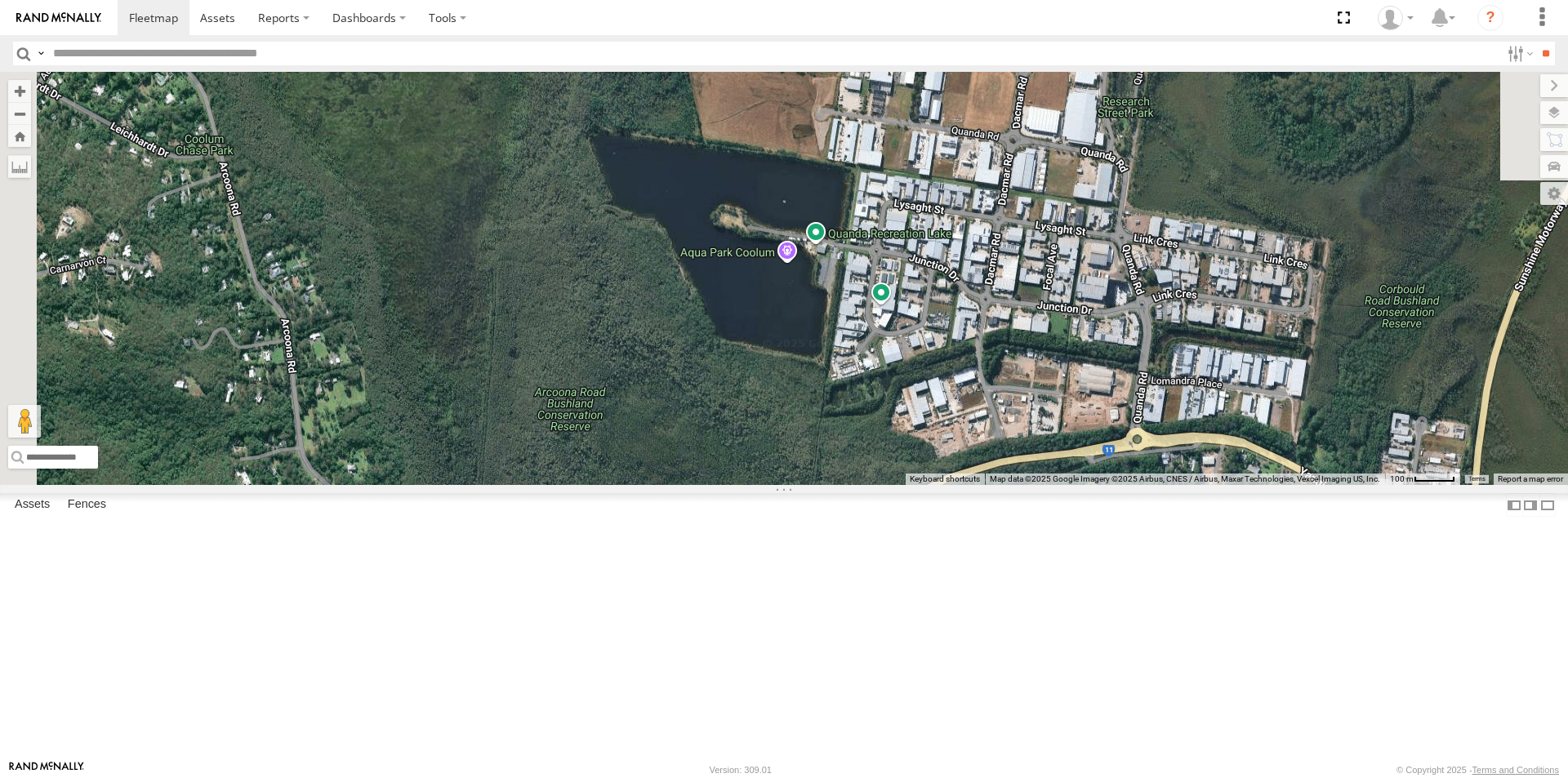
drag, startPoint x: 1013, startPoint y: 490, endPoint x: 1006, endPoint y: 624, distance: 134.2
click at [998, 485] on div "LIL TURBO(SMALL TRUCK)" at bounding box center [784, 278] width 1568 height 413
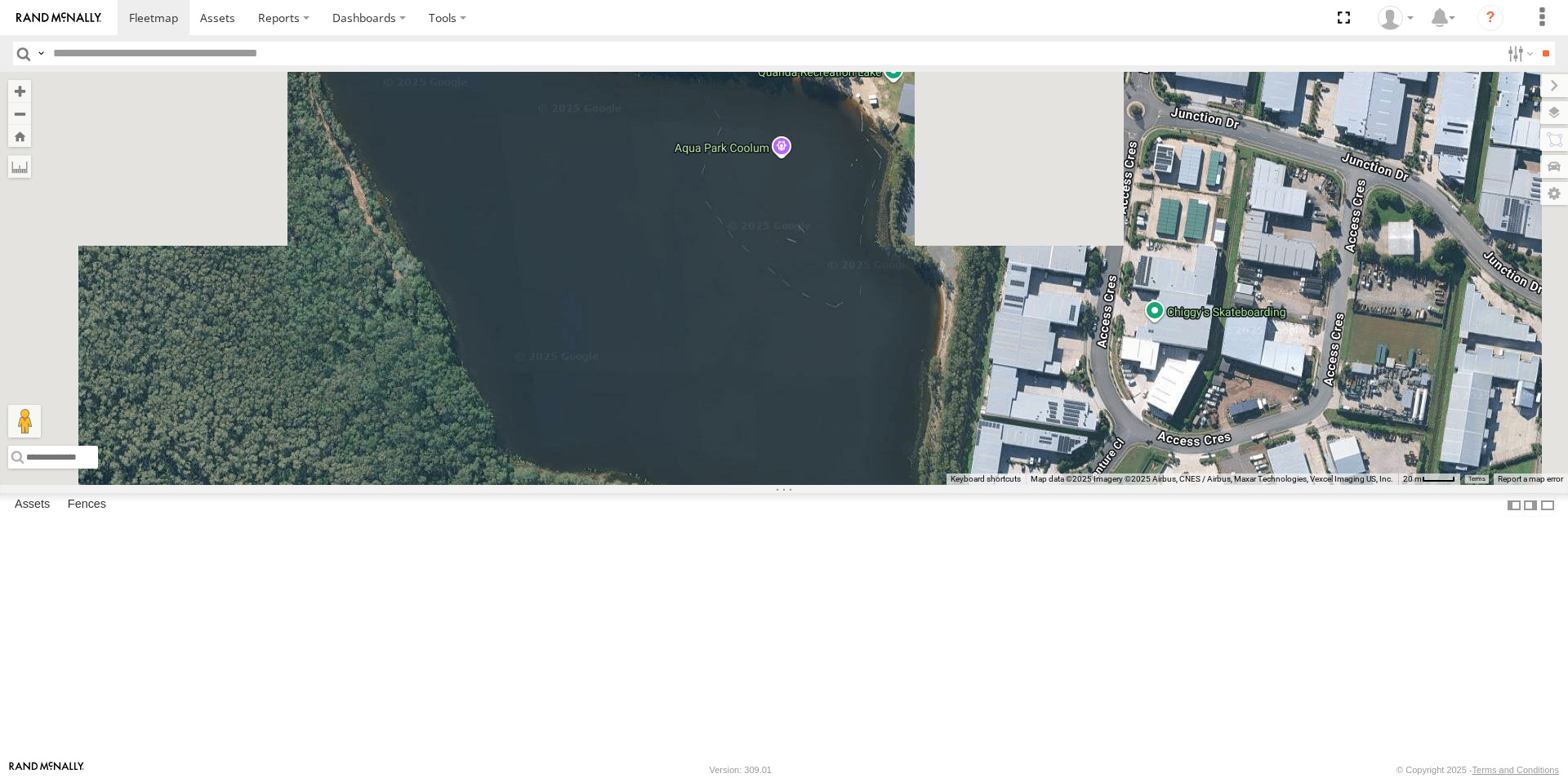
drag, startPoint x: 933, startPoint y: 278, endPoint x: 1001, endPoint y: 734, distance: 461.0
click at [1001, 485] on div "LIL TURBO(SMALL TRUCK)" at bounding box center [784, 278] width 1568 height 413
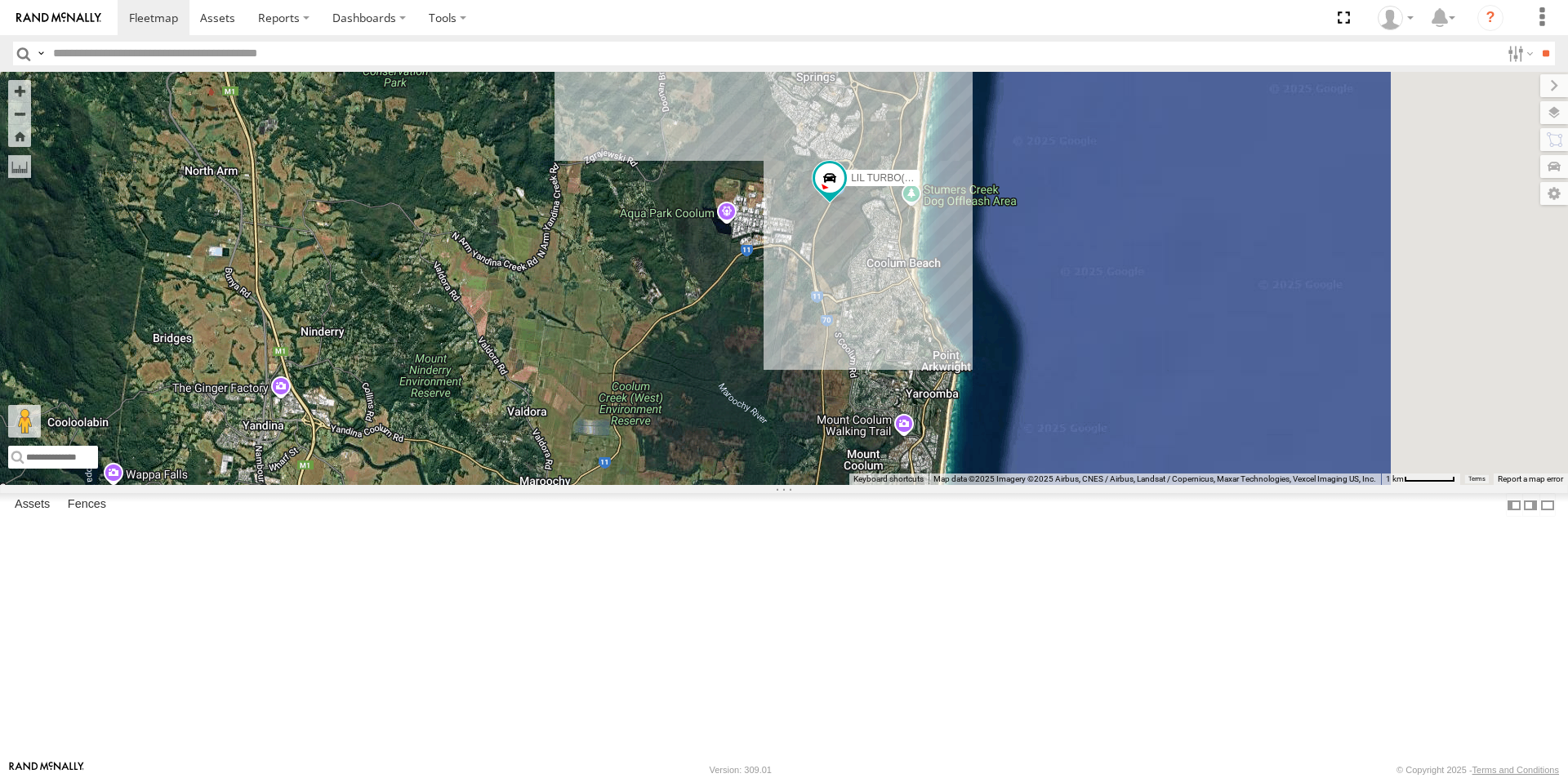
drag, startPoint x: 1192, startPoint y: 588, endPoint x: 912, endPoint y: 335, distance: 377.4
click at [914, 339] on div "LIL TURBO(SMALL TRUCK)" at bounding box center [784, 278] width 1568 height 413
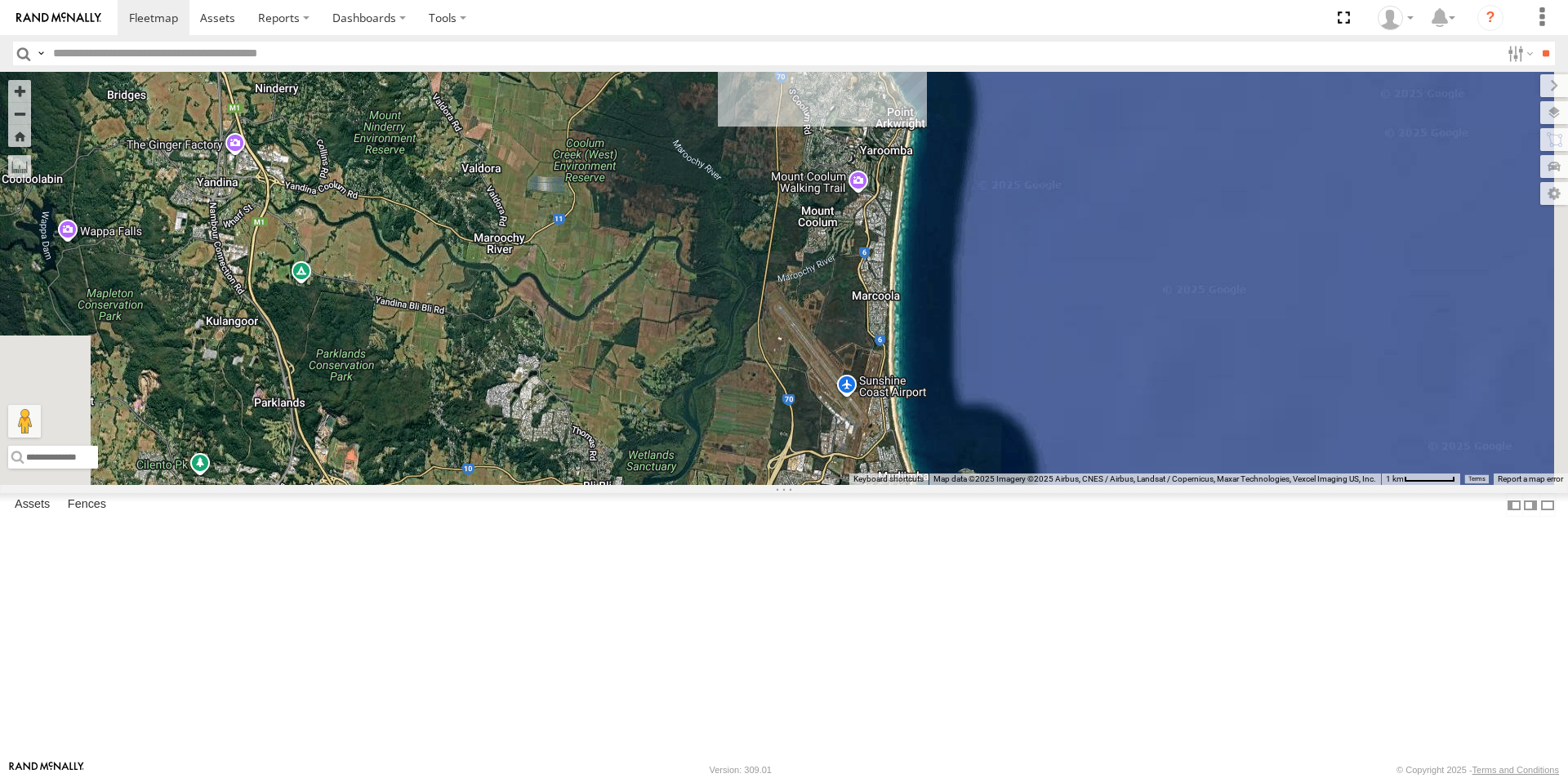
drag, startPoint x: 866, startPoint y: 452, endPoint x: 894, endPoint y: 405, distance: 54.7
click at [894, 405] on div "LIL TURBO(SMALL TRUCK)" at bounding box center [784, 278] width 1568 height 413
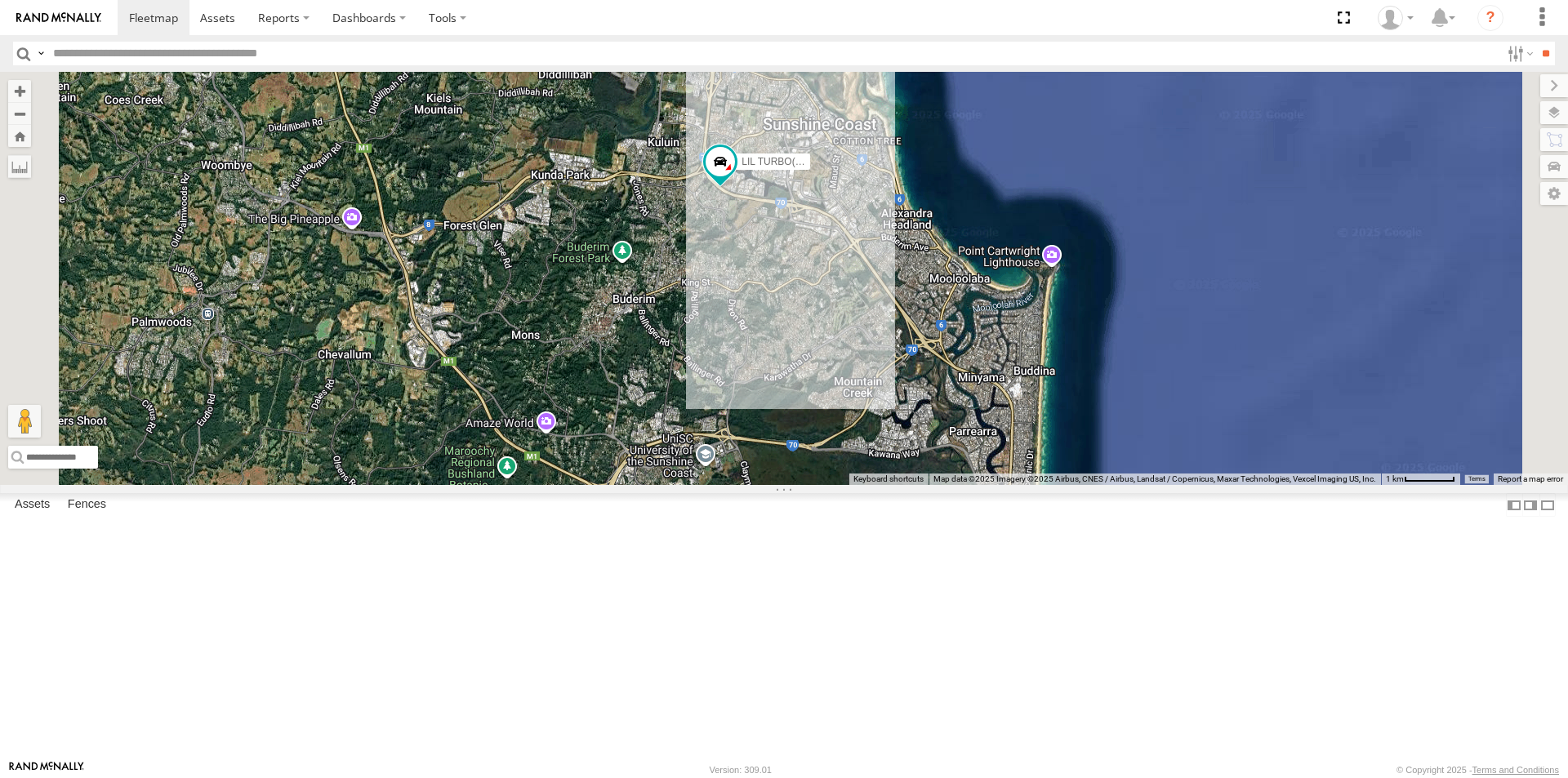
drag, startPoint x: 863, startPoint y: 486, endPoint x: 794, endPoint y: 204, distance: 290.3
click at [795, 204] on div "LIL TURBO(SMALL TRUCK)" at bounding box center [784, 278] width 1568 height 413
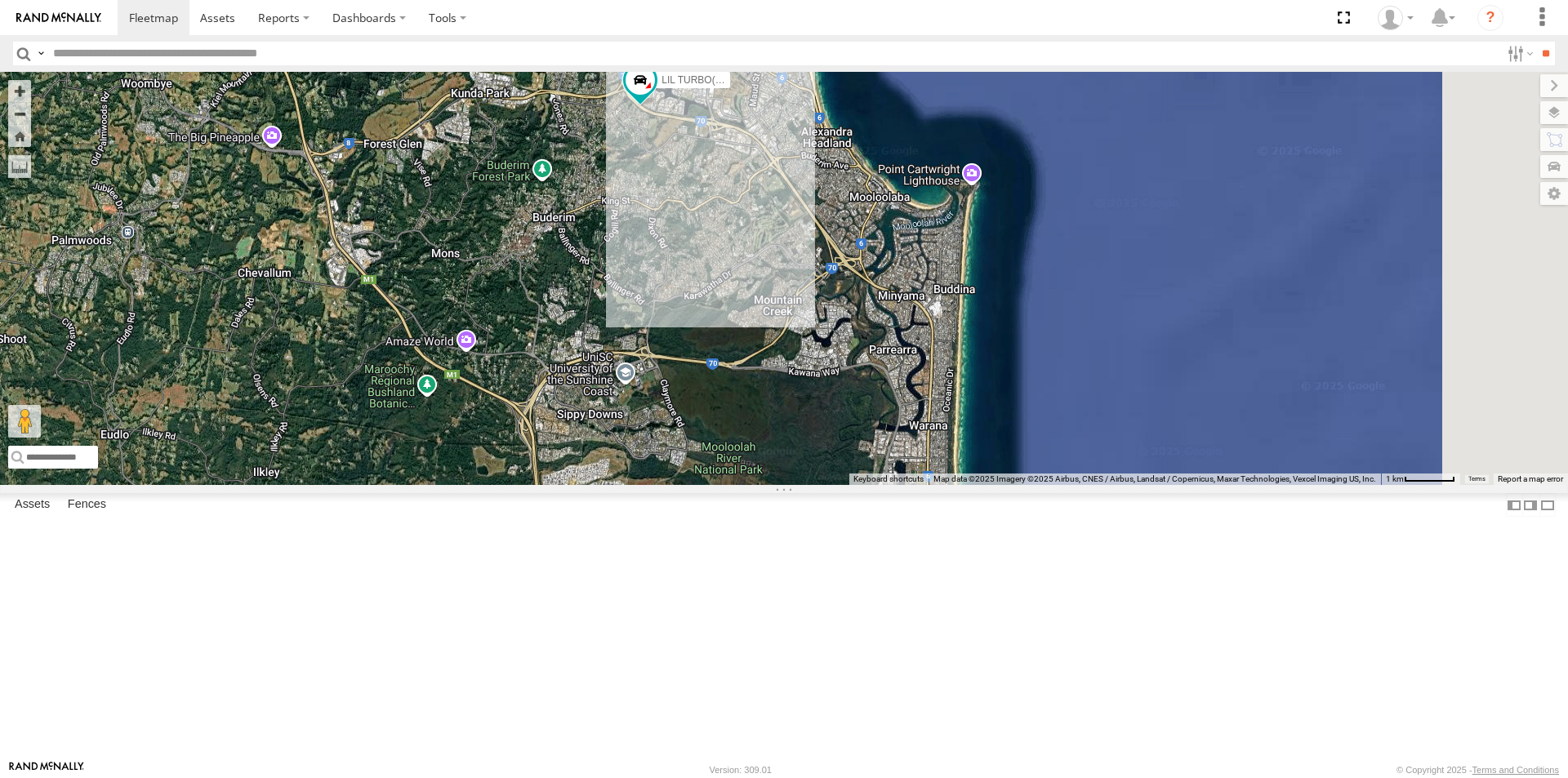
drag, startPoint x: 896, startPoint y: 428, endPoint x: 786, endPoint y: 323, distance: 152.1
click at [786, 323] on div "LIL TURBO(SMALL TRUCK)" at bounding box center [784, 278] width 1568 height 413
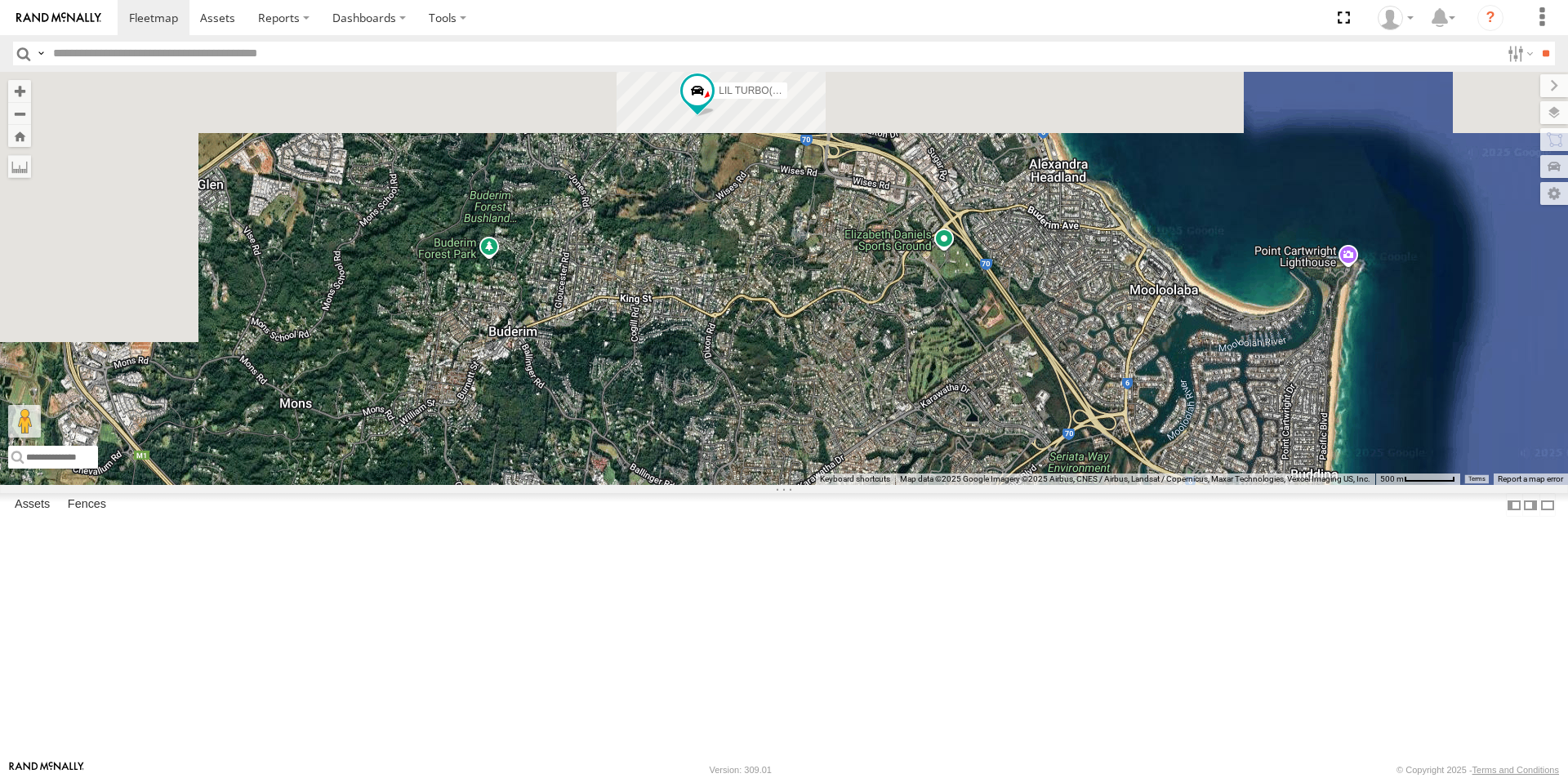
drag, startPoint x: 792, startPoint y: 256, endPoint x: 747, endPoint y: 530, distance: 277.7
click at [752, 485] on div "LIL TURBO(SMALL TRUCK)" at bounding box center [784, 278] width 1568 height 413
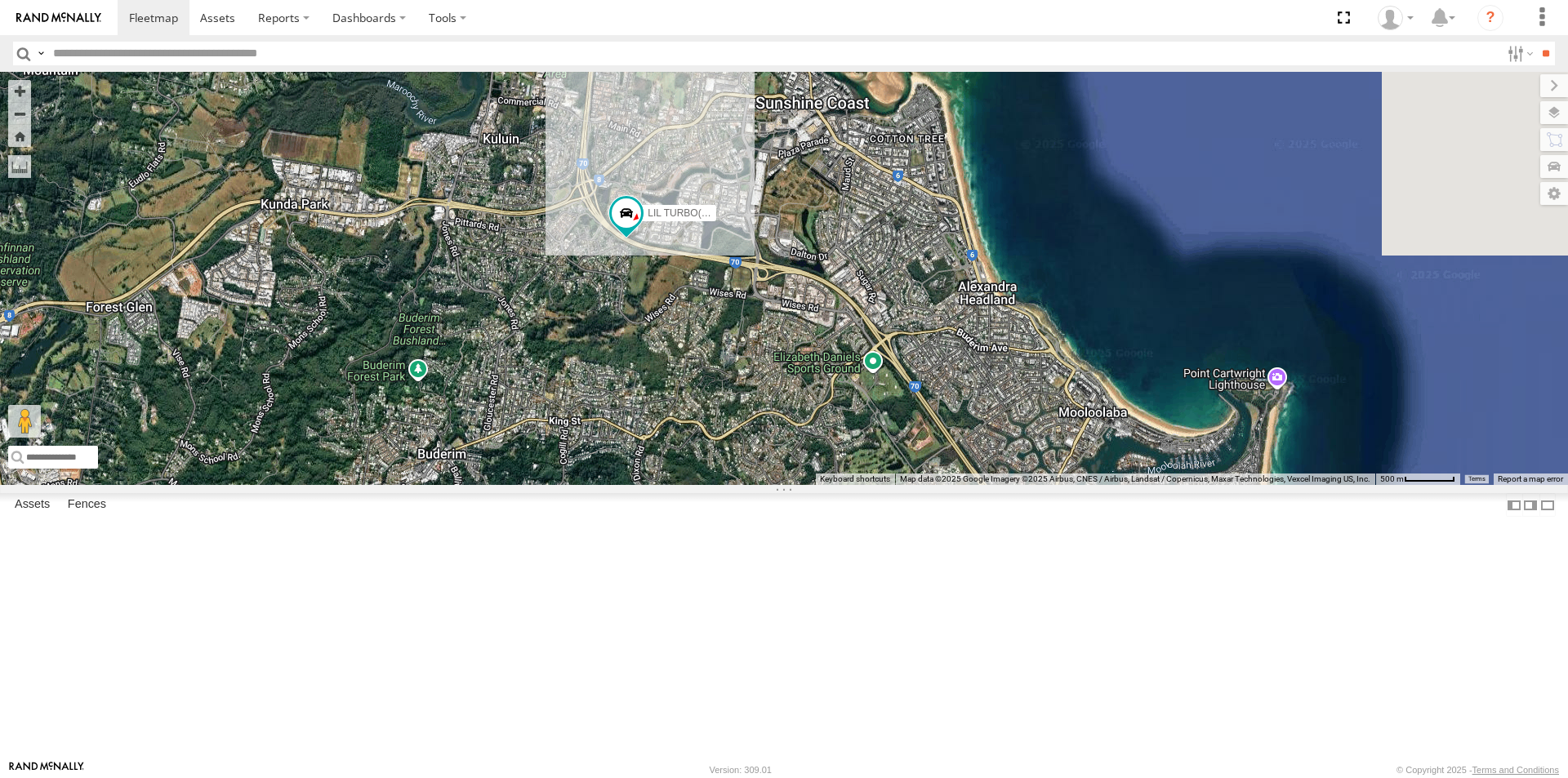
drag, startPoint x: 854, startPoint y: 497, endPoint x: 677, endPoint y: 453, distance: 182.4
click at [685, 455] on div "LIL TURBO(SMALL TRUCK)" at bounding box center [784, 278] width 1568 height 413
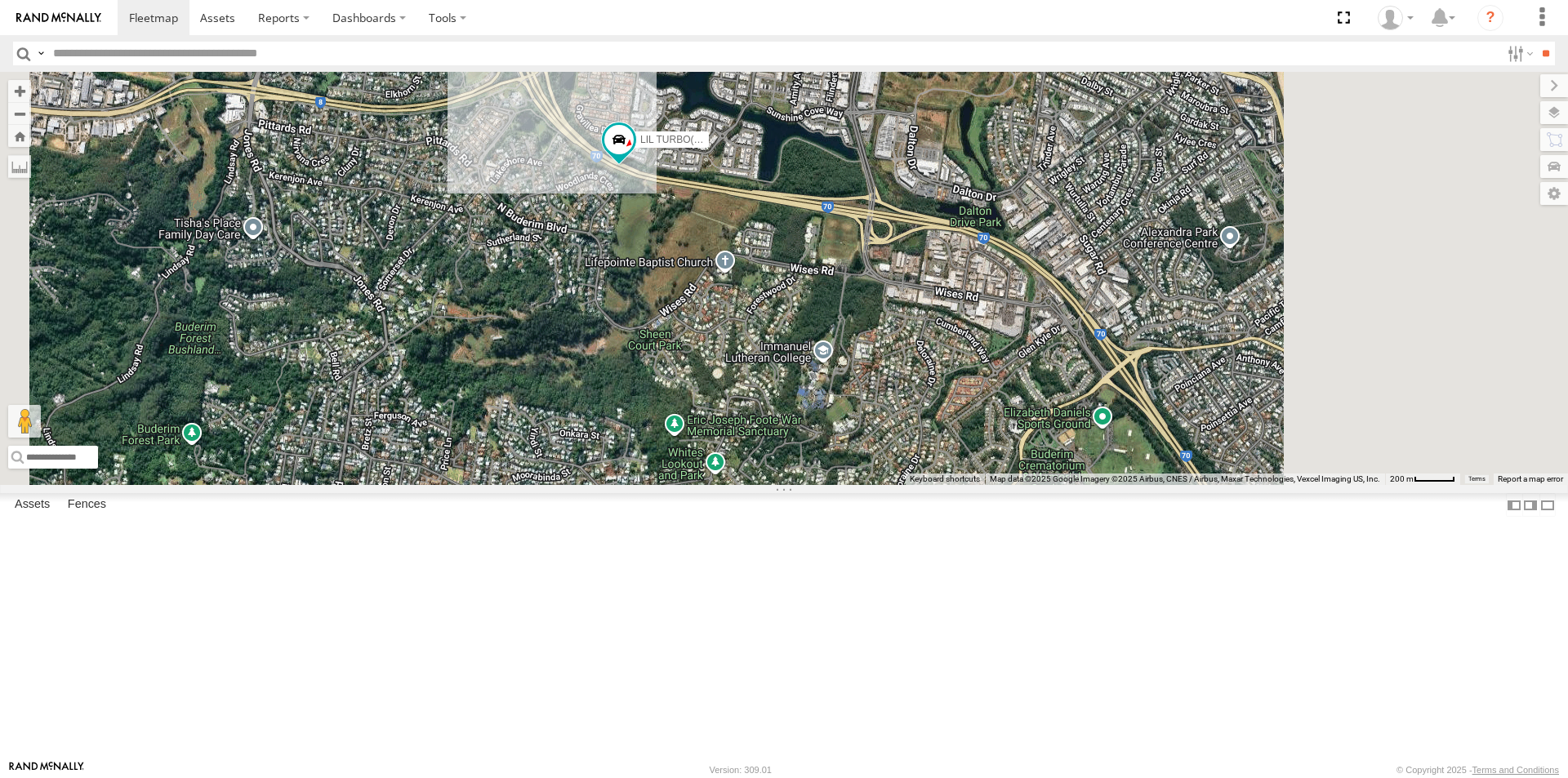
drag, startPoint x: 918, startPoint y: 482, endPoint x: 744, endPoint y: 485, distance: 174.0
click at [744, 485] on div "LIL TURBO(SMALL TRUCK)" at bounding box center [784, 278] width 1568 height 413
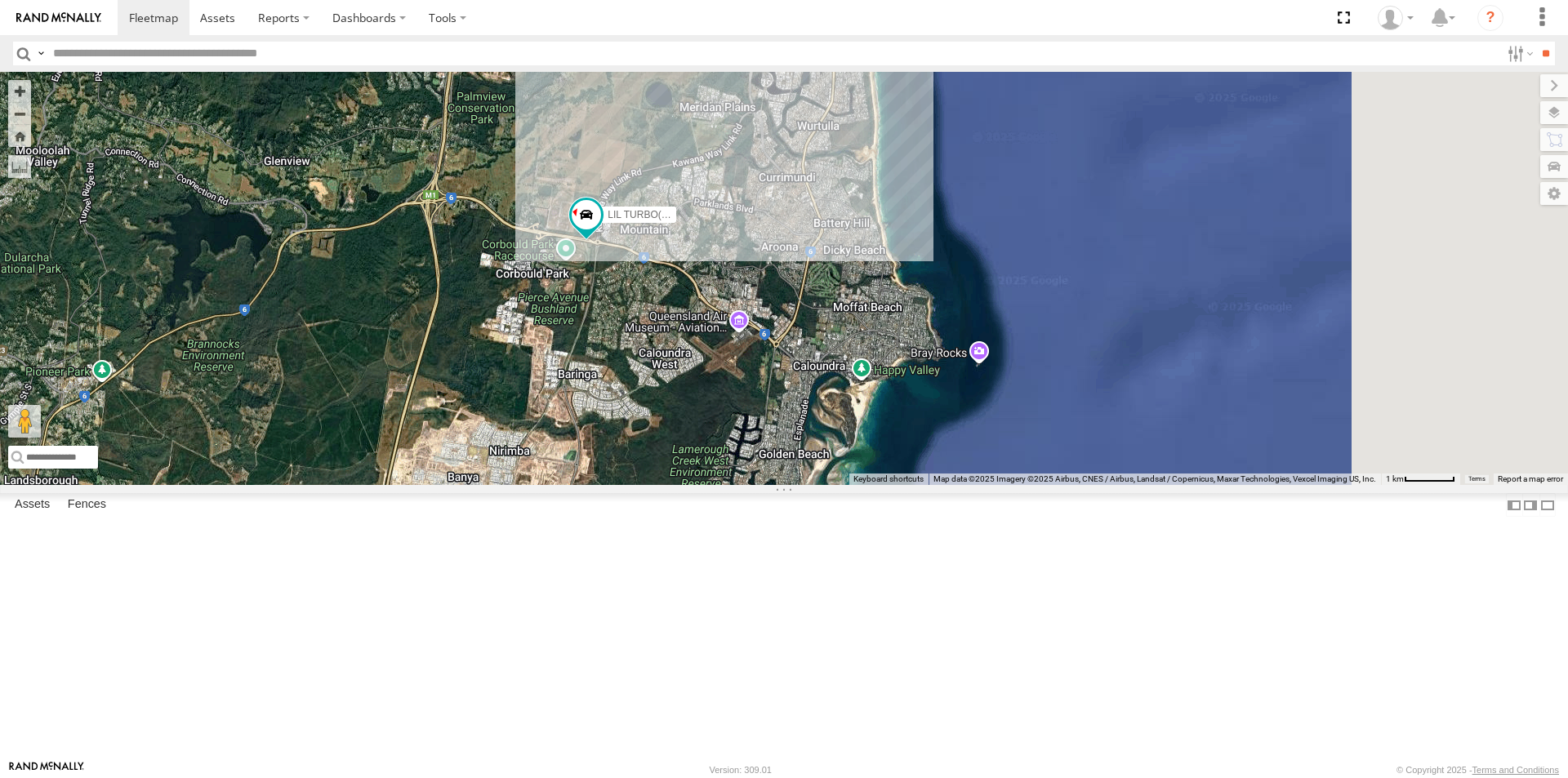
drag, startPoint x: 1284, startPoint y: 338, endPoint x: 921, endPoint y: 329, distance: 363.1
click at [923, 331] on div "LIL TURBO(SMALL TRUCK)" at bounding box center [784, 278] width 1568 height 413
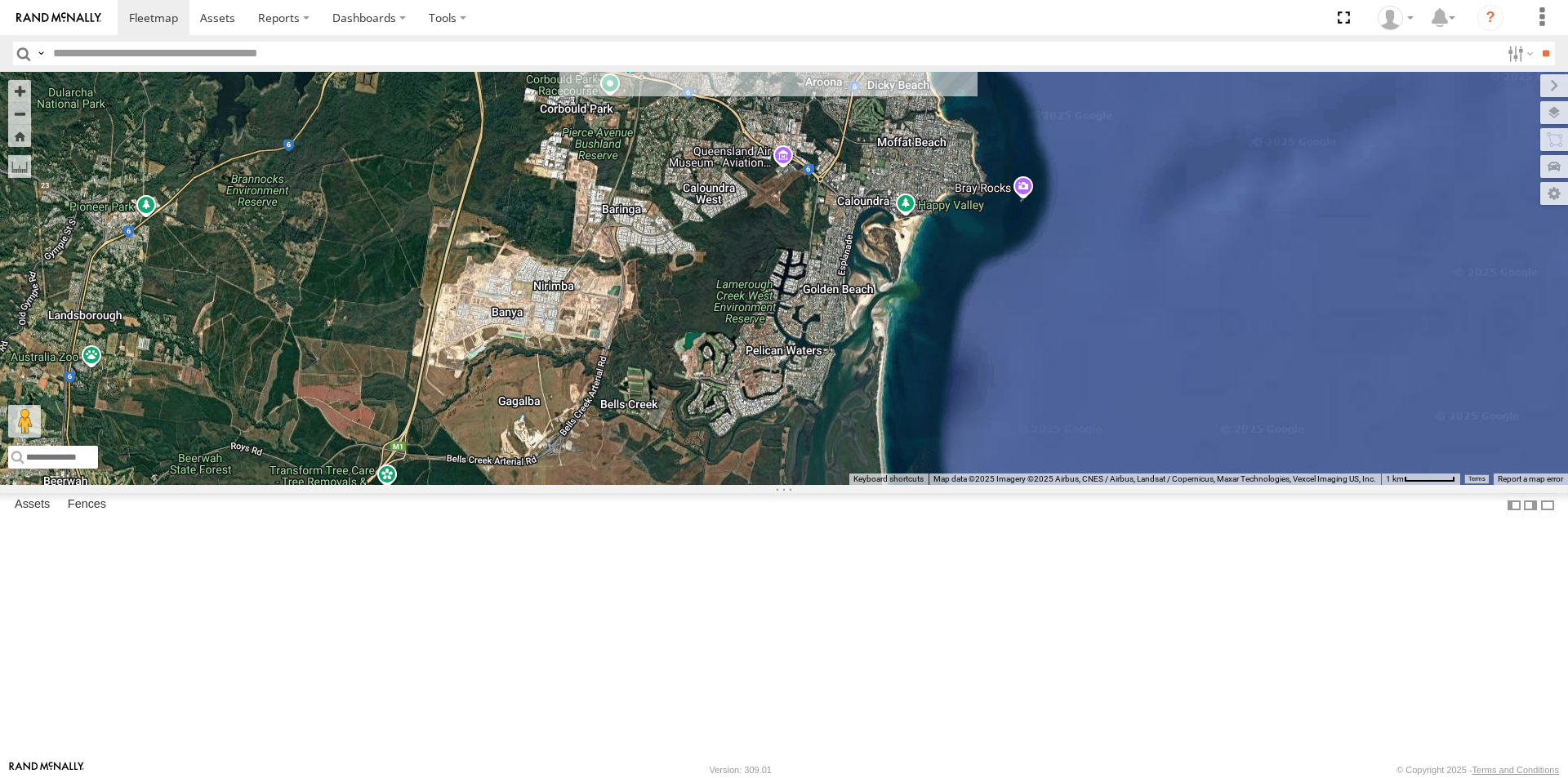
drag, startPoint x: 987, startPoint y: 382, endPoint x: 1034, endPoint y: 208, distance: 180.2
click at [1034, 208] on div "LIL TURBO(SMALL TRUCK)" at bounding box center [784, 278] width 1568 height 413
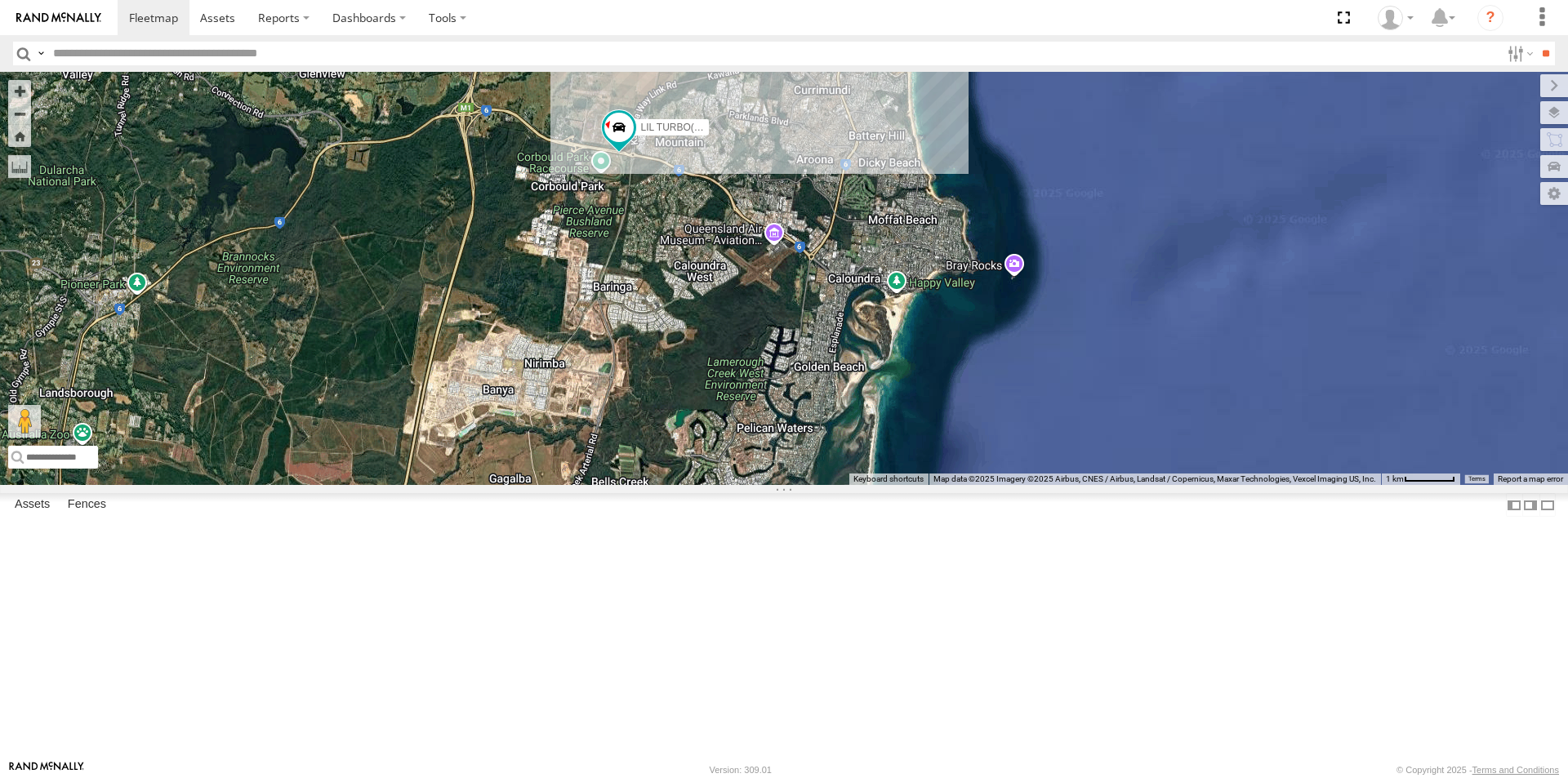
drag, startPoint x: 1005, startPoint y: 381, endPoint x: 992, endPoint y: 416, distance: 37.3
click at [995, 413] on div "LIL TURBO(SMALL TRUCK)" at bounding box center [784, 278] width 1568 height 413
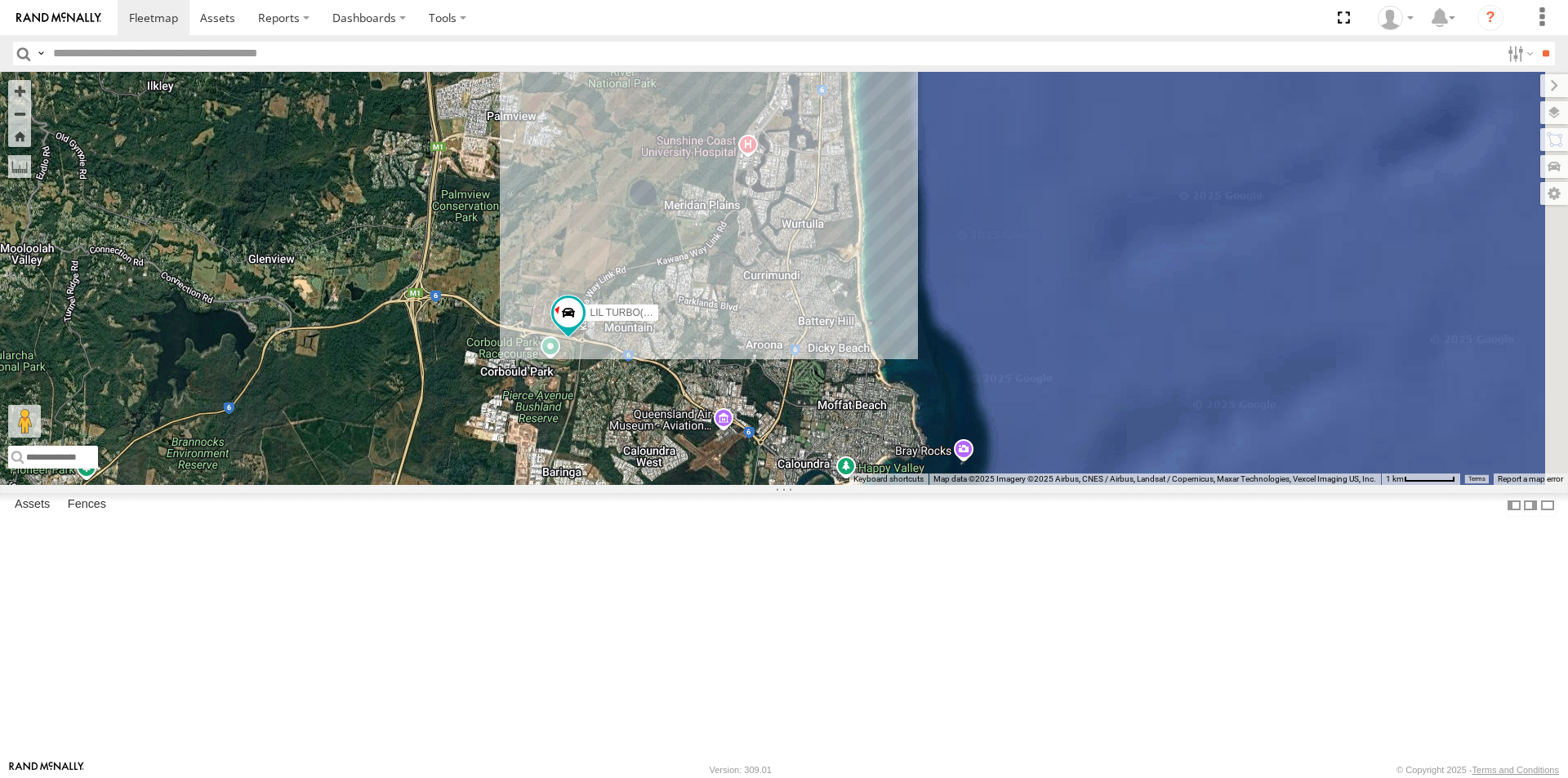
drag, startPoint x: 1018, startPoint y: 317, endPoint x: 995, endPoint y: 431, distance: 116.3
click at [995, 431] on div "LIL TURBO(SMALL TRUCK)" at bounding box center [784, 278] width 1568 height 413
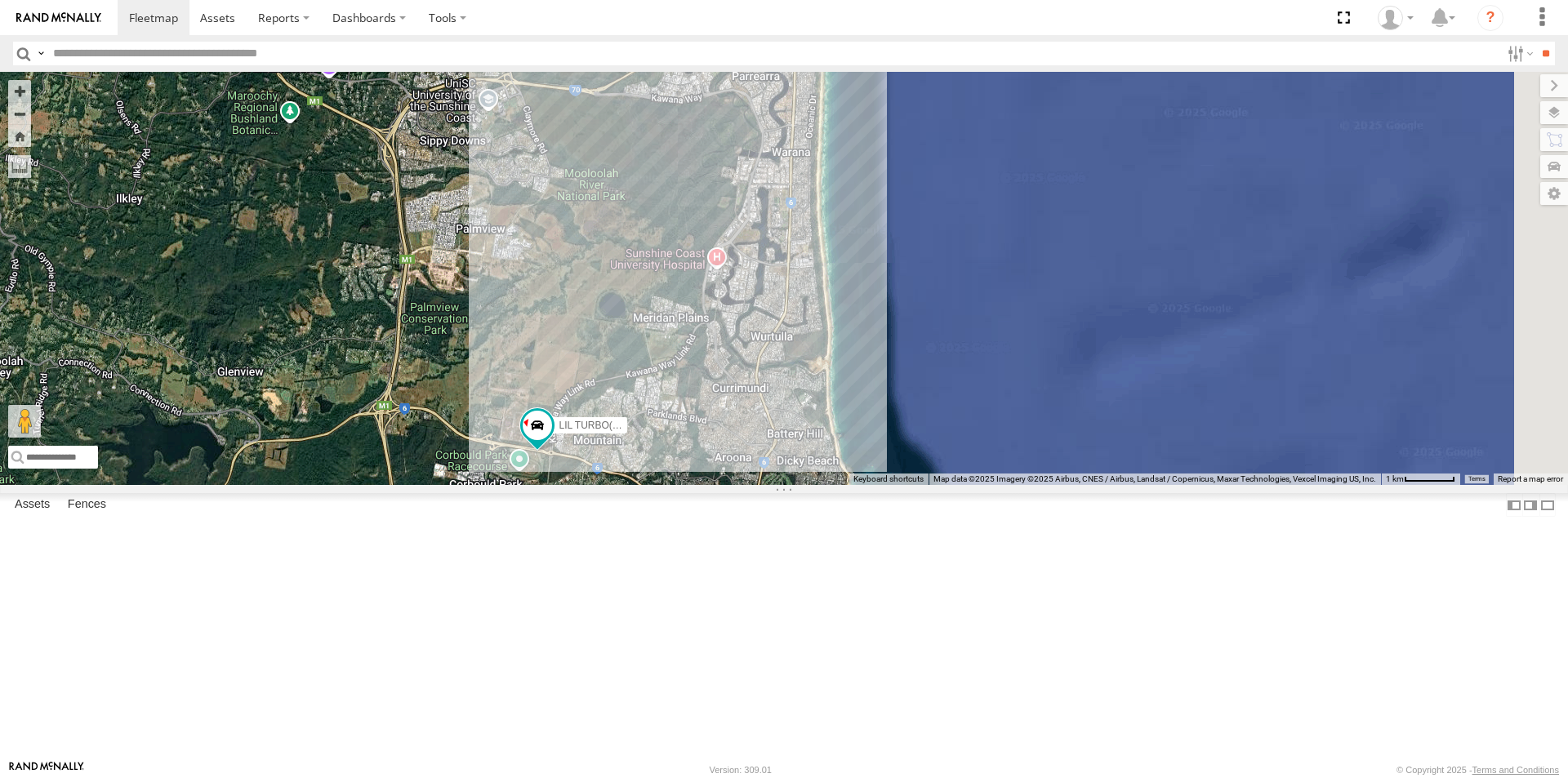
drag, startPoint x: 1004, startPoint y: 304, endPoint x: 981, endPoint y: 376, distance: 75.6
click at [977, 372] on div "LIL TURBO(SMALL TRUCK)" at bounding box center [784, 278] width 1568 height 413
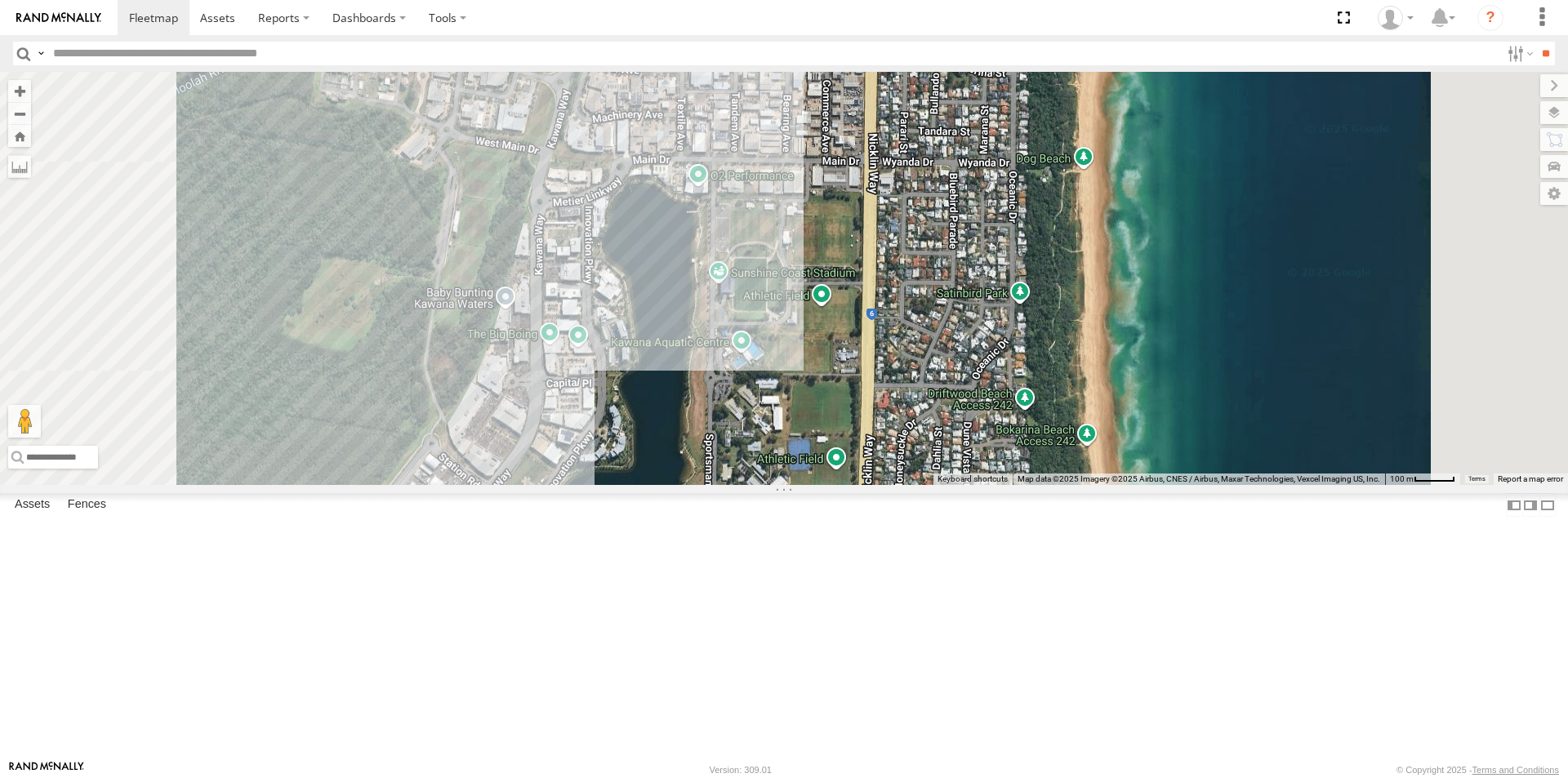
drag, startPoint x: 910, startPoint y: 273, endPoint x: 976, endPoint y: 496, distance: 232.6
click at [970, 485] on div "LIL TURBO(SMALL TRUCK)" at bounding box center [784, 278] width 1568 height 413
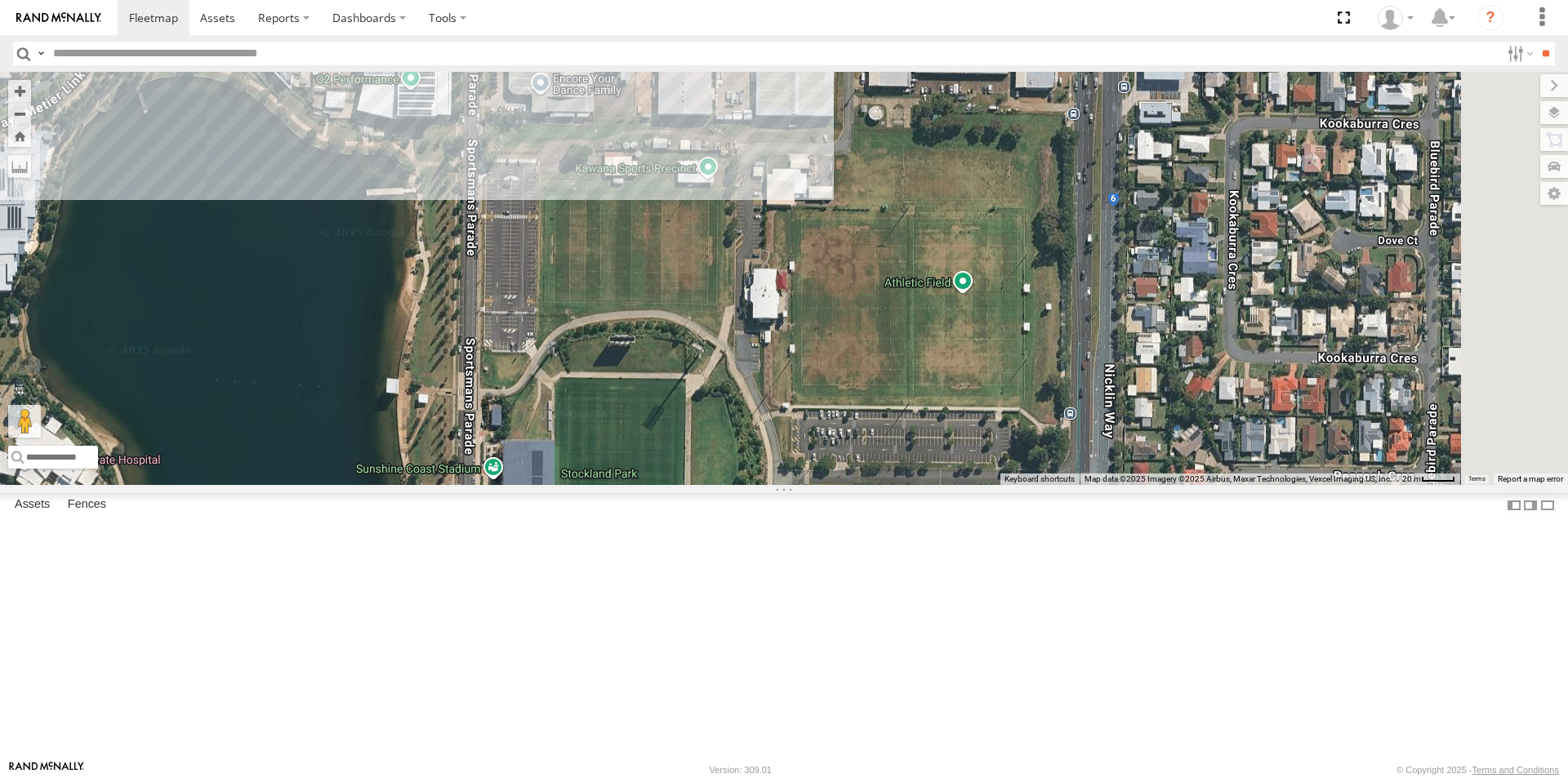
drag, startPoint x: 938, startPoint y: 361, endPoint x: 940, endPoint y: 542, distance: 181.0
click at [940, 485] on div "LIL TURBO(SMALL TRUCK)" at bounding box center [784, 278] width 1568 height 413
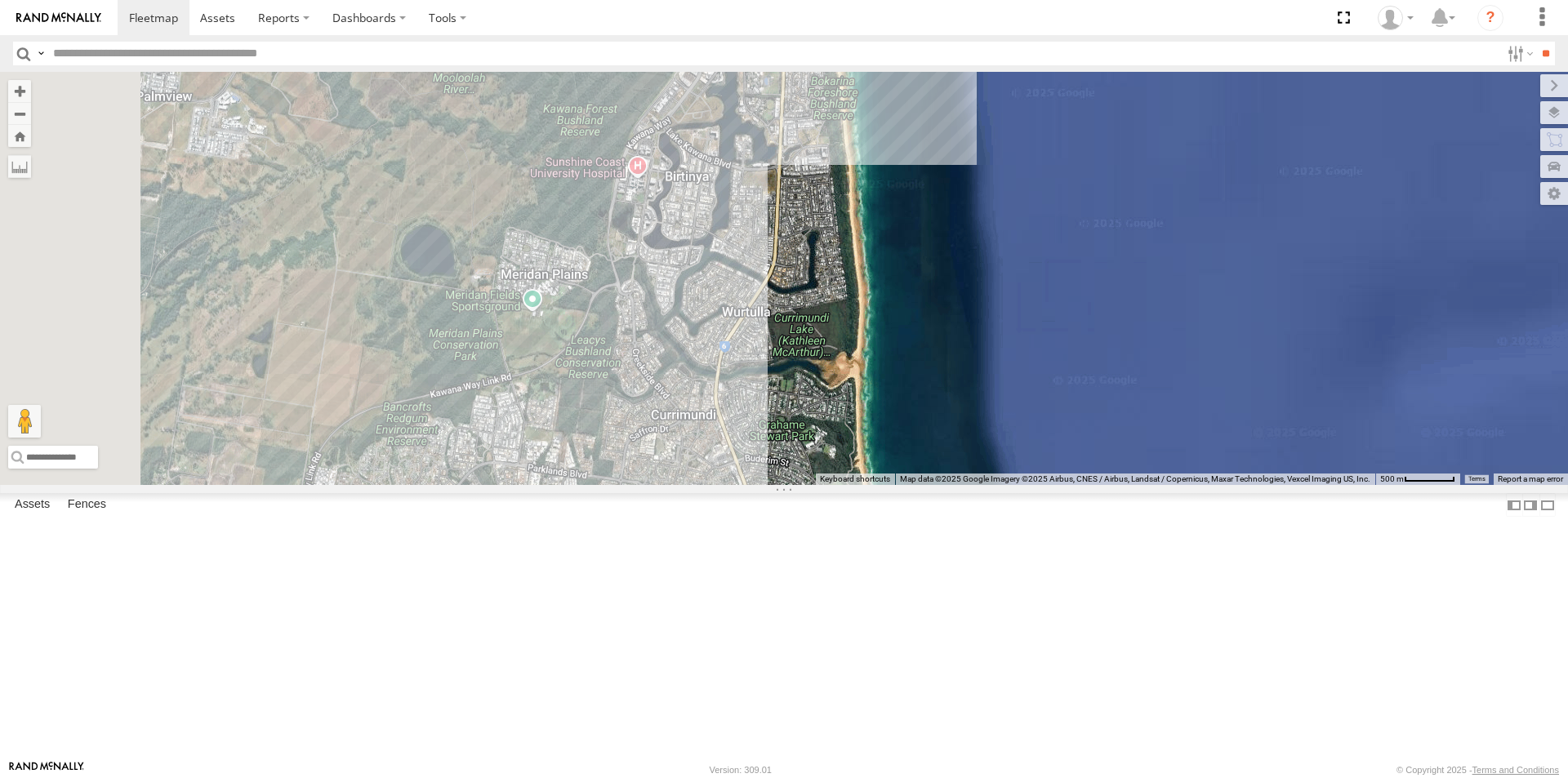
drag, startPoint x: 942, startPoint y: 516, endPoint x: 997, endPoint y: 245, distance: 276.5
click at [993, 229] on div "LIL TURBO(SMALL TRUCK)" at bounding box center [784, 278] width 1568 height 413
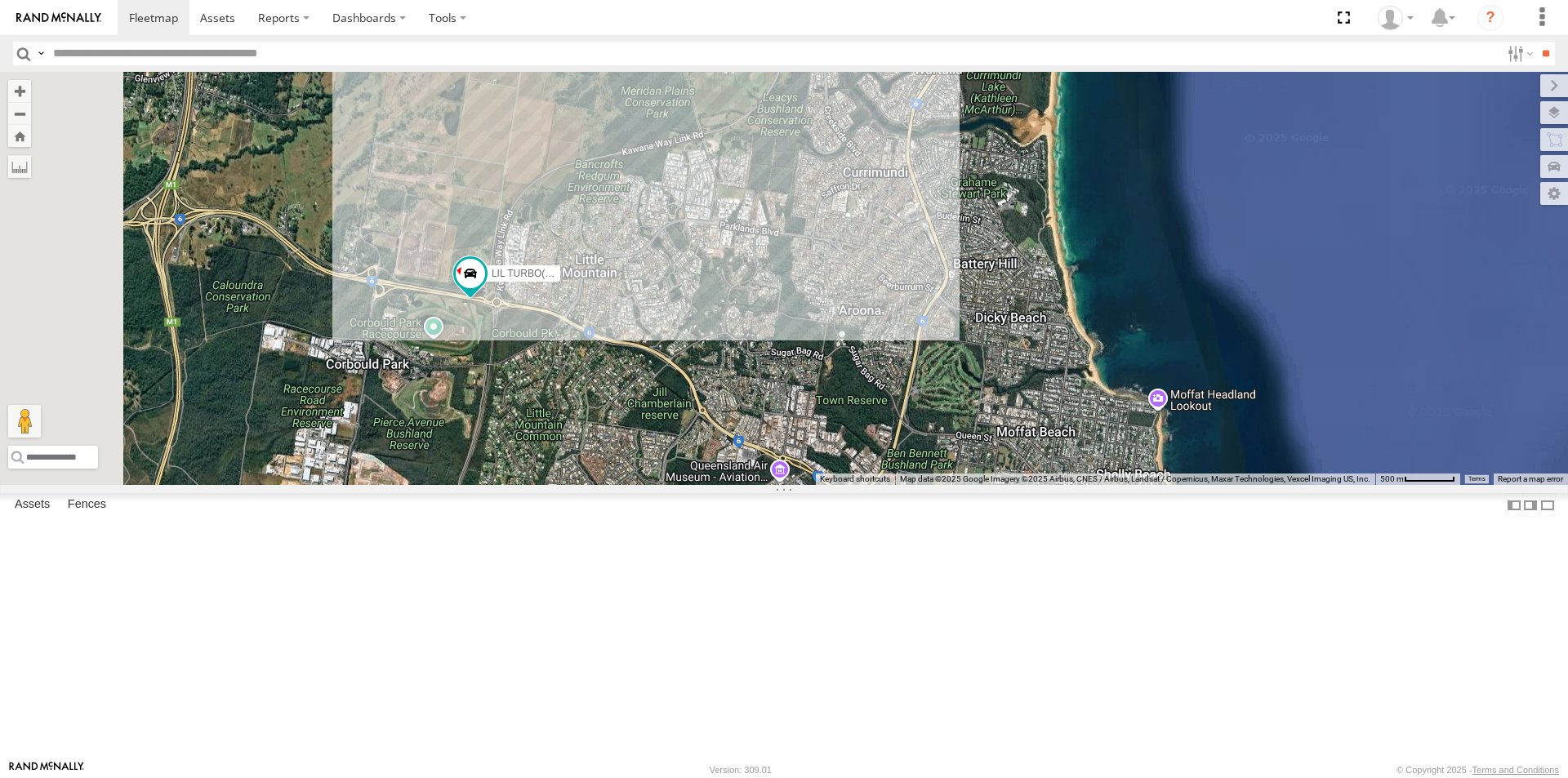
drag, startPoint x: 886, startPoint y: 486, endPoint x: 1108, endPoint y: 332, distance: 270.2
click at [1102, 338] on div "LIL TURBO(SMALL TRUCK)" at bounding box center [784, 278] width 1568 height 413
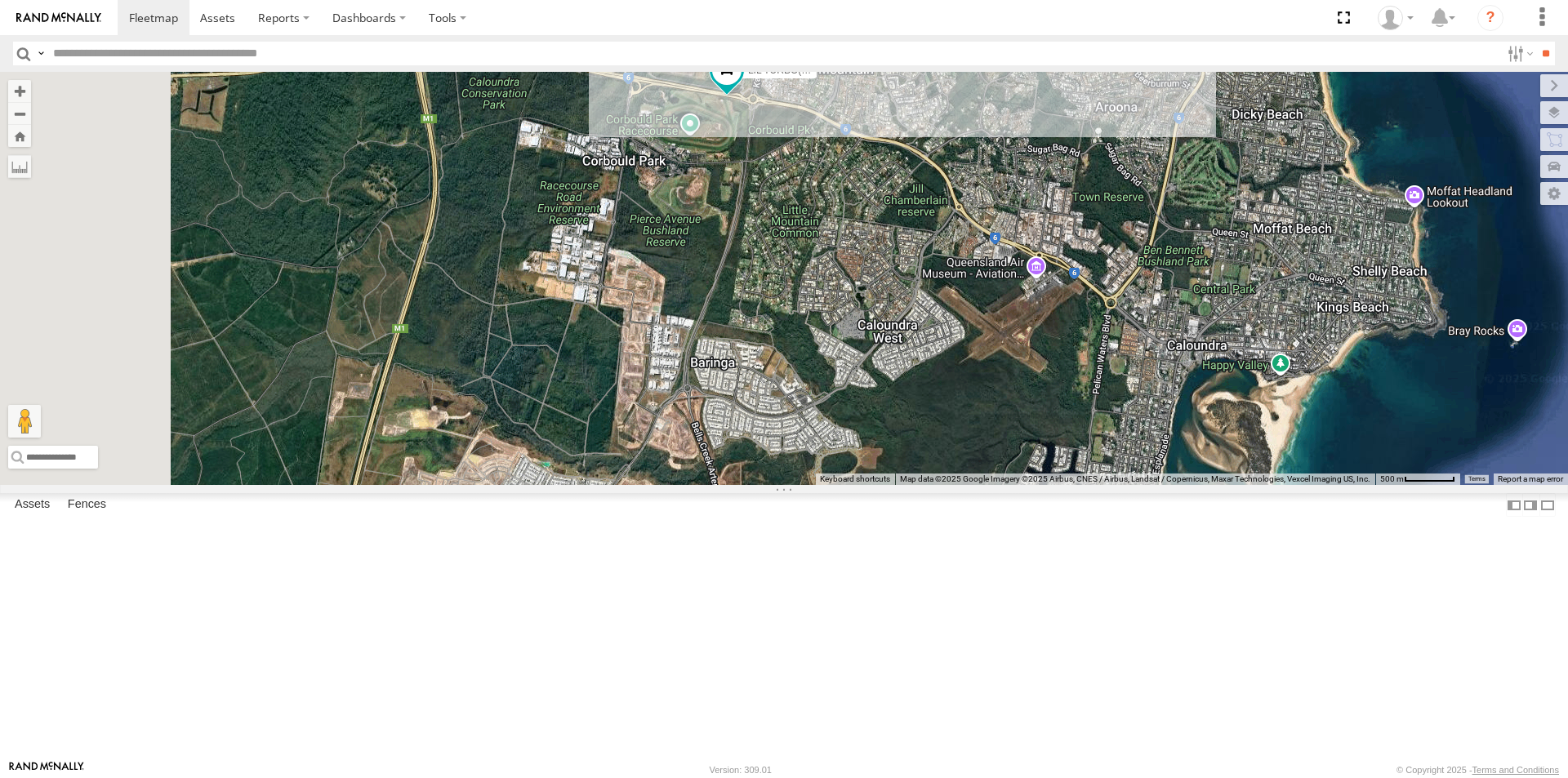
drag, startPoint x: 1011, startPoint y: 482, endPoint x: 1131, endPoint y: 295, distance: 222.2
click at [1130, 296] on div "LIL TURBO(SMALL TRUCK)" at bounding box center [784, 278] width 1568 height 413
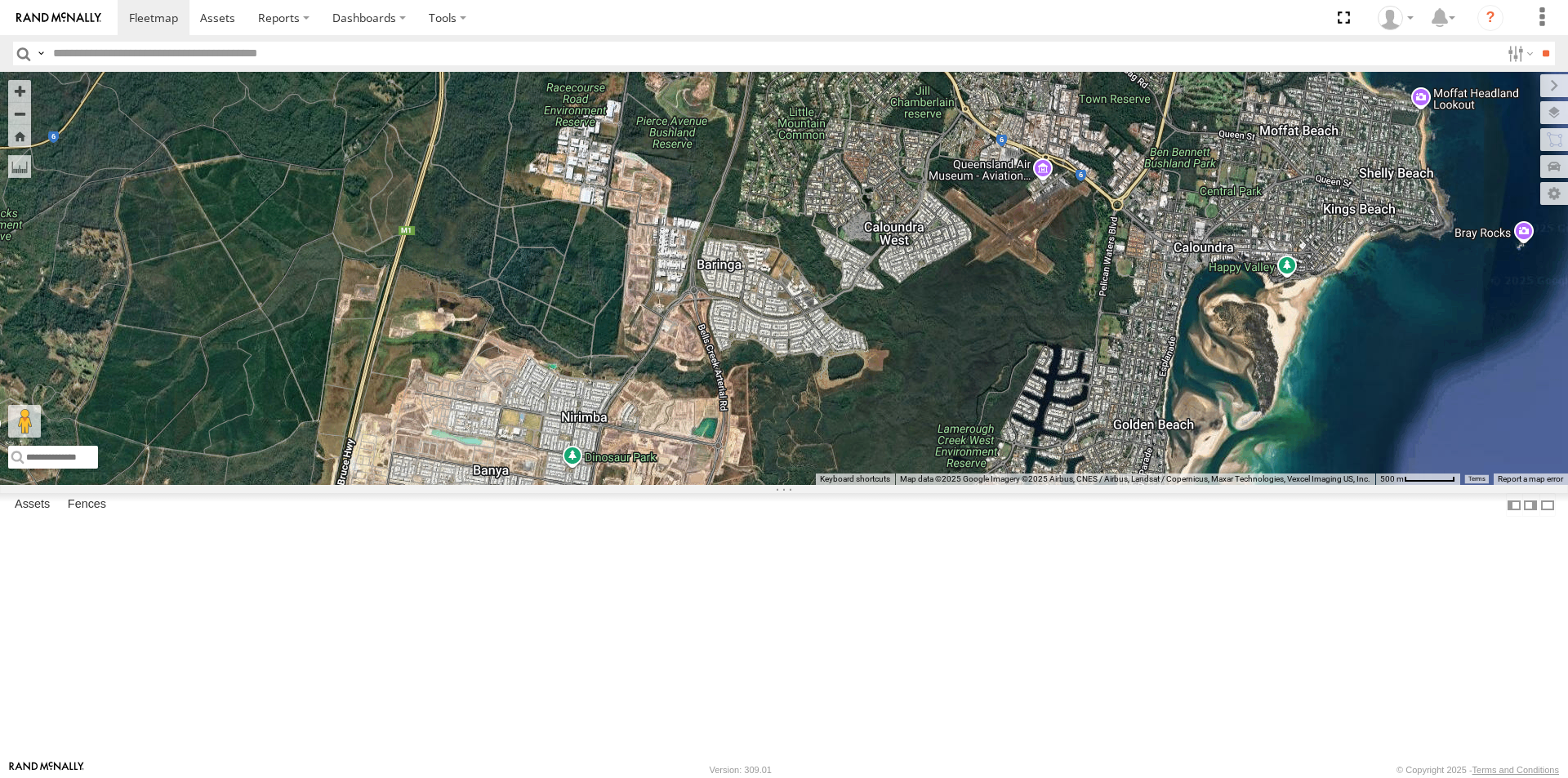
drag, startPoint x: 1087, startPoint y: 381, endPoint x: 967, endPoint y: 515, distance: 179.9
click at [969, 485] on div "LIL TURBO(SMALL TRUCK)" at bounding box center [784, 278] width 1568 height 413
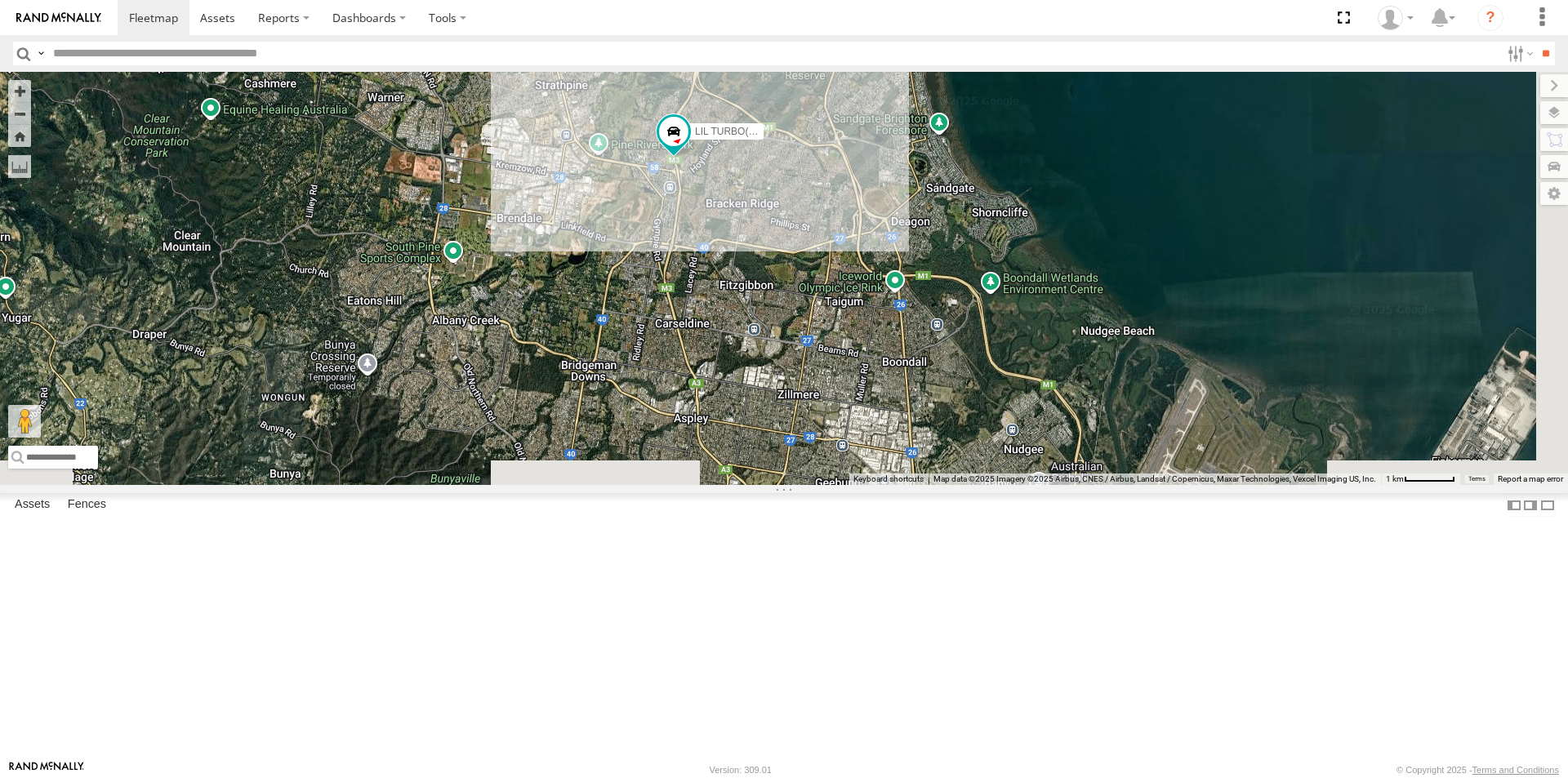
drag, startPoint x: 1180, startPoint y: 463, endPoint x: 1007, endPoint y: 223, distance: 295.9
click at [1007, 223] on div "LIL TURBO(SMALL TRUCK)" at bounding box center [784, 278] width 1568 height 413
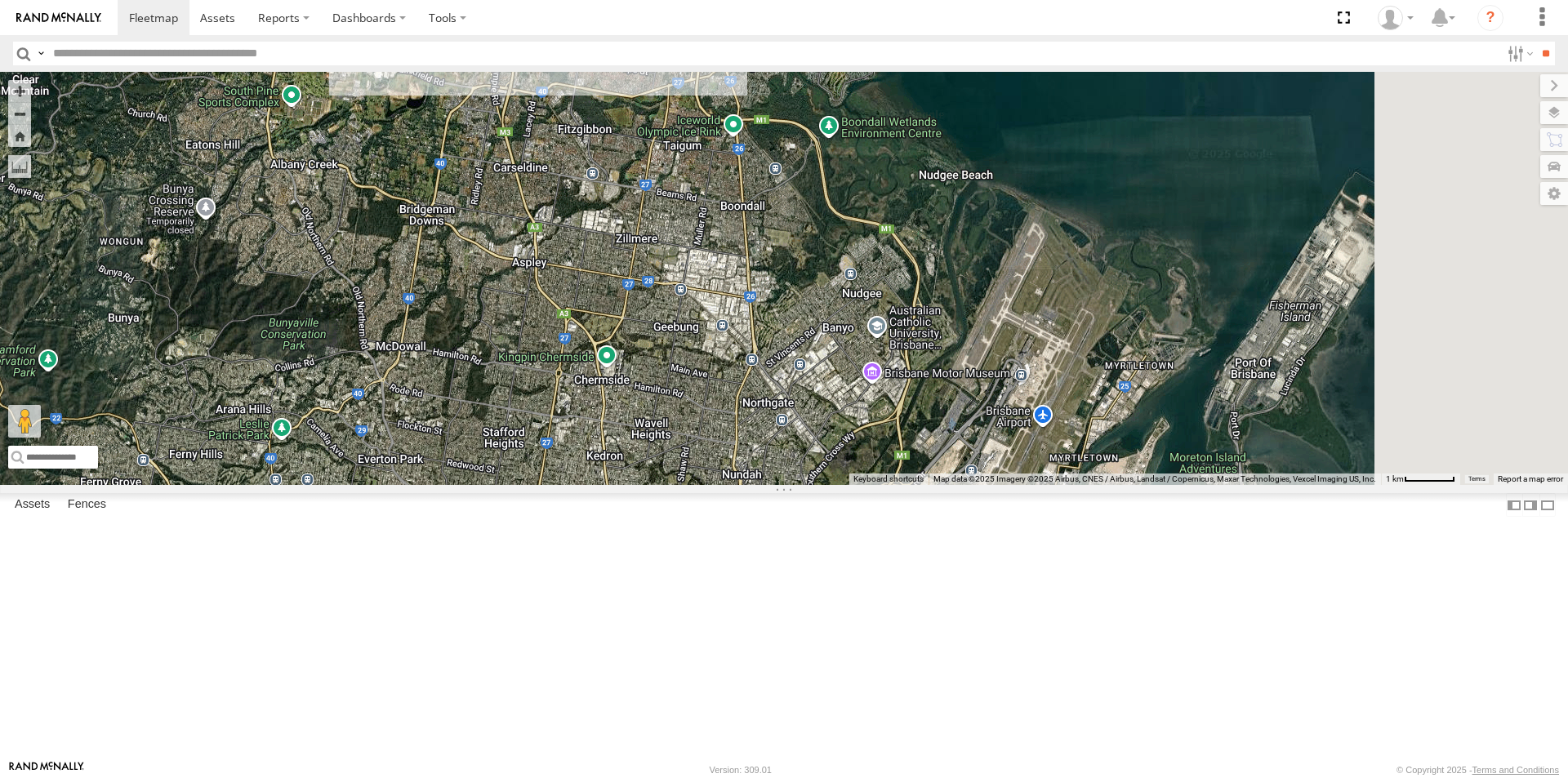
drag, startPoint x: 1087, startPoint y: 408, endPoint x: 969, endPoint y: 343, distance: 134.7
click at [971, 345] on div "LIL TURBO(SMALL TRUCK)" at bounding box center [784, 278] width 1568 height 413
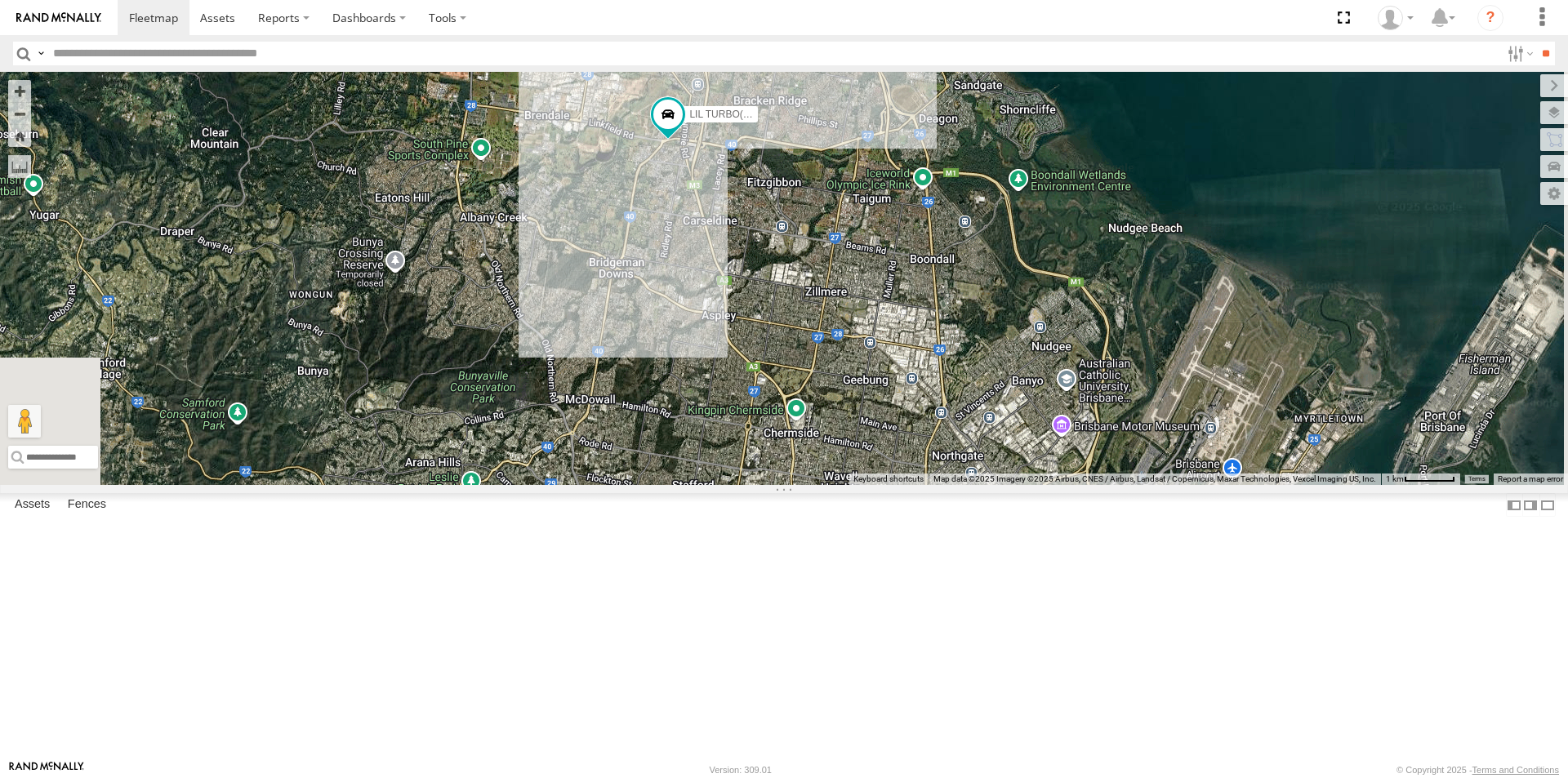
drag, startPoint x: 762, startPoint y: 280, endPoint x: 969, endPoint y: 342, distance: 216.1
click at [969, 342] on div "LIL TURBO(SMALL TRUCK)" at bounding box center [784, 278] width 1568 height 413
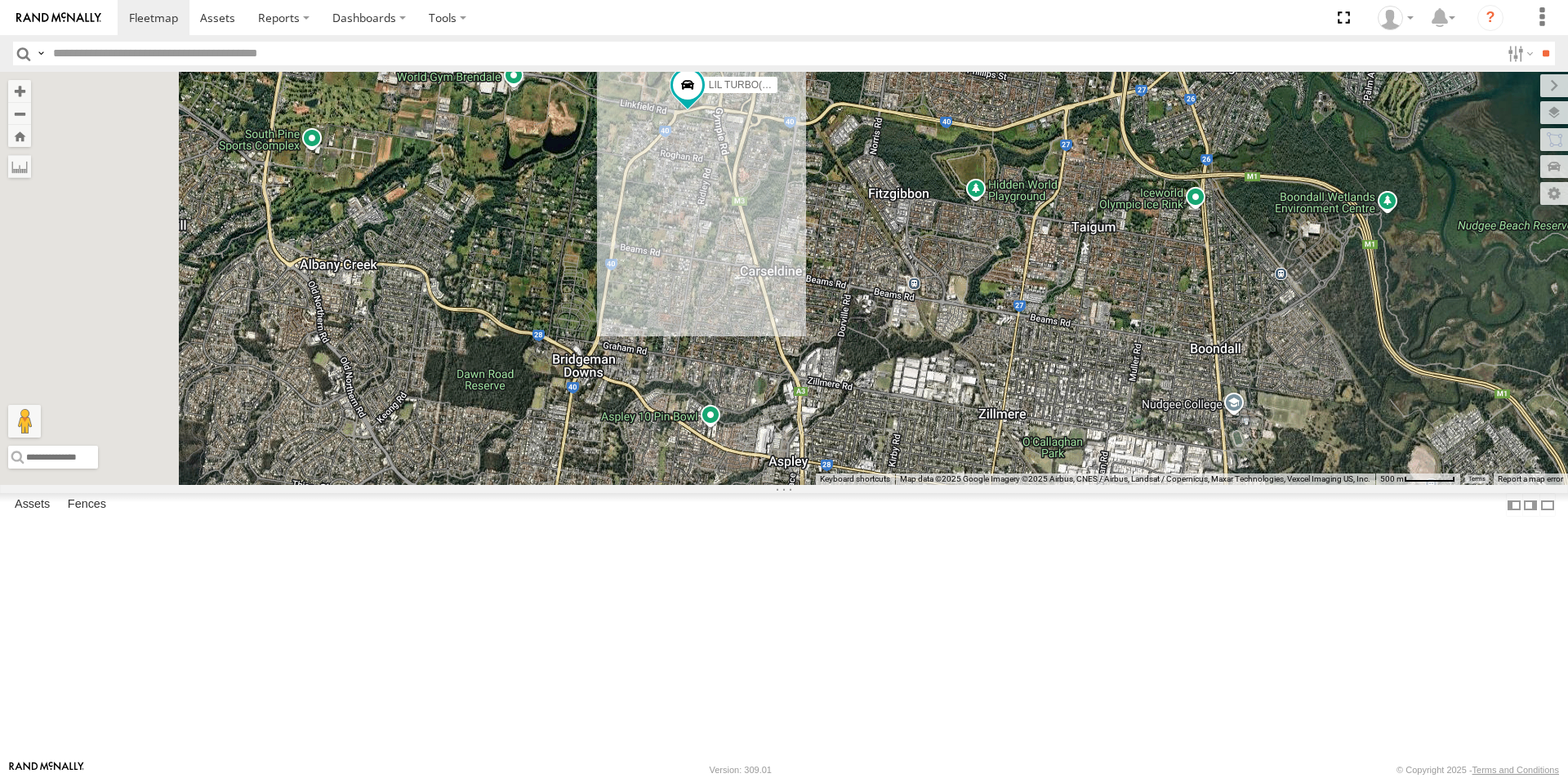
drag, startPoint x: 747, startPoint y: 310, endPoint x: 878, endPoint y: 342, distance: 134.9
click at [859, 338] on div "LIL TURBO(SMALL TRUCK)" at bounding box center [784, 278] width 1568 height 413
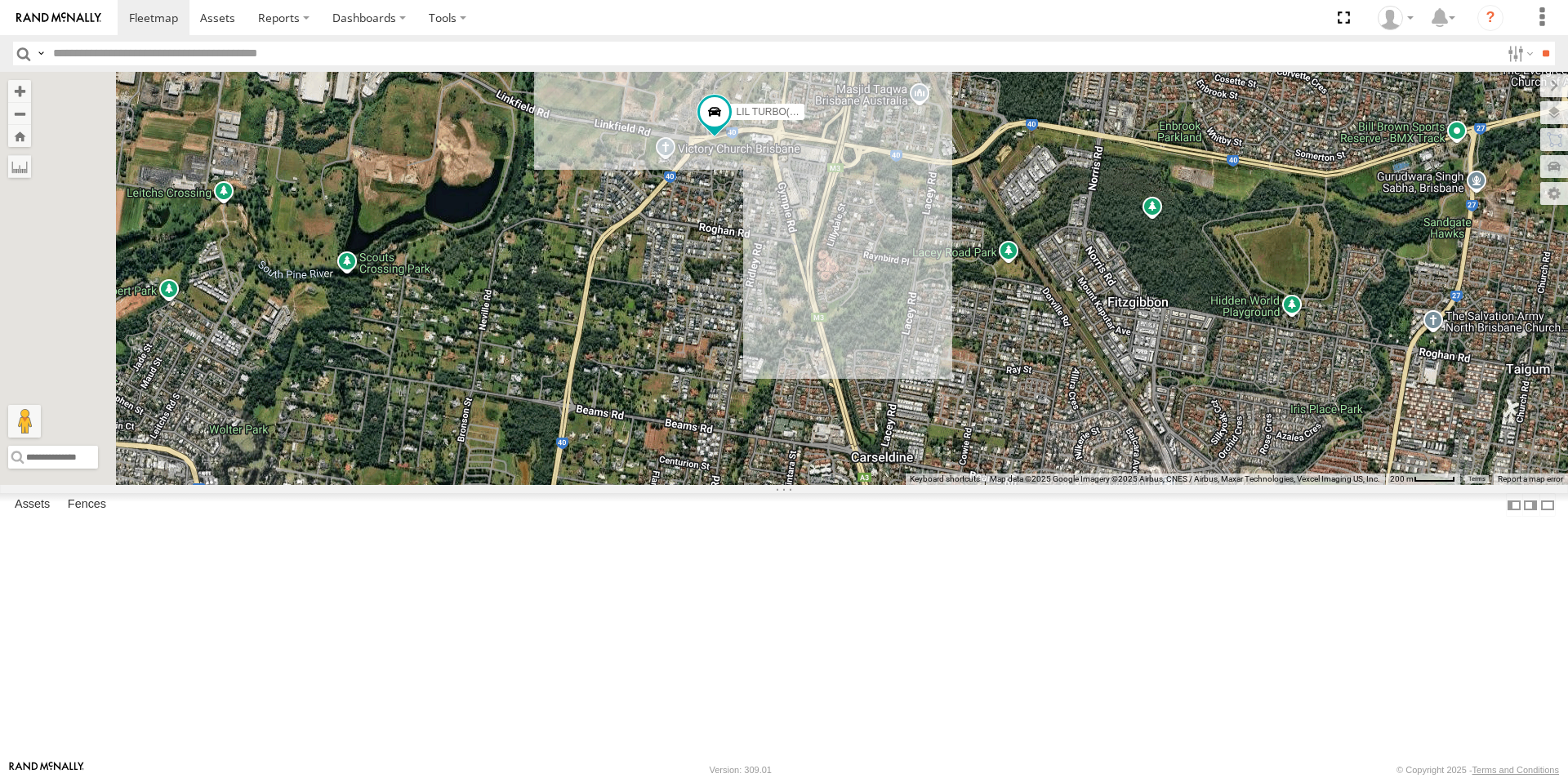
drag, startPoint x: 769, startPoint y: 257, endPoint x: 842, endPoint y: 389, distance: 150.8
click at [841, 394] on div "LIL TURBO(SMALL TRUCK)" at bounding box center [784, 278] width 1568 height 413
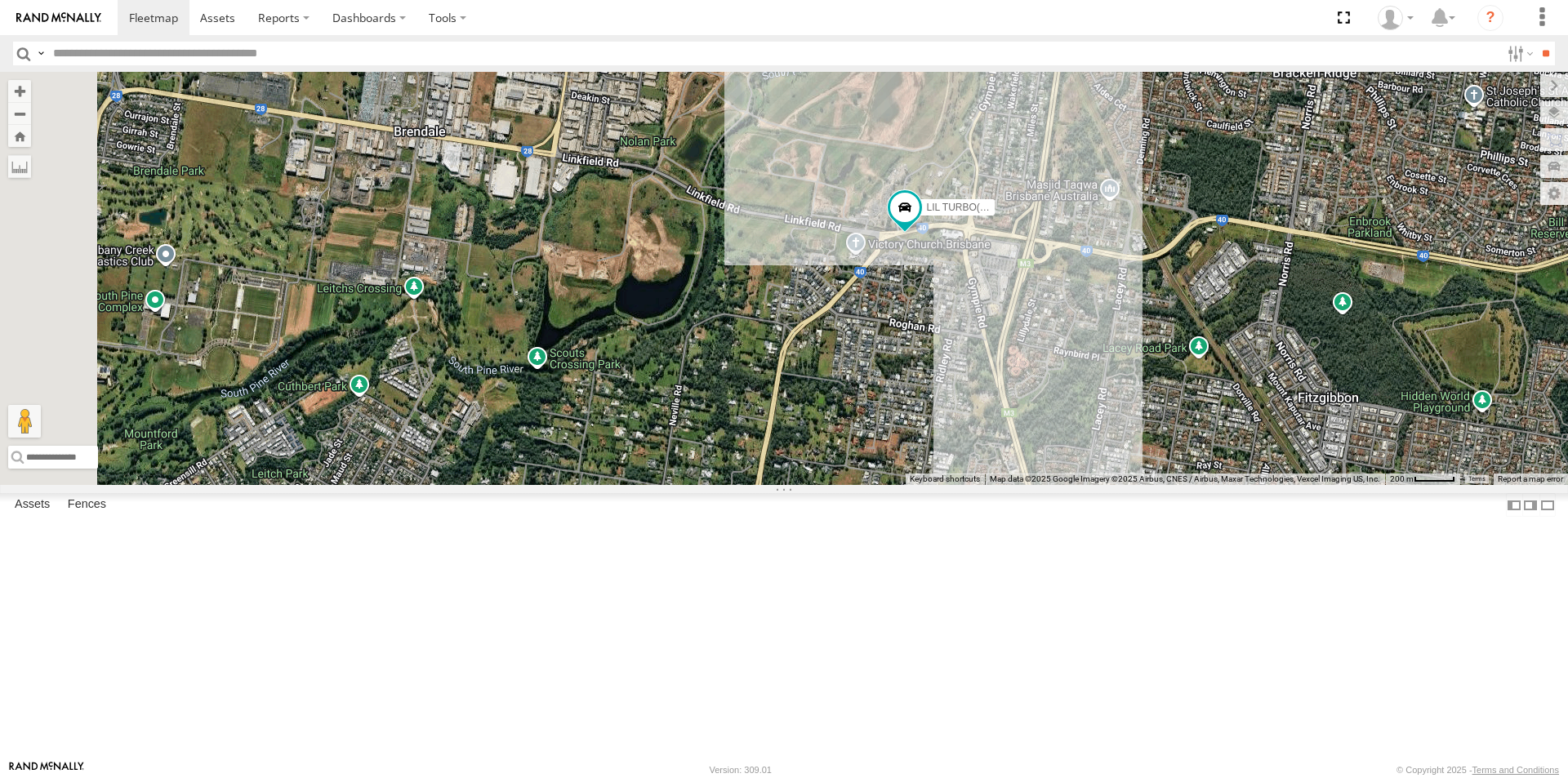
drag, startPoint x: 778, startPoint y: 326, endPoint x: 959, endPoint y: 419, distance: 203.5
click at [959, 419] on div "LIL TURBO(SMALL TRUCK)" at bounding box center [784, 278] width 1568 height 413
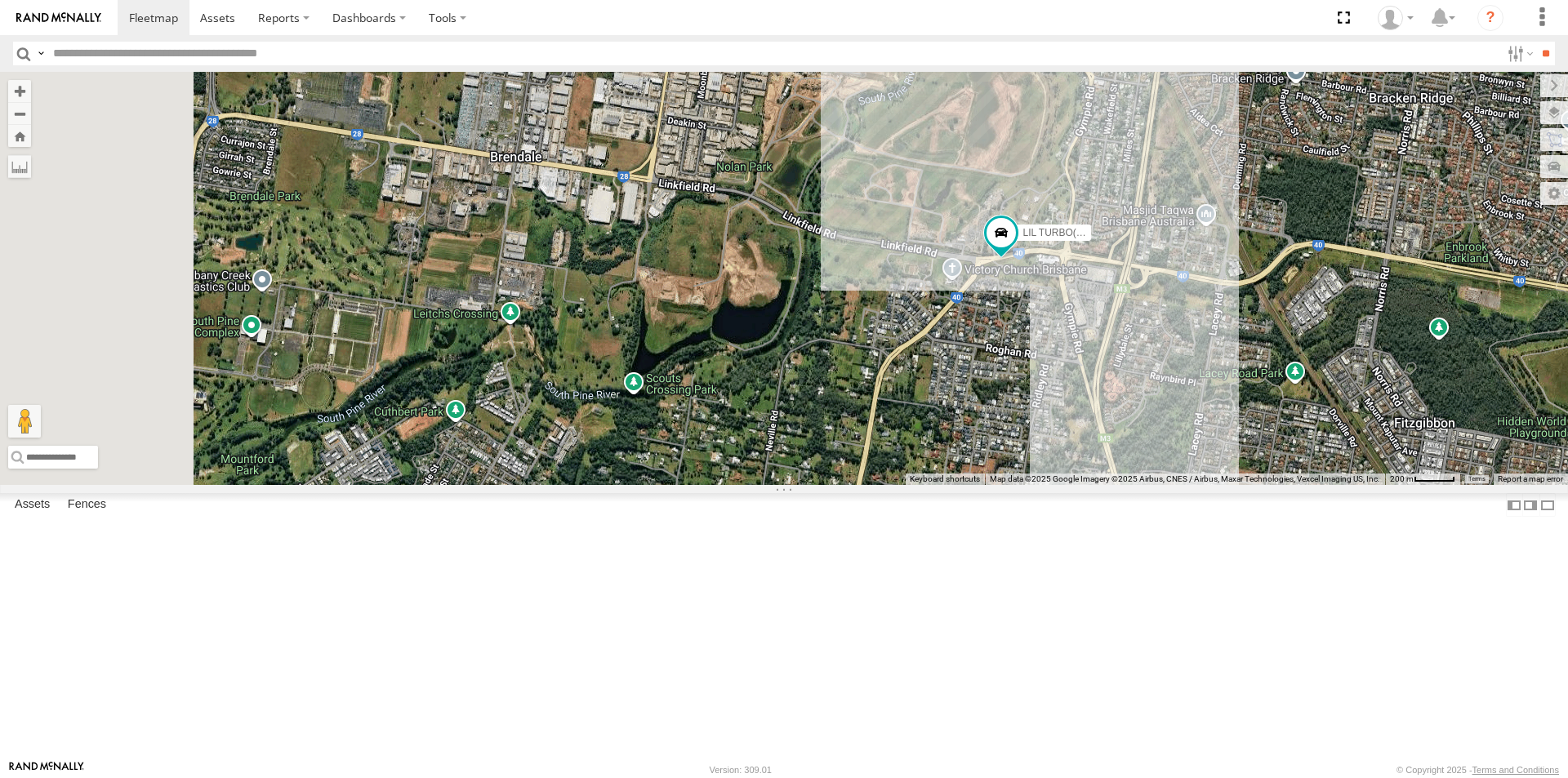
drag, startPoint x: 768, startPoint y: 365, endPoint x: 885, endPoint y: 398, distance: 121.6
click at [885, 398] on div "LIL TURBO(SMALL TRUCK)" at bounding box center [784, 278] width 1568 height 413
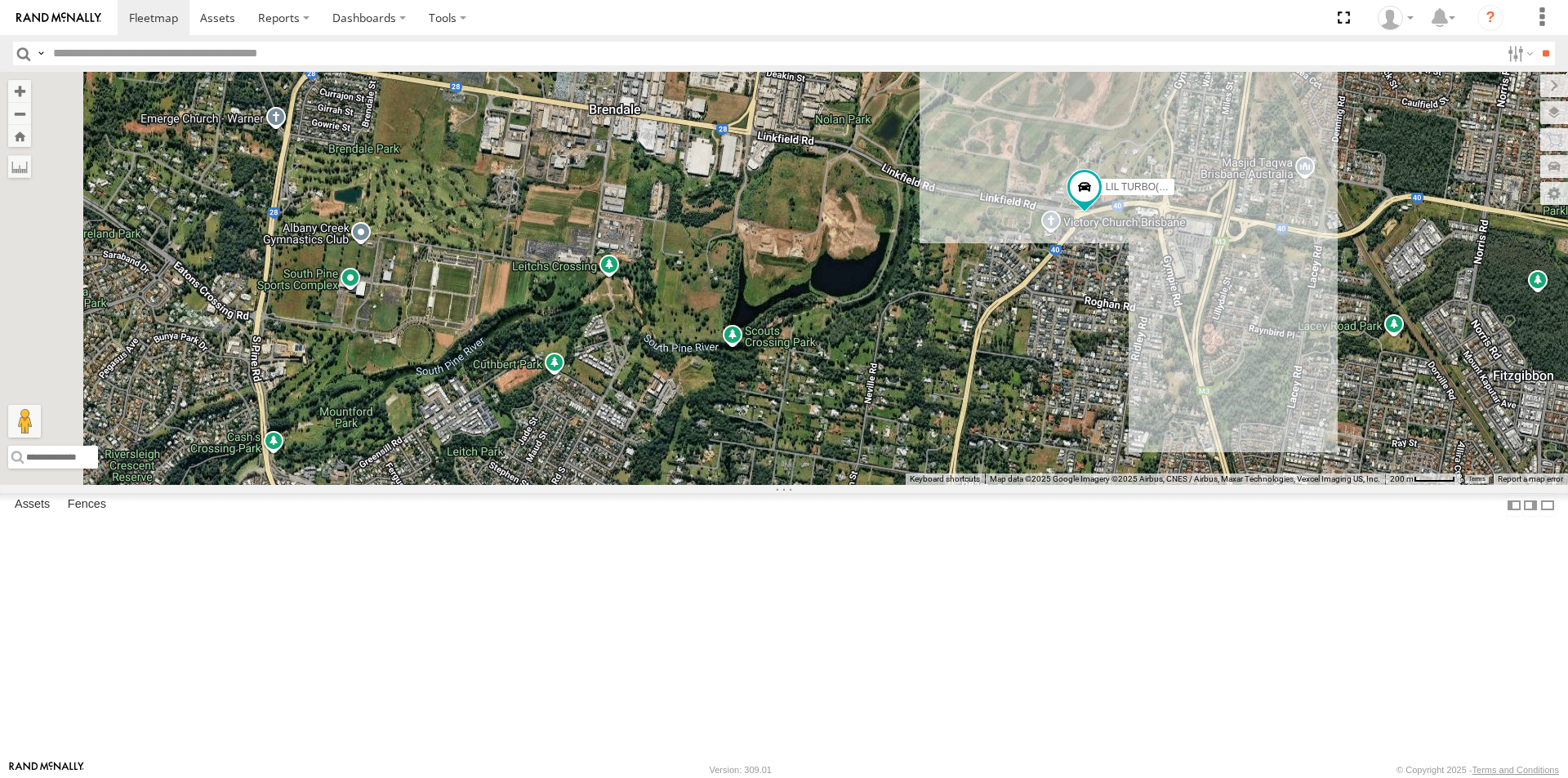
drag, startPoint x: 778, startPoint y: 382, endPoint x: 844, endPoint y: 318, distance: 91.9
click at [844, 319] on div "LIL TURBO(SMALL TRUCK)" at bounding box center [784, 278] width 1568 height 413
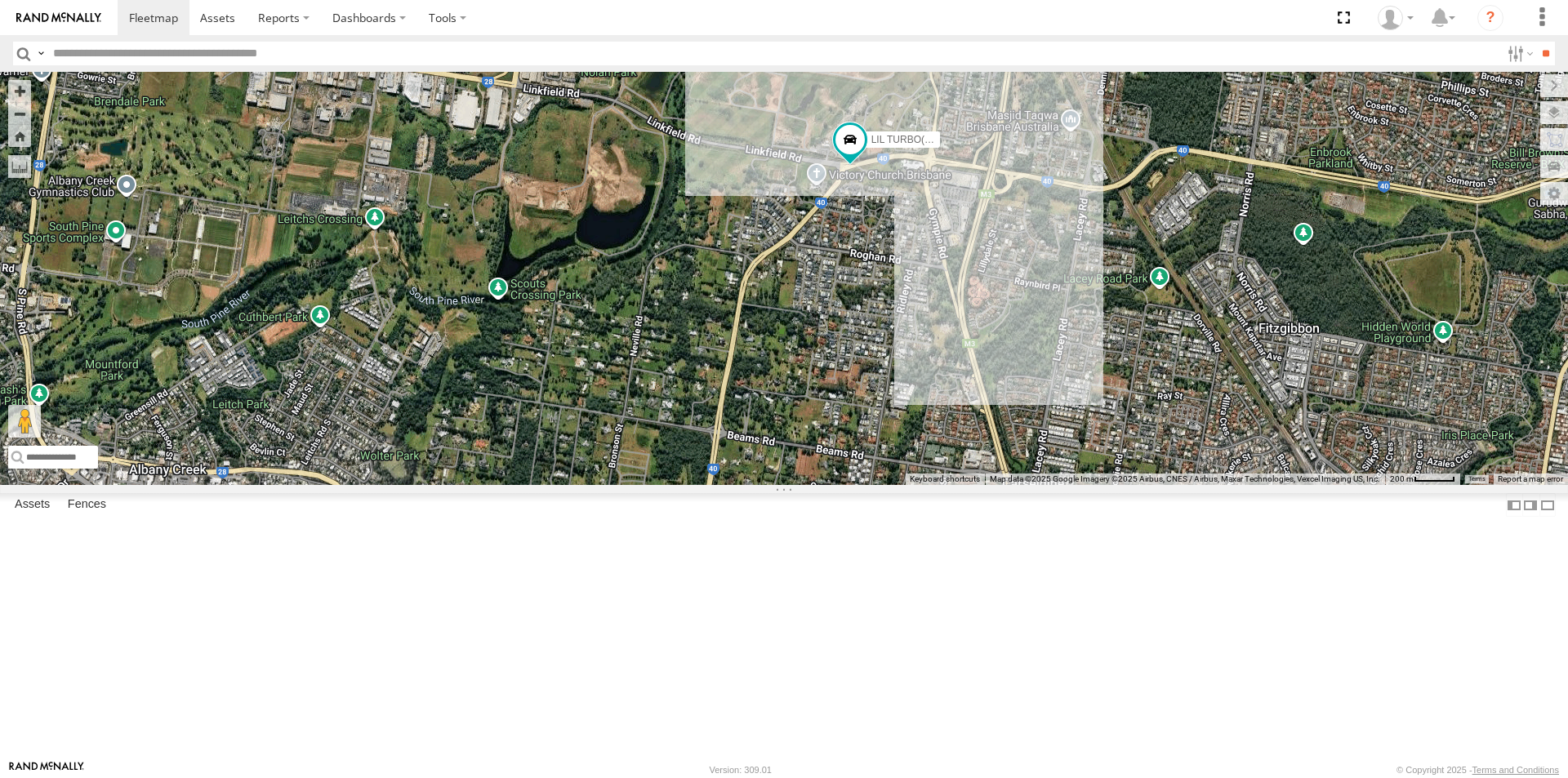
drag, startPoint x: 1024, startPoint y: 360, endPoint x: 774, endPoint y: 313, distance: 254.4
click at [774, 314] on div "LIL TURBO(SMALL TRUCK)" at bounding box center [784, 278] width 1568 height 413
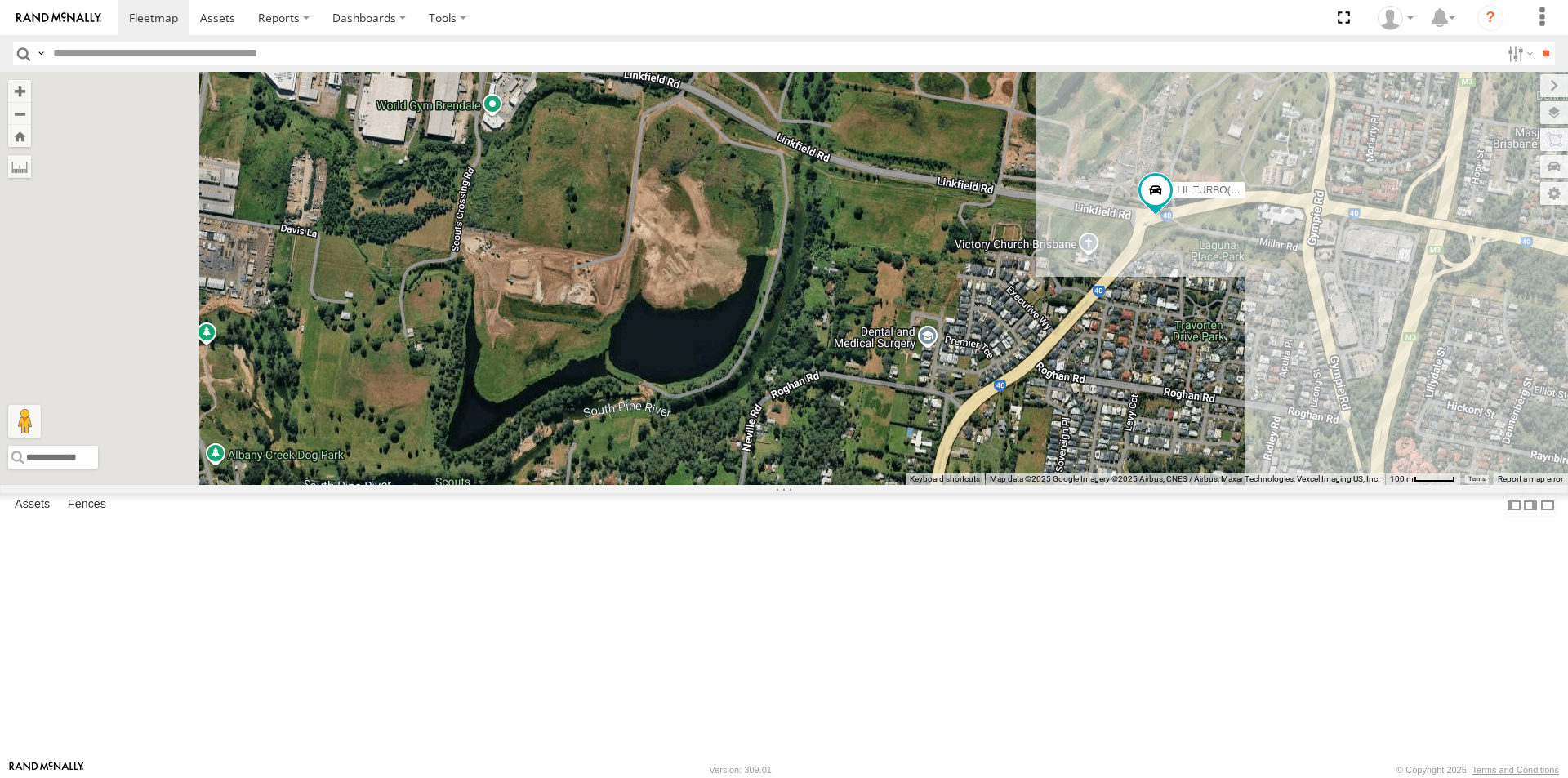
drag, startPoint x: 840, startPoint y: 338, endPoint x: 1020, endPoint y: 452, distance: 213.1
click at [1020, 452] on div "LIL TURBO(SMALL TRUCK)" at bounding box center [784, 278] width 1568 height 413
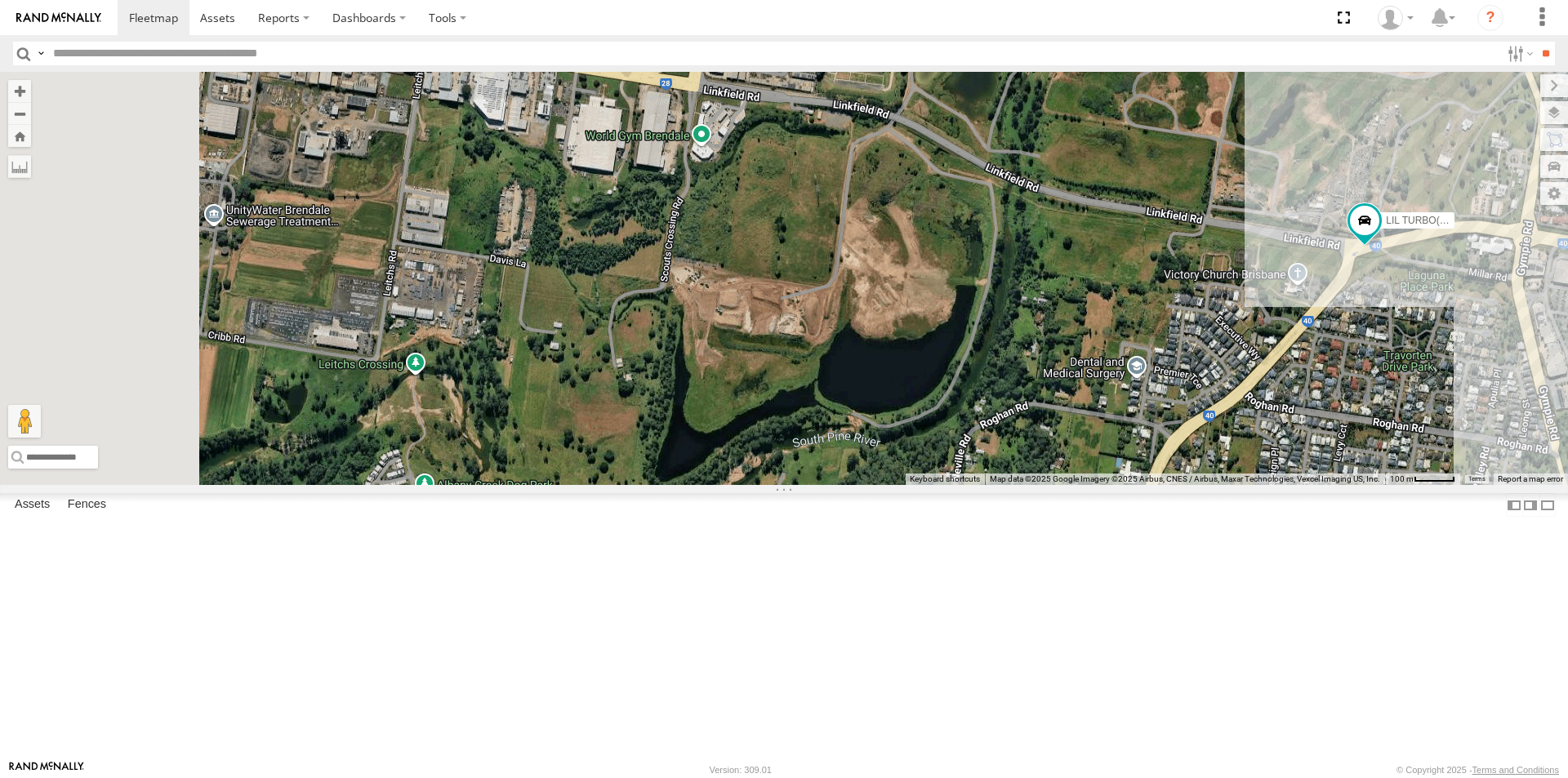
drag, startPoint x: 864, startPoint y: 396, endPoint x: 990, endPoint y: 403, distance: 126.2
click at [990, 403] on div "LIL TURBO(SMALL TRUCK)" at bounding box center [784, 278] width 1568 height 413
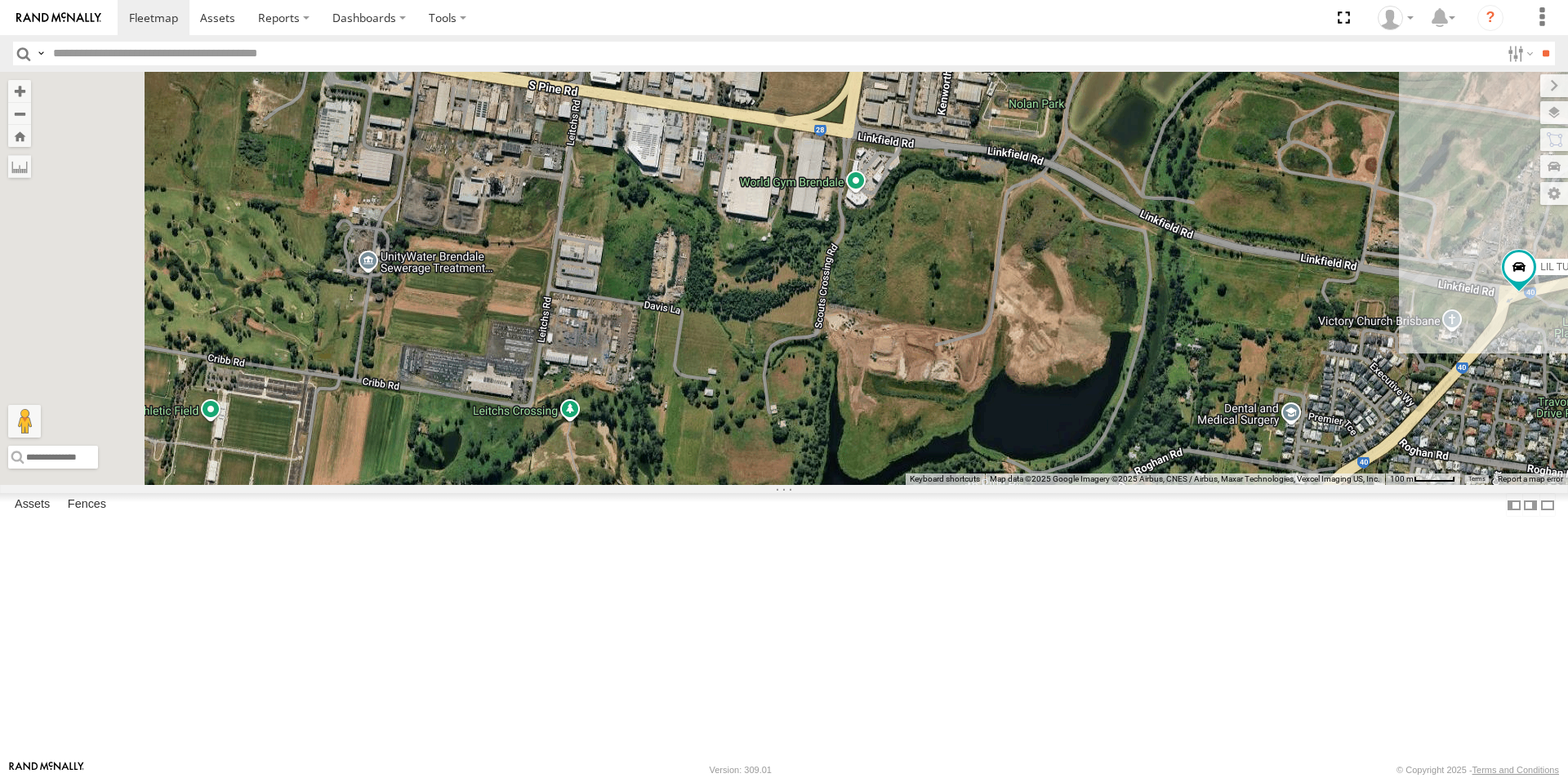
drag, startPoint x: 864, startPoint y: 389, endPoint x: 1016, endPoint y: 437, distance: 159.4
click at [1014, 437] on div "LIL TURBO(SMALL TRUCK)" at bounding box center [784, 278] width 1568 height 413
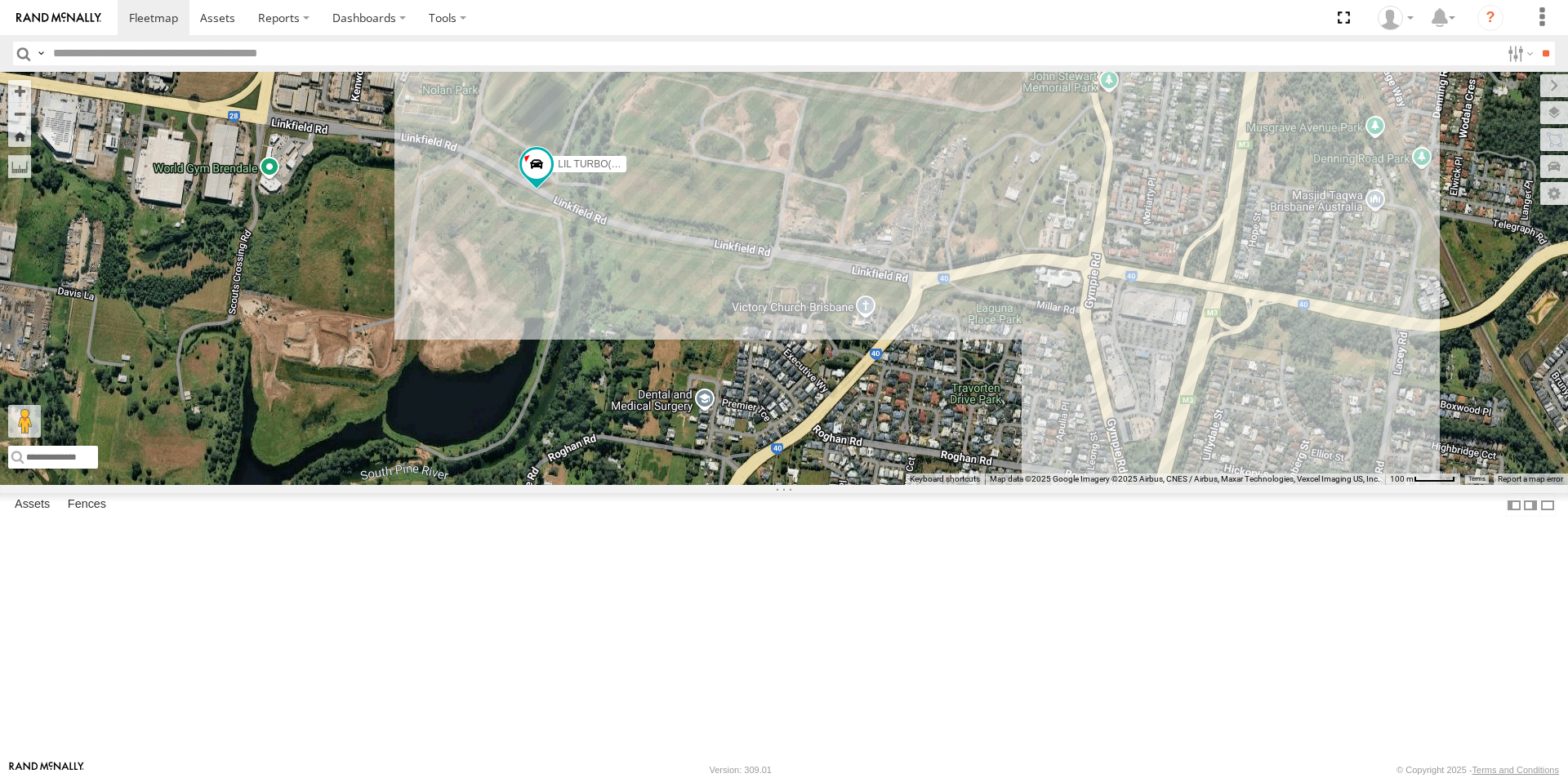
drag, startPoint x: 681, startPoint y: 440, endPoint x: 949, endPoint y: 443, distance: 268.0
click at [935, 443] on div "LIL TURBO(SMALL TRUCK)" at bounding box center [784, 278] width 1568 height 413
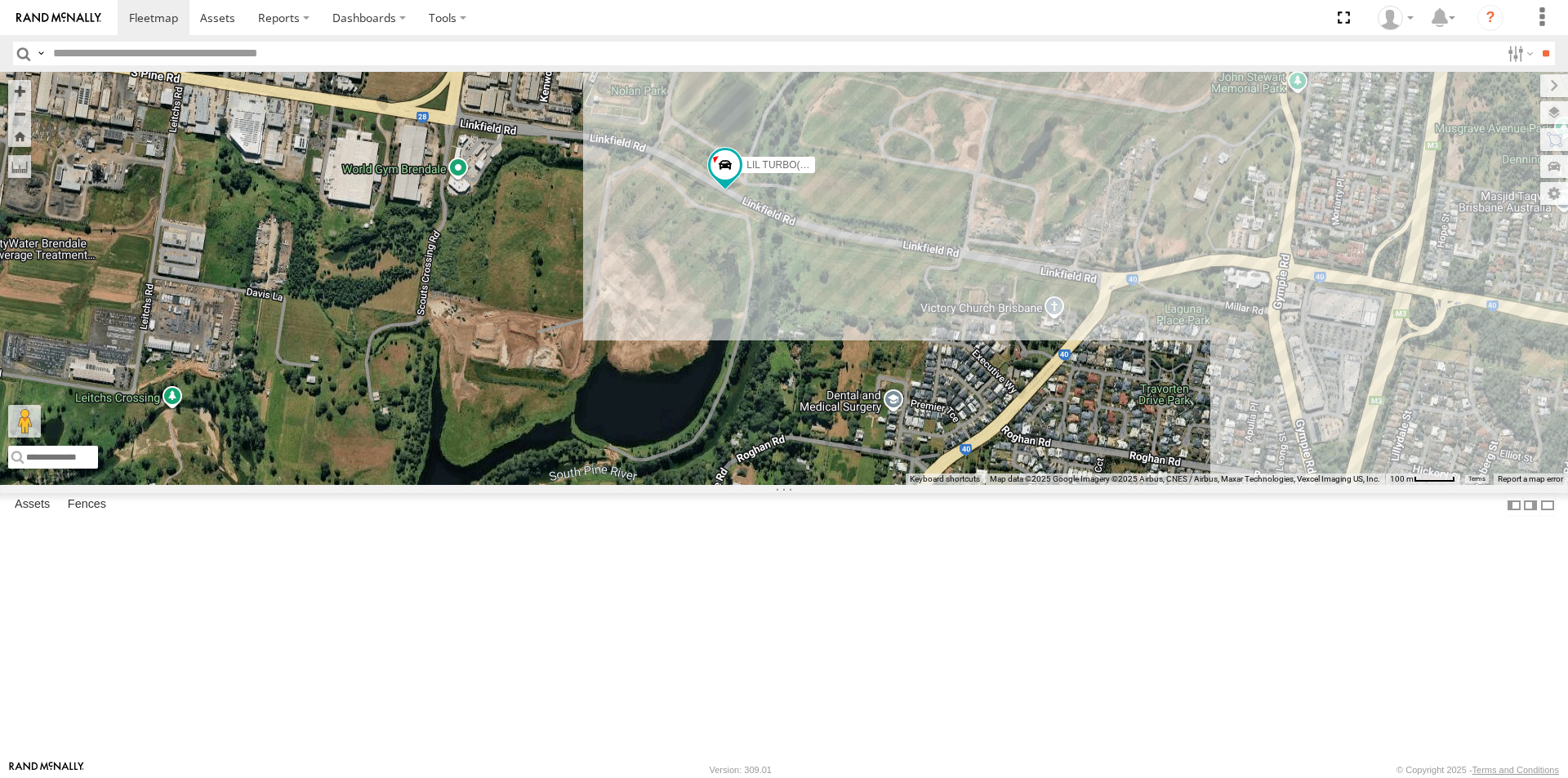
drag, startPoint x: 773, startPoint y: 400, endPoint x: 1053, endPoint y: 419, distance: 280.6
click at [1044, 421] on div "LIL TURBO(SMALL TRUCK)" at bounding box center [784, 278] width 1568 height 413
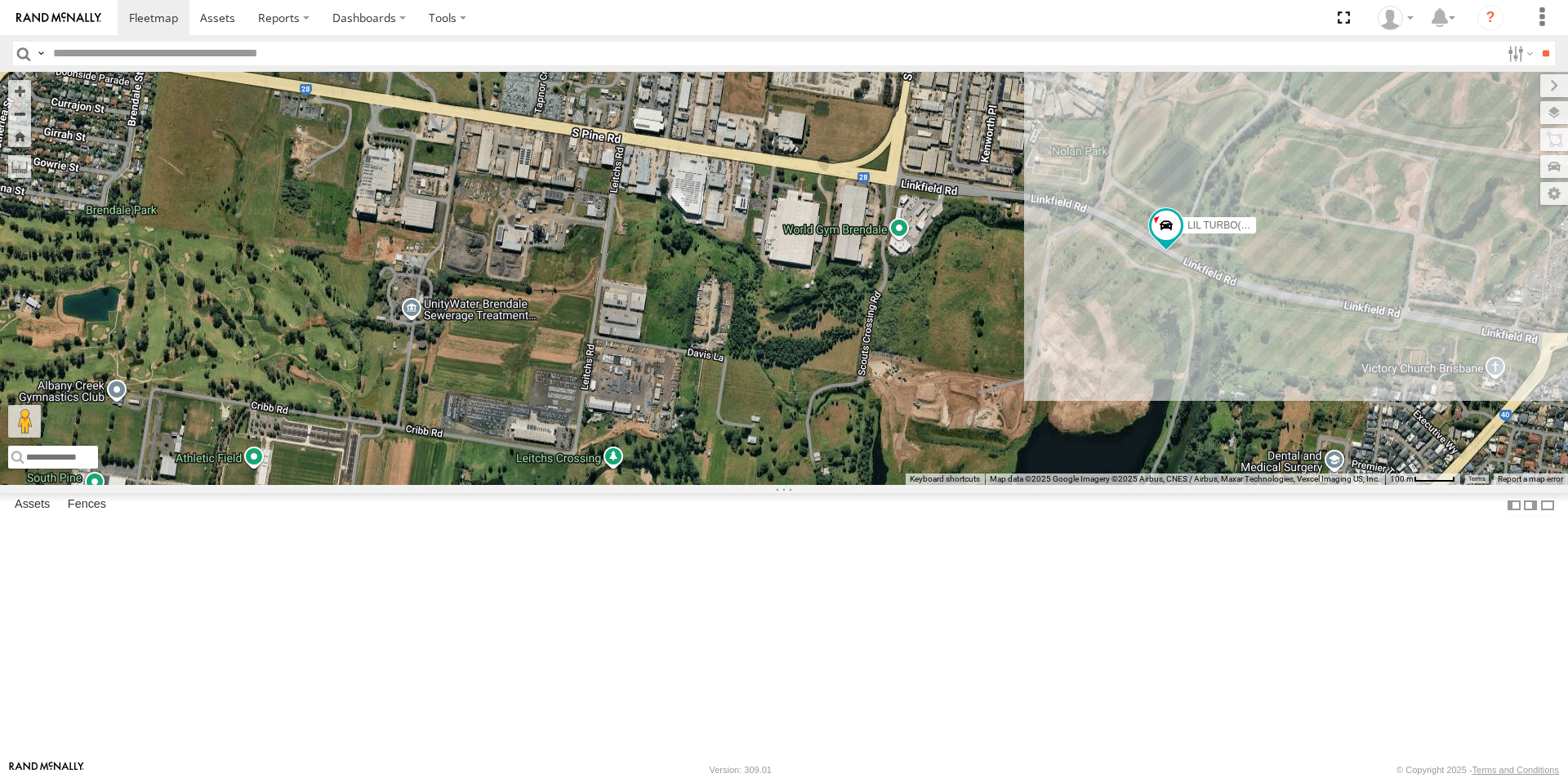
drag, startPoint x: 914, startPoint y: 402, endPoint x: 842, endPoint y: 430, distance: 77.3
click at [842, 430] on div "LIL TURBO(SMALL TRUCK)" at bounding box center [784, 278] width 1568 height 413
